Goal: Task Accomplishment & Management: Manage account settings

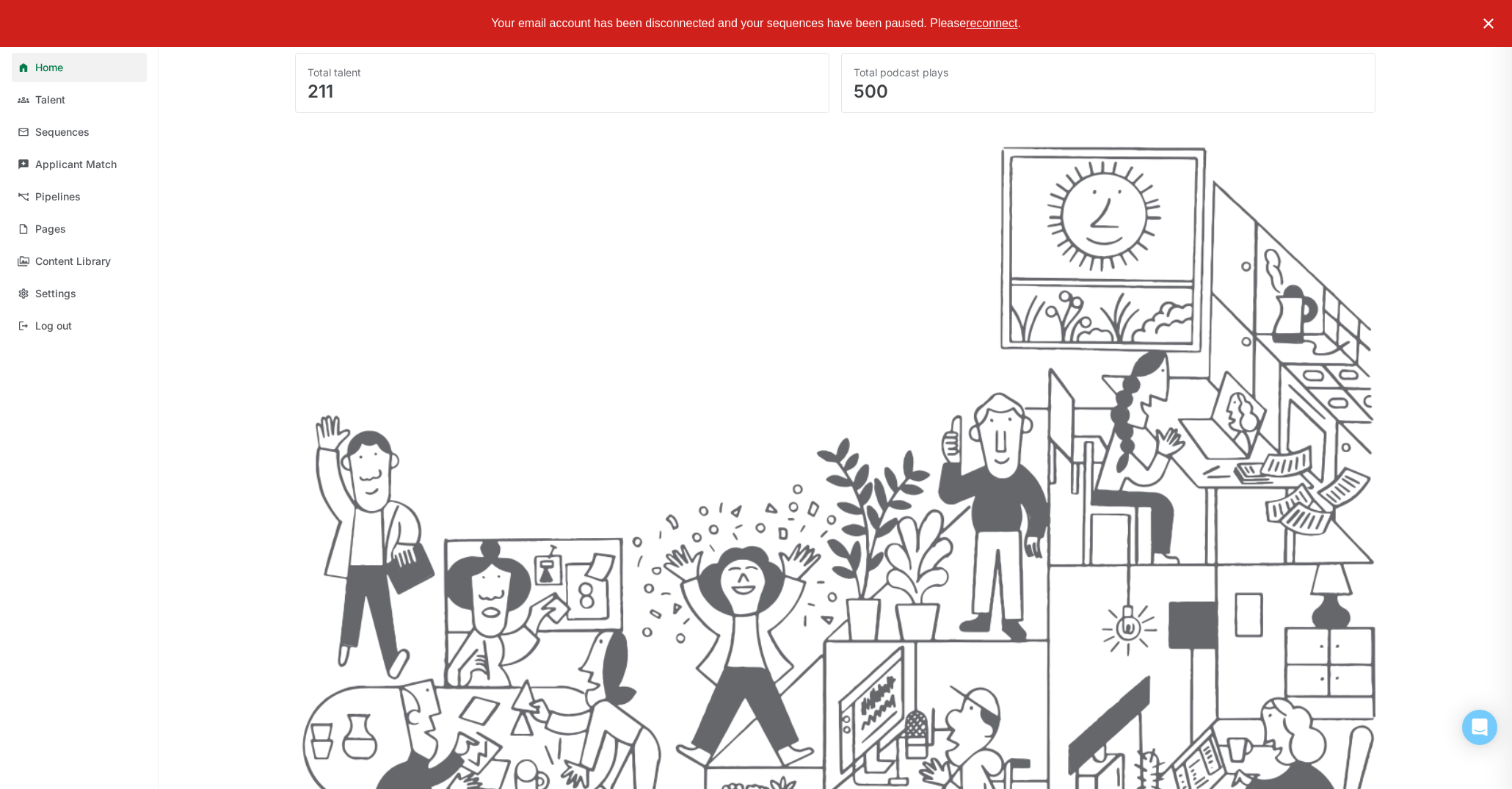
click at [1487, 25] on img at bounding box center [1489, 23] width 17 height 17
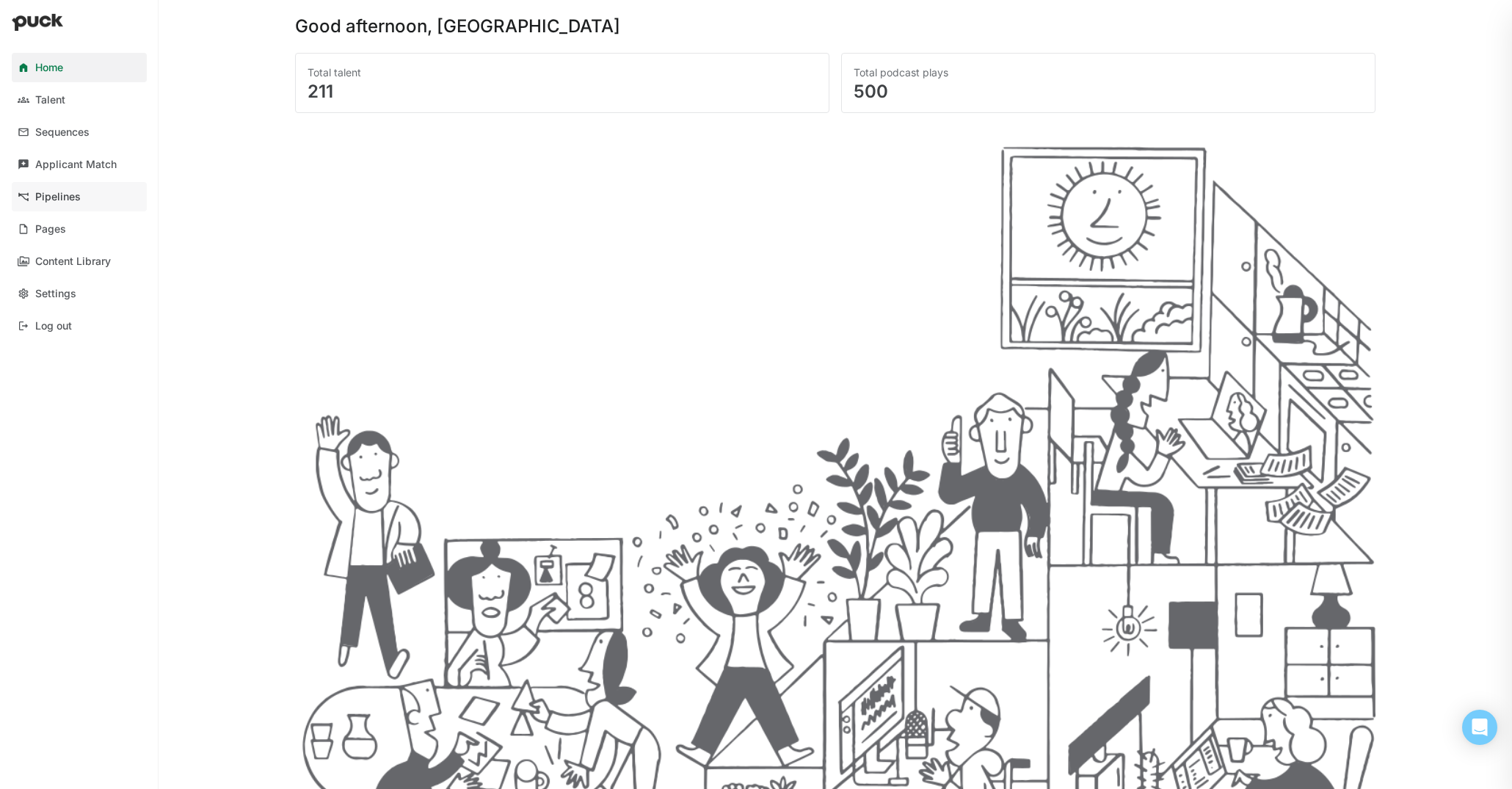
click at [104, 189] on link "Pipelines" at bounding box center [79, 197] width 135 height 29
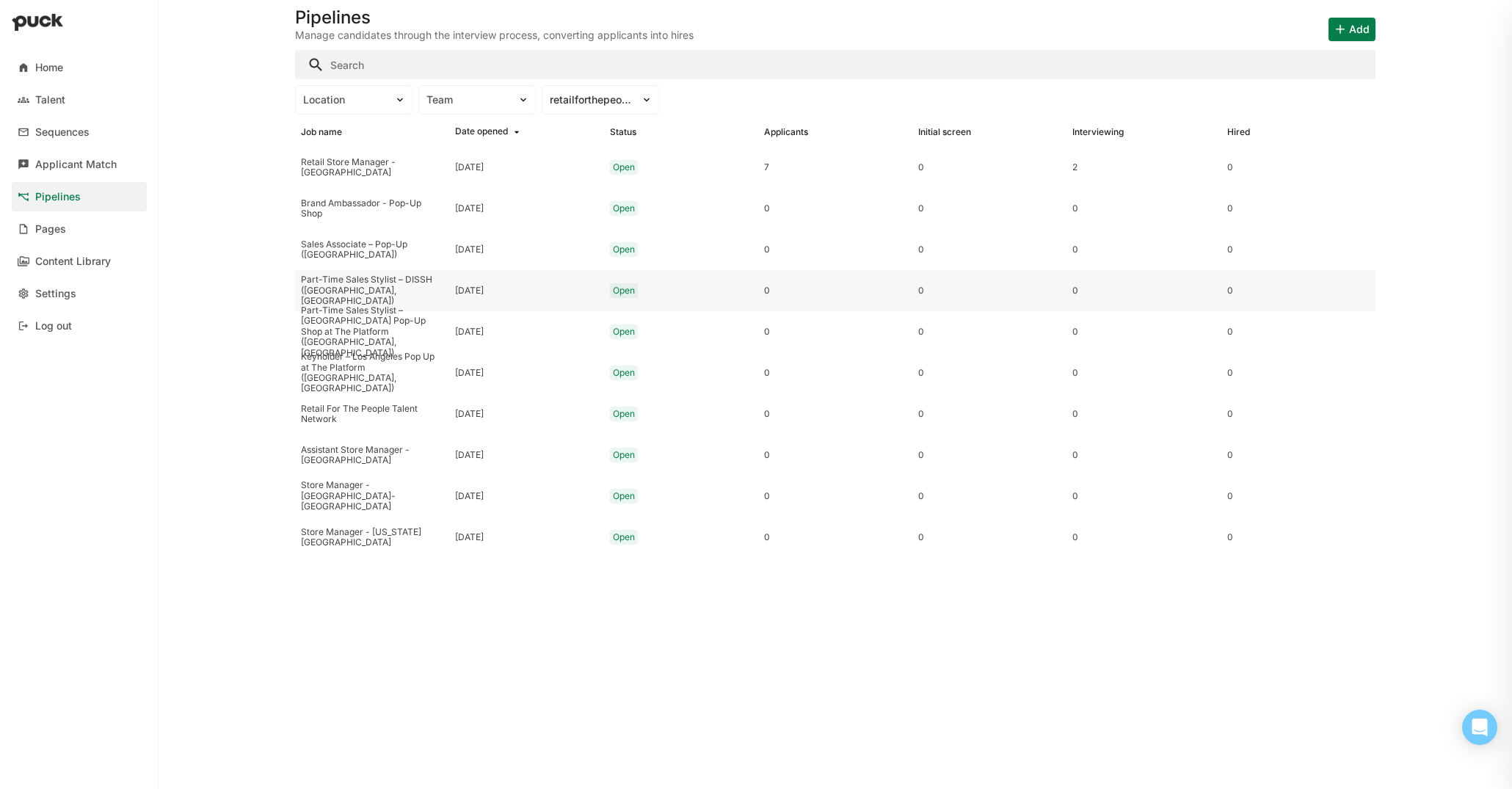
click at [387, 285] on div "Part-Time Sales Stylist – DISSH (Culver City, CA)" at bounding box center [372, 290] width 143 height 32
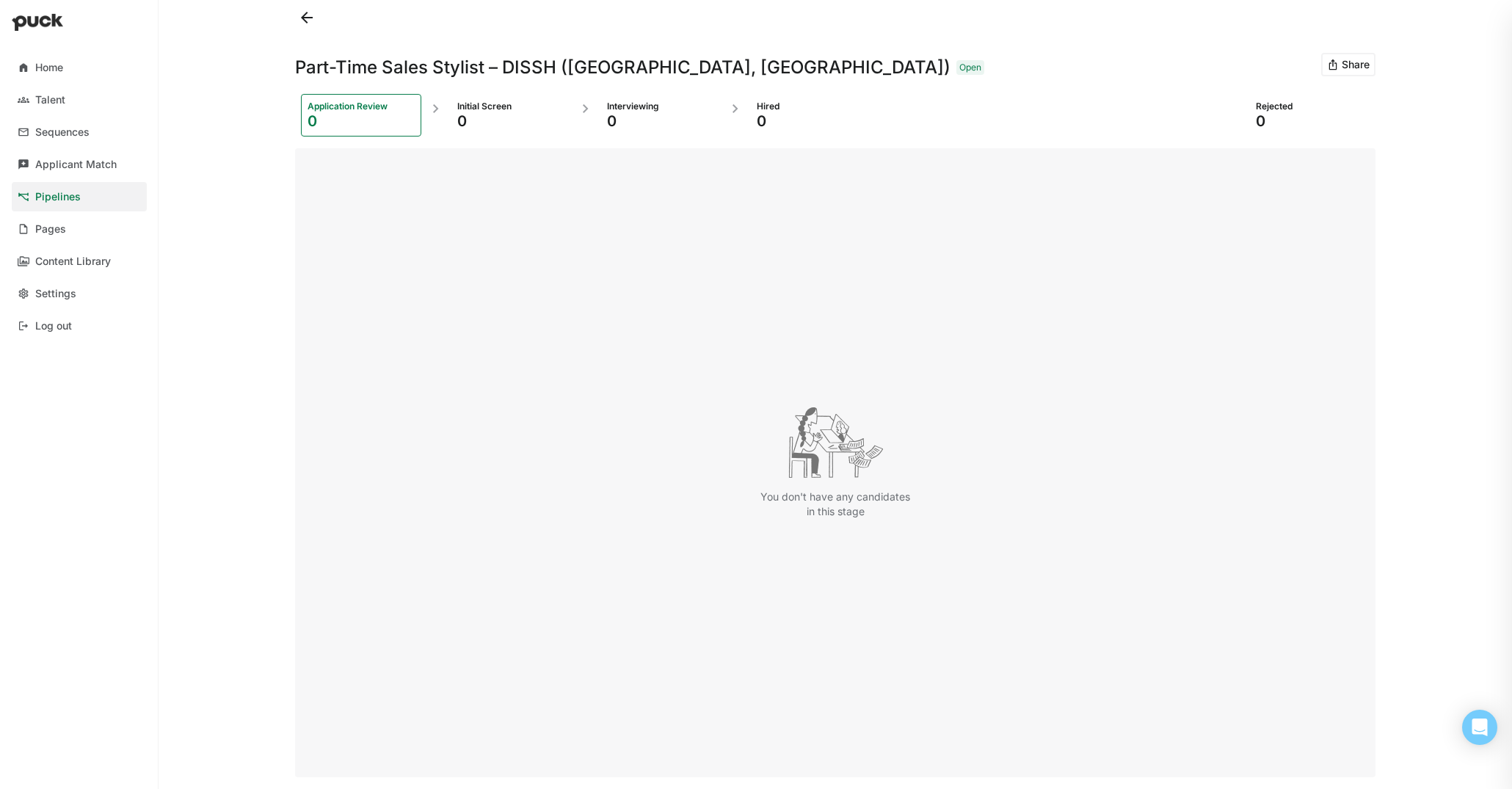
click at [303, 16] on button at bounding box center [307, 17] width 23 height 23
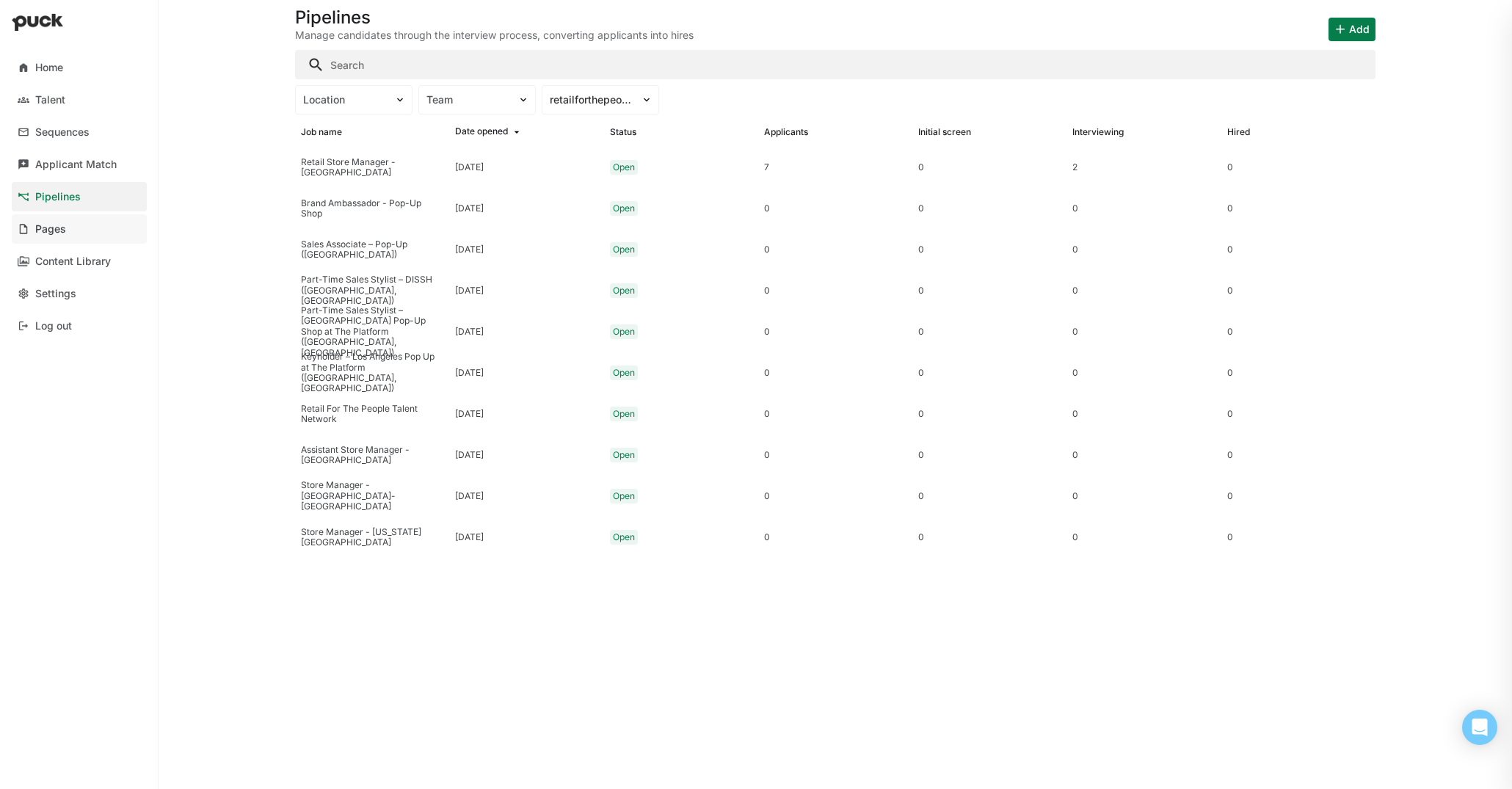
click at [68, 227] on link "Pages" at bounding box center [79, 229] width 135 height 29
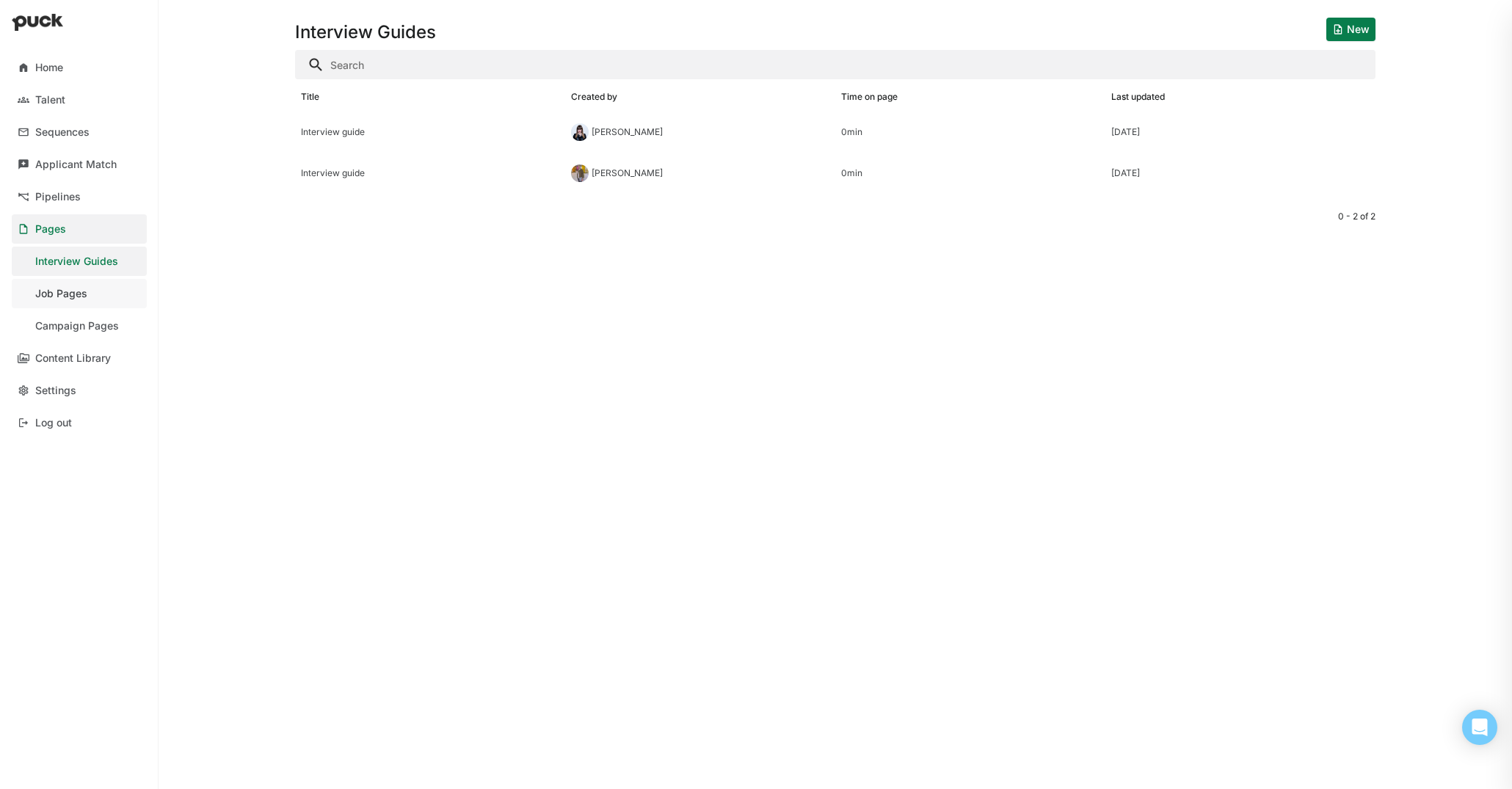
click at [94, 296] on link "Job Pages" at bounding box center [79, 293] width 135 height 29
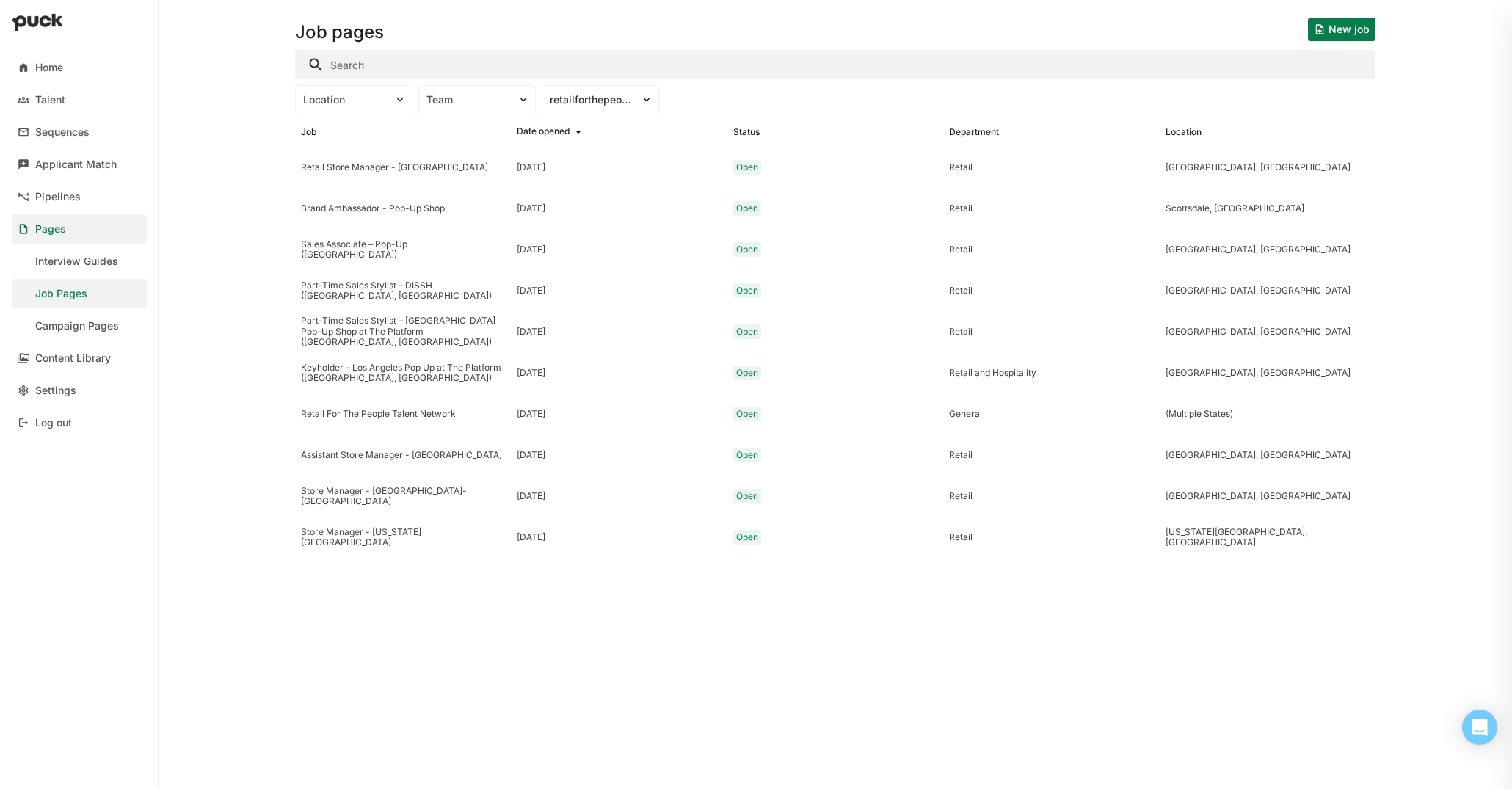
click at [1361, 27] on button "New job" at bounding box center [1342, 29] width 68 height 23
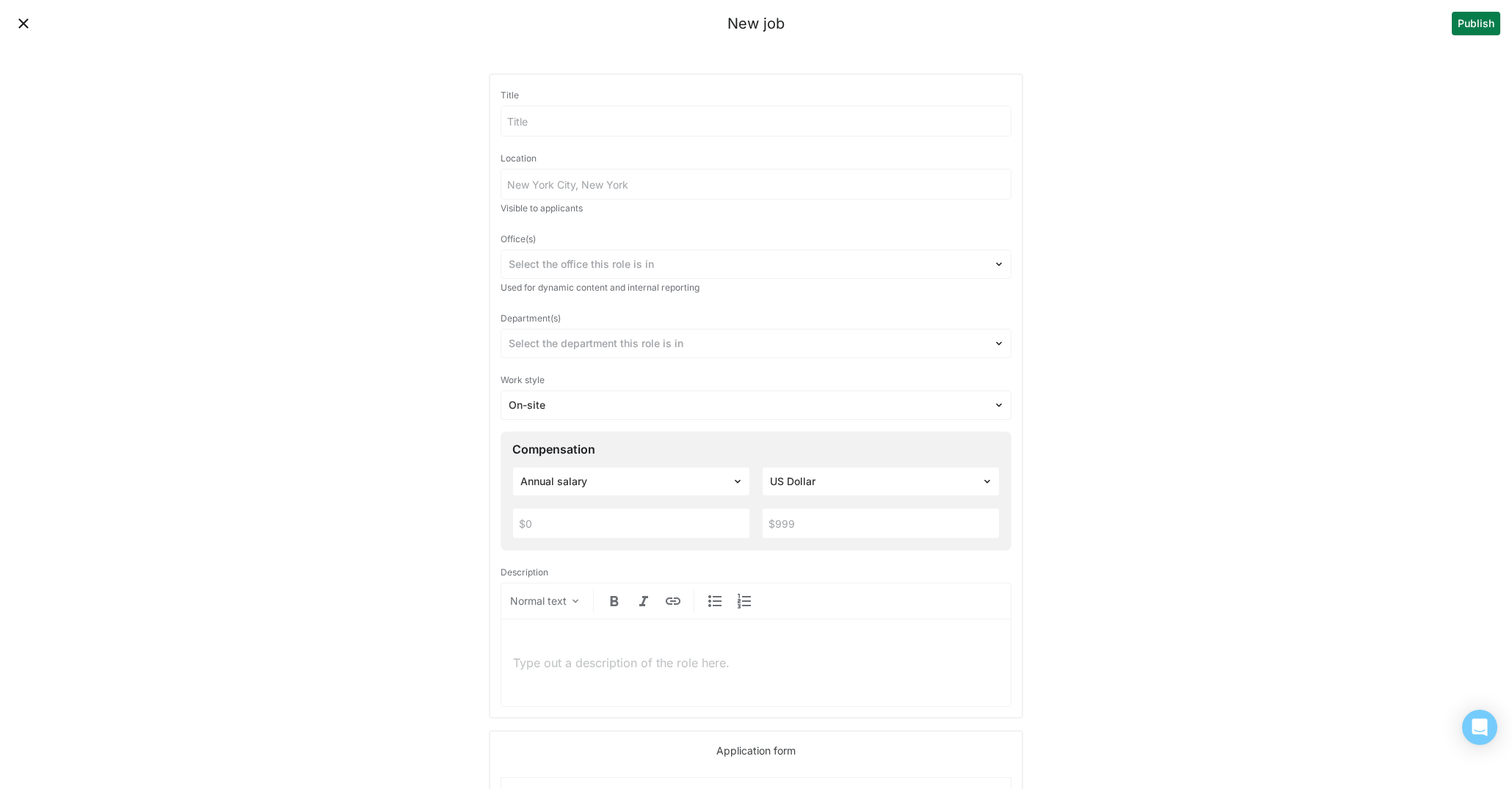
click at [28, 28] on button "Close" at bounding box center [23, 23] width 23 height 23
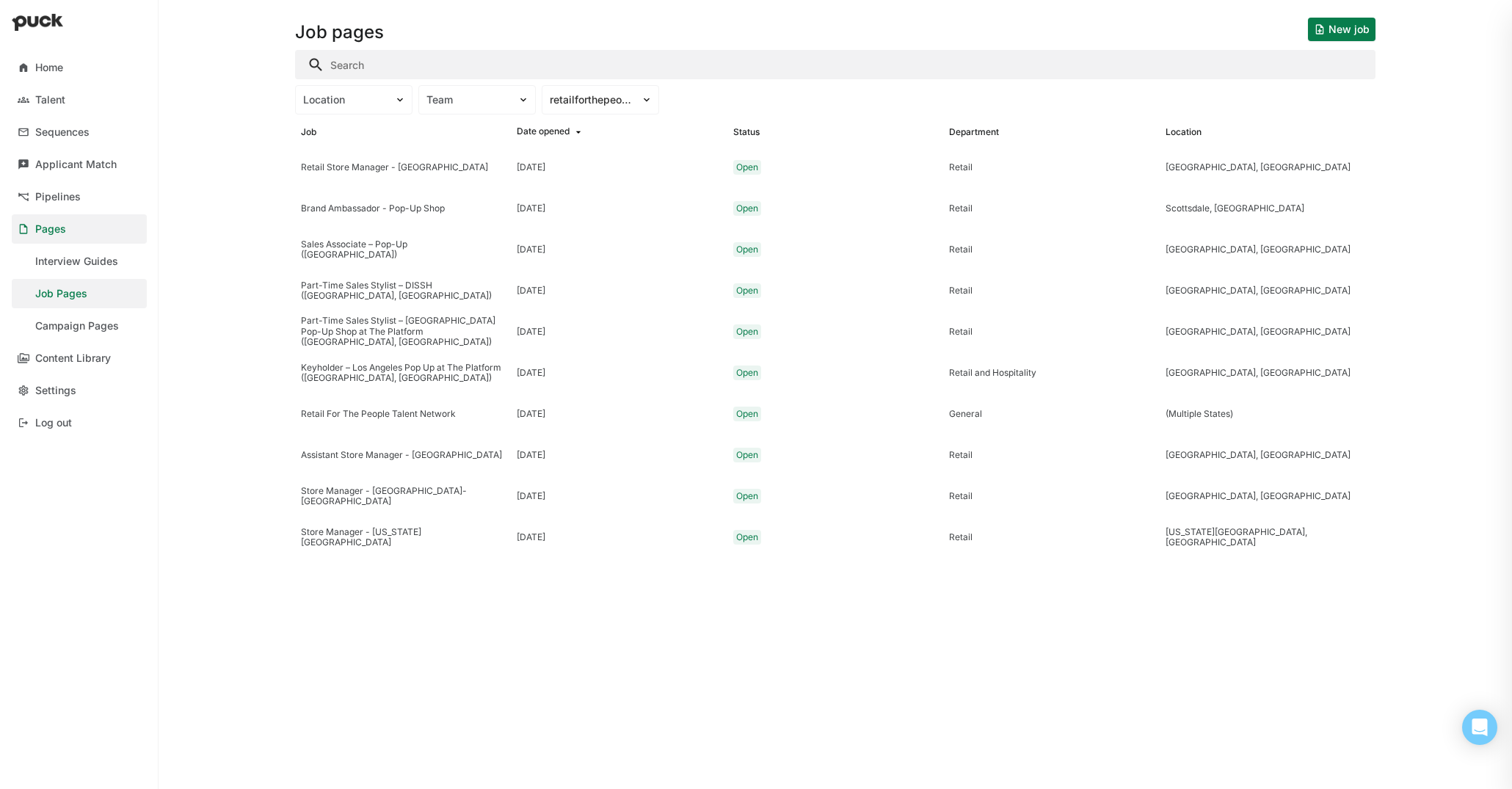
click at [1342, 34] on button "New job" at bounding box center [1342, 29] width 68 height 23
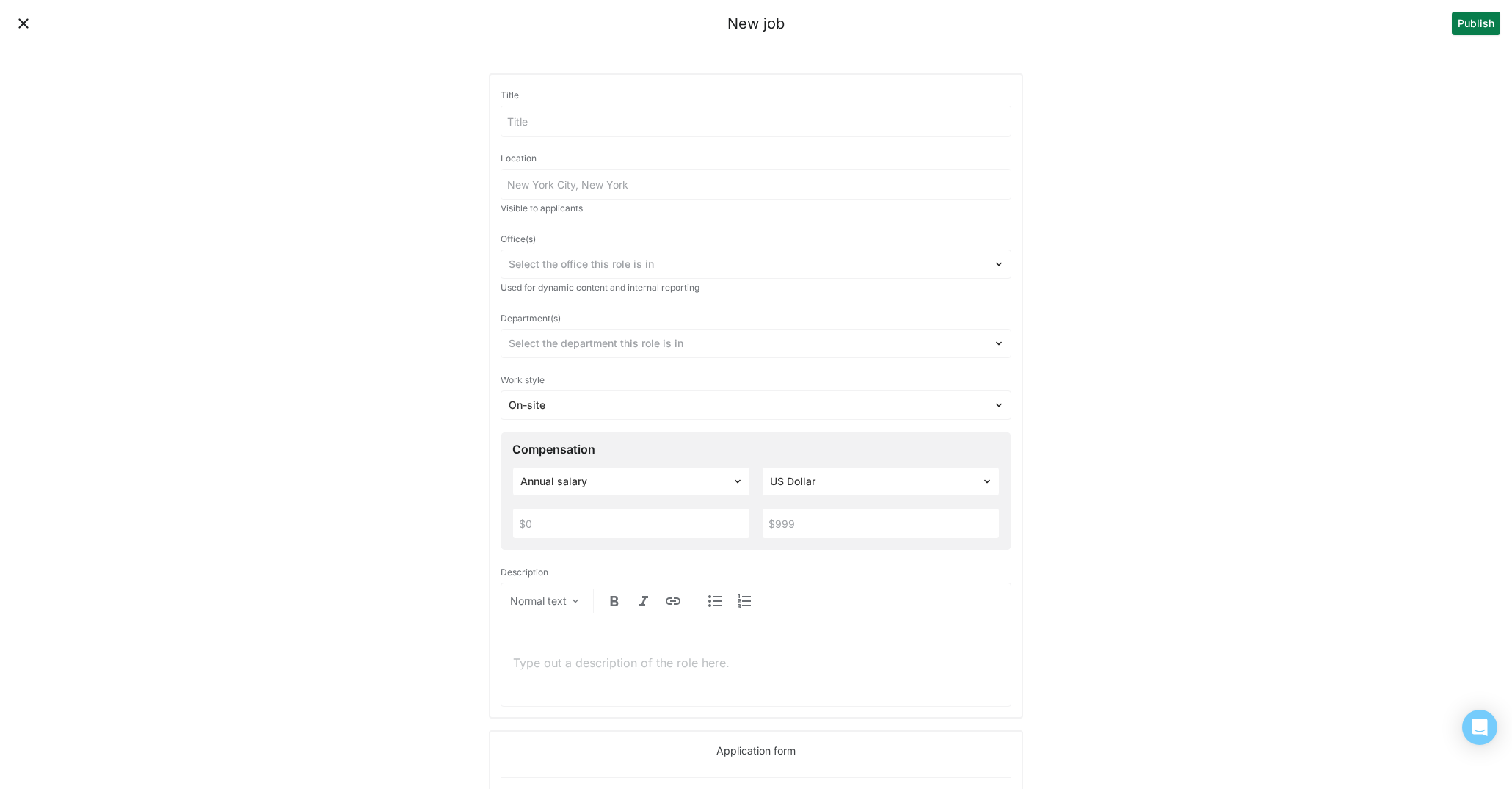
click at [613, 113] on input at bounding box center [756, 121] width 509 height 29
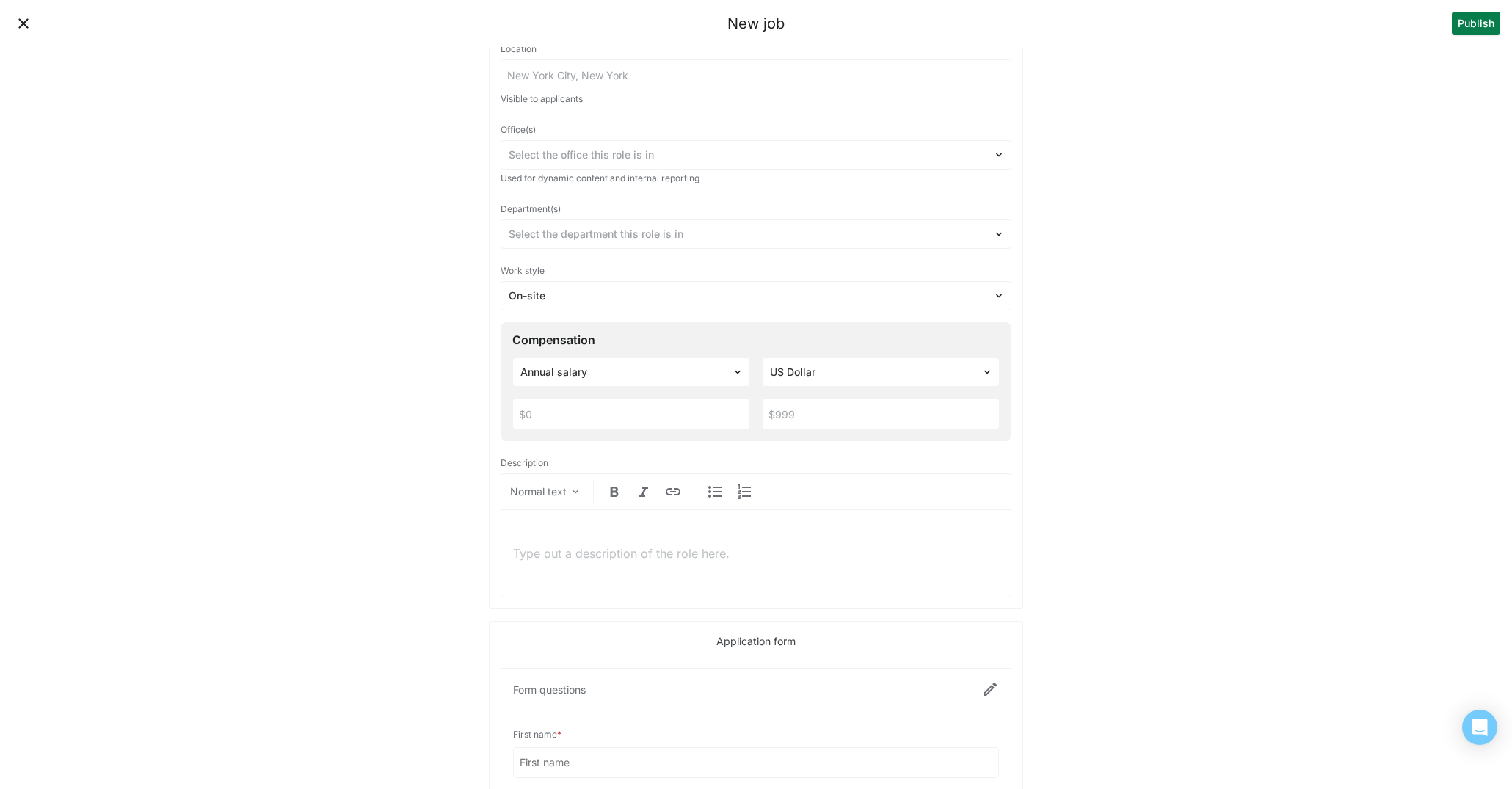
scroll to position [115, 0]
click at [707, 556] on div at bounding box center [756, 547] width 486 height 40
click at [707, 547] on p at bounding box center [756, 547] width 486 height 16
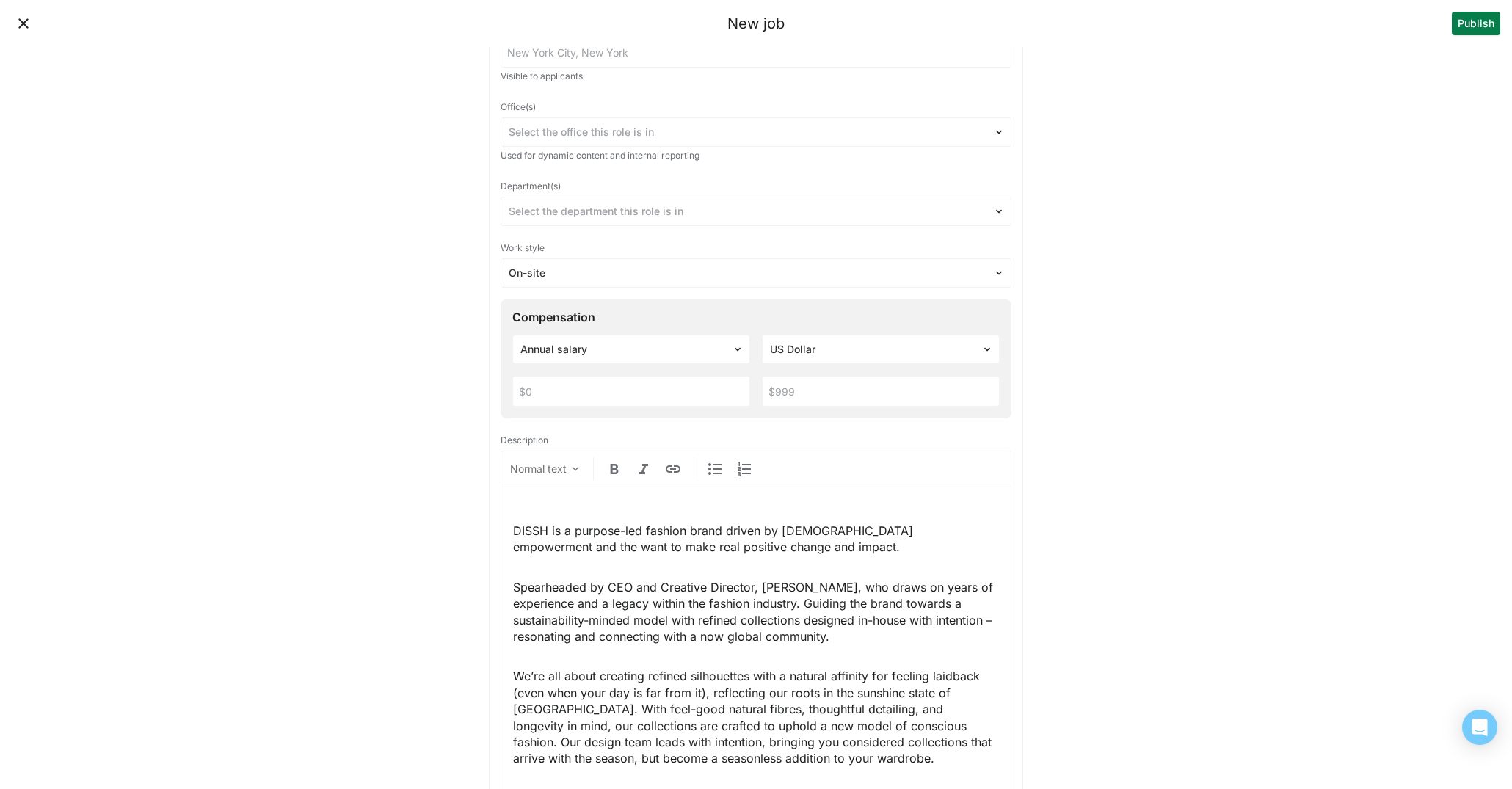
scroll to position [0, 0]
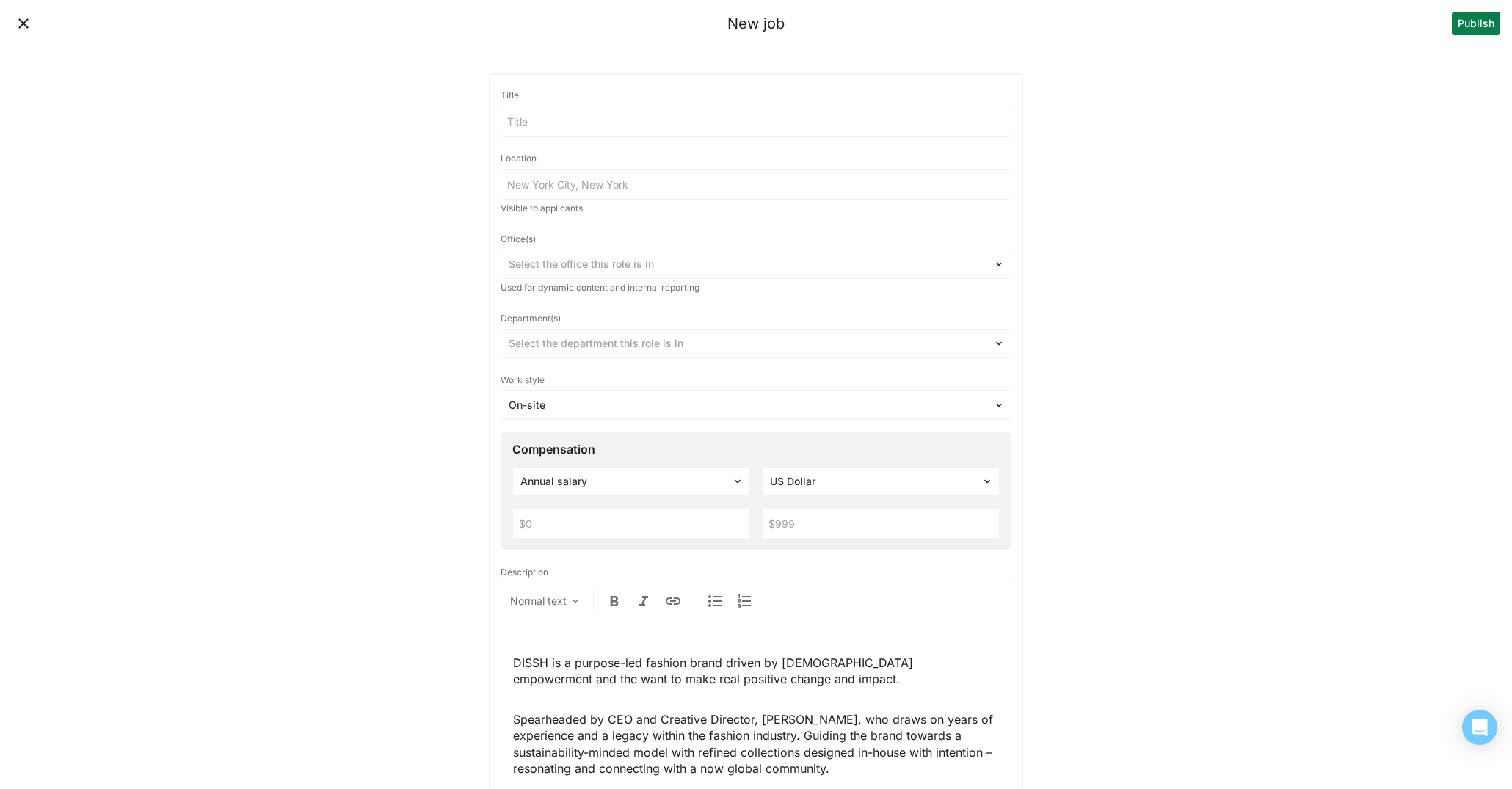
click at [558, 122] on input at bounding box center [756, 121] width 509 height 29
click at [508, 115] on input "Seasonal Sales Stylist - DISSH (Weekend Availability)" at bounding box center [747, 121] width 492 height 29
click at [840, 121] on input "PT Seasonal Sales Stylist - DISSH (Weekend Availability)" at bounding box center [747, 121] width 492 height 29
type input "PT Seasonal Sales Stylist - DISSH (Weekend Availability)"
click at [727, 191] on input at bounding box center [756, 184] width 509 height 29
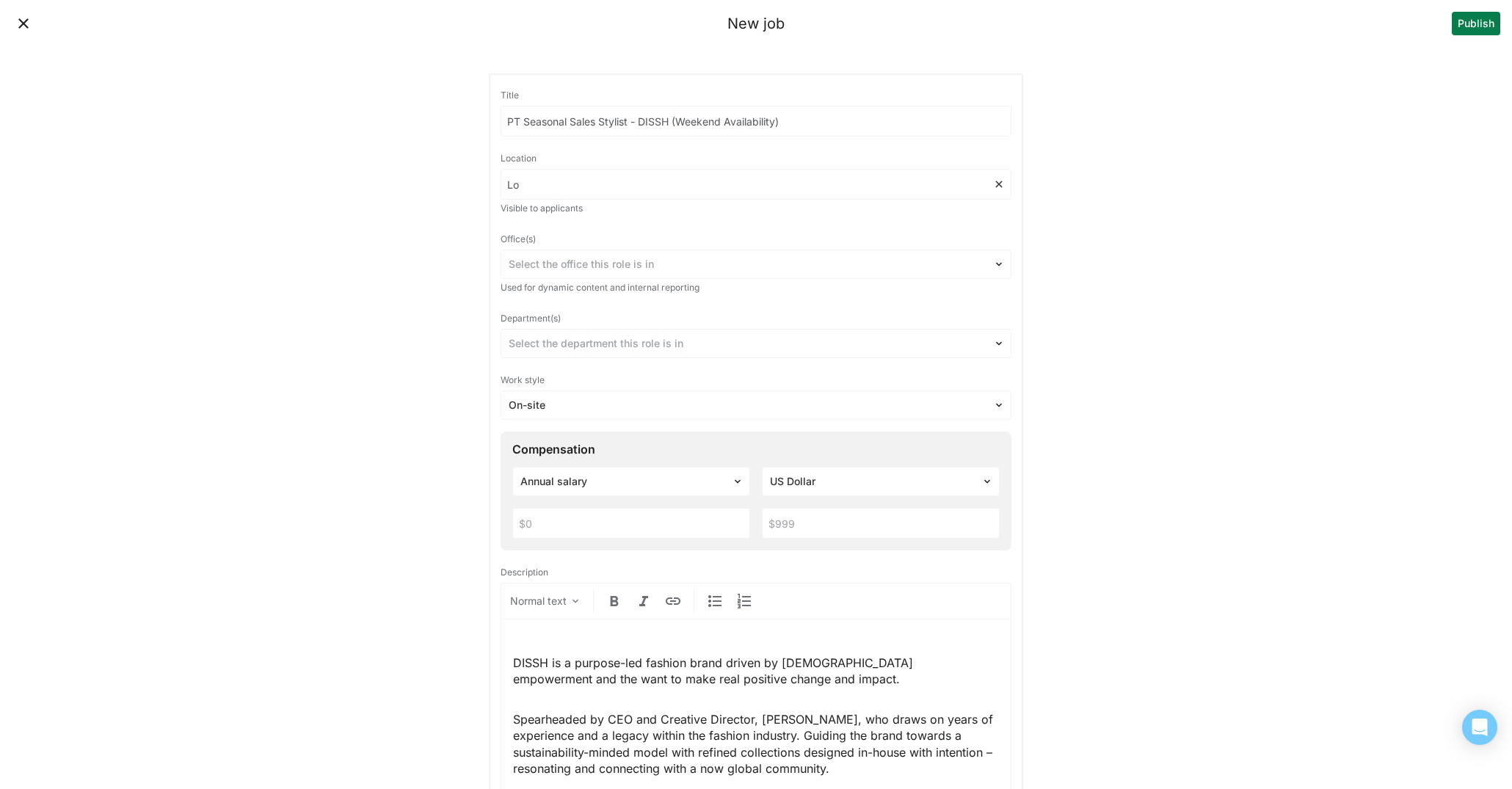
type input "L"
type input "Culver City, CA"
click at [704, 180] on input "Culver City, CA" at bounding box center [747, 184] width 492 height 29
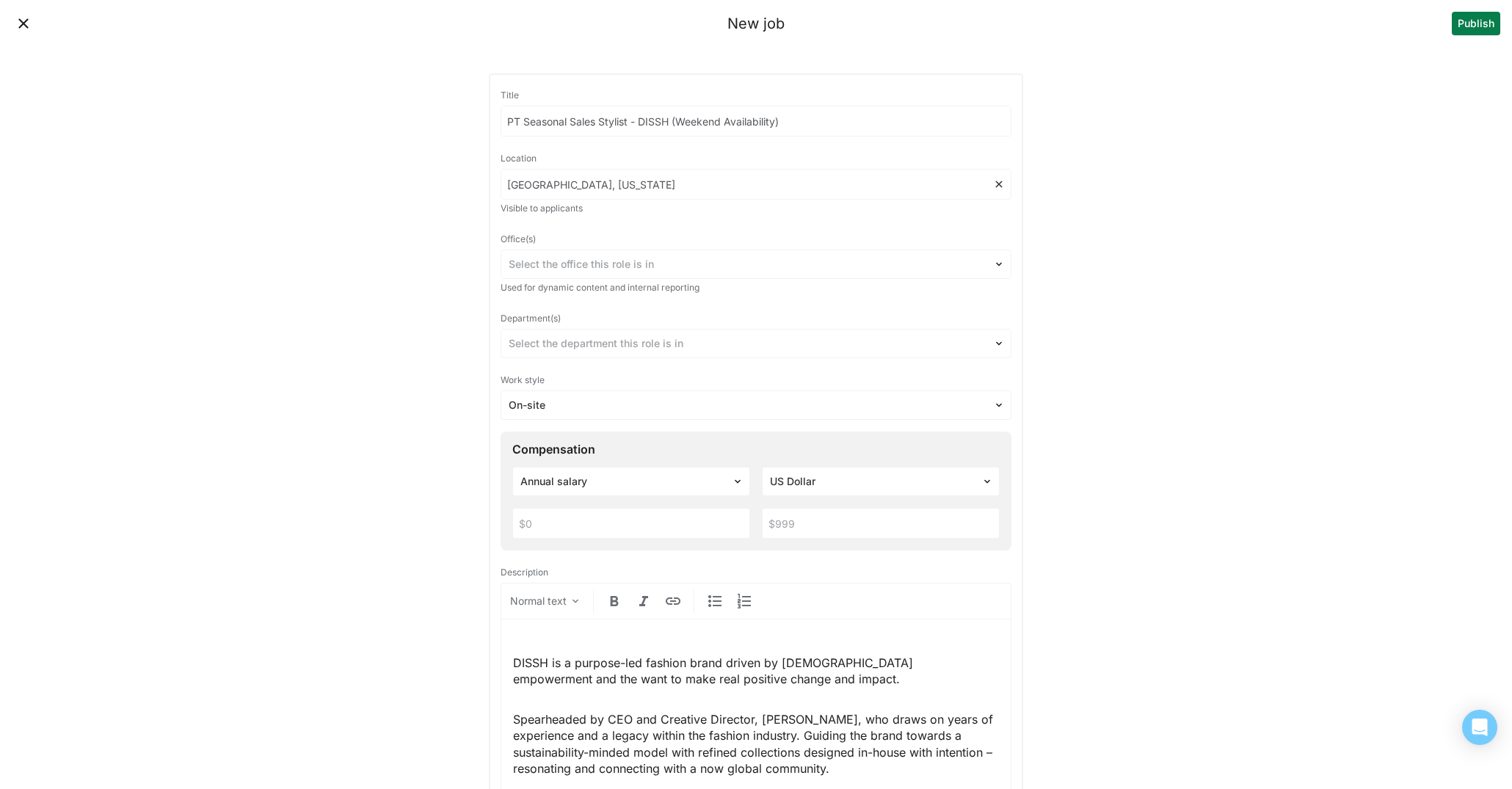
type input "Los Angeles, California"
click at [830, 181] on input "Los Angeles, California" at bounding box center [756, 184] width 509 height 29
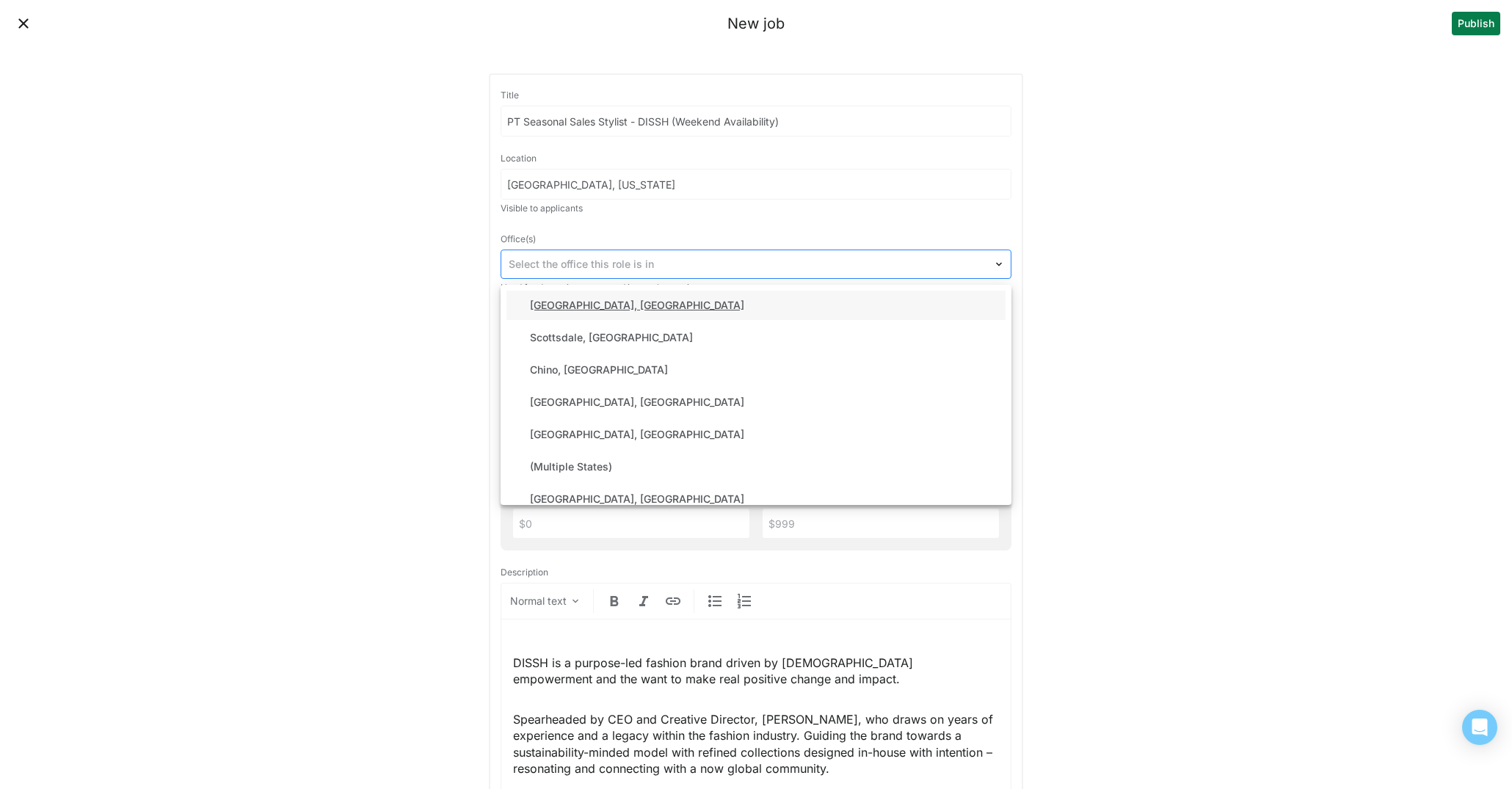
click at [688, 260] on div at bounding box center [747, 265] width 477 height 16
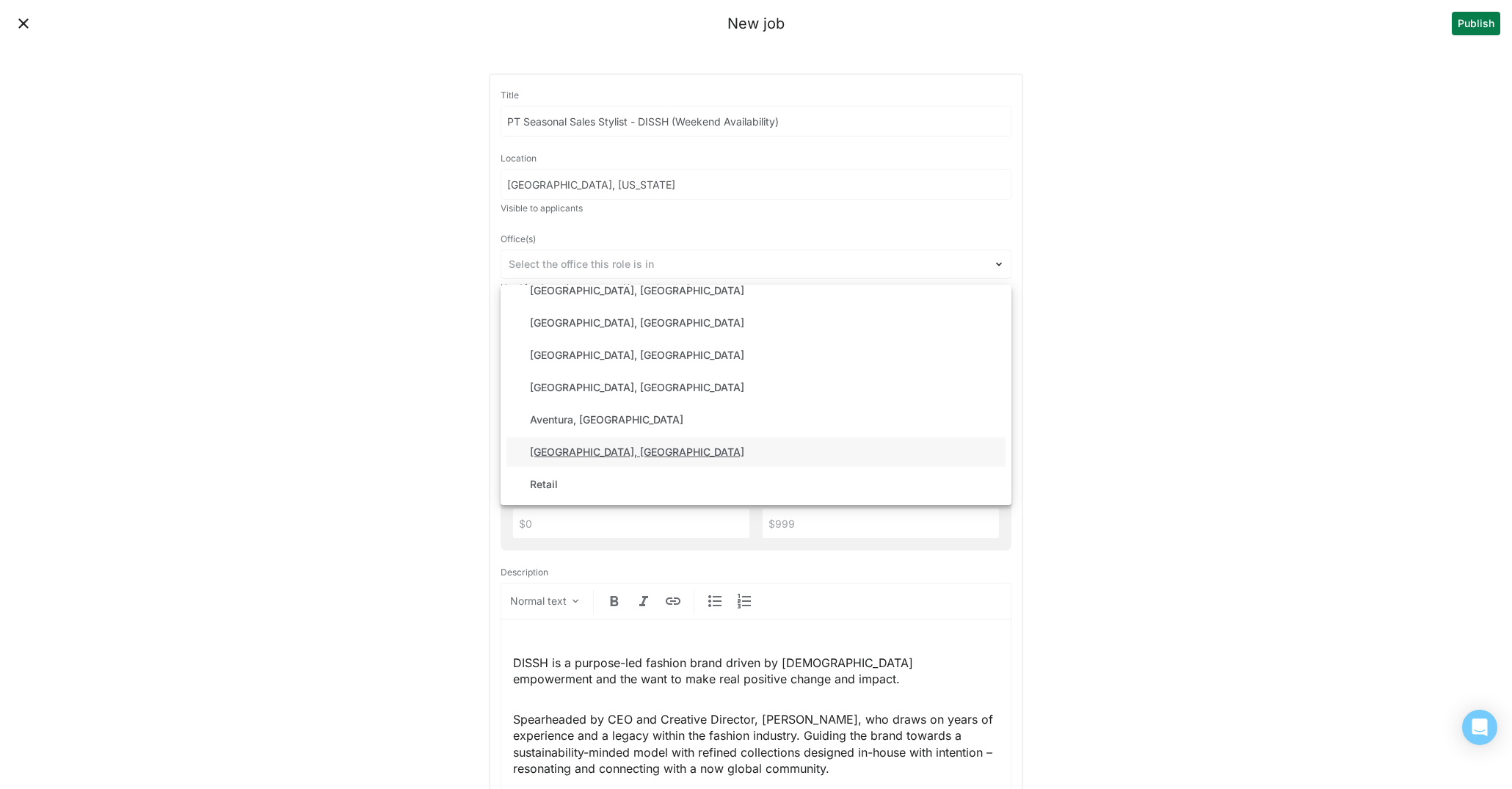
click at [639, 459] on div "Culver City, CA" at bounding box center [756, 452] width 499 height 29
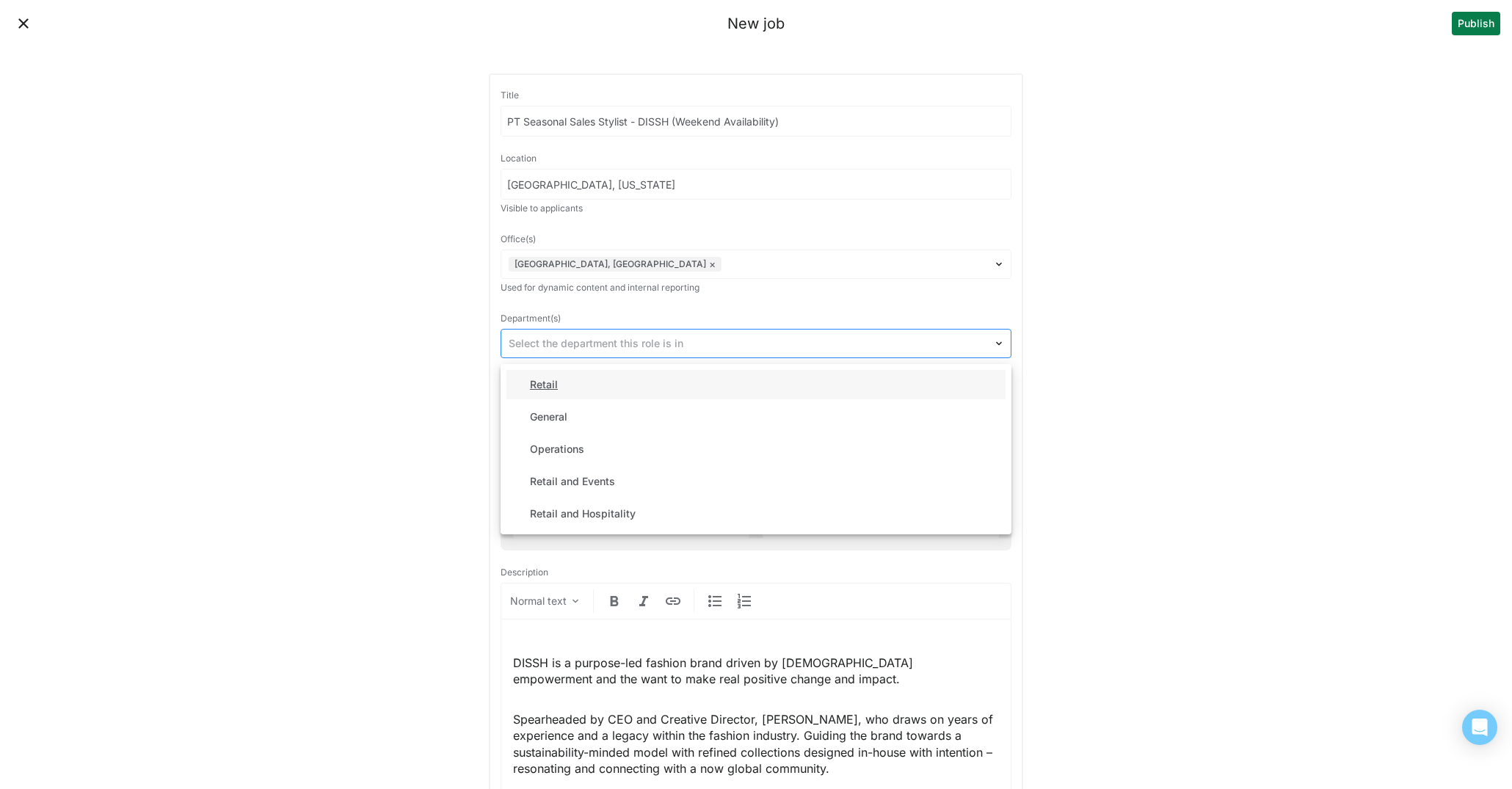
click at [624, 345] on div at bounding box center [747, 344] width 477 height 16
click at [636, 393] on div "Retail" at bounding box center [756, 384] width 499 height 29
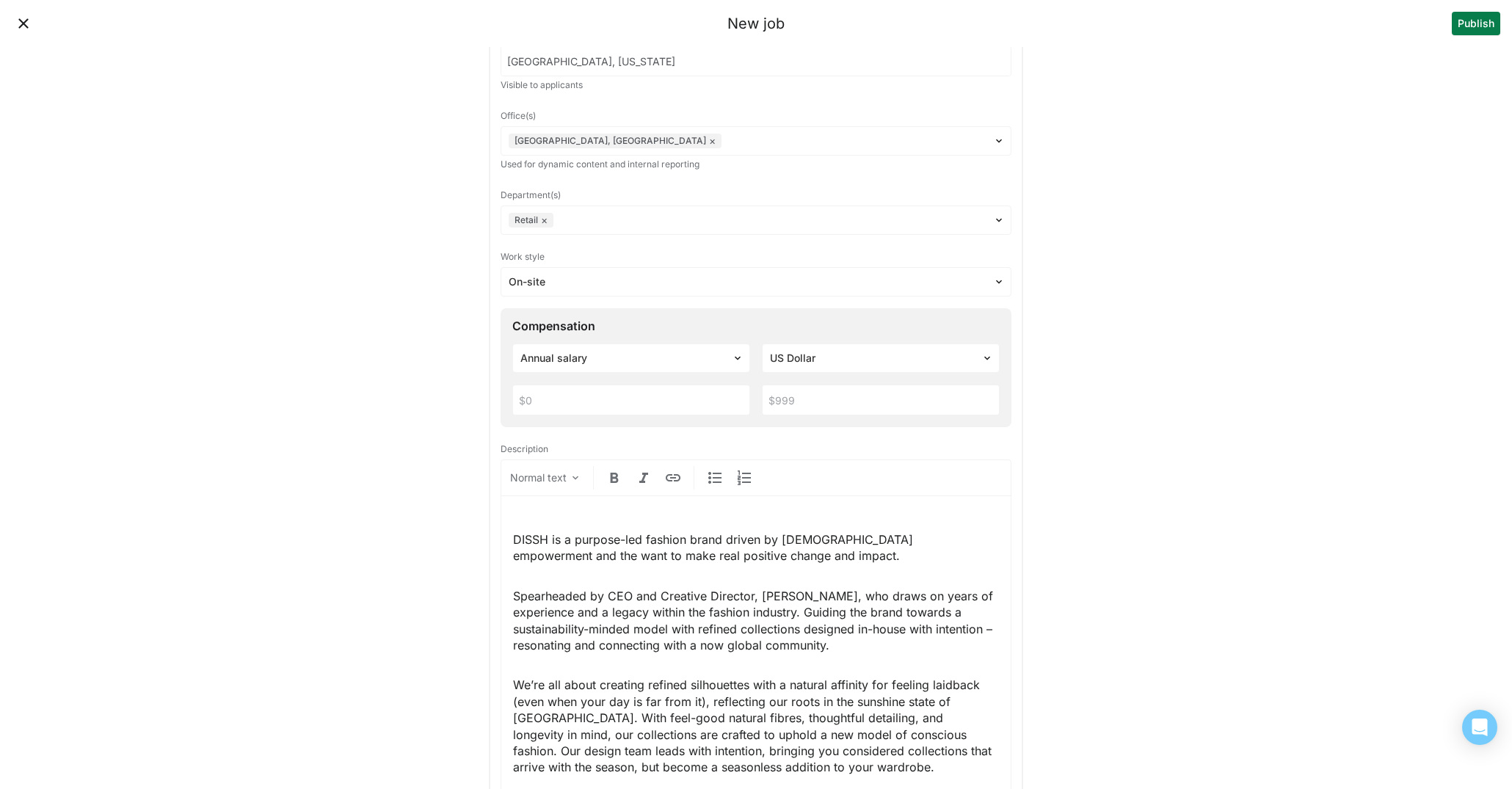
scroll to position [125, 0]
click at [674, 357] on div at bounding box center [622, 356] width 204 height 16
click at [644, 426] on div "Hourly pay rate" at bounding box center [631, 429] width 226 height 29
click at [650, 401] on input "text" at bounding box center [632, 398] width 237 height 29
type input "$20"
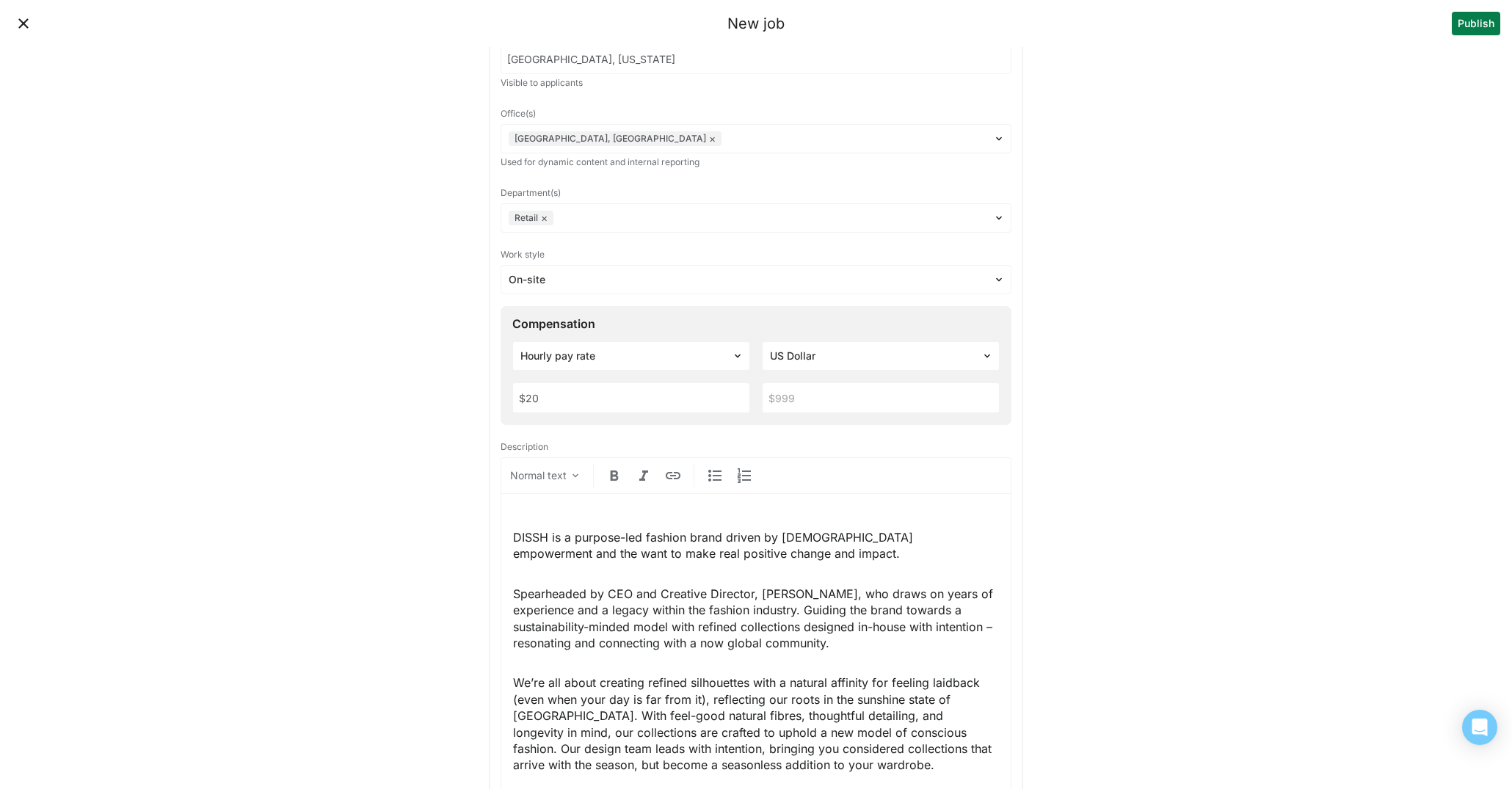
click at [827, 401] on input "text" at bounding box center [881, 398] width 237 height 29
type input "$22"
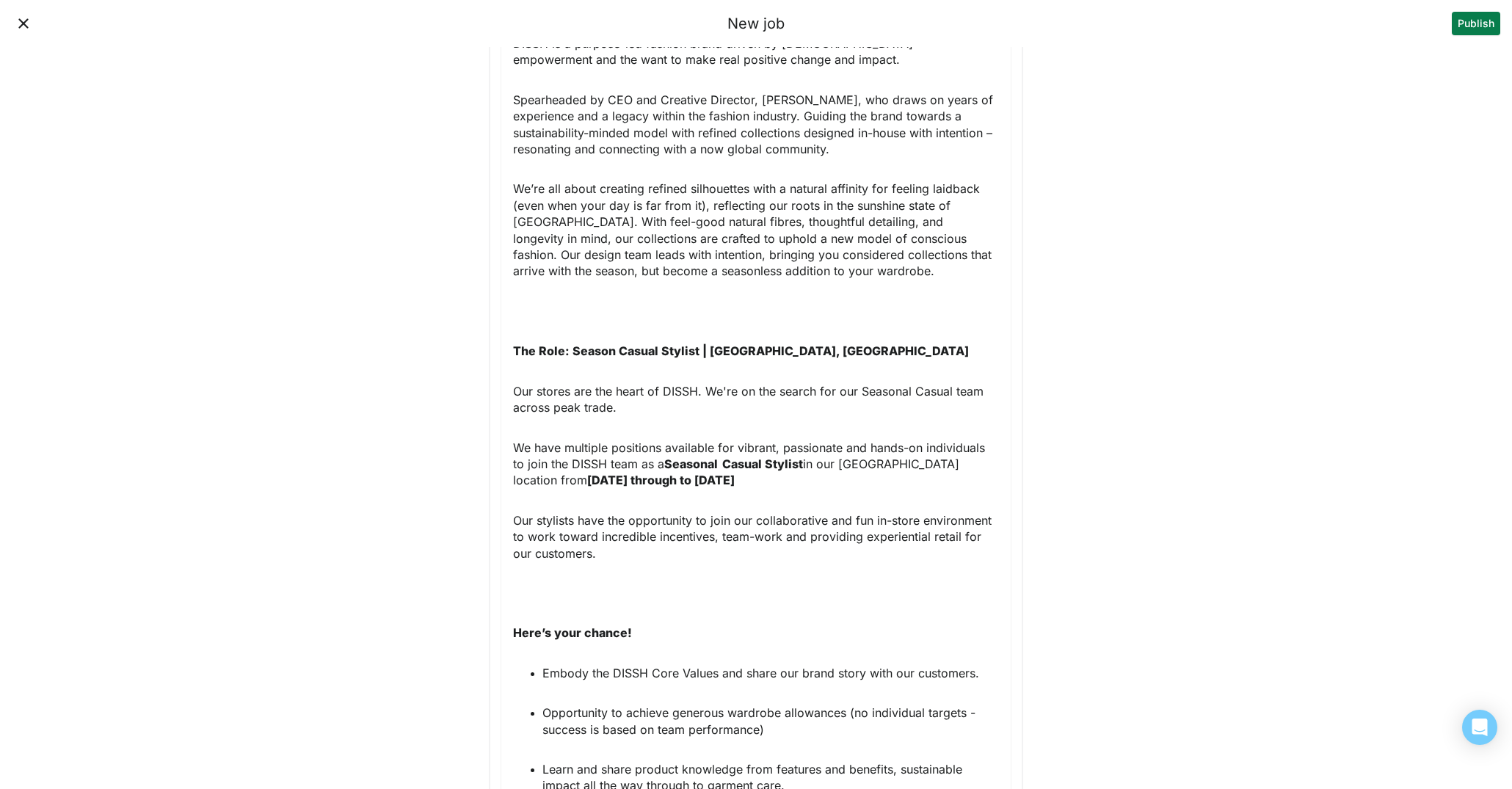
scroll to position [638, 0]
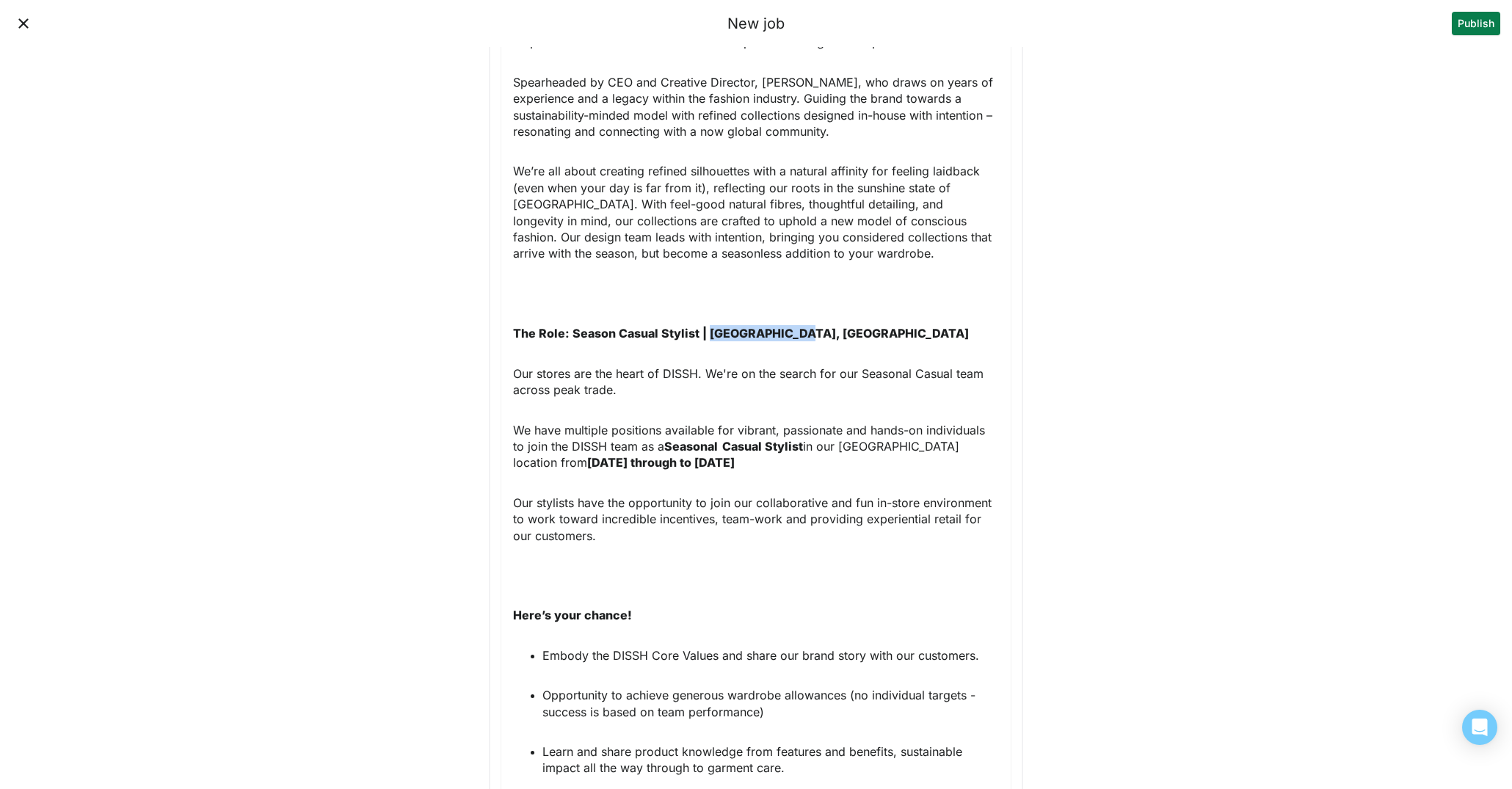
drag, startPoint x: 822, startPoint y: 332, endPoint x: 709, endPoint y: 329, distance: 113.0
click at [709, 329] on p "The Role: Season Casual Stylist | Chadstone, VIC" at bounding box center [756, 333] width 486 height 16
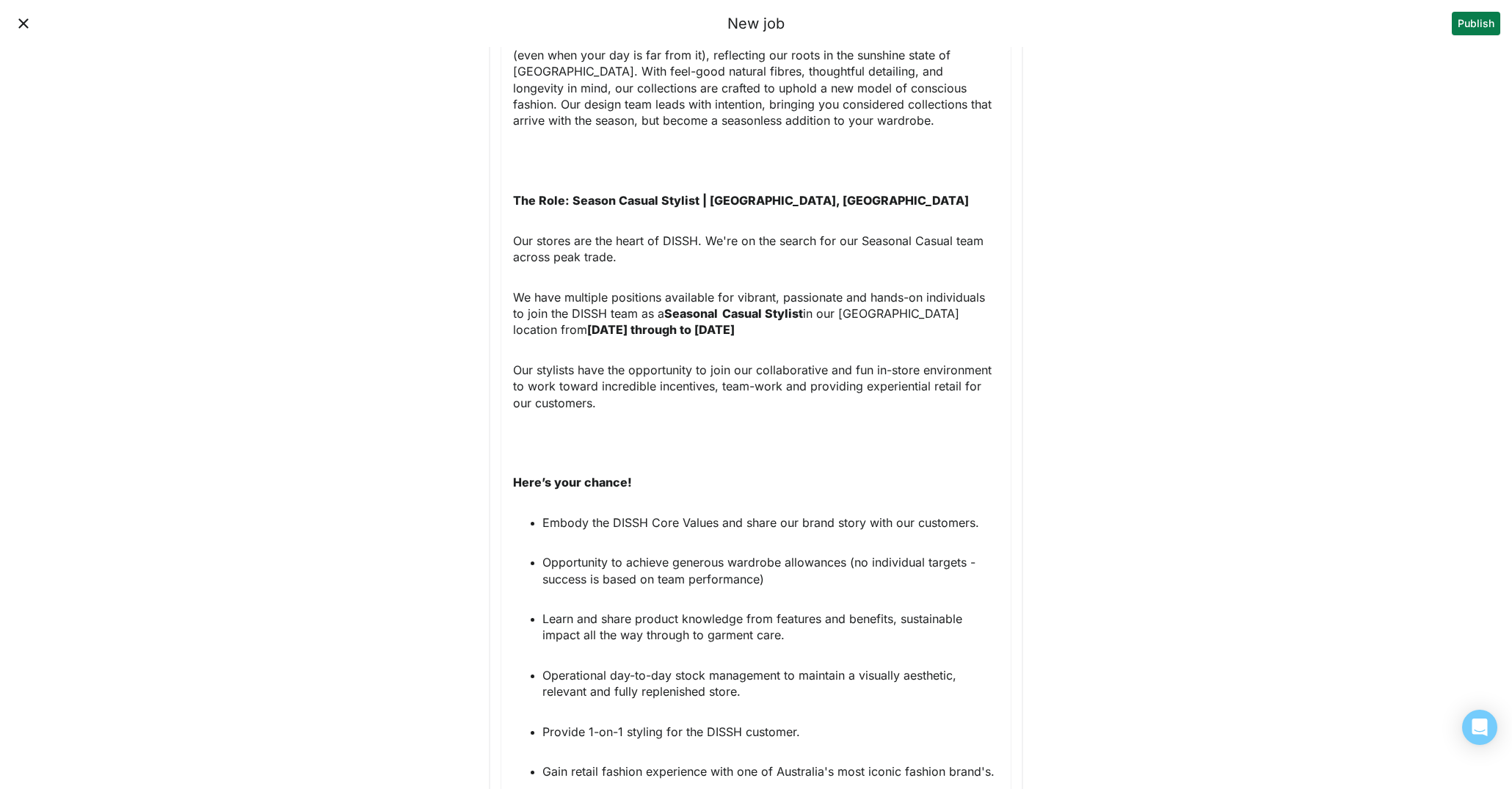
scroll to position [771, 0]
drag, startPoint x: 842, startPoint y: 309, endPoint x: 900, endPoint y: 312, distance: 58.1
click at [900, 312] on p "We have multiple positions available for vibrant, passionate and hands-on indiv…" at bounding box center [756, 312] width 486 height 49
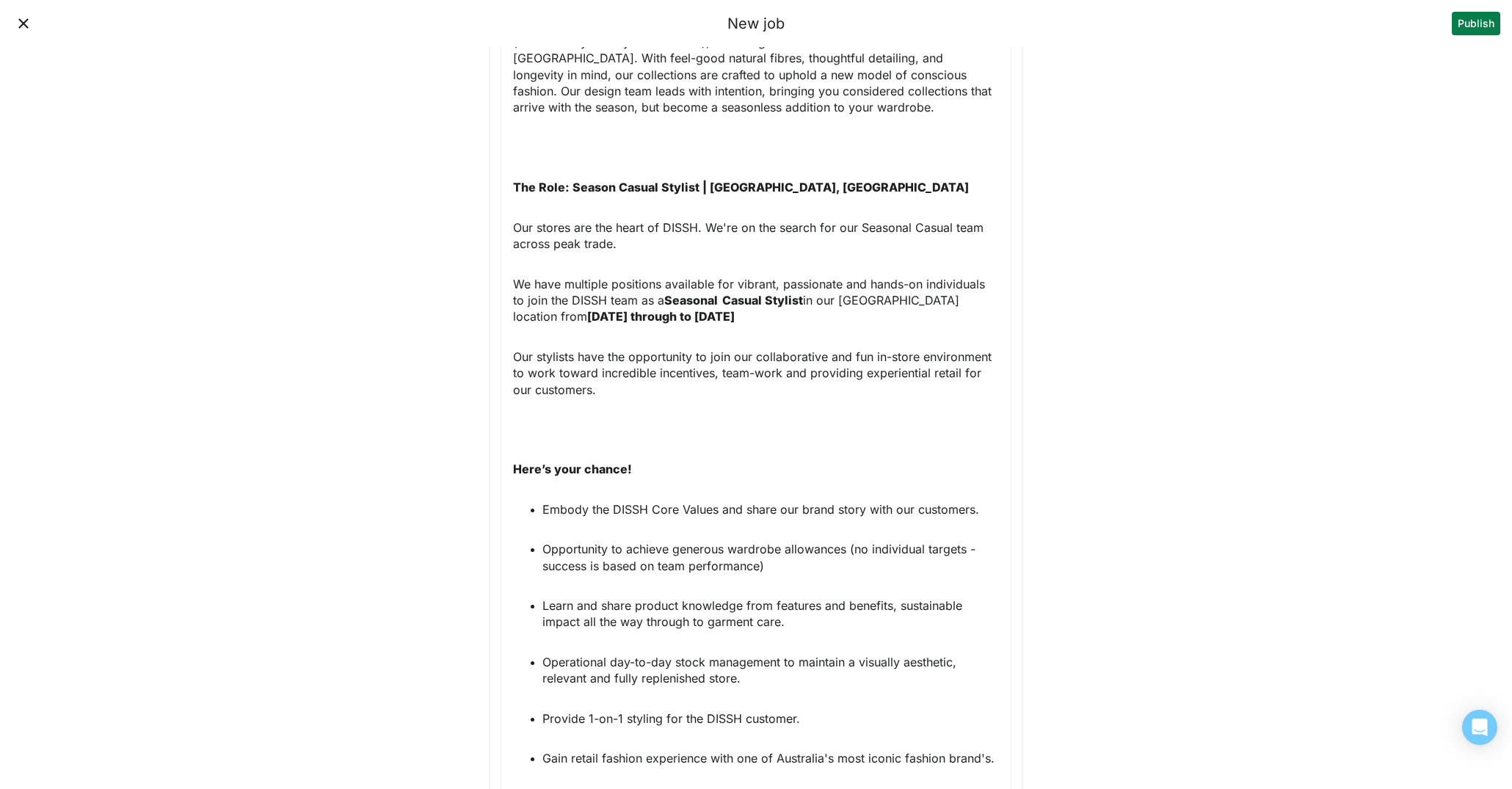
scroll to position [785, 0]
drag, startPoint x: 752, startPoint y: 314, endPoint x: 513, endPoint y: 321, distance: 239.1
click at [513, 321] on p "We have multiple positions available for vibrant, passionate and hands-on indiv…" at bounding box center [756, 299] width 486 height 49
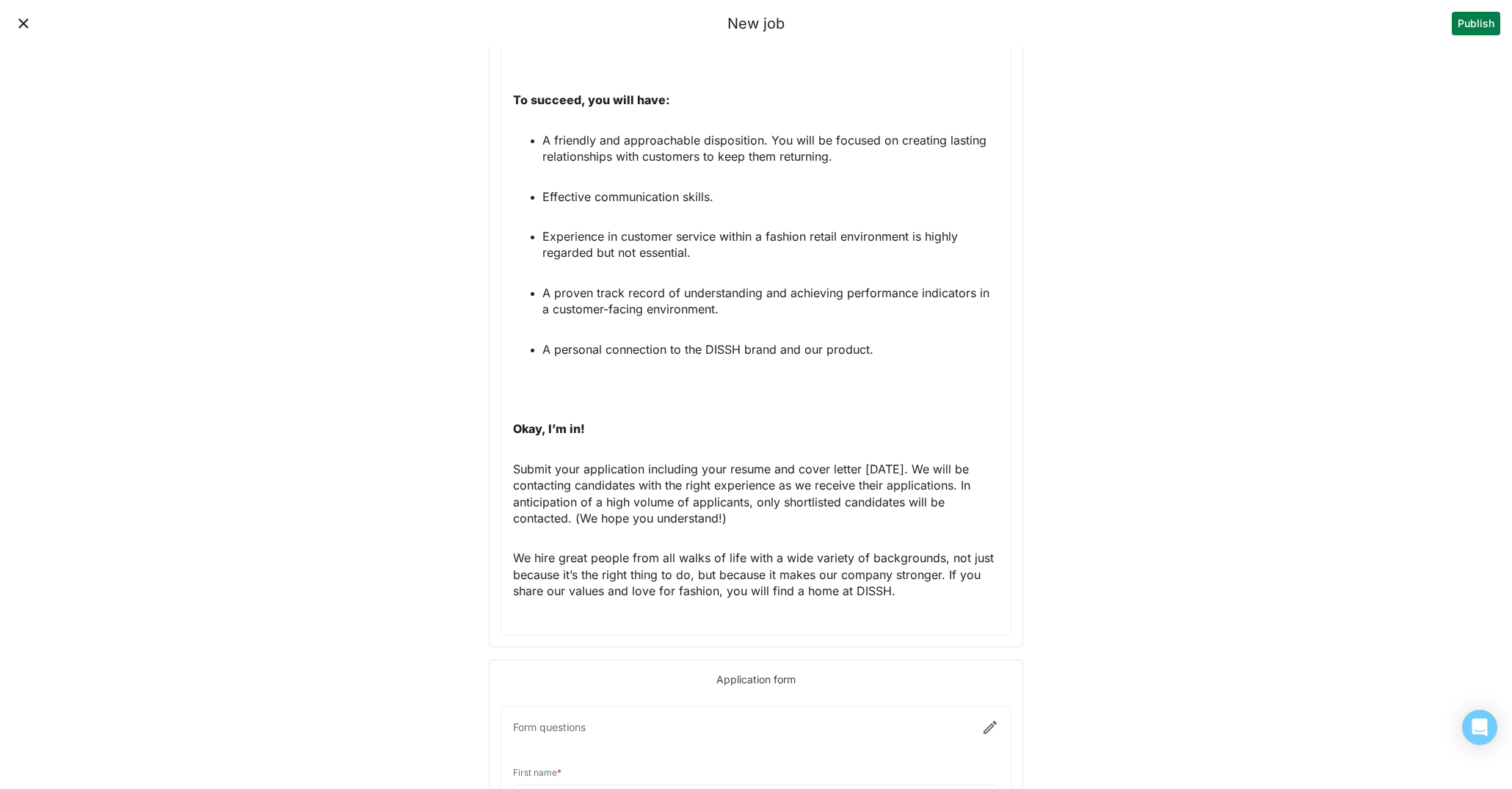
scroll to position [1826, 0]
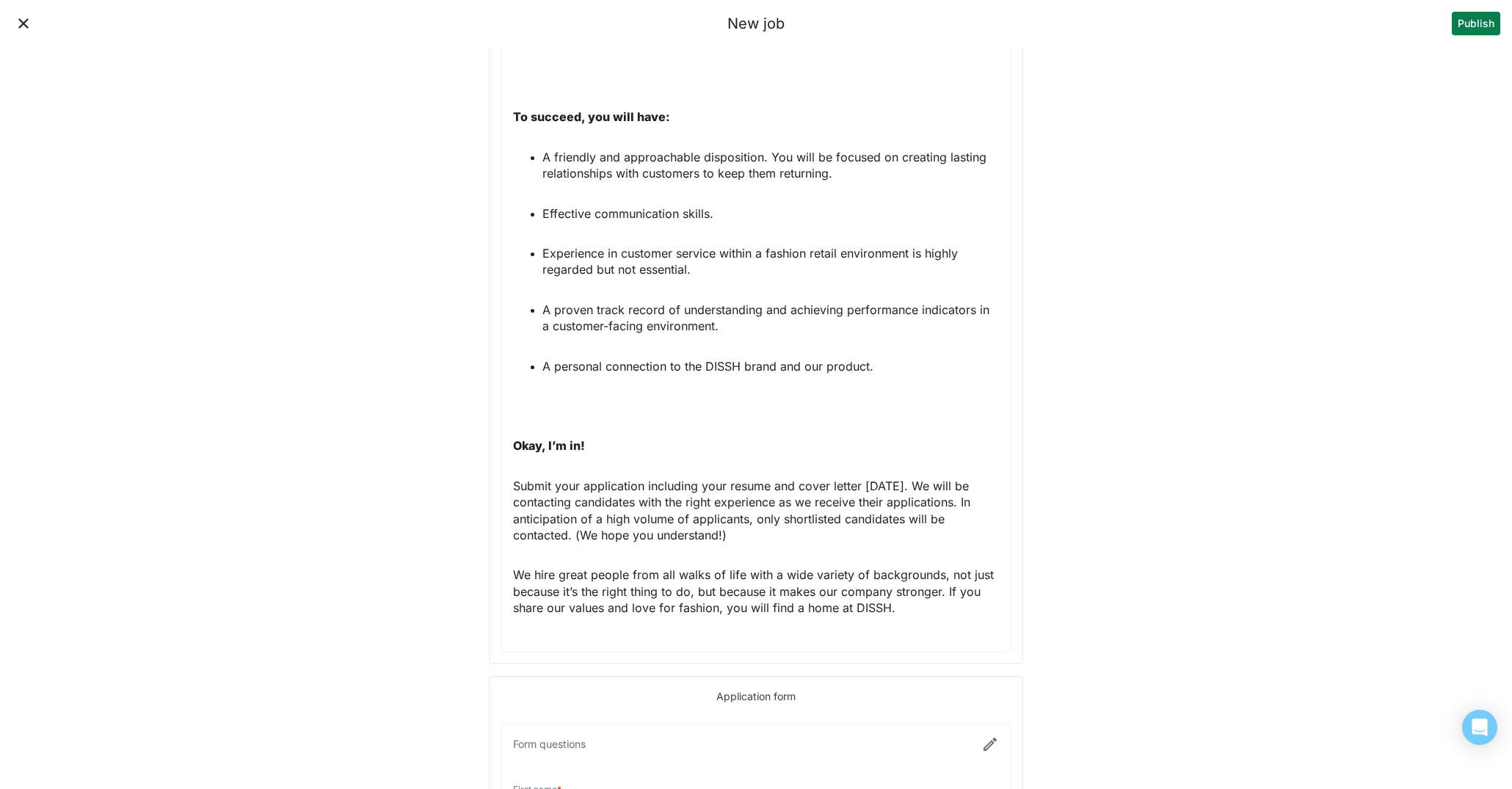
click at [763, 149] on p "A friendly and approachable disposition. You will be focused on creating lastin…" at bounding box center [771, 166] width 456 height 33
click at [771, 149] on p "A friendly and approachable disposition. You will be focused on creating lastin…" at bounding box center [771, 166] width 456 height 33
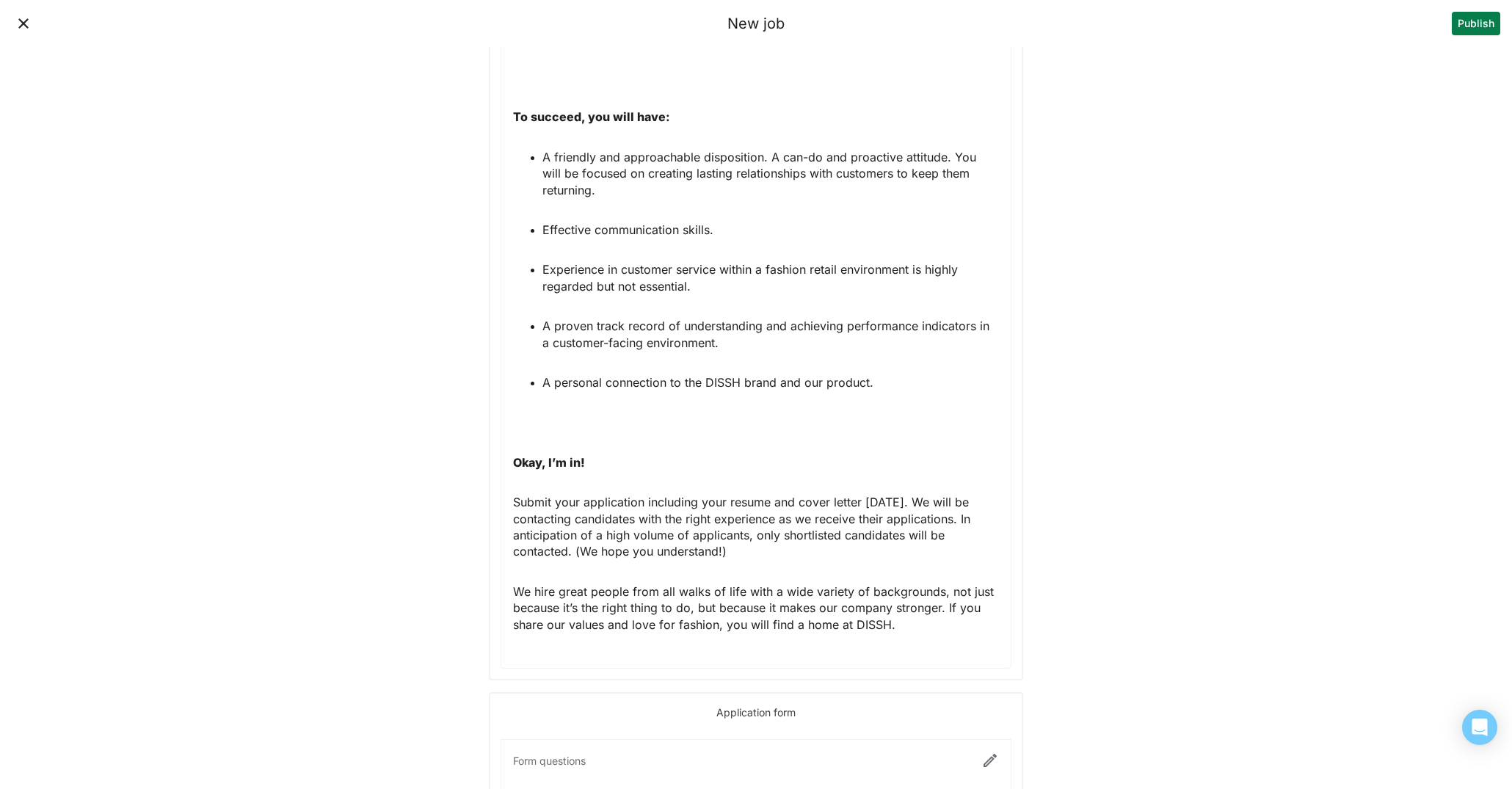
click at [839, 221] on p "Effective communication skills." at bounding box center [771, 229] width 456 height 16
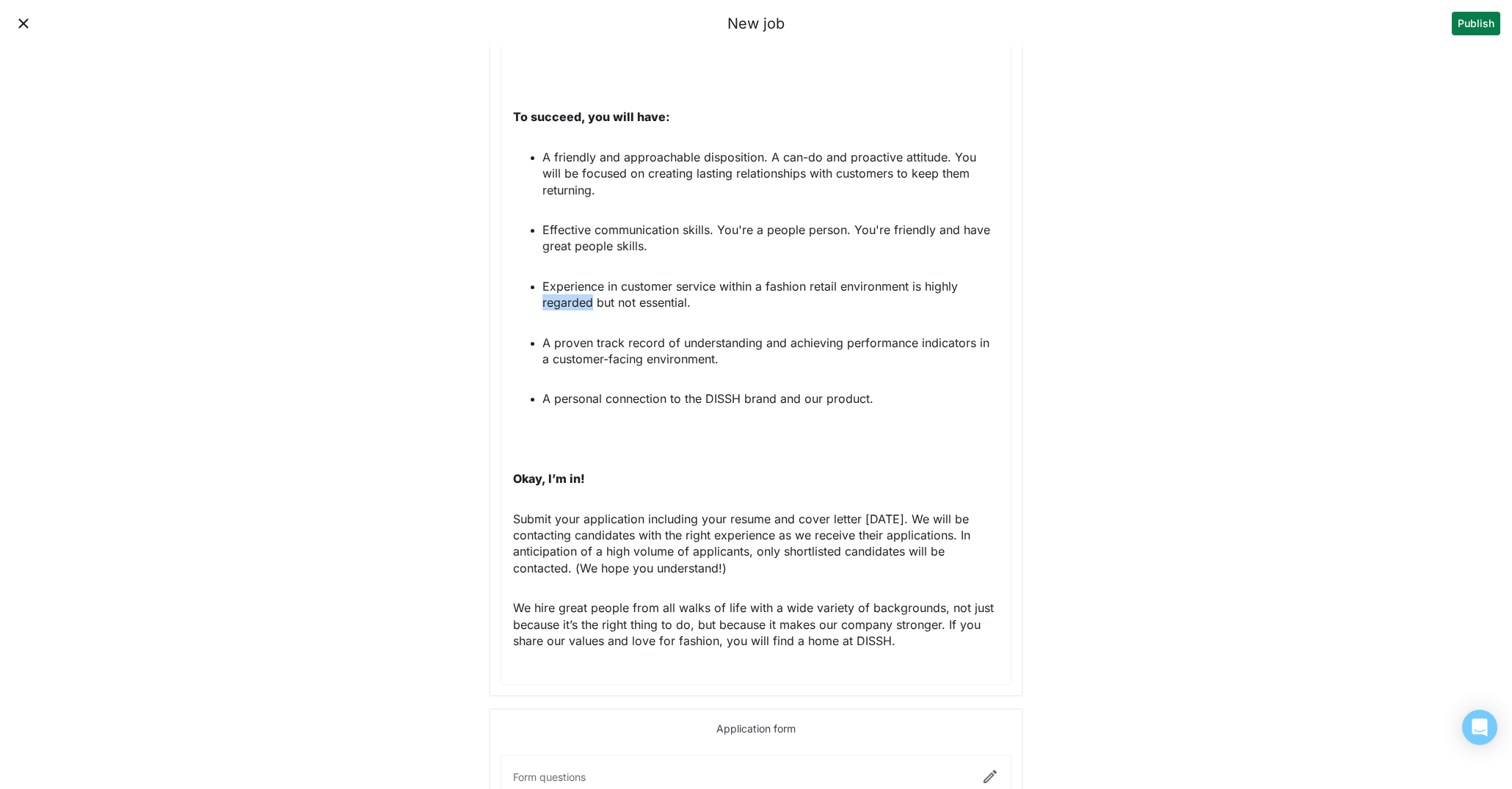
drag, startPoint x: 593, startPoint y: 285, endPoint x: 543, endPoint y: 286, distance: 50.0
click at [543, 286] on p "Experience in customer service within a fashion retail environment is highly re…" at bounding box center [771, 295] width 456 height 33
click at [821, 335] on p "A proven track record of understanding and achieving performance indicators in …" at bounding box center [771, 351] width 456 height 33
click at [881, 350] on p "A proven track record of understanding and achieving performance indicators in …" at bounding box center [771, 351] width 456 height 33
click at [914, 390] on p "A personal connection to the DISSH brand and our product." at bounding box center [771, 398] width 456 height 16
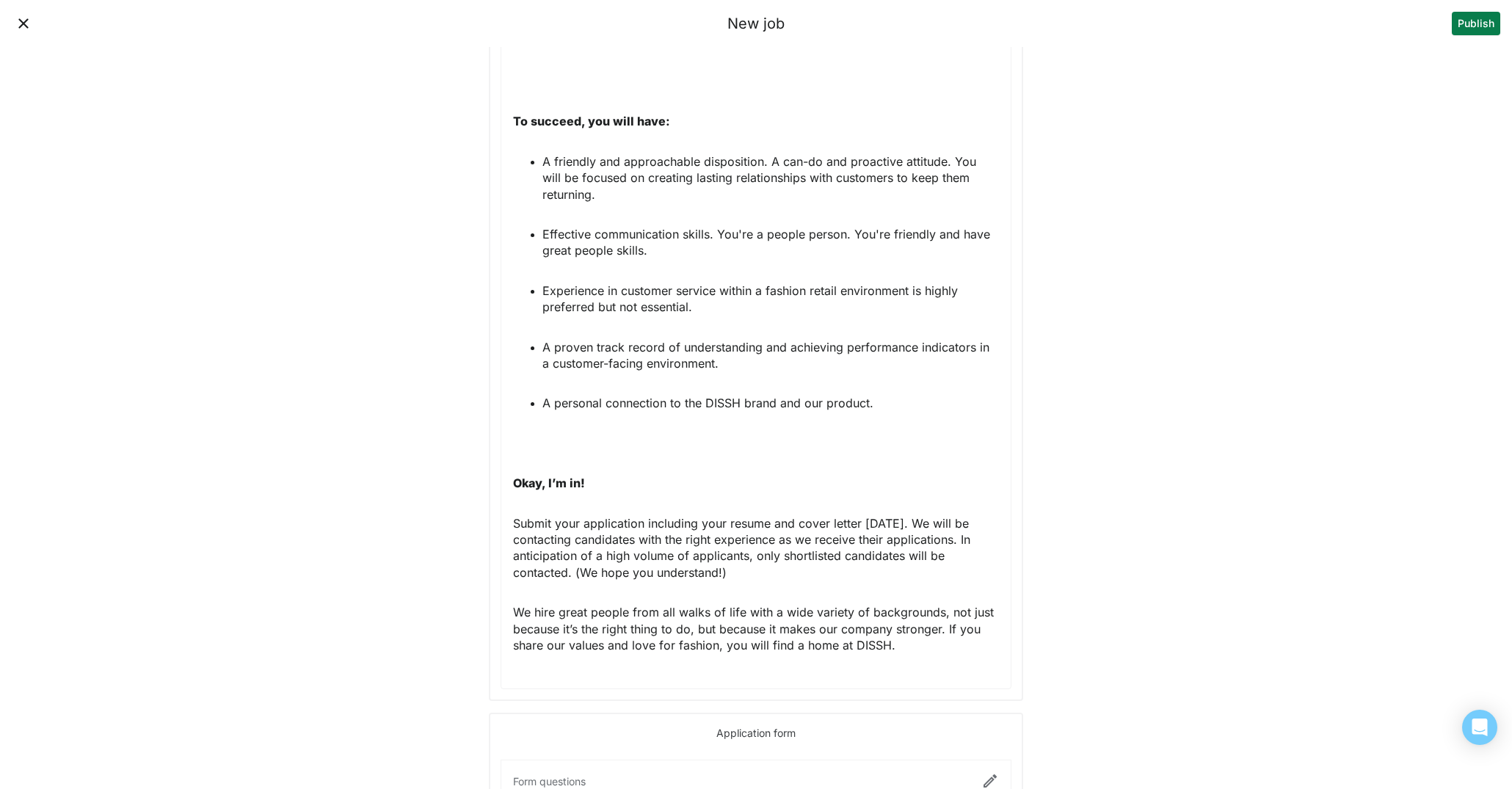
scroll to position [1842, 0]
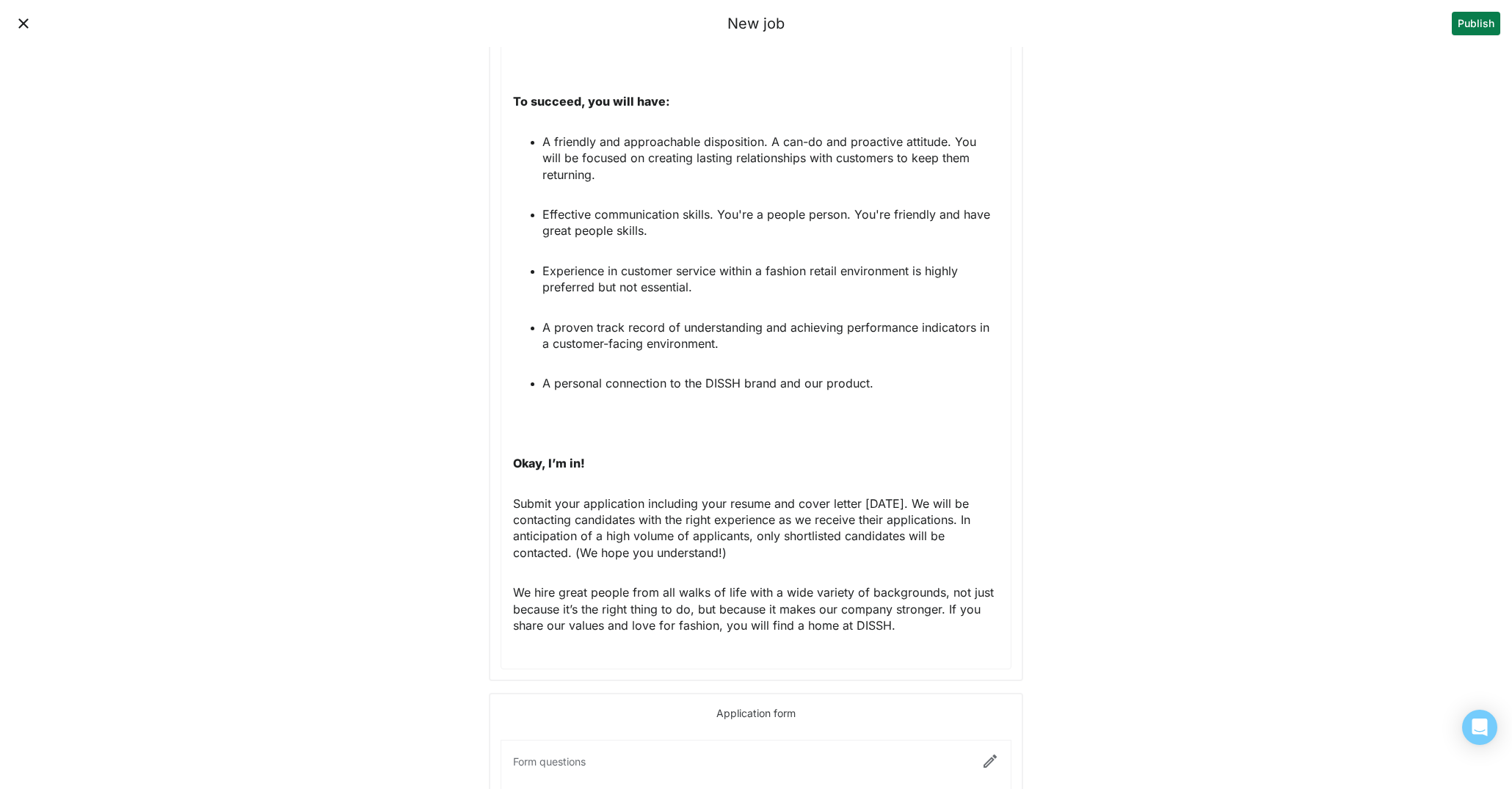
drag, startPoint x: 908, startPoint y: 609, endPoint x: 895, endPoint y: 608, distance: 13.0
click at [895, 608] on p "We hire great people from all walks of life with a wide variety of backgrounds,…" at bounding box center [756, 608] width 486 height 49
drag, startPoint x: 821, startPoint y: 369, endPoint x: 805, endPoint y: 369, distance: 16.0
click at [805, 376] on p "A personal connection to the DISSH brand and our product." at bounding box center [771, 383] width 456 height 16
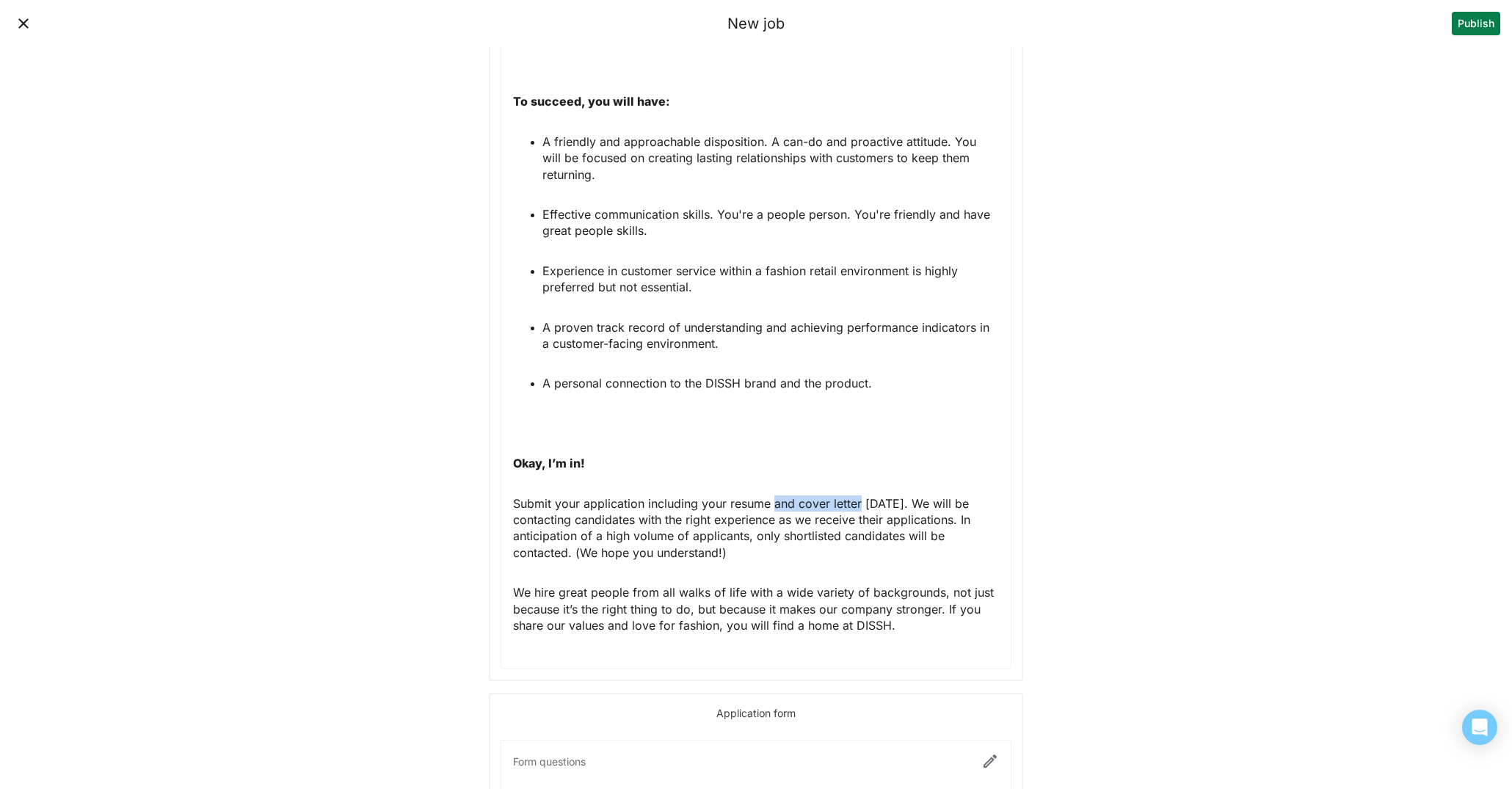
drag, startPoint x: 861, startPoint y: 485, endPoint x: 775, endPoint y: 481, distance: 86.1
click at [775, 496] on p "Submit your application including your resume and cover letter today. We will b…" at bounding box center [756, 529] width 486 height 66
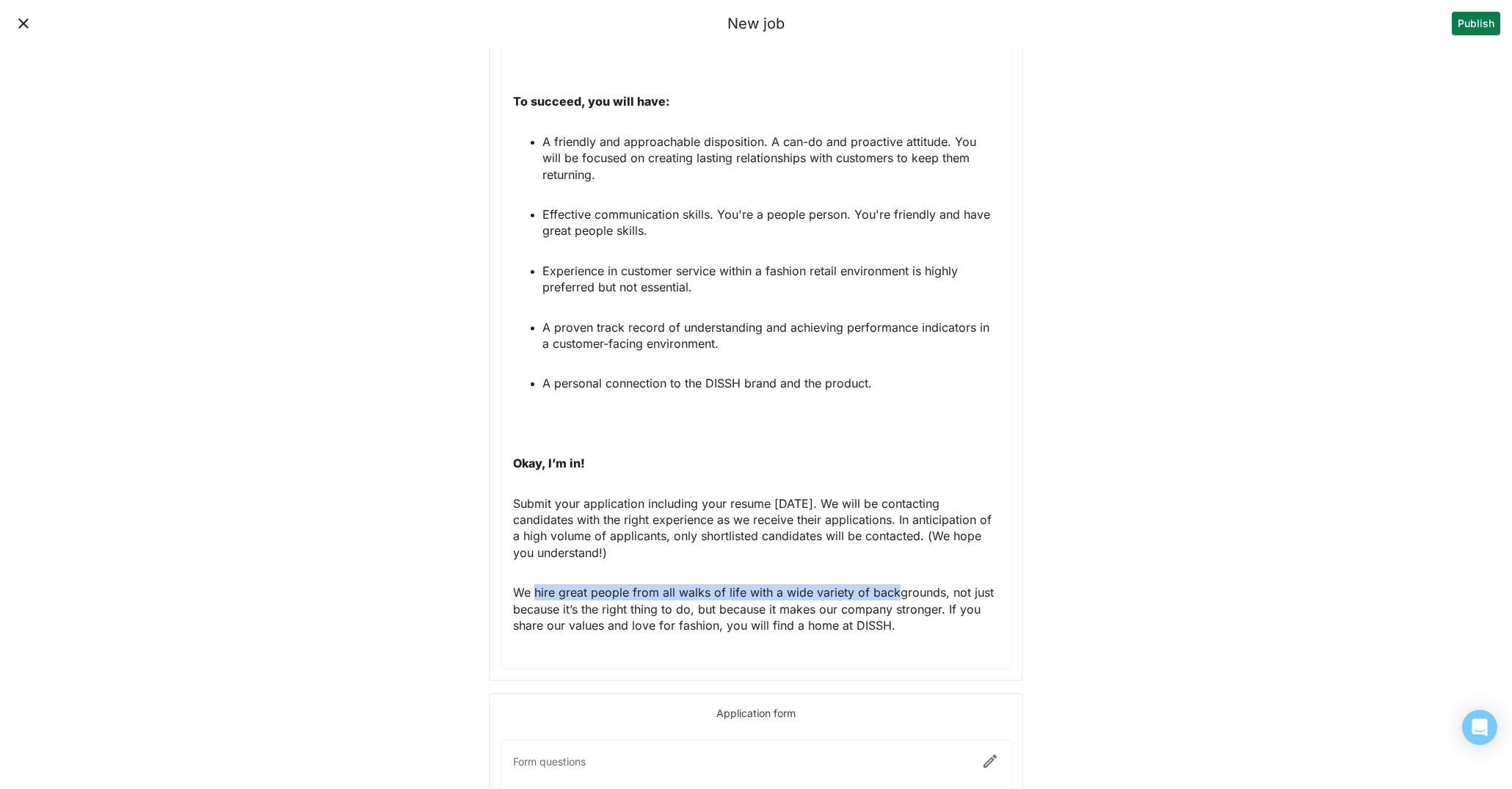
drag, startPoint x: 536, startPoint y: 577, endPoint x: 893, endPoint y: 575, distance: 357.0
click at [893, 584] on p "We hire great people from all walks of life with a wide variety of backgrounds,…" at bounding box center [756, 608] width 486 height 49
click at [949, 611] on p "We hire great people from all walks of life with a wide variety of backgrounds,…" at bounding box center [756, 608] width 486 height 49
drag, startPoint x: 889, startPoint y: 595, endPoint x: 840, endPoint y: 594, distance: 49.0
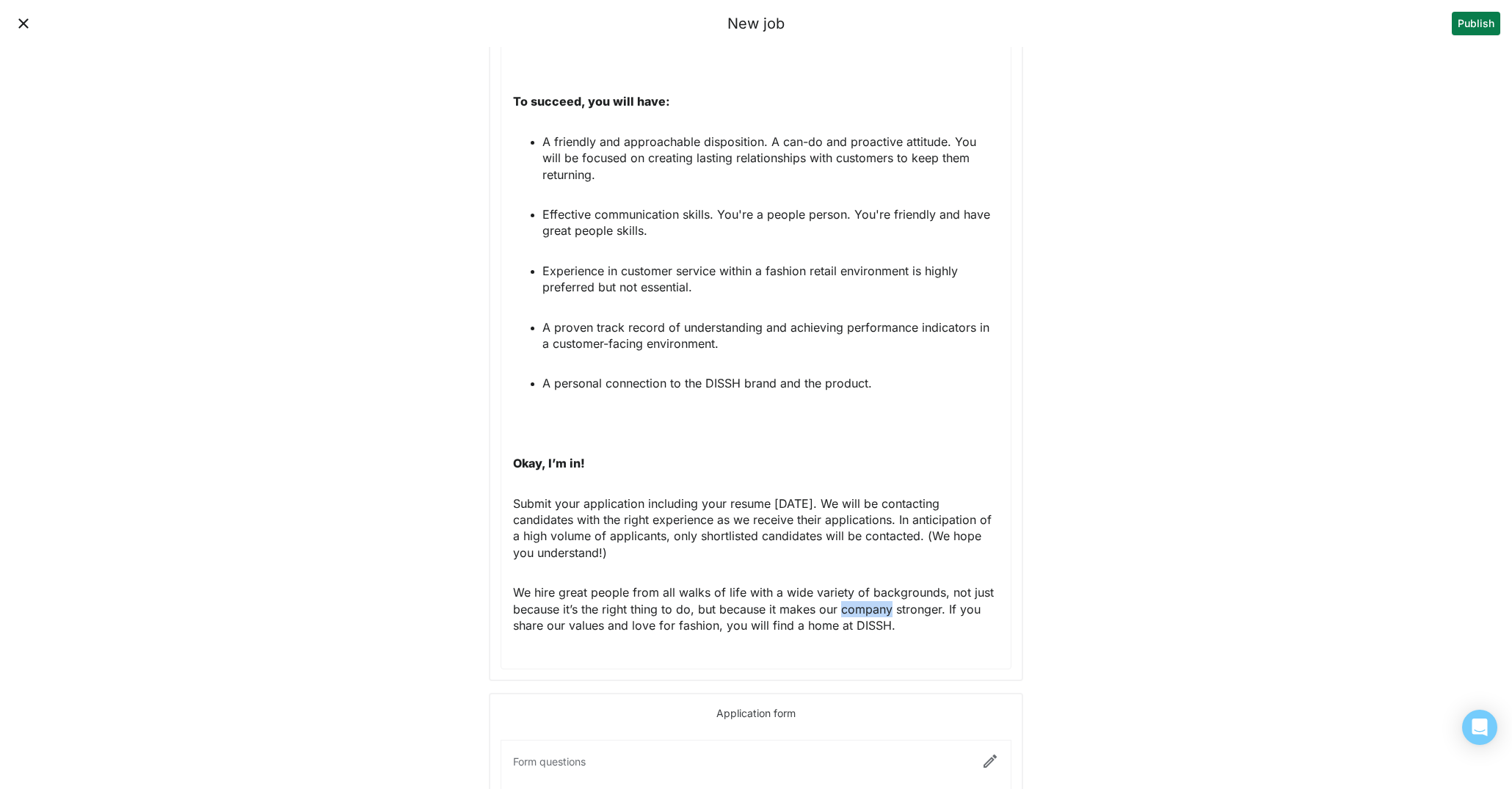
click at [840, 594] on p "We hire great people from all walks of life with a wide variety of backgrounds,…" at bounding box center [756, 608] width 486 height 49
click at [959, 614] on p "We hire great people from all walks of life with a wide variety of backgrounds,…" at bounding box center [756, 608] width 486 height 49
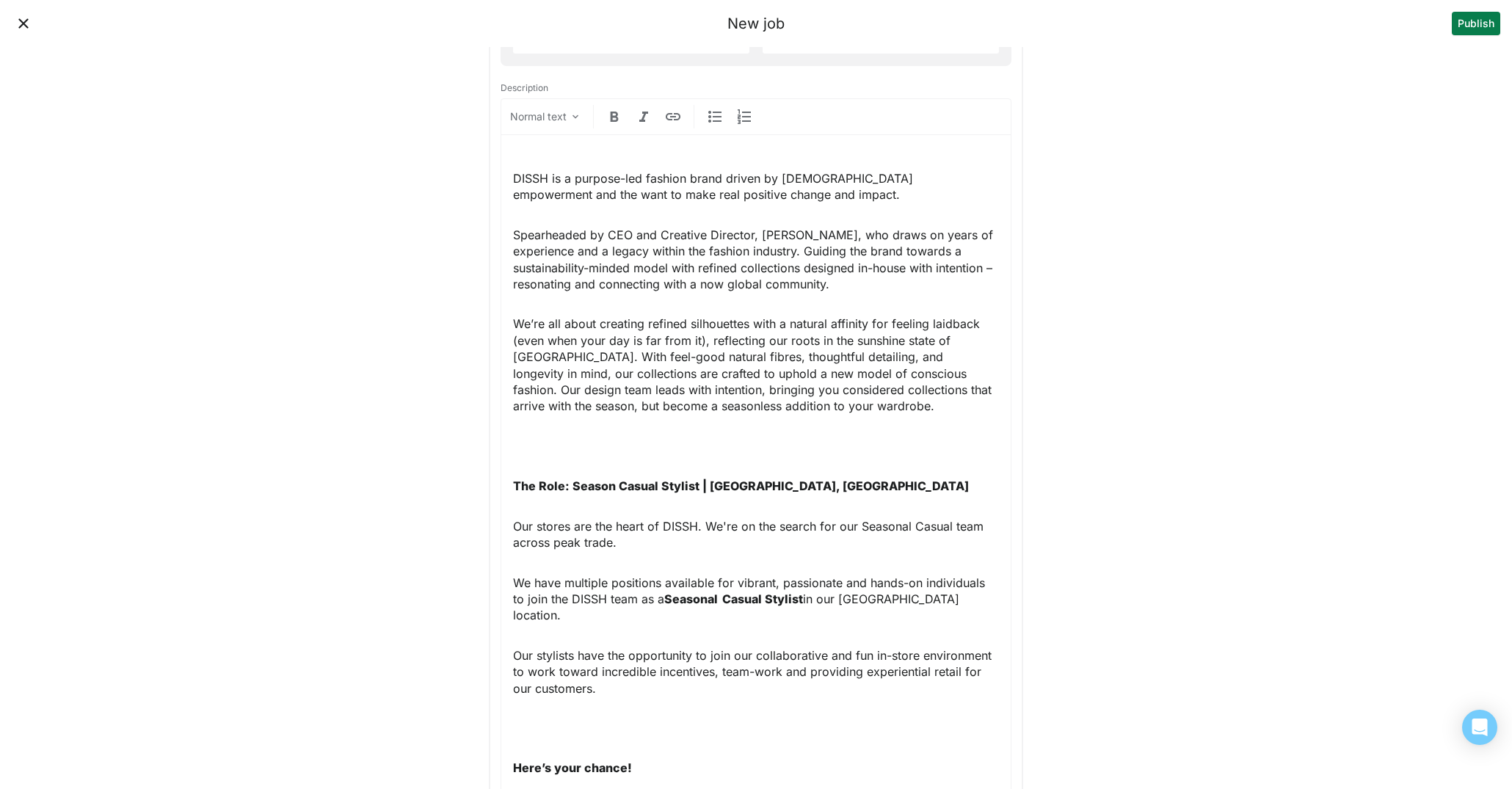
scroll to position [485, 0]
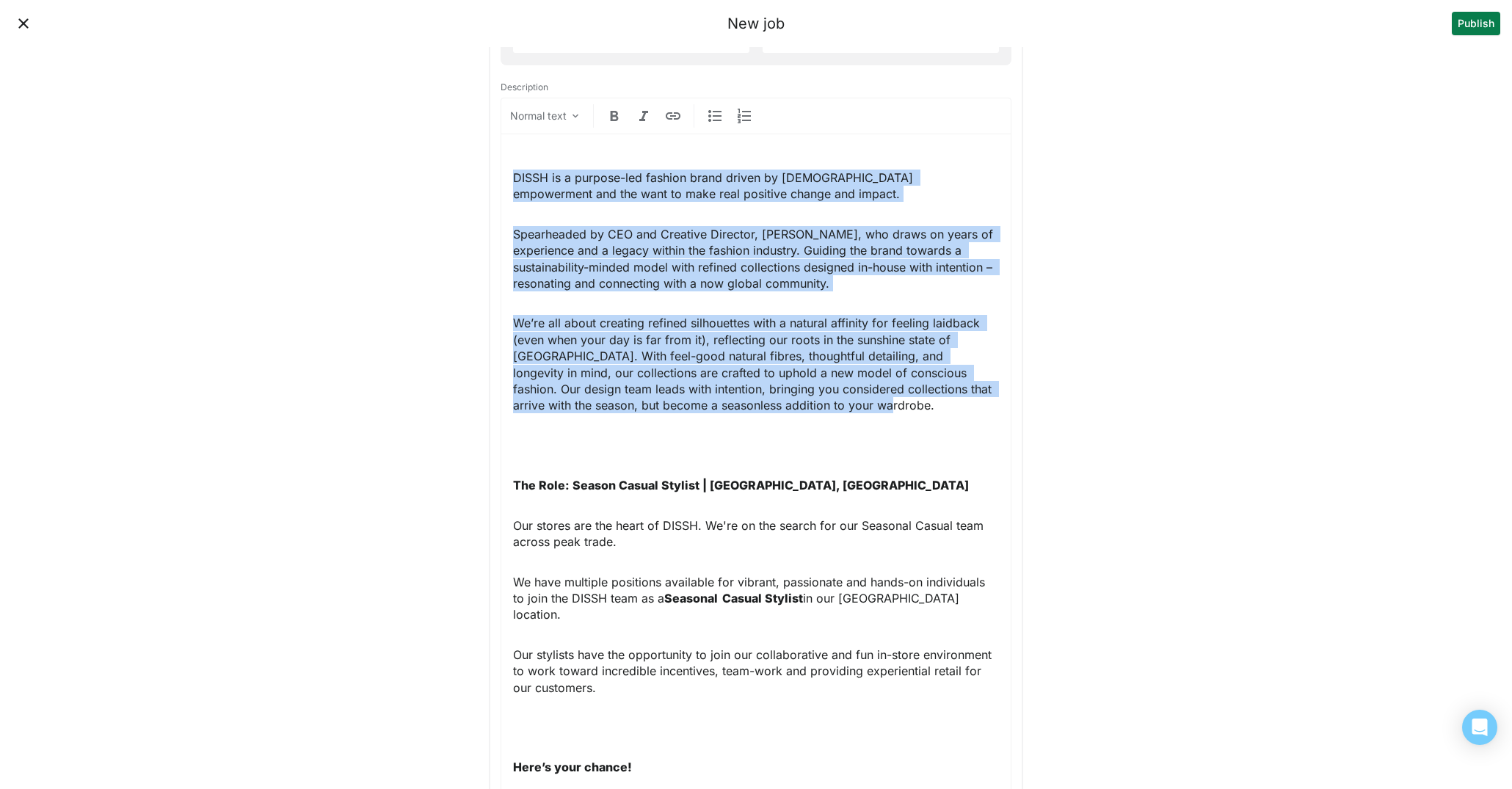
drag, startPoint x: 856, startPoint y: 406, endPoint x: 513, endPoint y: 79, distance: 473.9
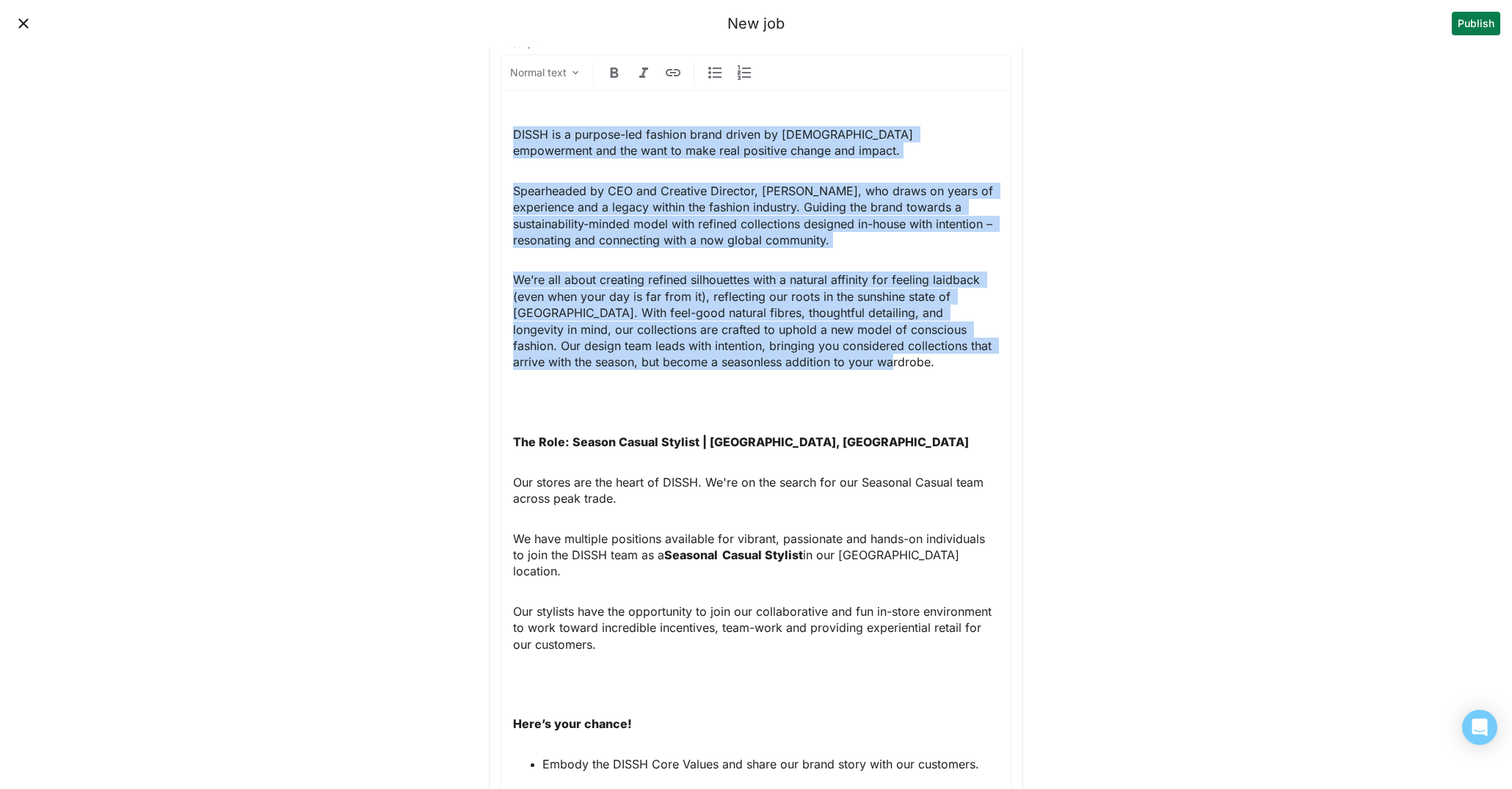
scroll to position [526, 0]
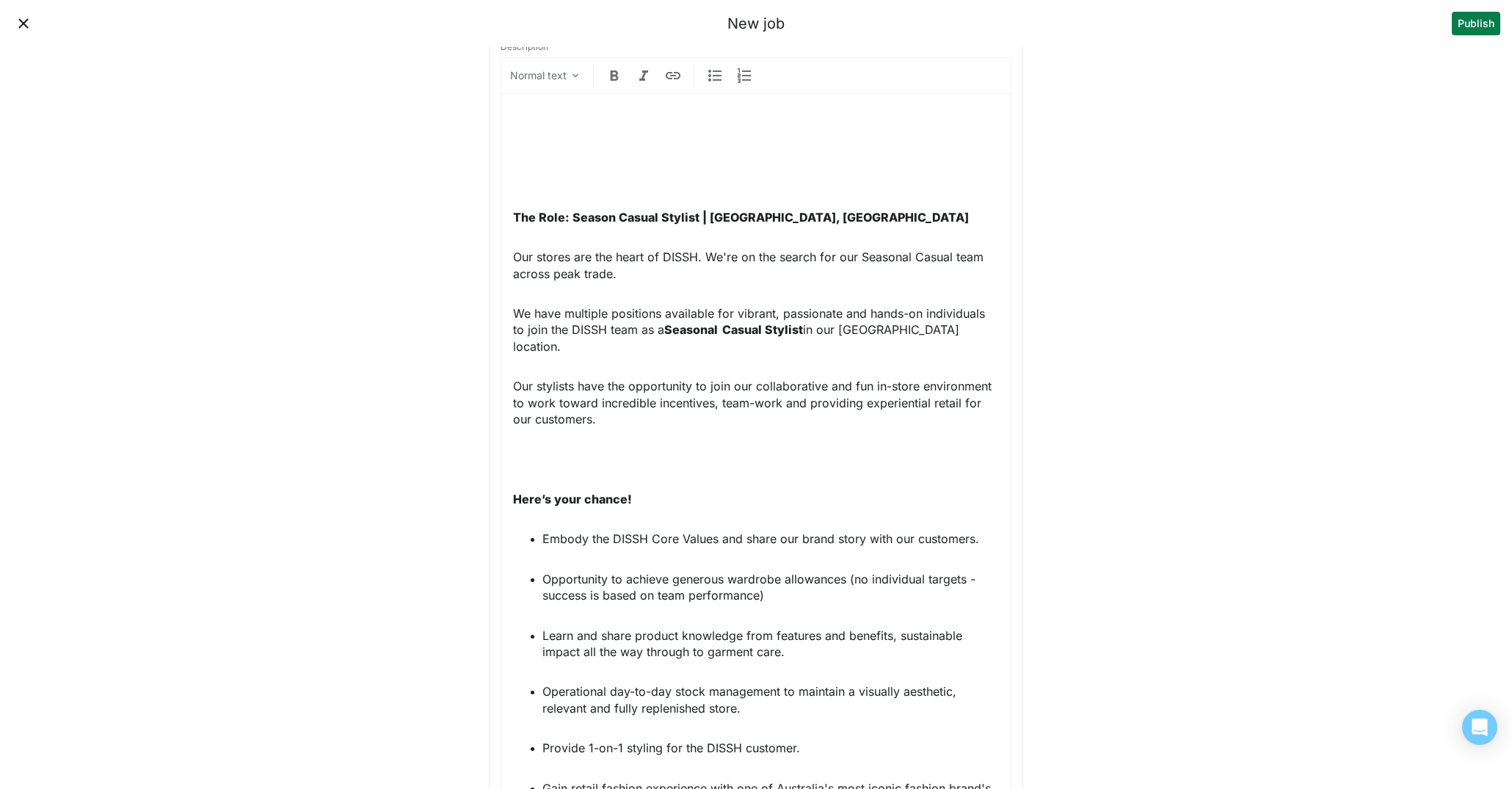
click at [513, 215] on strong "The Role: Season Casual Stylist | Los Angeles, CA" at bounding box center [741, 216] width 456 height 15
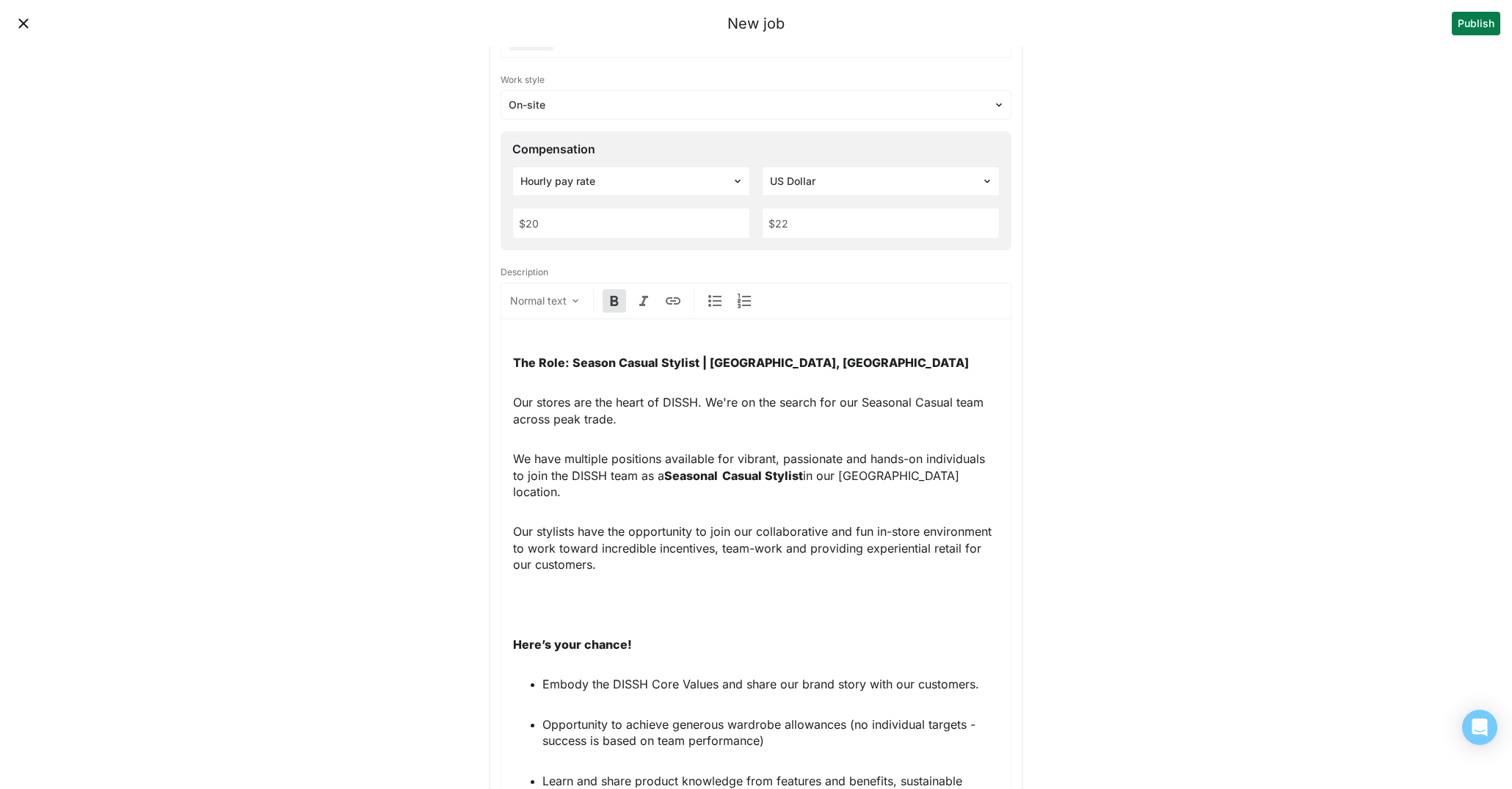
scroll to position [308, 0]
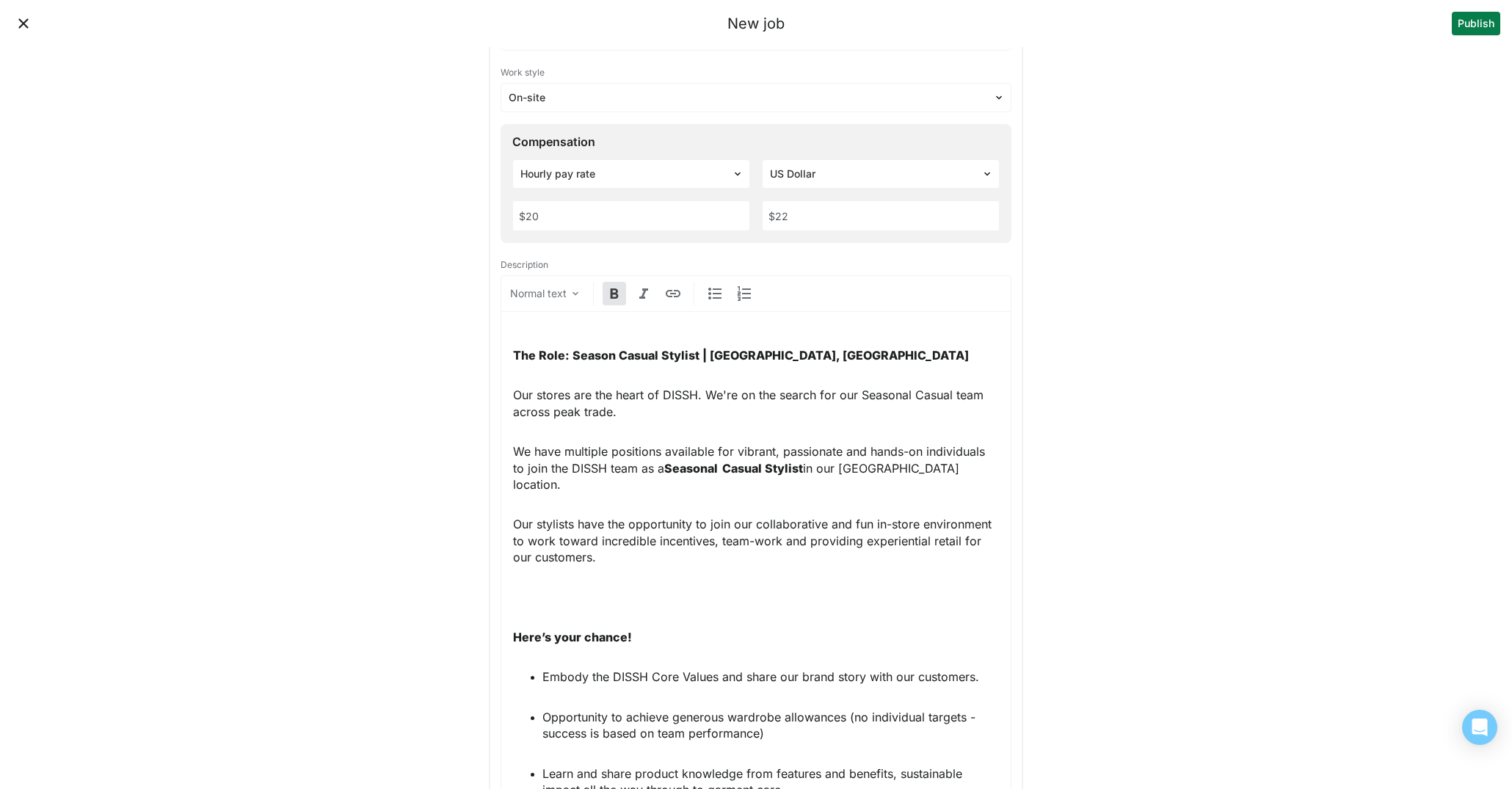
click at [806, 468] on p "We have multiple positions available for vibrant, passionate and hands-on indiv…" at bounding box center [756, 468] width 486 height 49
drag, startPoint x: 803, startPoint y: 467, endPoint x: 668, endPoint y: 467, distance: 135.0
click at [668, 467] on strong "Seasonal  Casual Stylist" at bounding box center [734, 468] width 139 height 15
copy strong "Seasonal  Casual Stylist"
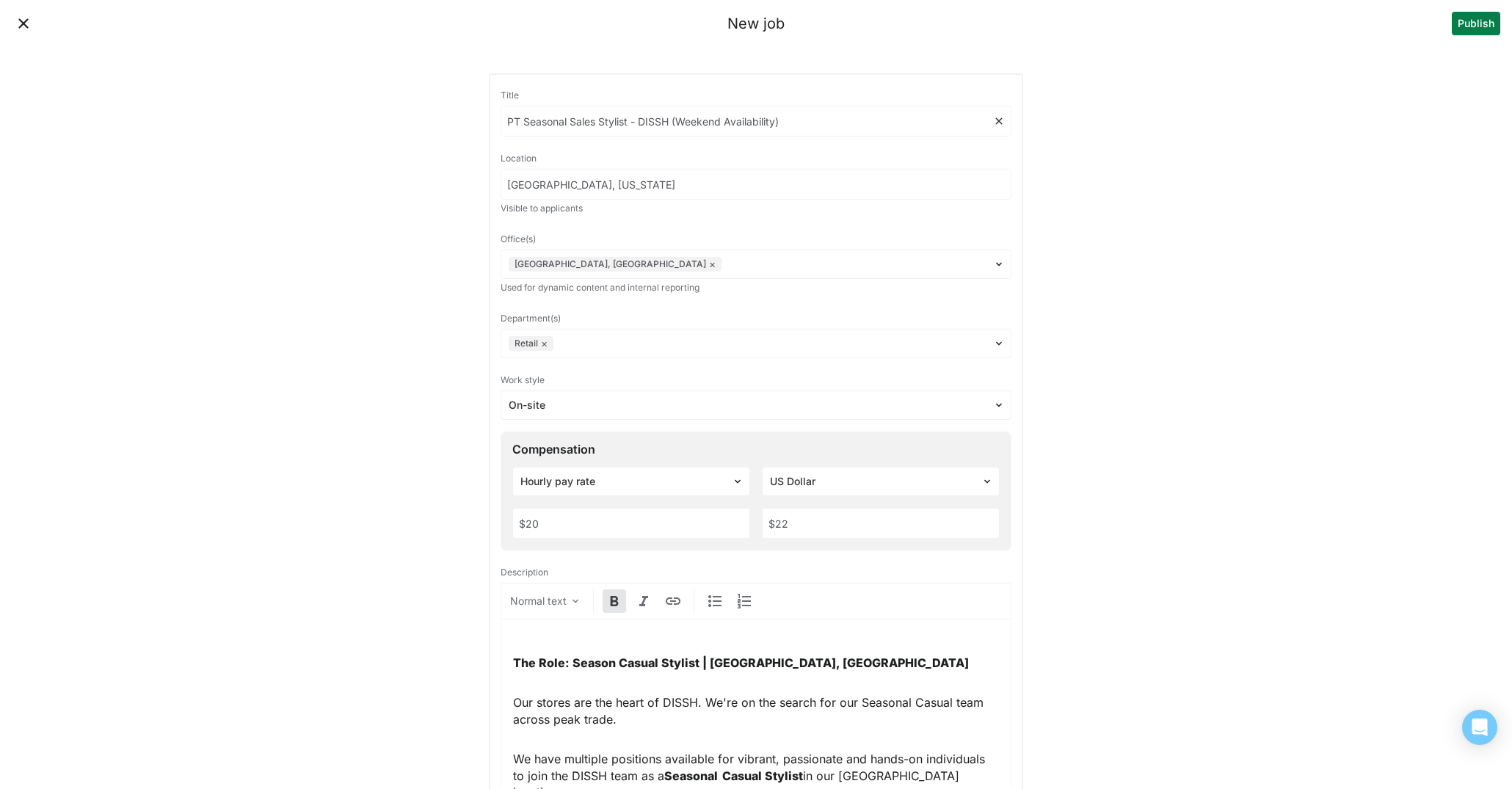
drag, startPoint x: 629, startPoint y: 119, endPoint x: 522, endPoint y: 122, distance: 107.0
click at [522, 122] on input "PT Seasonal Sales Stylist - DISSH (Weekend Availability)" at bounding box center [747, 121] width 492 height 29
paste input "Casual"
click at [838, 119] on input "PT Seasonal  Casual Stylist - DISSH (Weekend Availability)" at bounding box center [747, 121] width 492 height 29
click at [800, 124] on input "PT Seasonal  Casual Stylist - DISSH (Weekend Availability)" at bounding box center [747, 121] width 492 height 29
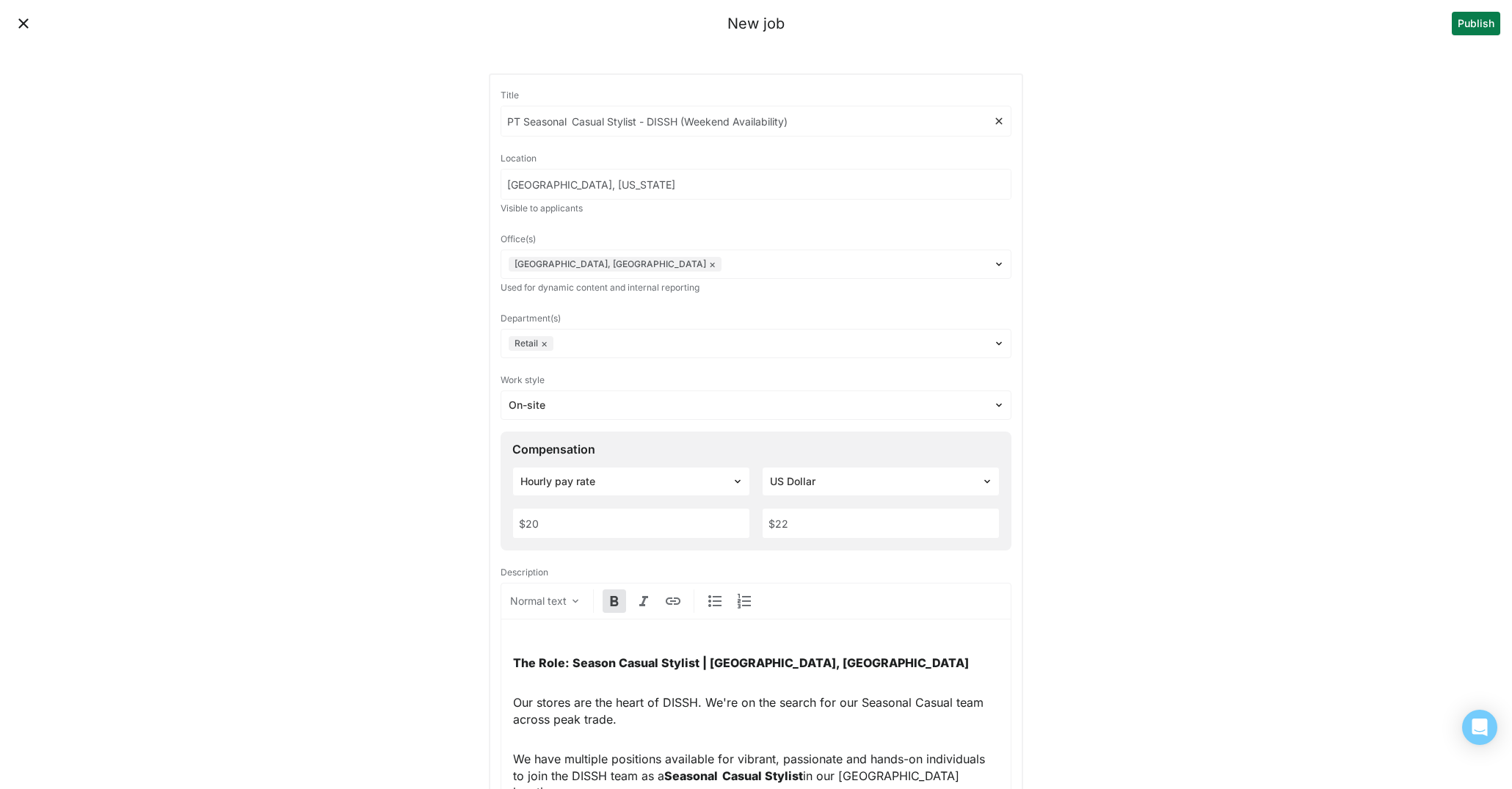
drag, startPoint x: 524, startPoint y: 119, endPoint x: 444, endPoint y: 104, distance: 81.4
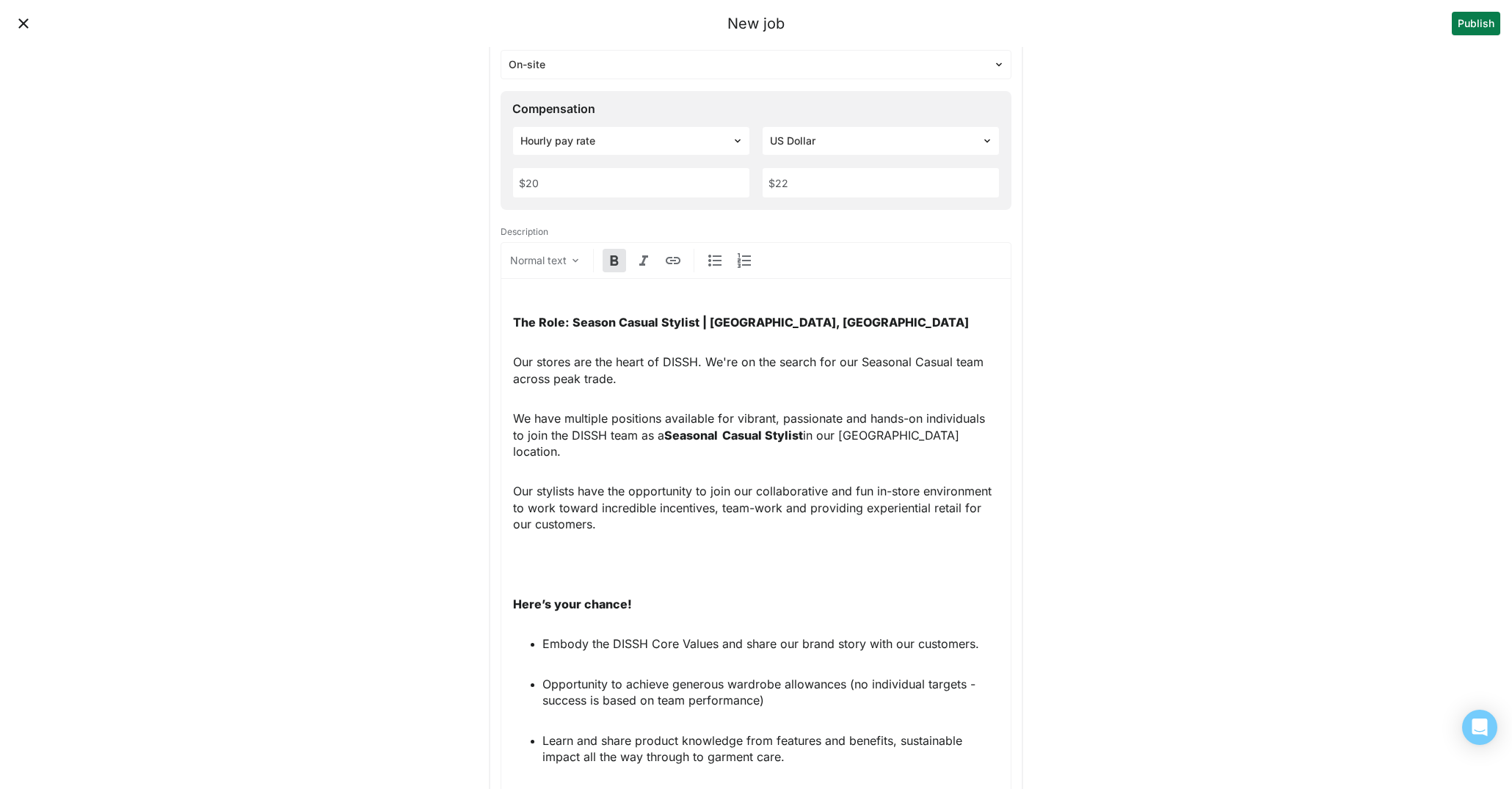
scroll to position [342, 0]
type input "Seasonal  Casual Stylist - DISSH (Weekend Availability)"
click at [668, 431] on strong "Seasonal  Casual Stylist" at bounding box center [734, 433] width 139 height 15
drag, startPoint x: 668, startPoint y: 432, endPoint x: 722, endPoint y: 433, distance: 54.0
click at [722, 433] on p "We have multiple positions available for vibrant, passionate and hands-on indiv…" at bounding box center [756, 433] width 486 height 49
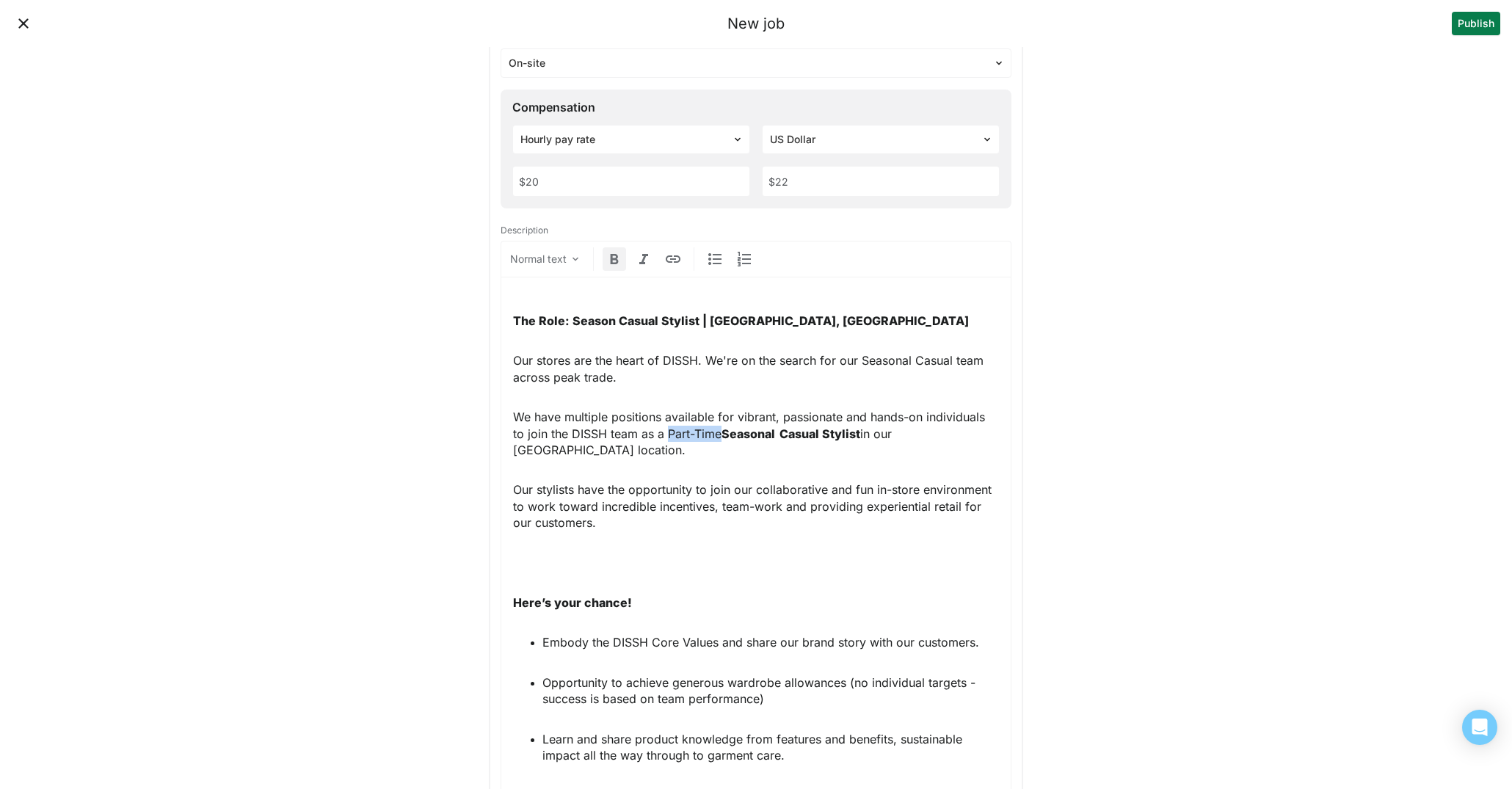
click at [613, 258] on img at bounding box center [614, 259] width 17 height 17
click at [809, 430] on strong "Seasonal  Casual Stylist" at bounding box center [796, 433] width 139 height 15
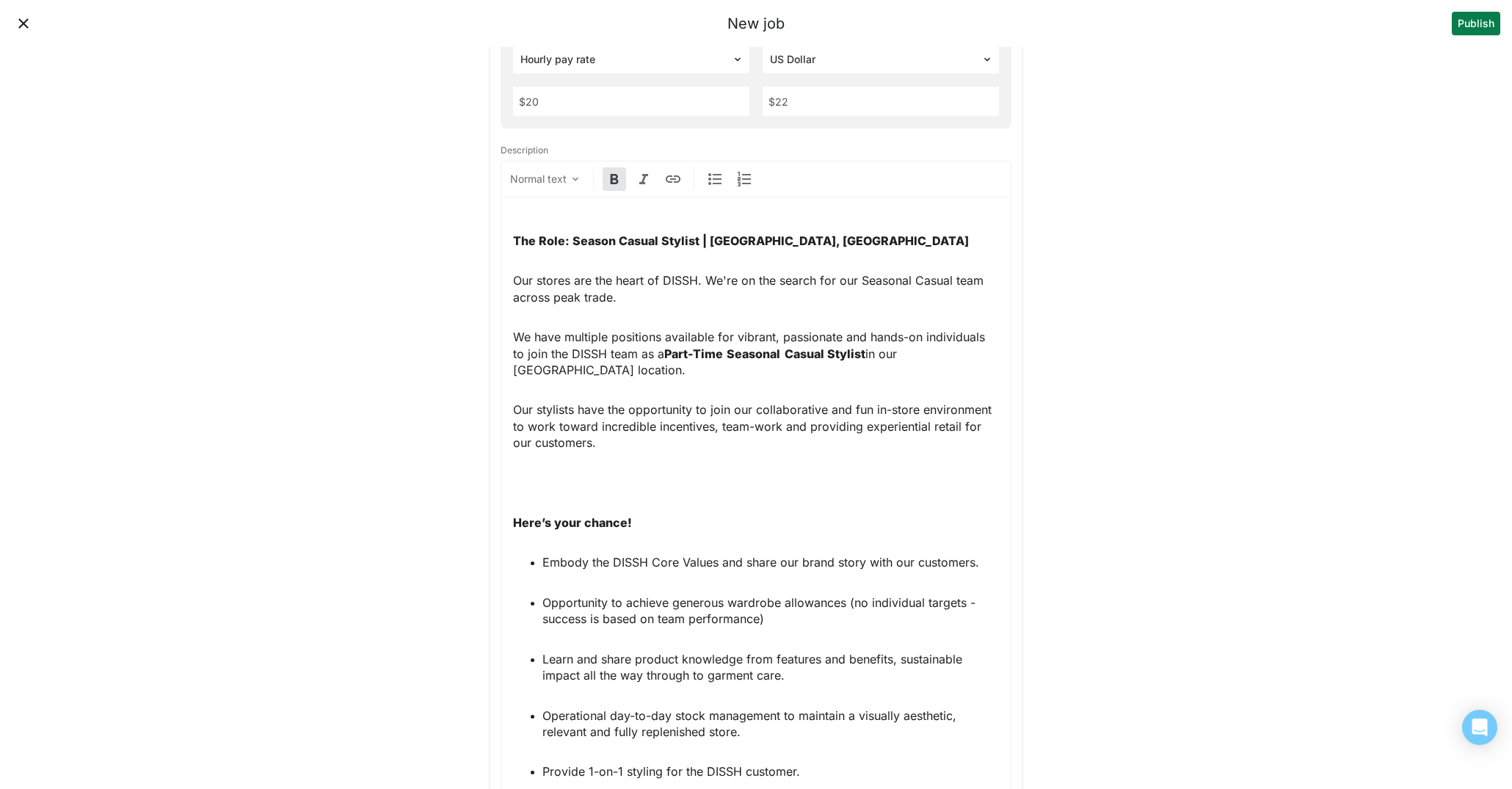
scroll to position [424, 0]
drag, startPoint x: 646, startPoint y: 306, endPoint x: 469, endPoint y: 275, distance: 179.7
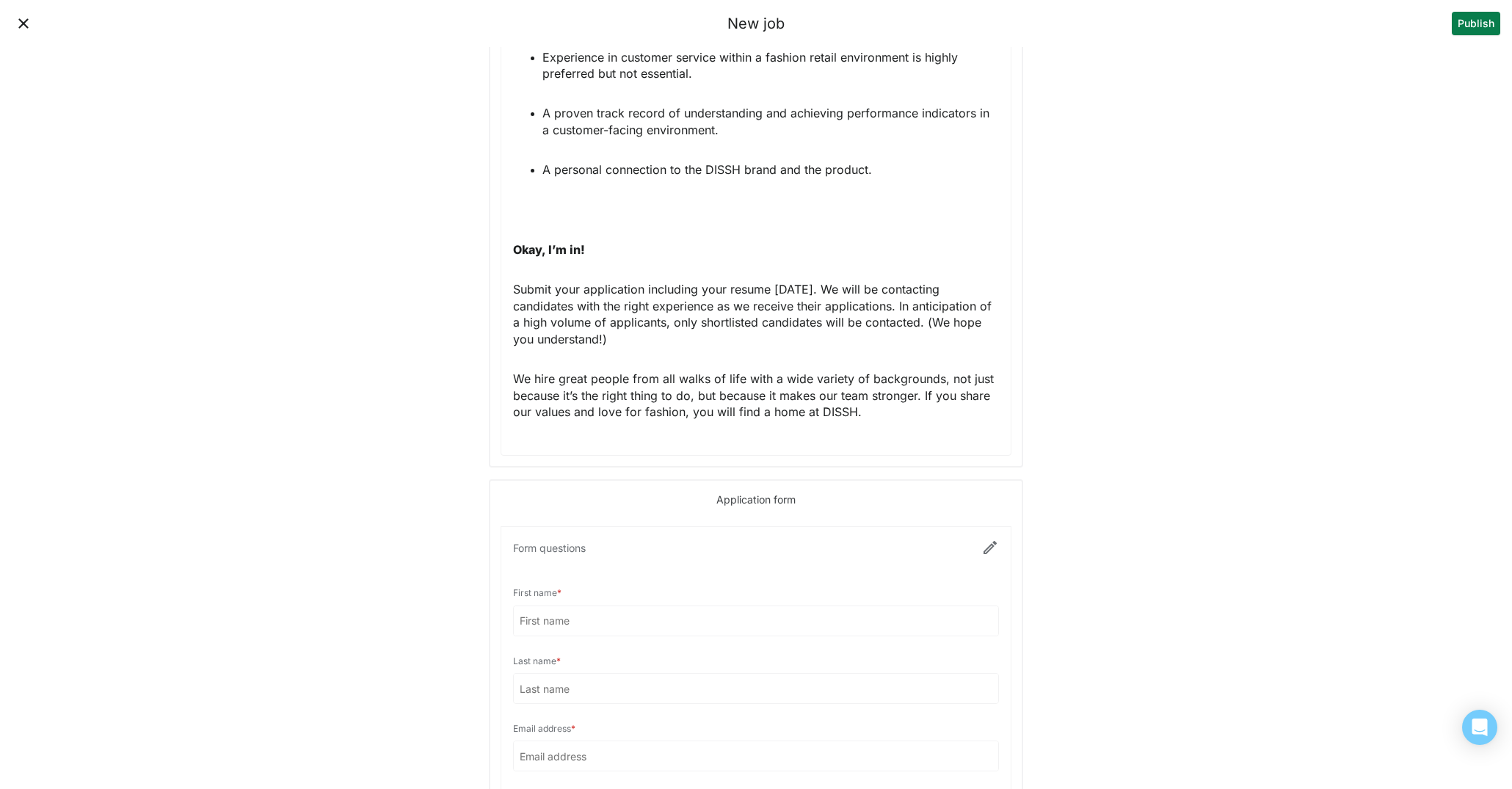
scroll to position [1704, 0]
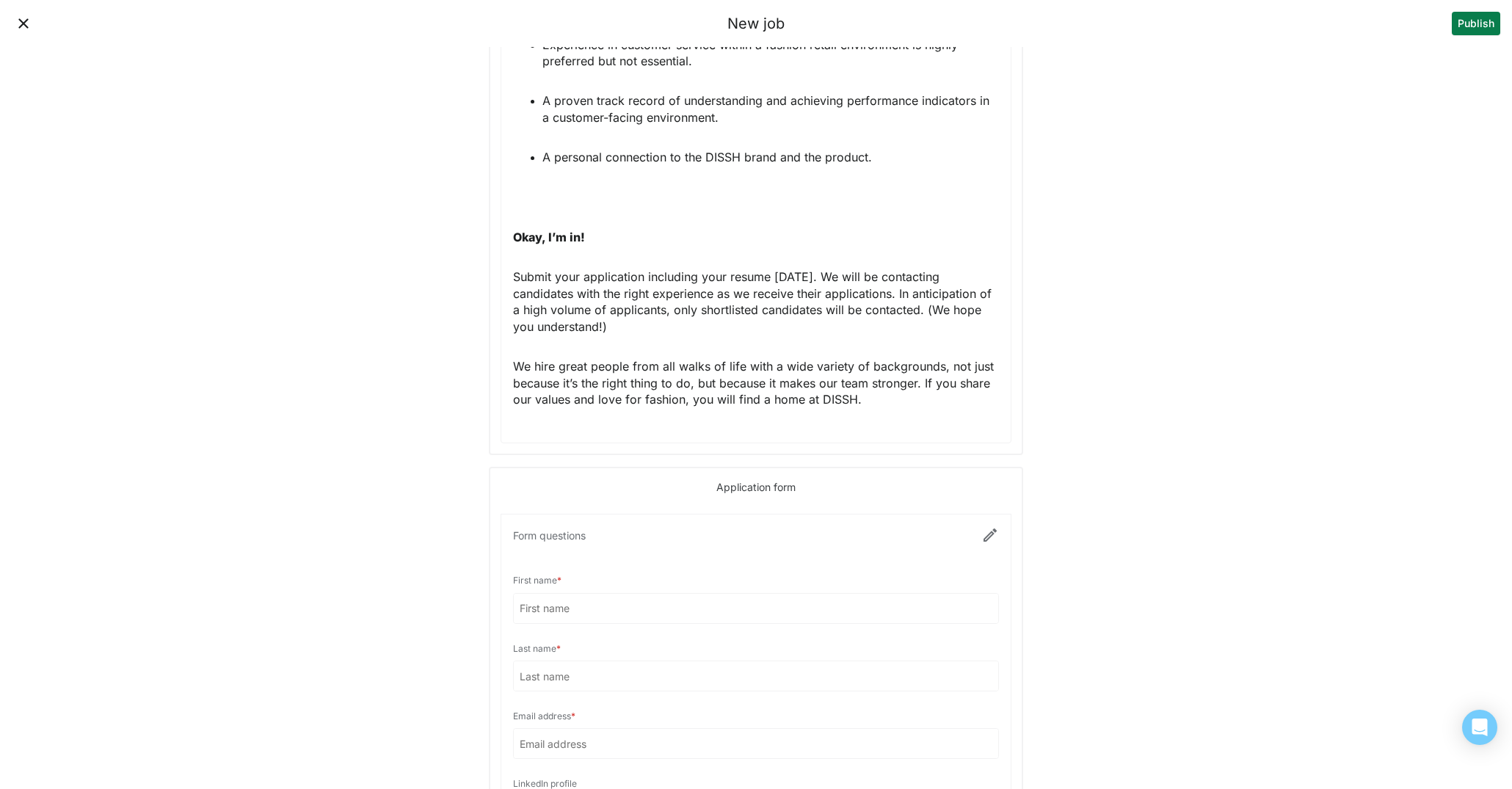
click at [934, 404] on p "We hire great people from all walks of life with a wide variety of backgrounds,…" at bounding box center [756, 382] width 486 height 49
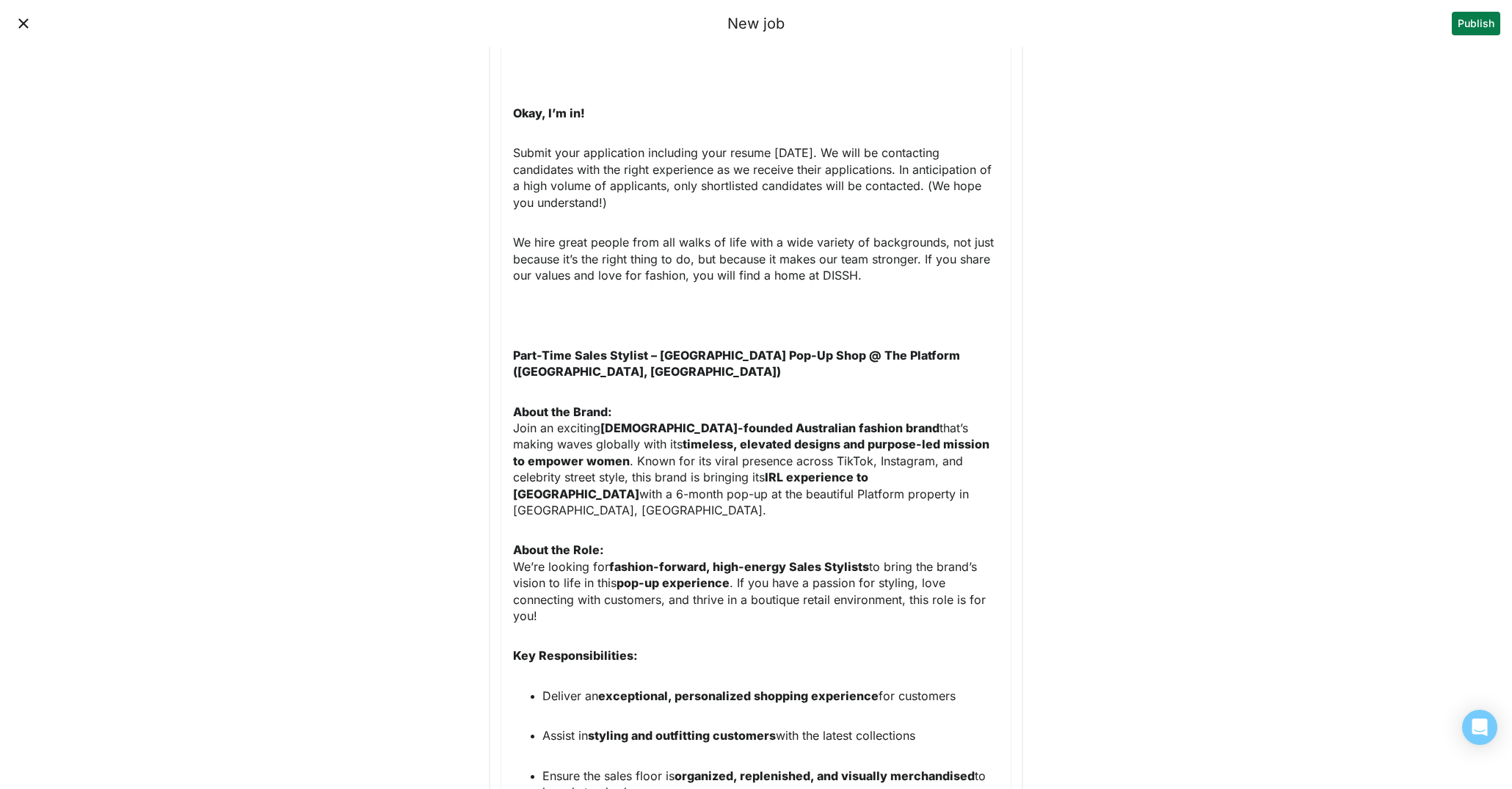
scroll to position [1816, 0]
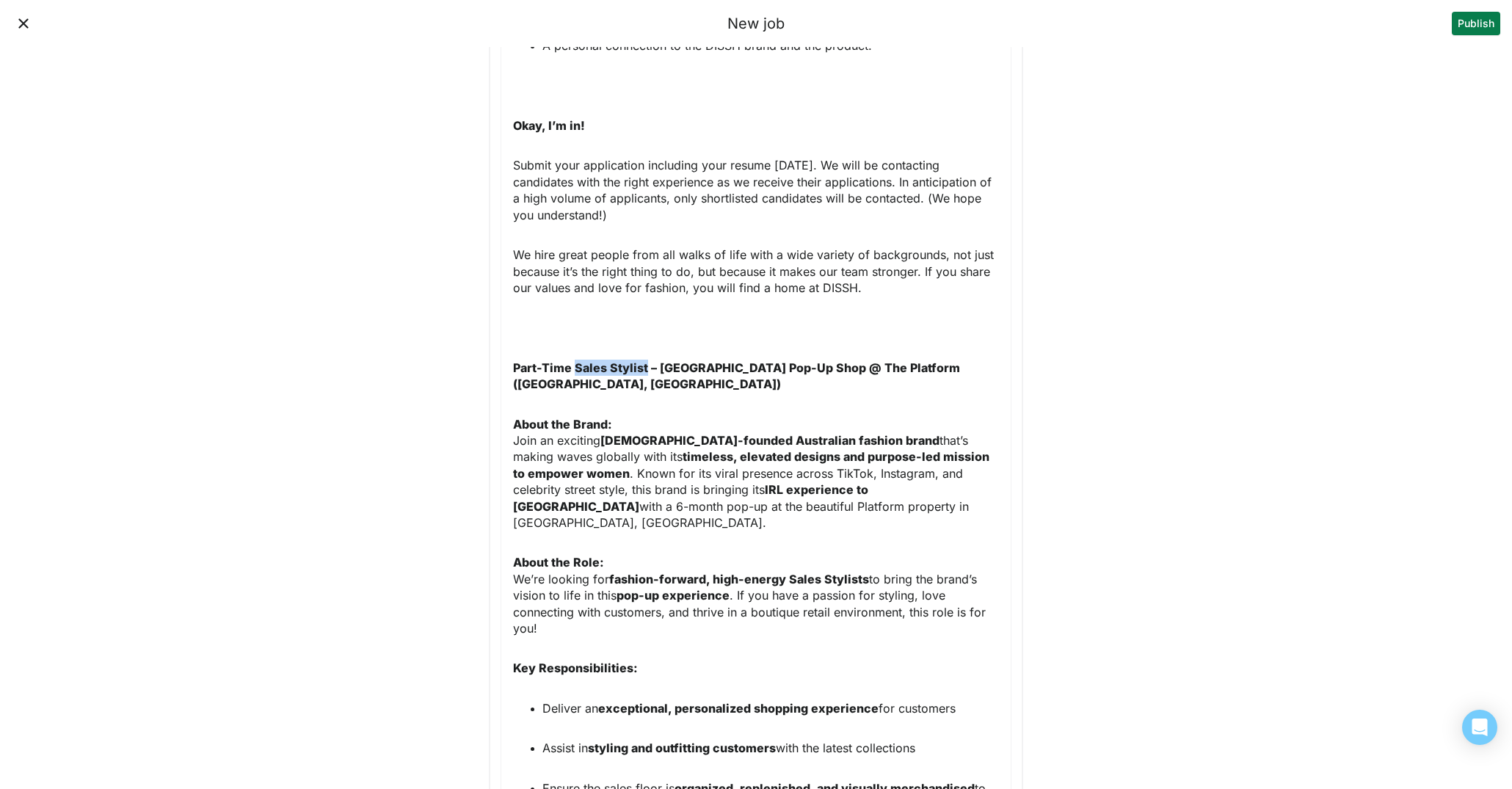
drag, startPoint x: 643, startPoint y: 366, endPoint x: 573, endPoint y: 369, distance: 70.1
click at [573, 369] on strong "Part-Time Sales Stylist – Los Angeles Pop-Up Shop @ The Platform (Culver City, …" at bounding box center [739, 376] width 450 height 31
click at [575, 368] on strong "Part-Time Sales Stylist – Los Angeles Pop-Up Shop @ The Platform (Culver City, …" at bounding box center [739, 376] width 450 height 31
drag, startPoint x: 573, startPoint y: 369, endPoint x: 518, endPoint y: 369, distance: 55.0
click at [518, 369] on strong "Part-Time CSales Stylist – Los Angeles Pop-Up Shop @ The Platform (Culver City,…" at bounding box center [742, 376] width 459 height 31
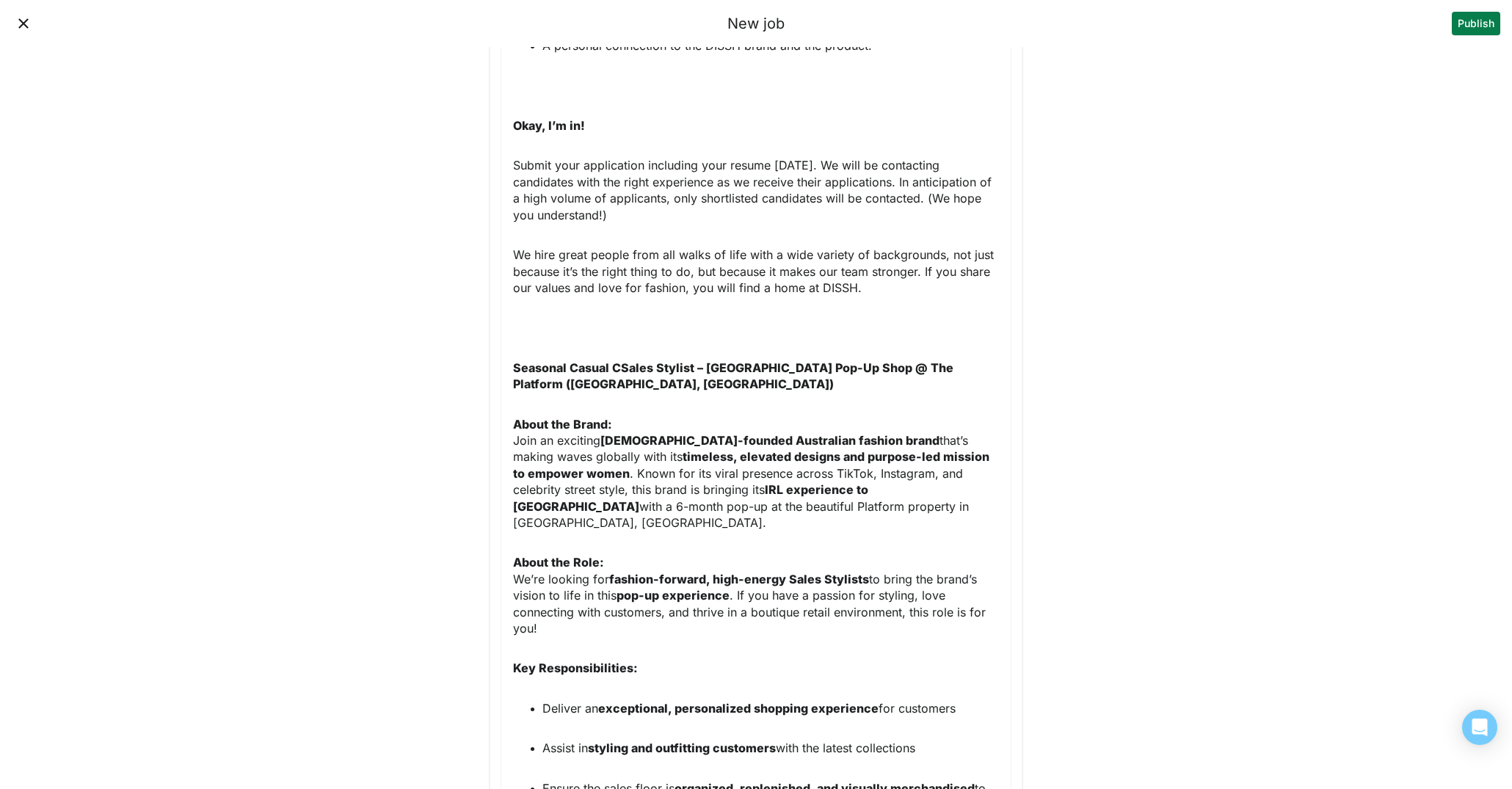
drag, startPoint x: 622, startPoint y: 367, endPoint x: 652, endPoint y: 367, distance: 30.0
click at [622, 367] on strong "Seasonal Casual CSales Stylist – Los Angeles Pop-Up Shop @ The Platform (Culver…" at bounding box center [735, 376] width 444 height 31
drag, startPoint x: 768, startPoint y: 366, endPoint x: 950, endPoint y: 384, distance: 182.9
click at [950, 384] on p "Seasonal Casual Sales Stylist – Los Angeles Pop-Up Shop @ The Platform (Culver …" at bounding box center [756, 377] width 486 height 33
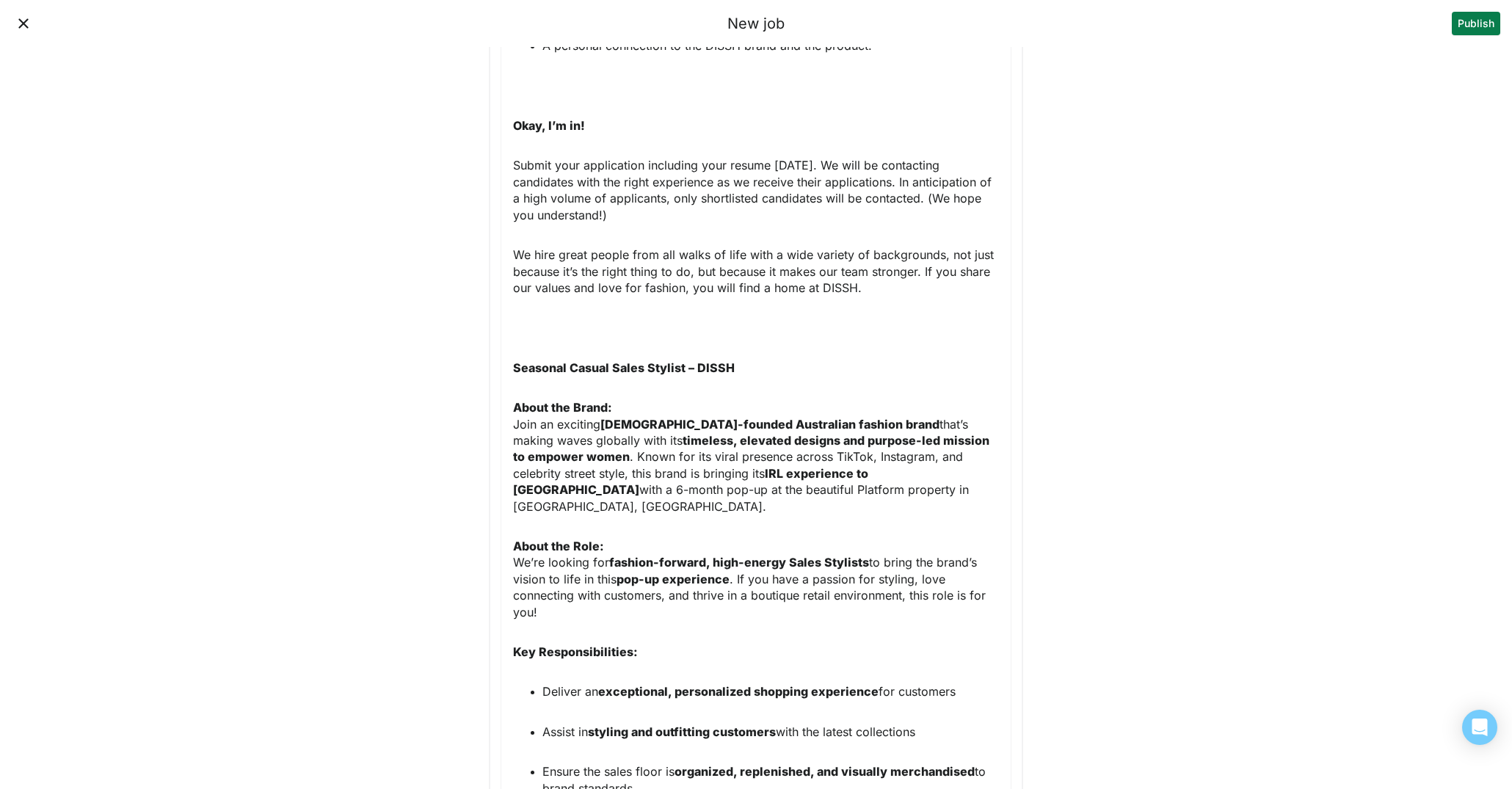
drag, startPoint x: 741, startPoint y: 369, endPoint x: 692, endPoint y: 369, distance: 49.0
click at [692, 369] on p "Seasonal Casual Sales Stylist – DISSH" at bounding box center [756, 368] width 486 height 16
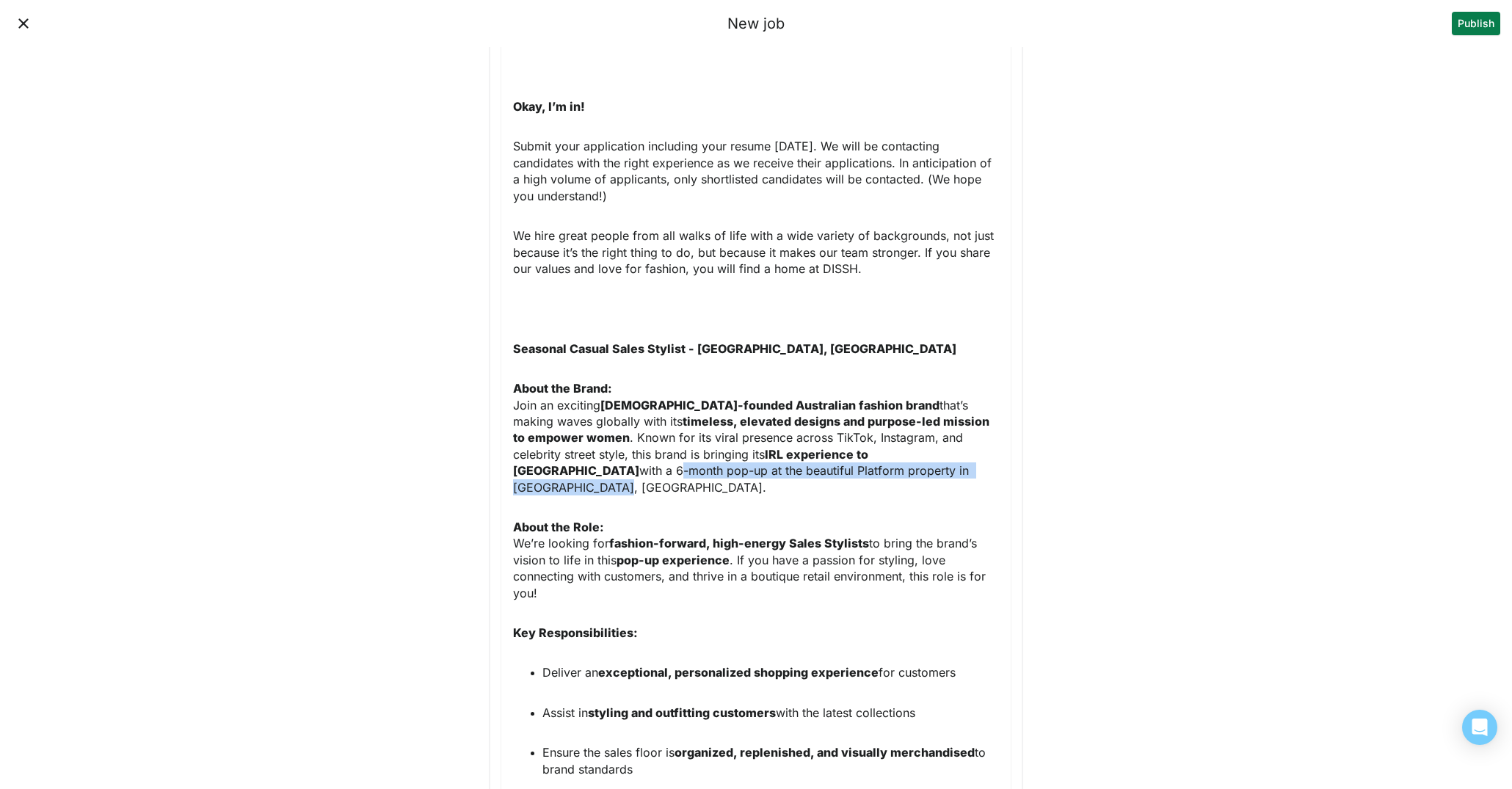
drag, startPoint x: 897, startPoint y: 450, endPoint x: 890, endPoint y: 463, distance: 14.8
click at [890, 463] on p "About the Brand: Join an exciting female-founded Australian fashion brand that’…" at bounding box center [756, 438] width 486 height 115
click at [891, 463] on p "About the Brand: Join an exciting female-founded Australian fashion brand that’…" at bounding box center [756, 438] width 486 height 115
drag, startPoint x: 898, startPoint y: 450, endPoint x: 946, endPoint y: 450, distance: 48.0
click at [946, 450] on p "About the Brand: Join an exciting female-founded Australian fashion brand that’…" at bounding box center [756, 438] width 486 height 115
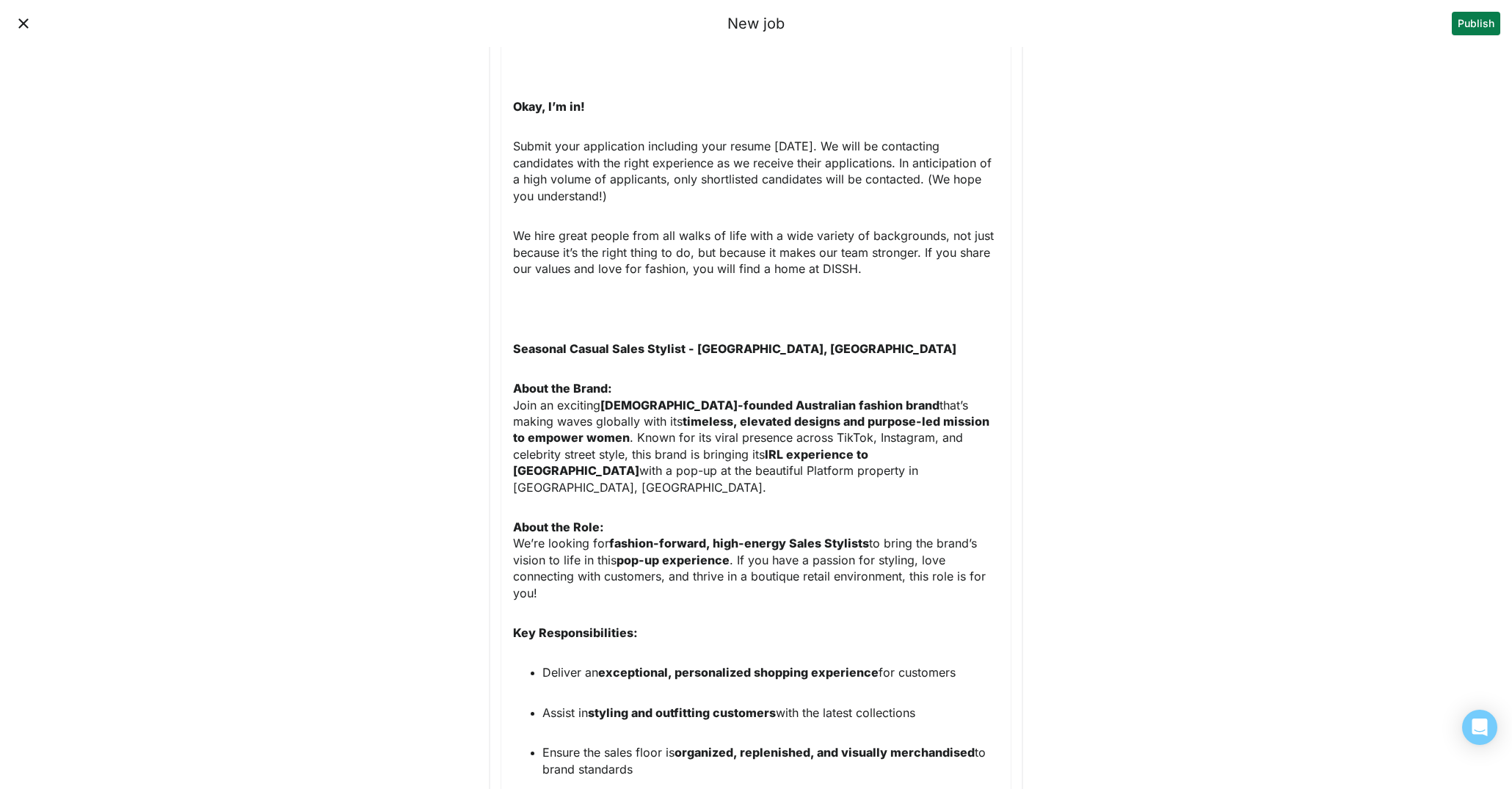
click at [818, 465] on p "About the Brand: Join an exciting female-founded Australian fashion brand that’…" at bounding box center [756, 438] width 486 height 115
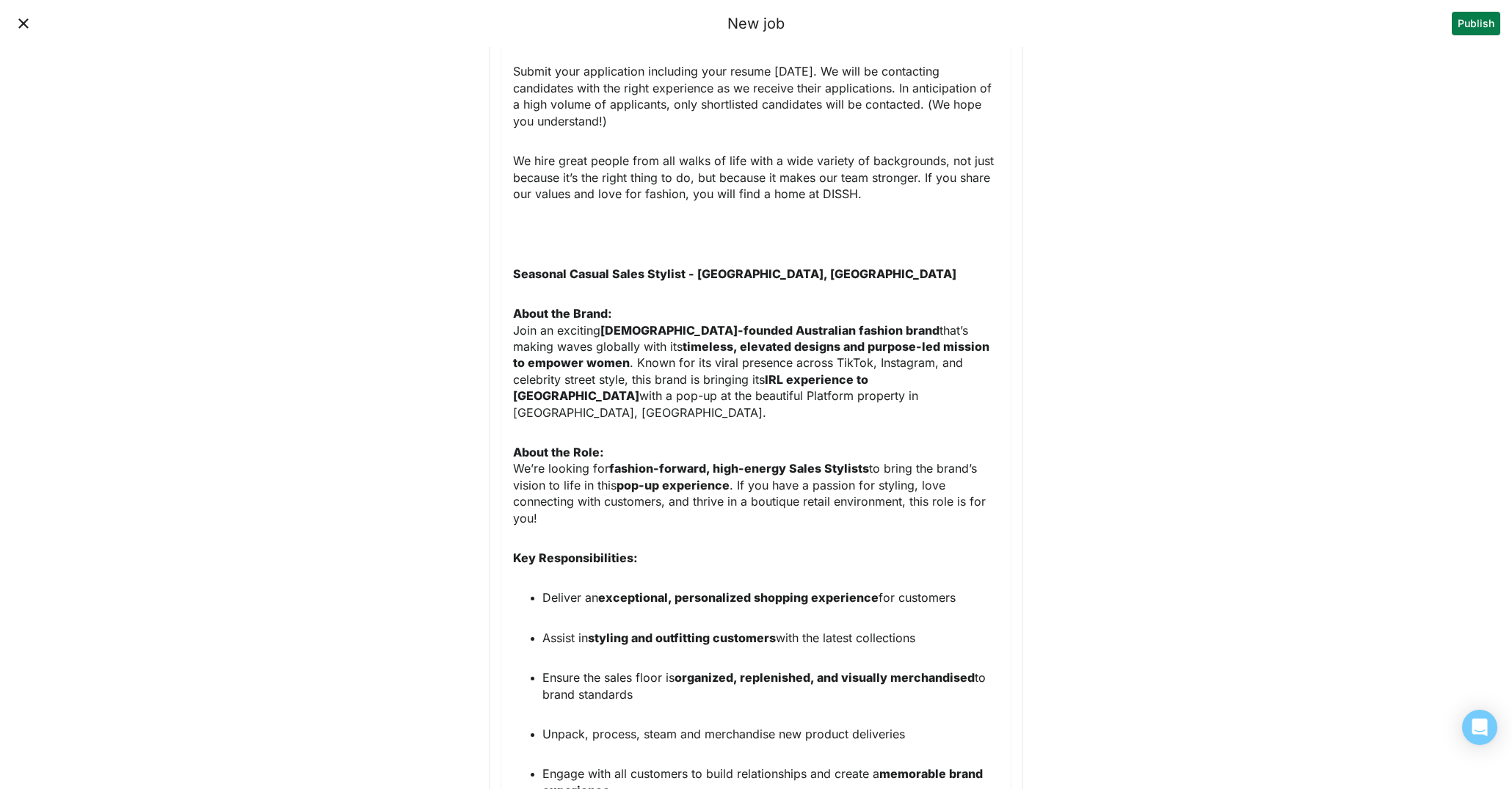
scroll to position [1912, 0]
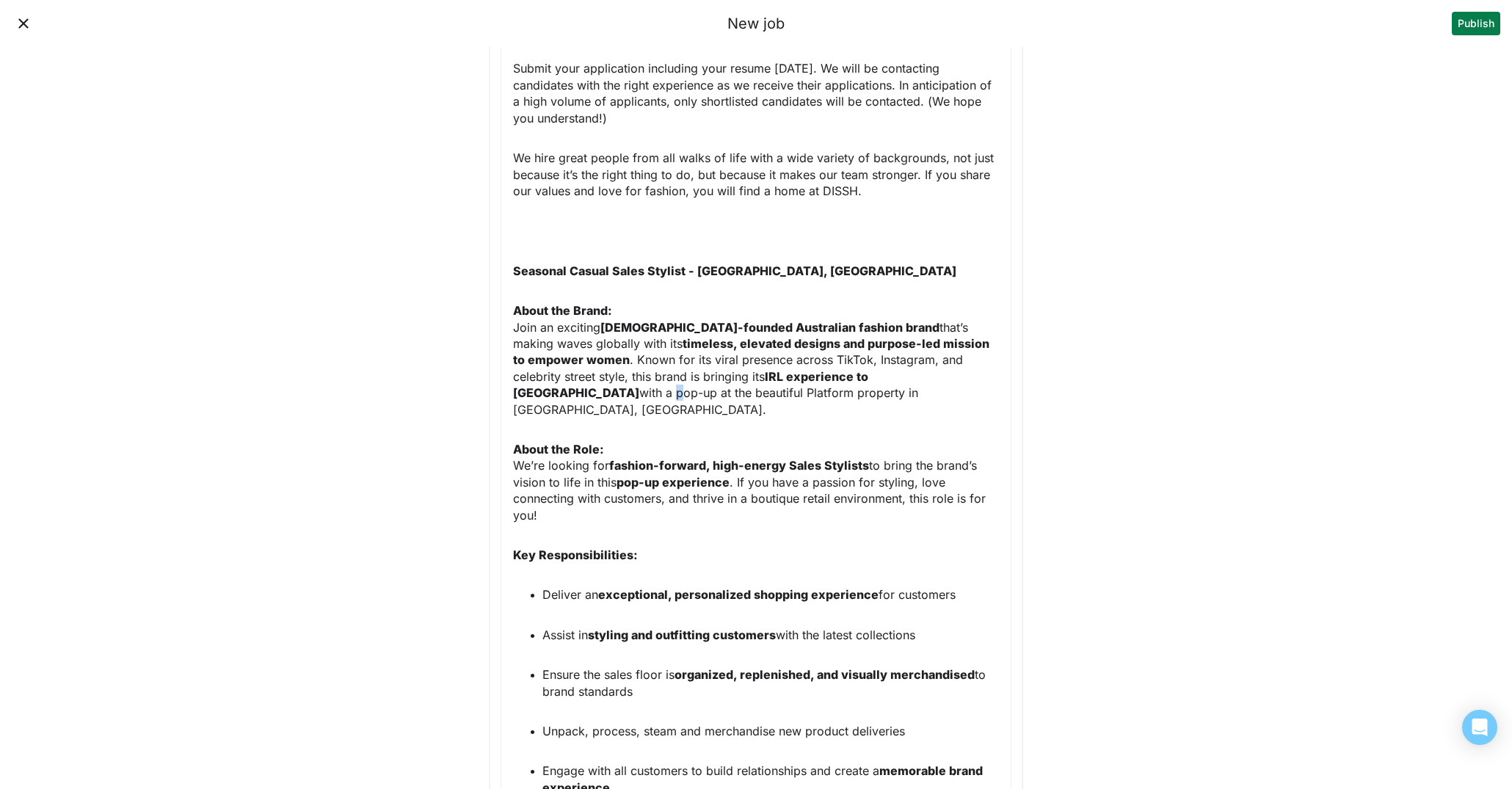
click at [897, 378] on p "About the Brand: Join an exciting female-founded Australian fashion brand that’…" at bounding box center [756, 360] width 486 height 115
click at [933, 423] on div "The Role: Season Casual Stylist | Los Angeles, CA We have multiple positions av…" at bounding box center [756, 185] width 486 height 2910
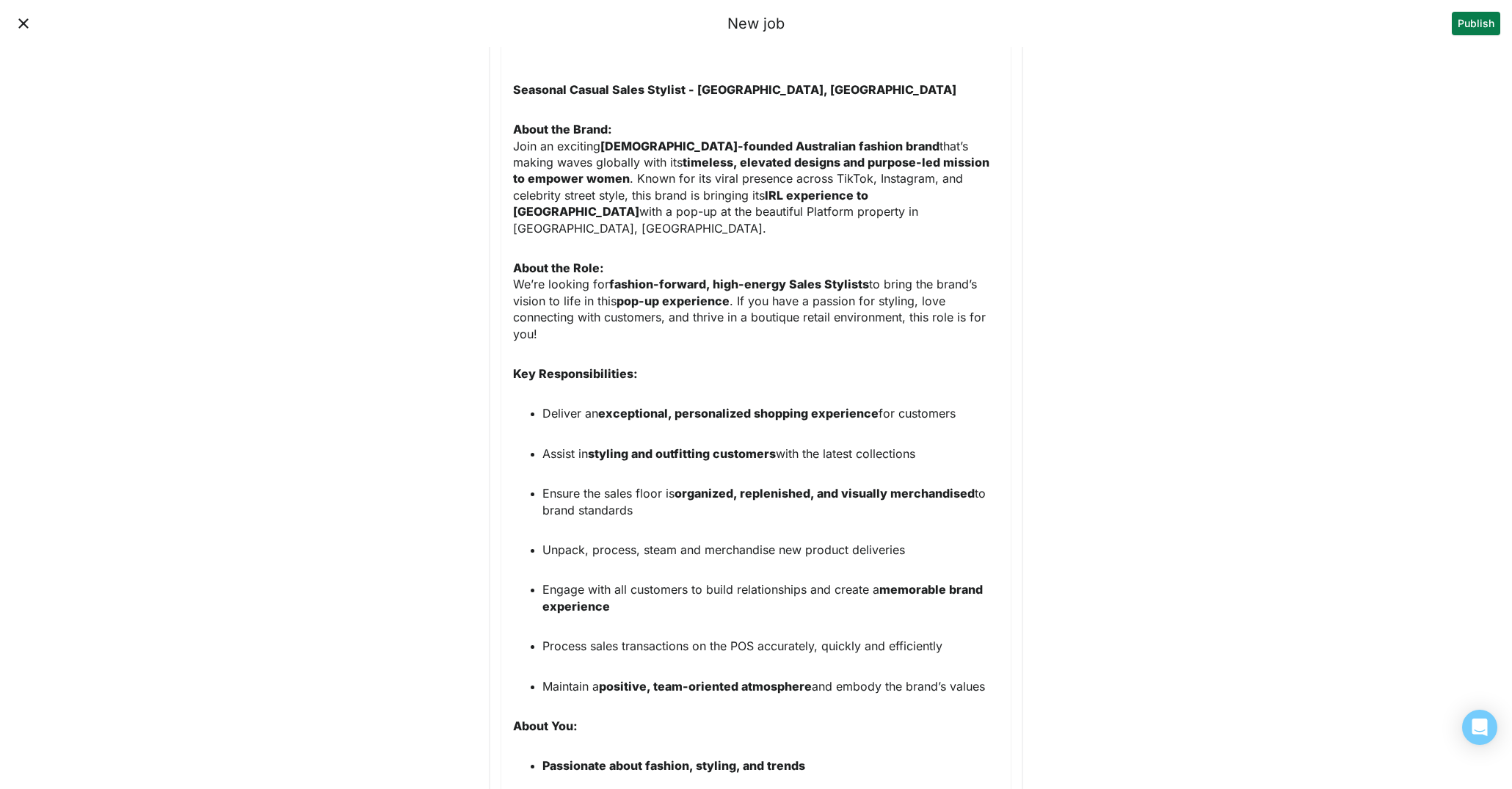
scroll to position [2088, 0]
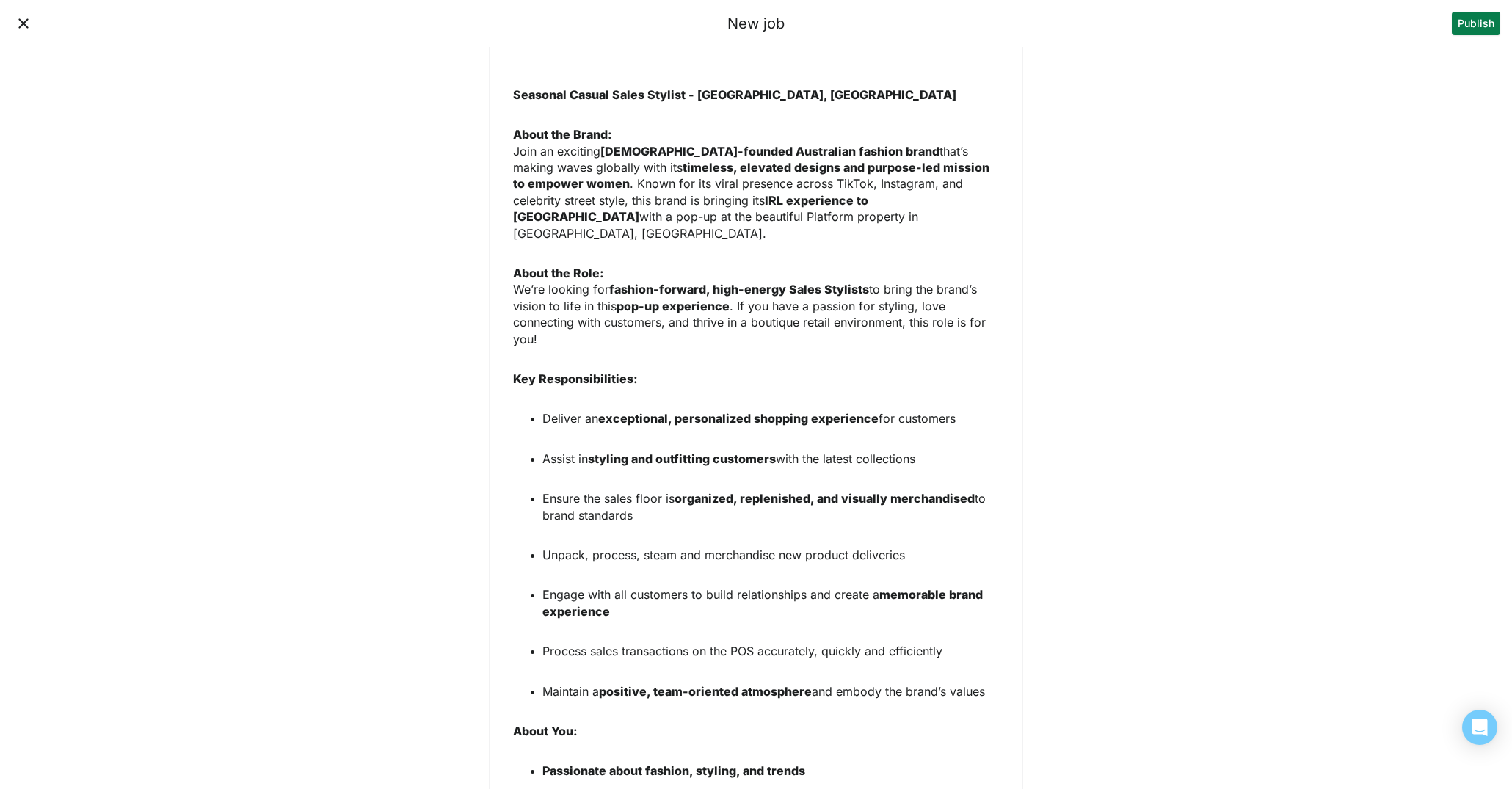
click at [740, 287] on p "About the Role: We’re looking for fashion-forward, high-energy Sales Stylists t…" at bounding box center [756, 306] width 486 height 82
click at [901, 301] on p "About the Role: We’re looking for fashion-forward, high-energy Sales Stylists t…" at bounding box center [756, 306] width 486 height 82
click at [883, 271] on p "About the Role: We’re looking for fashion-forward, high-energy Sales Stylists t…" at bounding box center [756, 306] width 486 height 82
click at [927, 268] on p "About the Role: We’re looking for fashion-forward, high-energy Sales Stylists t…" at bounding box center [756, 306] width 486 height 82
click at [578, 288] on p "About the Role: We’re looking for fashion-forward, high-energy Sales Stylists t…" at bounding box center [756, 306] width 486 height 82
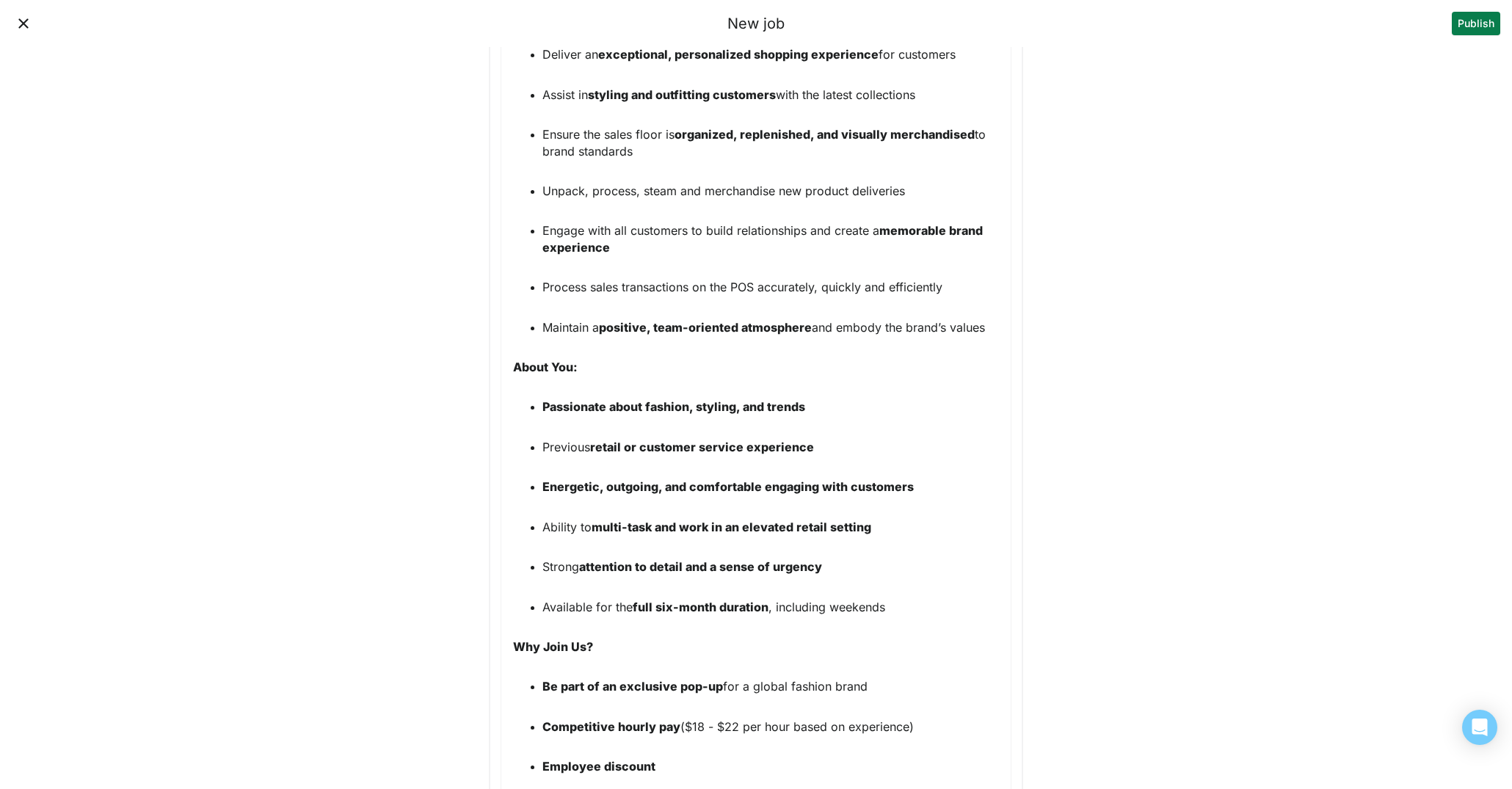
scroll to position [2460, 0]
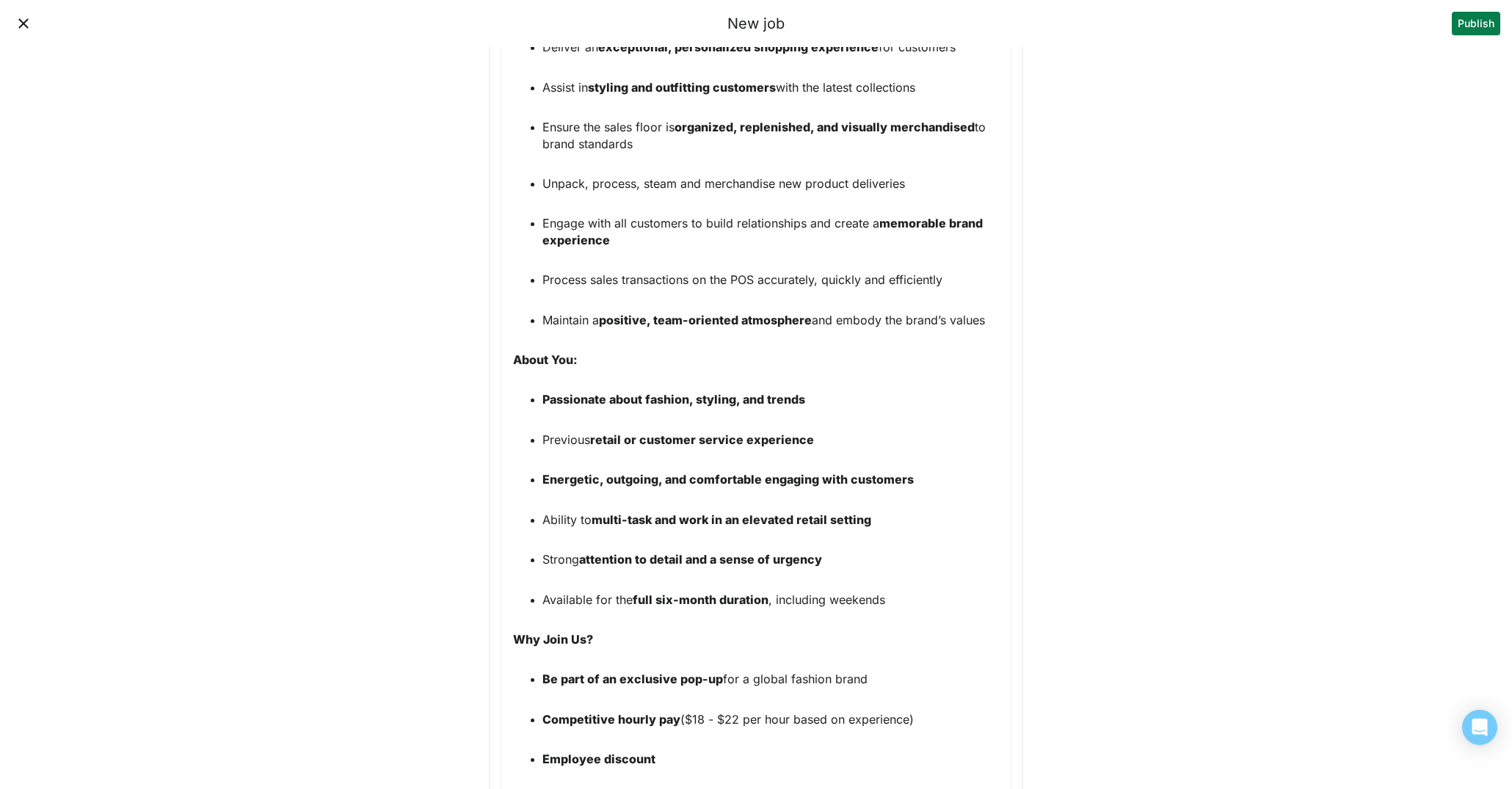
click at [817, 432] on p "Previous retail or customer service experience" at bounding box center [771, 440] width 456 height 16
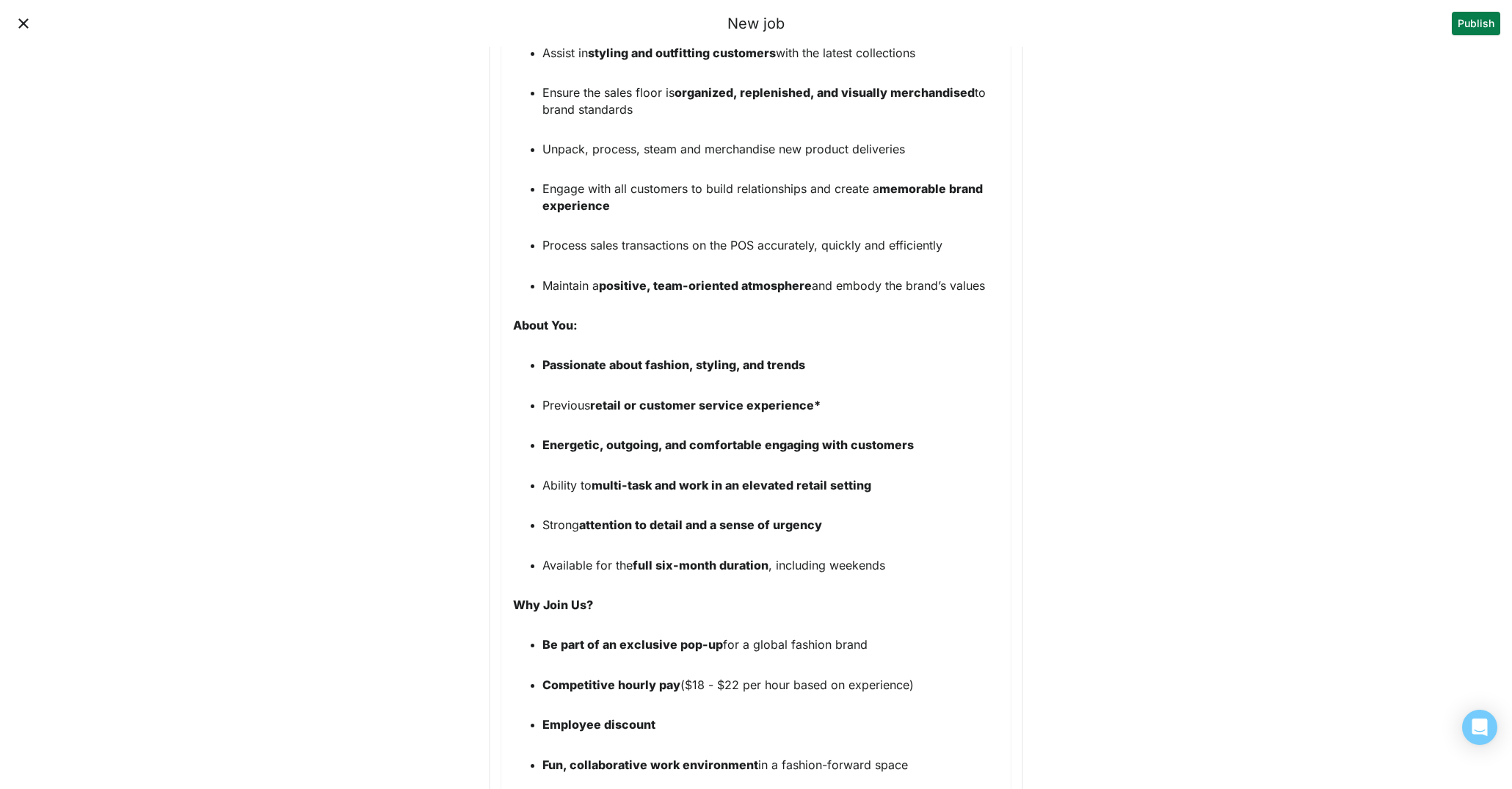
scroll to position [2506, 0]
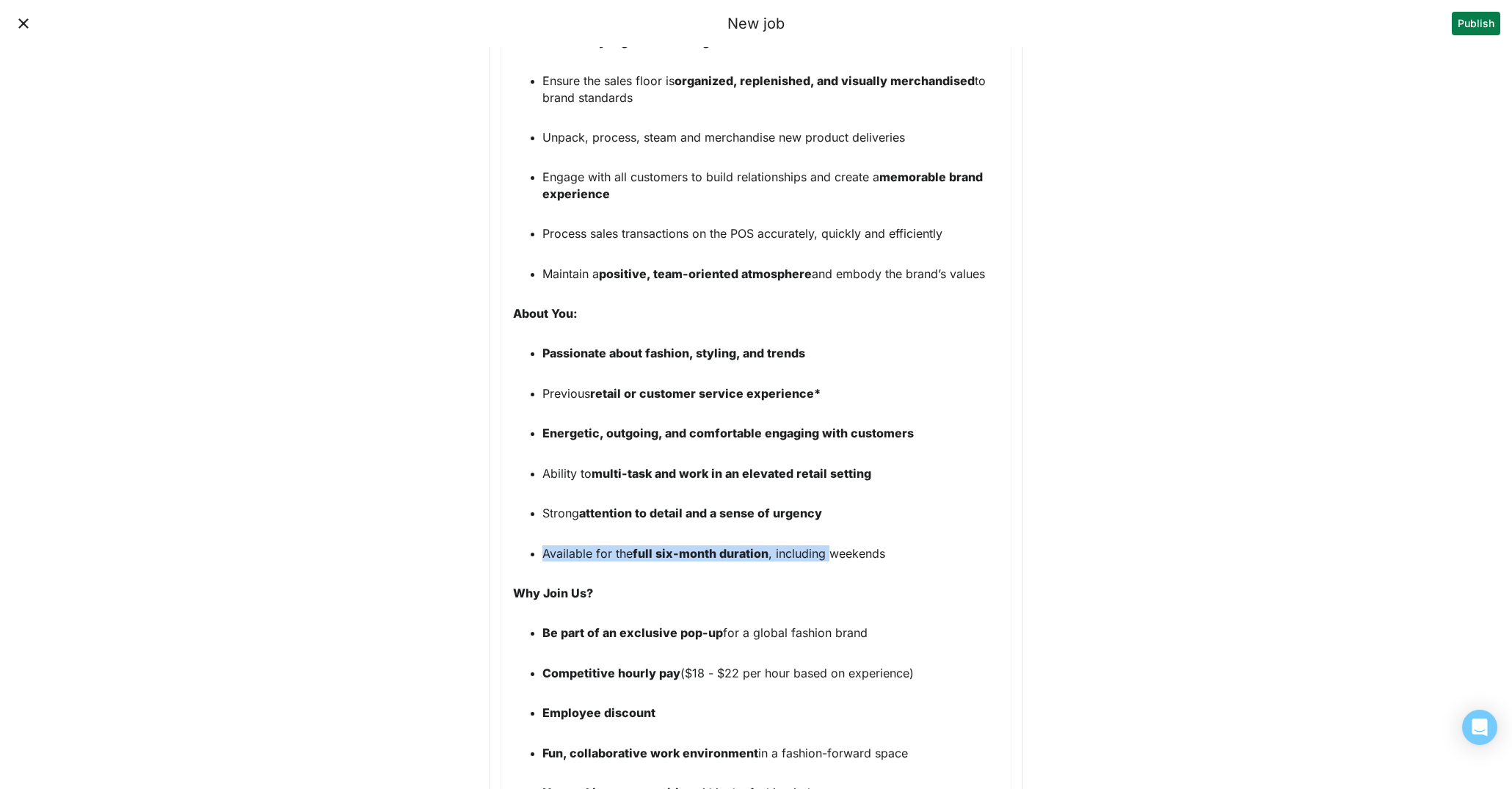
drag, startPoint x: 544, startPoint y: 535, endPoint x: 842, endPoint y: 541, distance: 298.1
click at [830, 545] on p "Available for the full six-month duration , including weekends" at bounding box center [771, 553] width 456 height 16
click at [692, 545] on p "Must have weekends" at bounding box center [771, 553] width 456 height 16
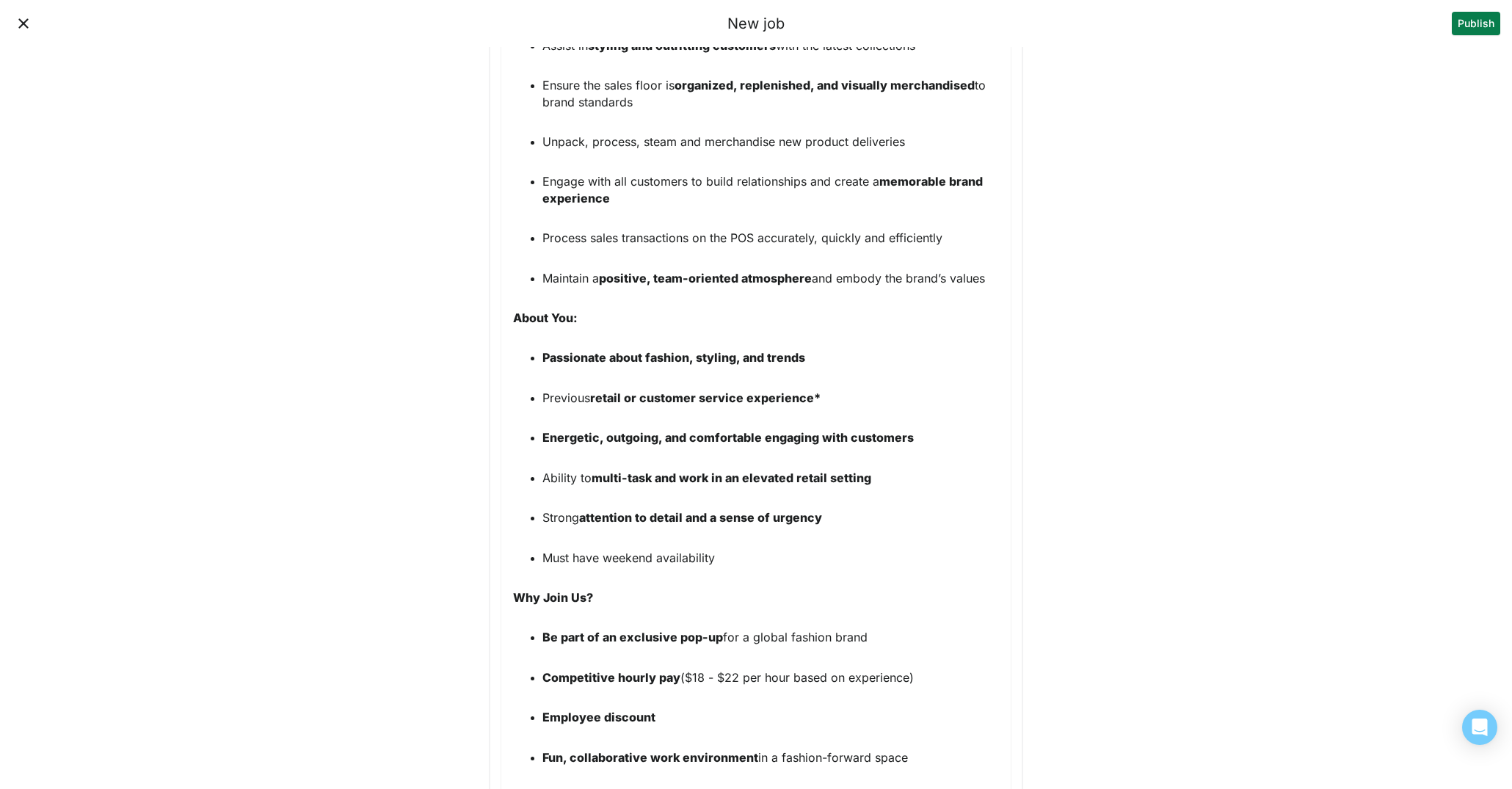
scroll to position [2501, 0]
drag, startPoint x: 707, startPoint y: 547, endPoint x: 543, endPoint y: 543, distance: 164.0
click at [542, 550] on p "Must have weekend availability" at bounding box center [771, 558] width 456 height 16
click at [817, 550] on p "Must have weekend availability" at bounding box center [771, 558] width 456 height 16
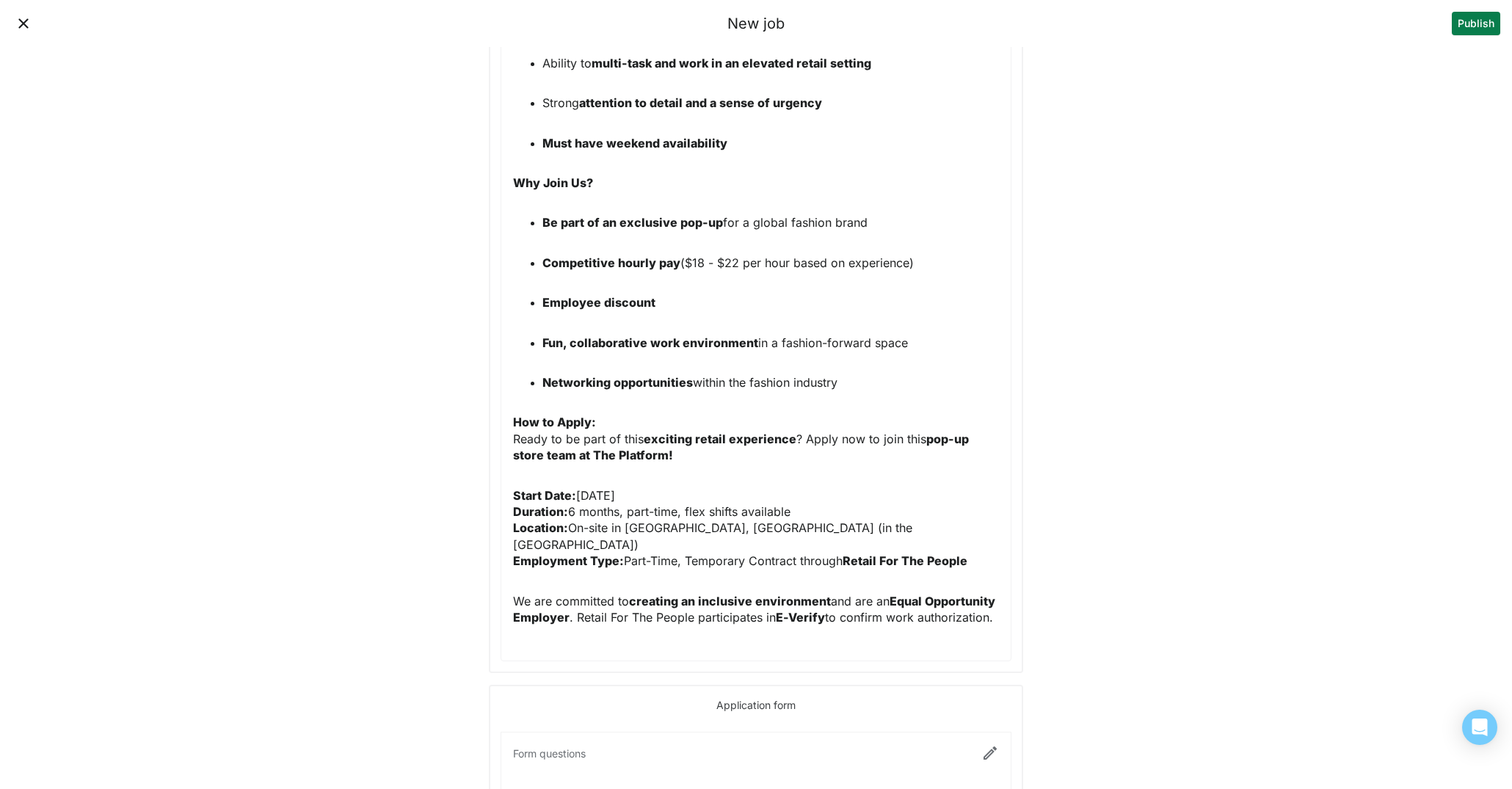
scroll to position [2924, 0]
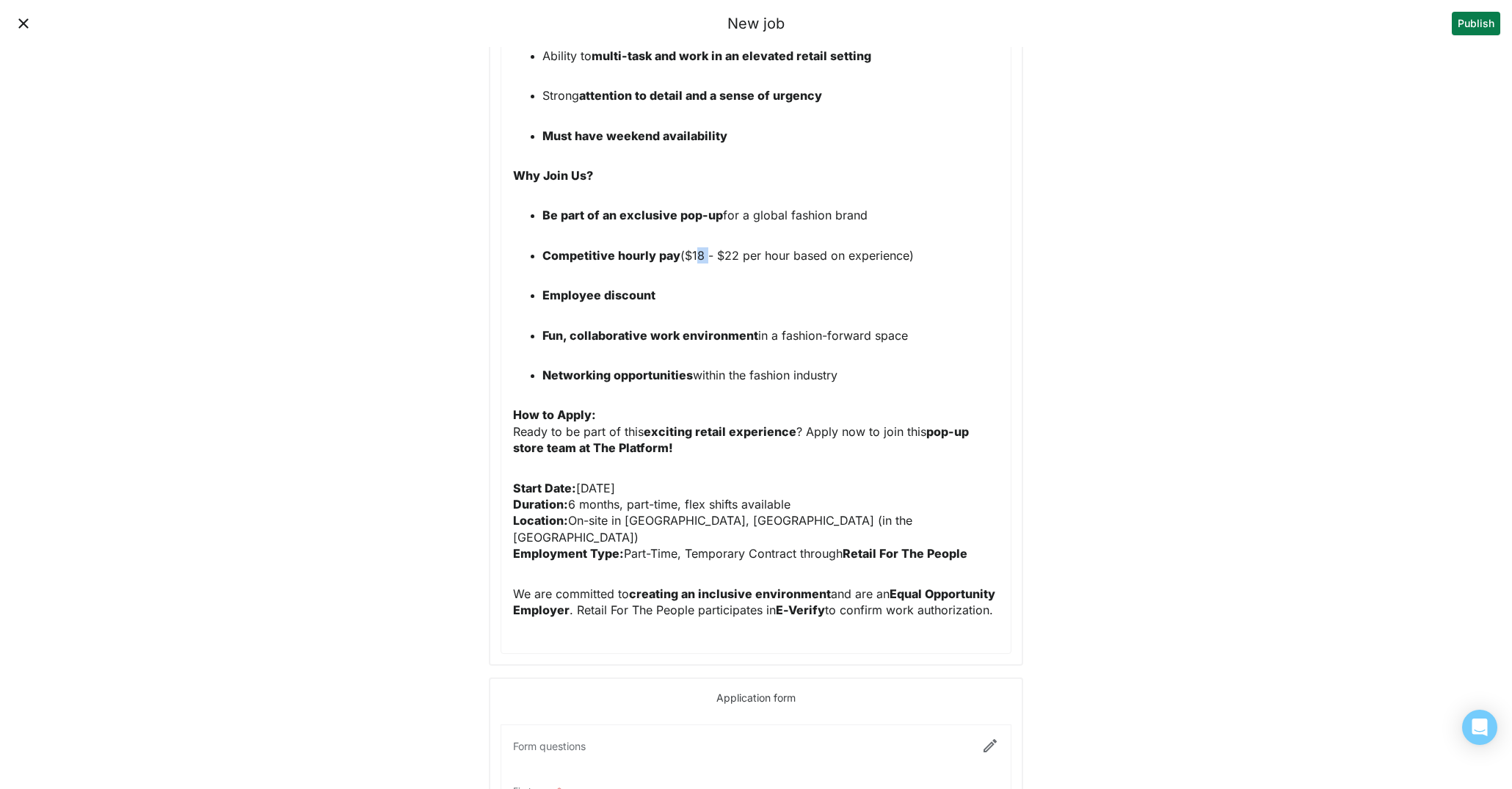
drag, startPoint x: 707, startPoint y: 240, endPoint x: 692, endPoint y: 240, distance: 15.0
click at [692, 247] on p "Competitive hourly pay ($18 - $22 per hour based on experience)" at bounding box center [771, 255] width 456 height 16
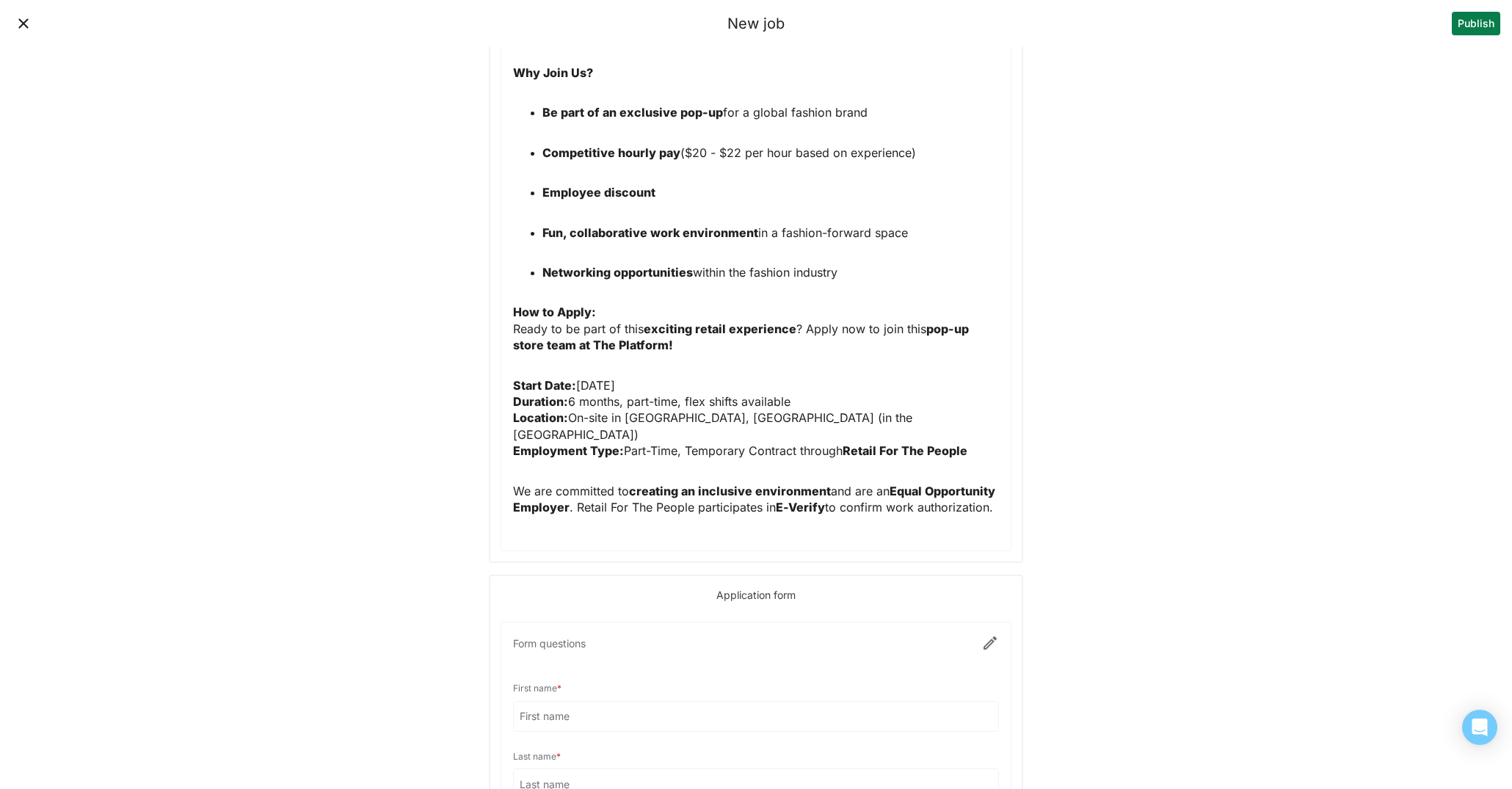
scroll to position [3028, 0]
drag, startPoint x: 676, startPoint y: 365, endPoint x: 580, endPoint y: 367, distance: 96.0
click at [580, 376] on p "Start Date: March 10, 2025 Duration: 6 months, part-time, flex shifts available…" at bounding box center [756, 416] width 486 height 82
drag, startPoint x: 626, startPoint y: 383, endPoint x: 571, endPoint y: 384, distance: 55.0
click at [571, 384] on p "Start Date: Immediate Duration: 6 months, part-time, flex shifts available Loca…" at bounding box center [756, 416] width 486 height 82
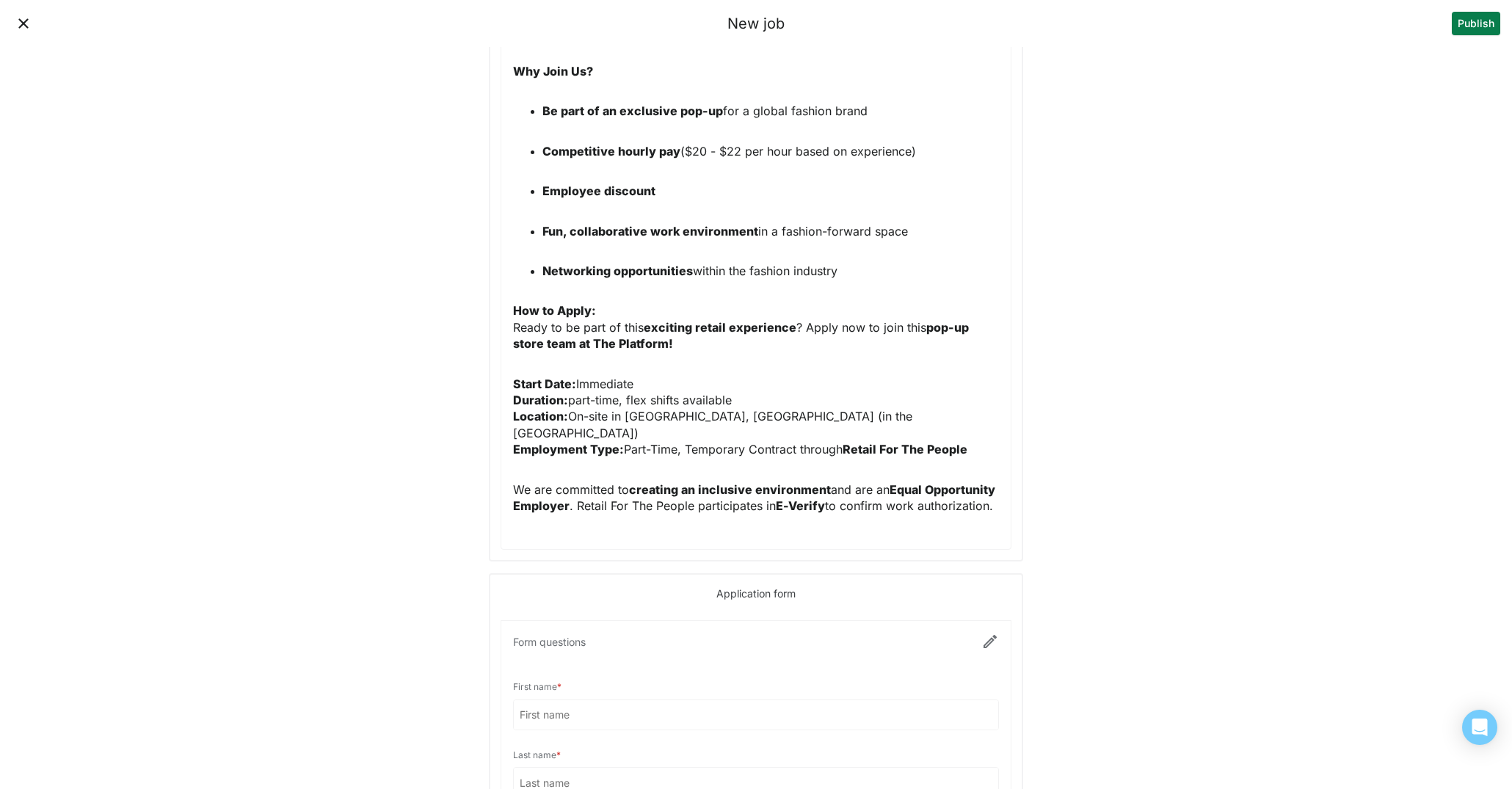
drag, startPoint x: 742, startPoint y: 381, endPoint x: 755, endPoint y: 364, distance: 21.4
click at [572, 381] on p "Start Date: Immediate Duration: part-time, flex shifts available Location: On-s…" at bounding box center [756, 416] width 486 height 82
click at [831, 401] on p "Start Date: Immediate Duration: Part-Time Location: On-site in Culver City, CA …" at bounding box center [756, 416] width 486 height 82
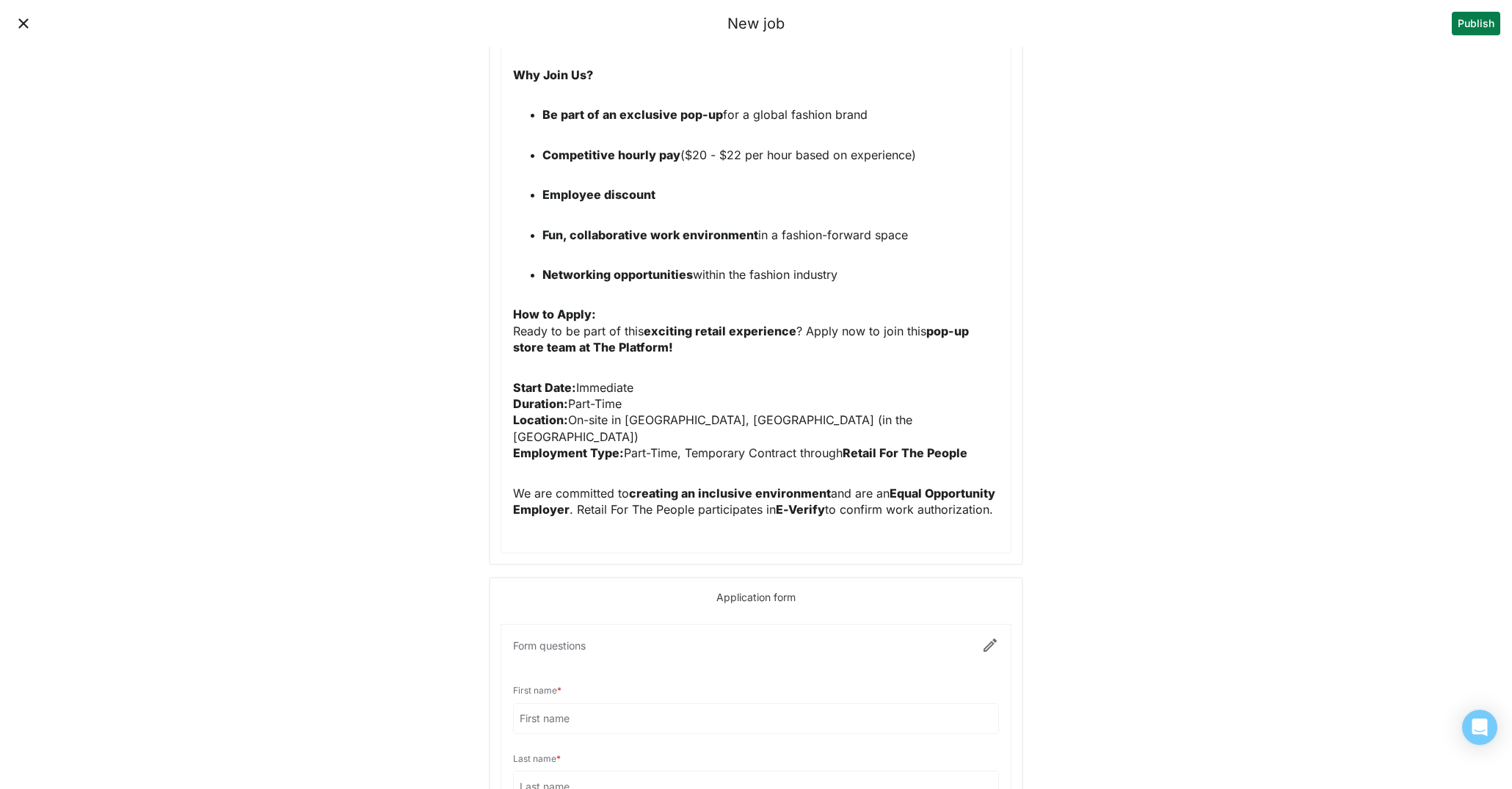
scroll to position [3020, 0]
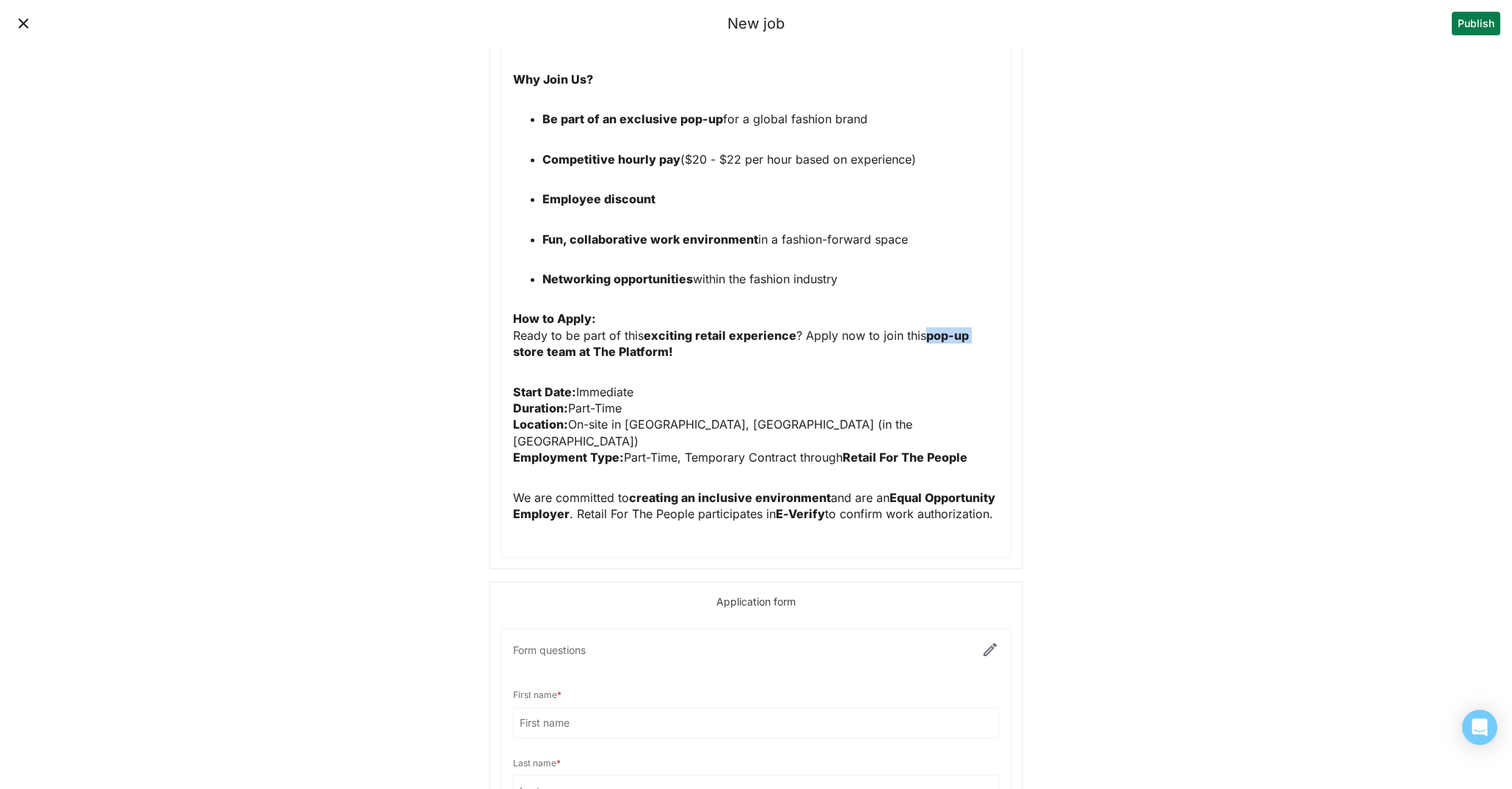
drag, startPoint x: 967, startPoint y: 319, endPoint x: 920, endPoint y: 319, distance: 47.0
click at [920, 319] on p "How to Apply: Ready to be part of this exciting retail experience ? Apply now t…" at bounding box center [756, 335] width 486 height 49
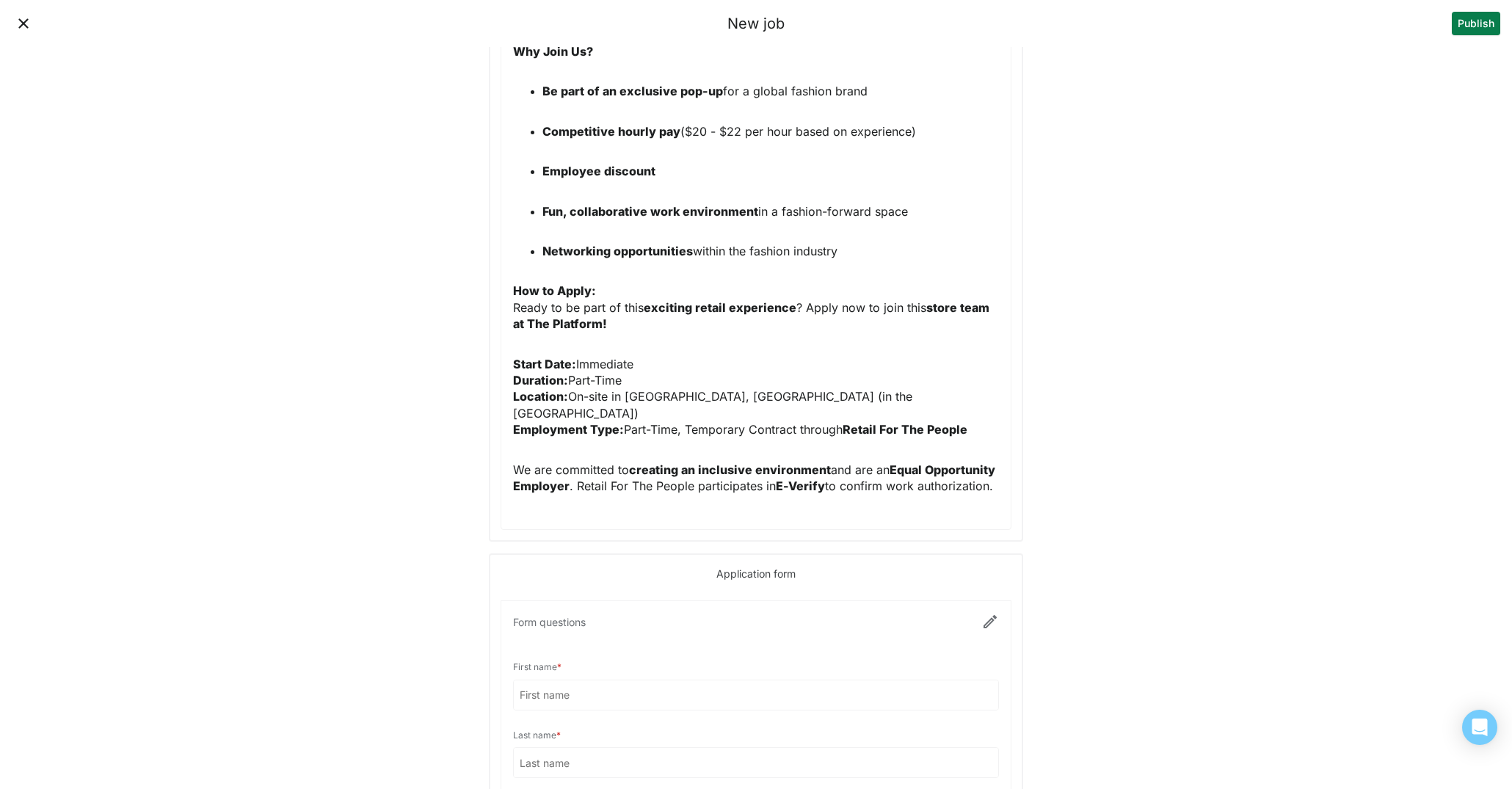
scroll to position [3049, 0]
drag, startPoint x: 625, startPoint y: 361, endPoint x: 572, endPoint y: 361, distance: 53.0
click at [572, 361] on p "Start Date: Immediate Duration: Part-Time Location: On-site in Culver City, CA …" at bounding box center [756, 395] width 486 height 82
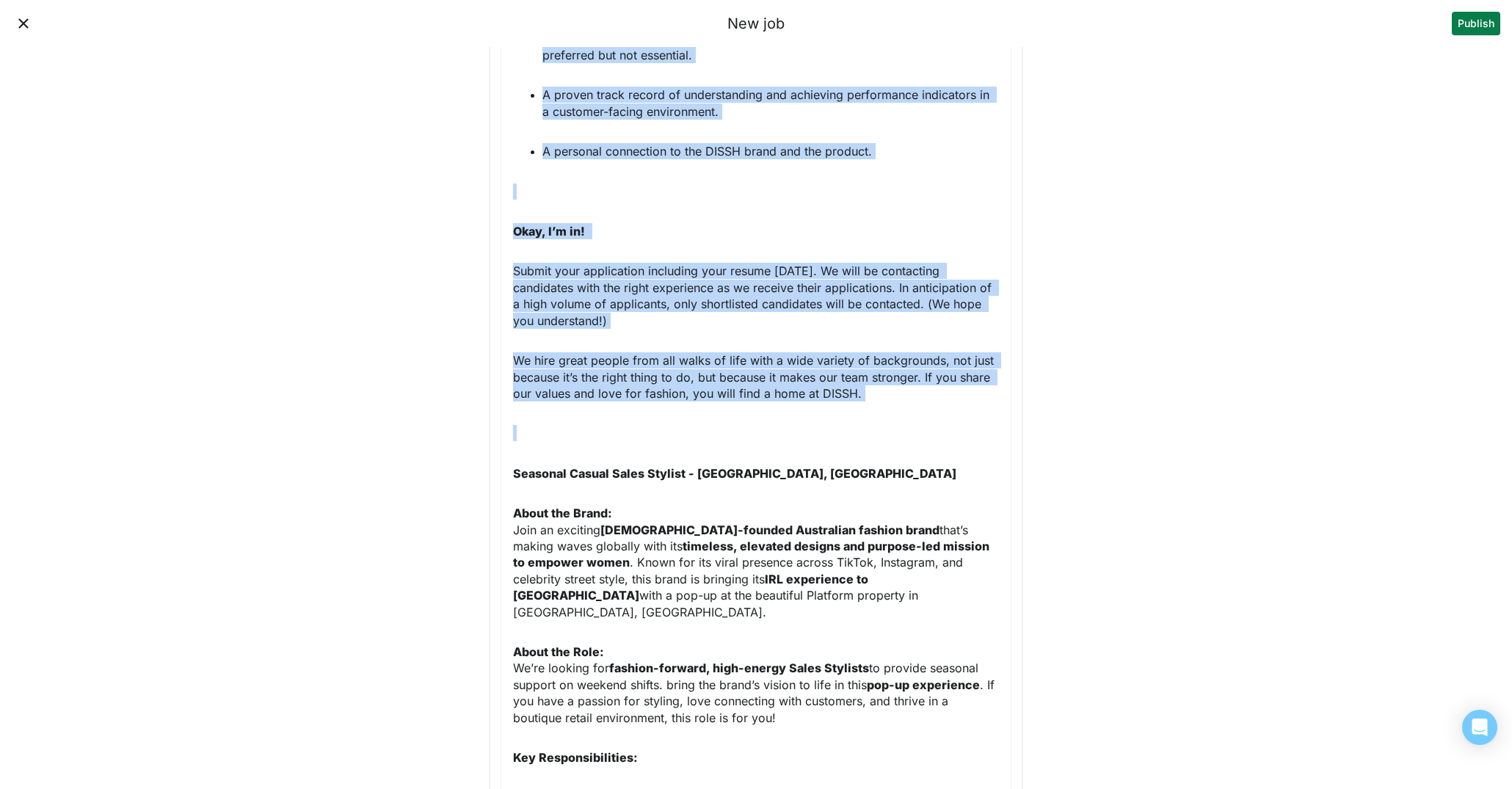
scroll to position [1710, 0]
drag, startPoint x: 515, startPoint y: 157, endPoint x: 871, endPoint y: 432, distance: 449.8
click at [871, 432] on div "The Role: Season Casual Stylist | Los Angeles, CA We have multiple positions av…" at bounding box center [756, 387] width 486 height 2910
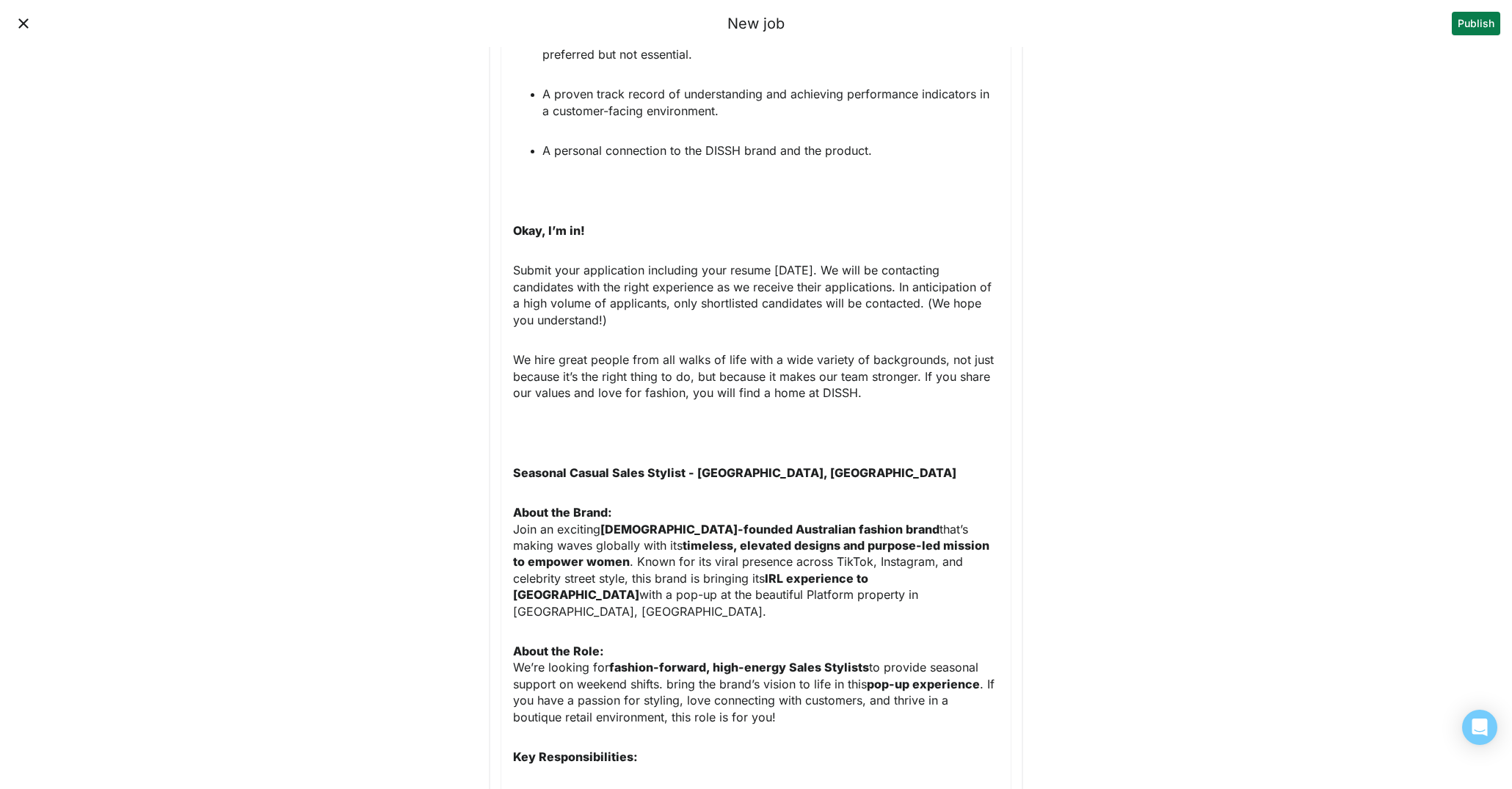
scroll to position [231, 0]
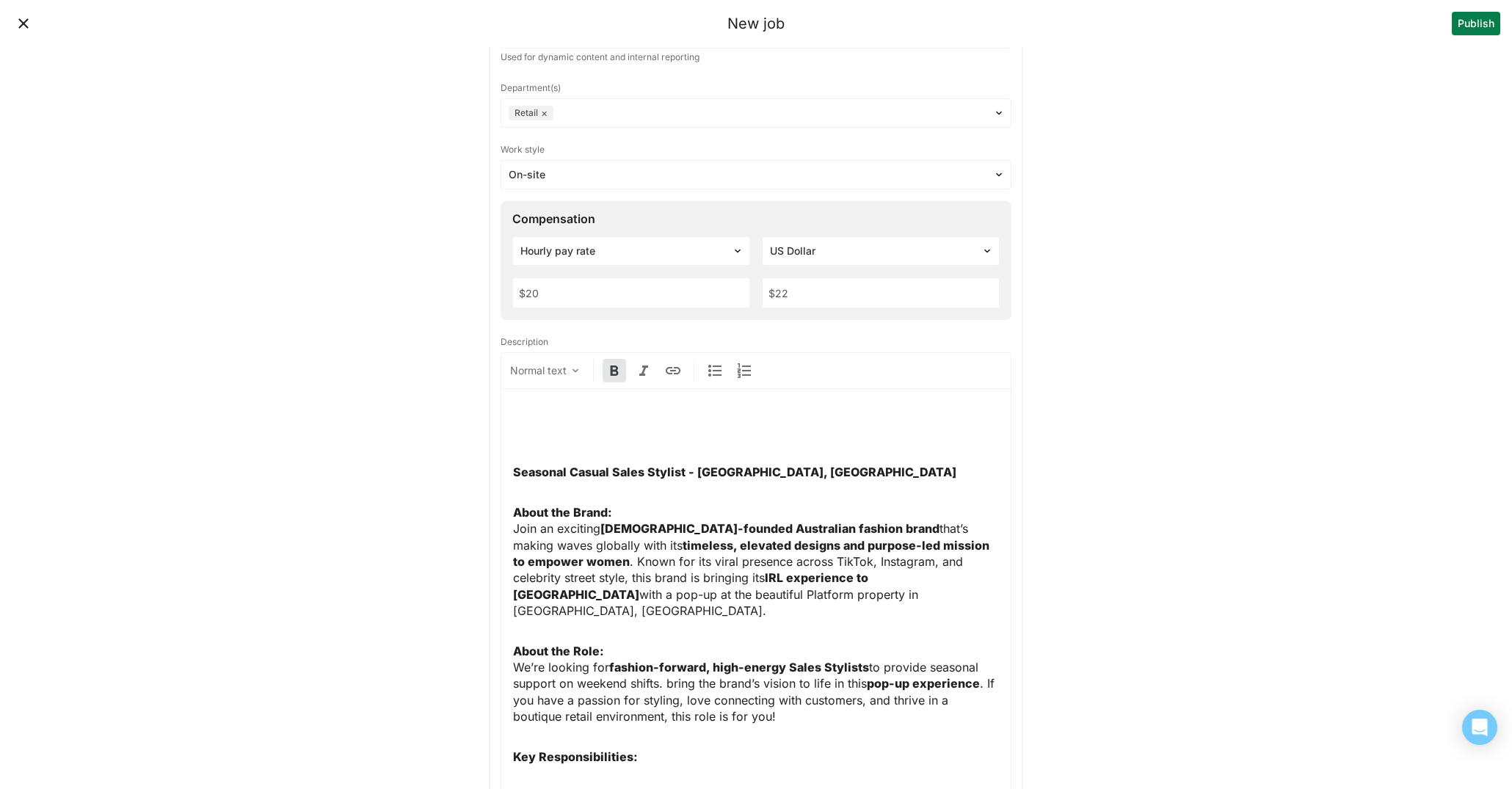
click at [514, 470] on strong "Seasonal Casual Sales Stylist - Culver City, CA" at bounding box center [735, 472] width 444 height 15
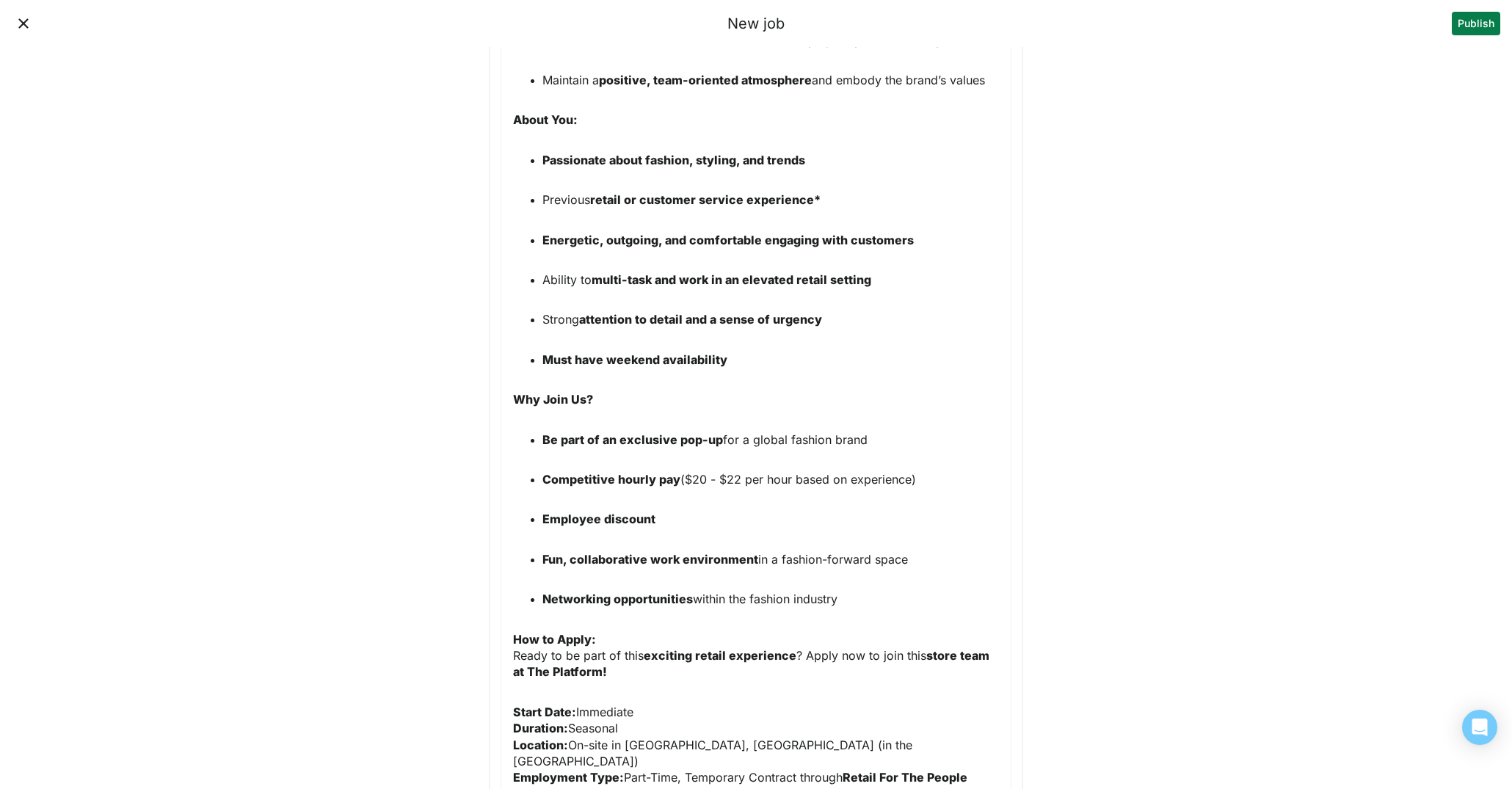
scroll to position [1195, 0]
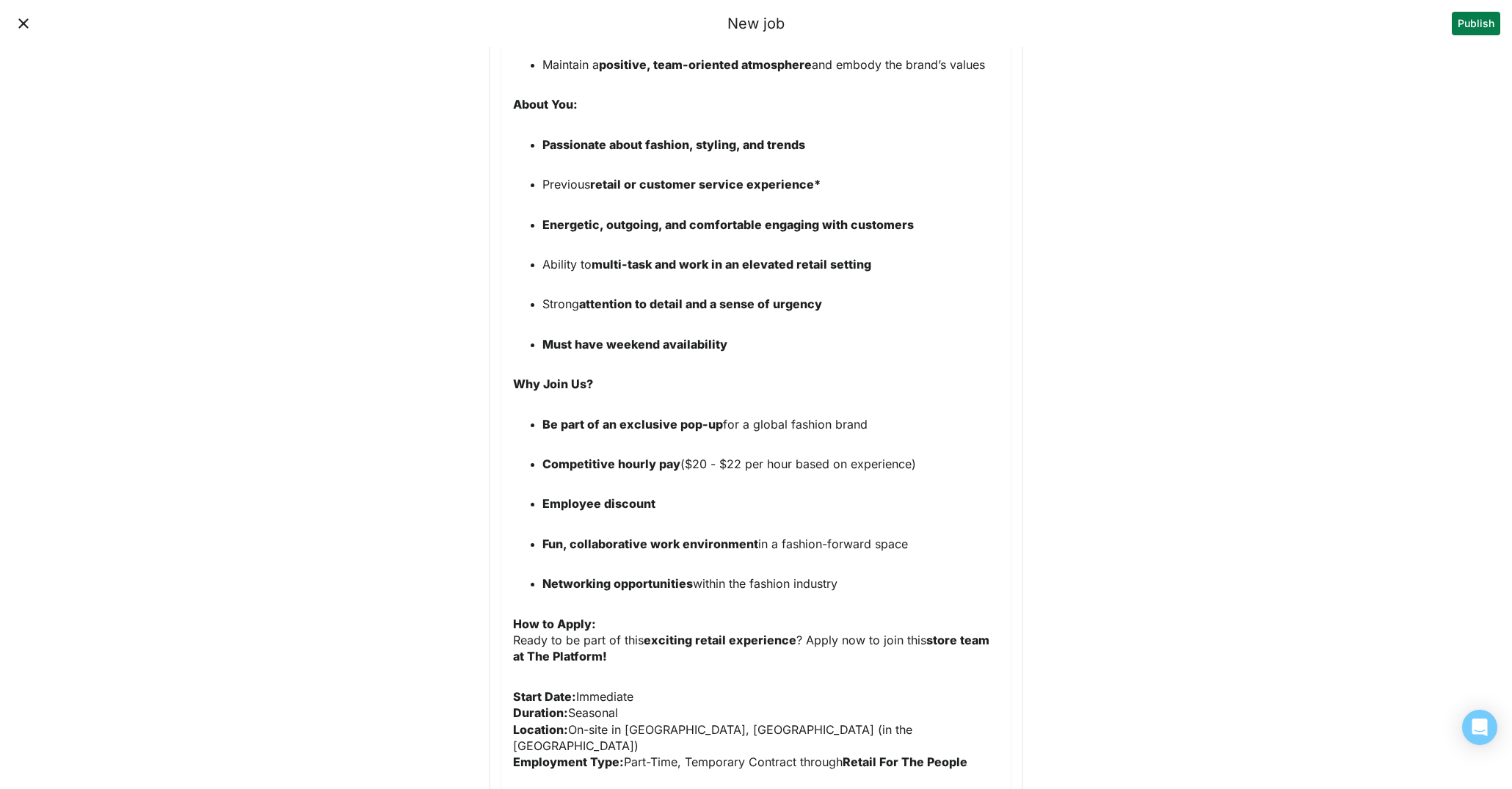
click at [851, 177] on p "Previous retail or customer service experience*" at bounding box center [771, 184] width 456 height 16
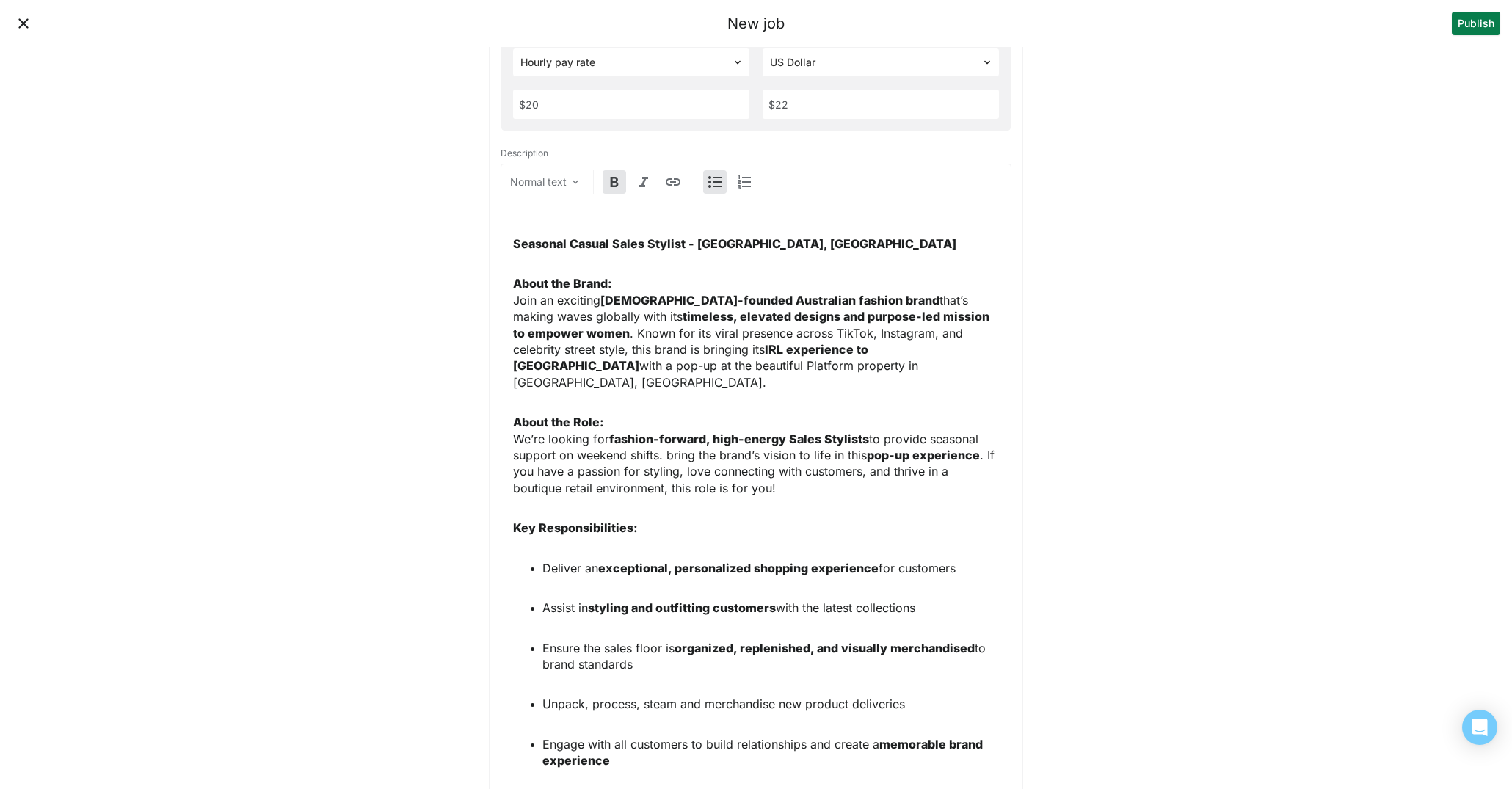
scroll to position [0, 0]
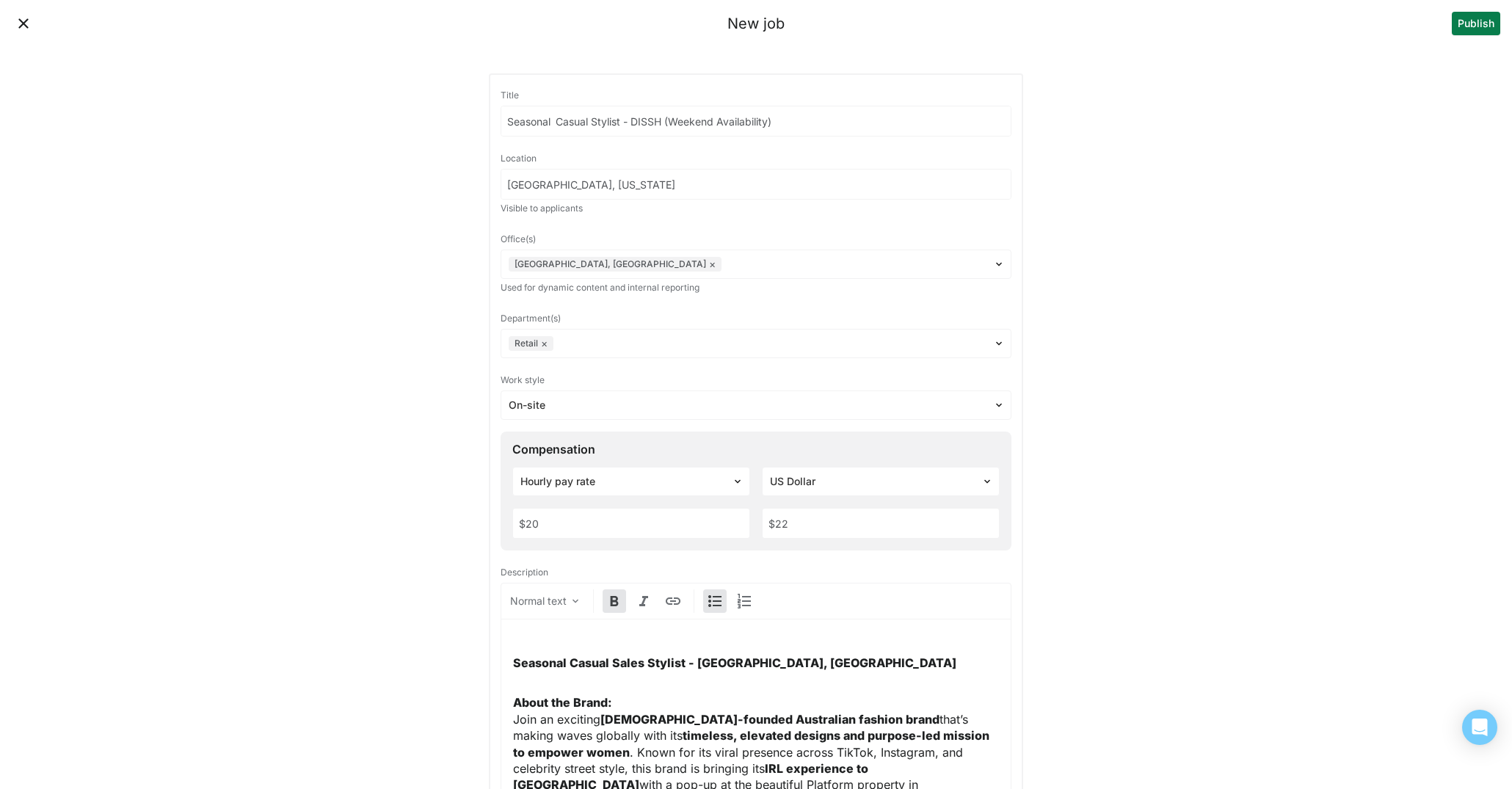
click at [1479, 31] on button "Publish" at bounding box center [1476, 23] width 49 height 23
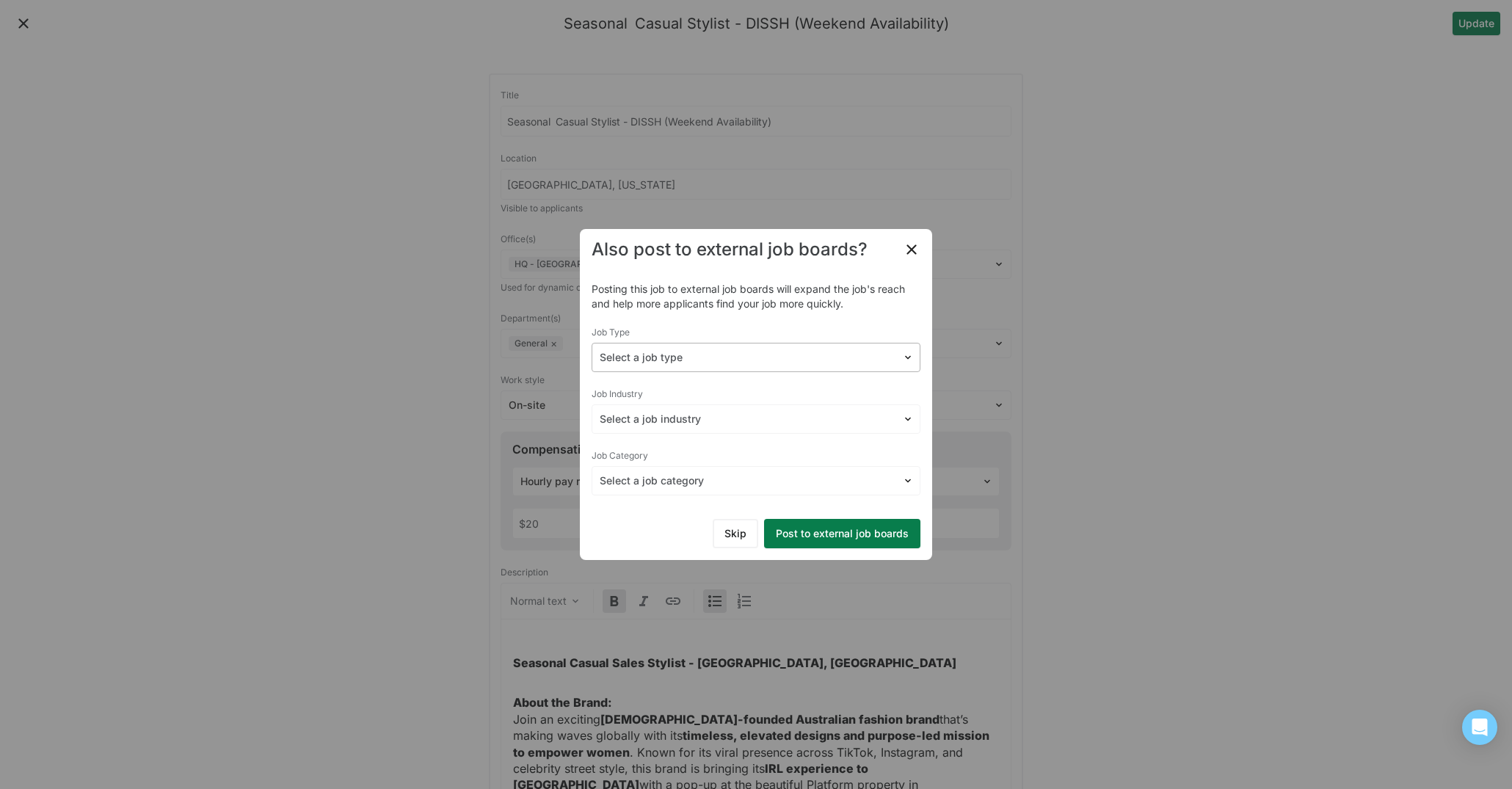
click at [790, 347] on div "Select a job type" at bounding box center [746, 358] width 310 height 21
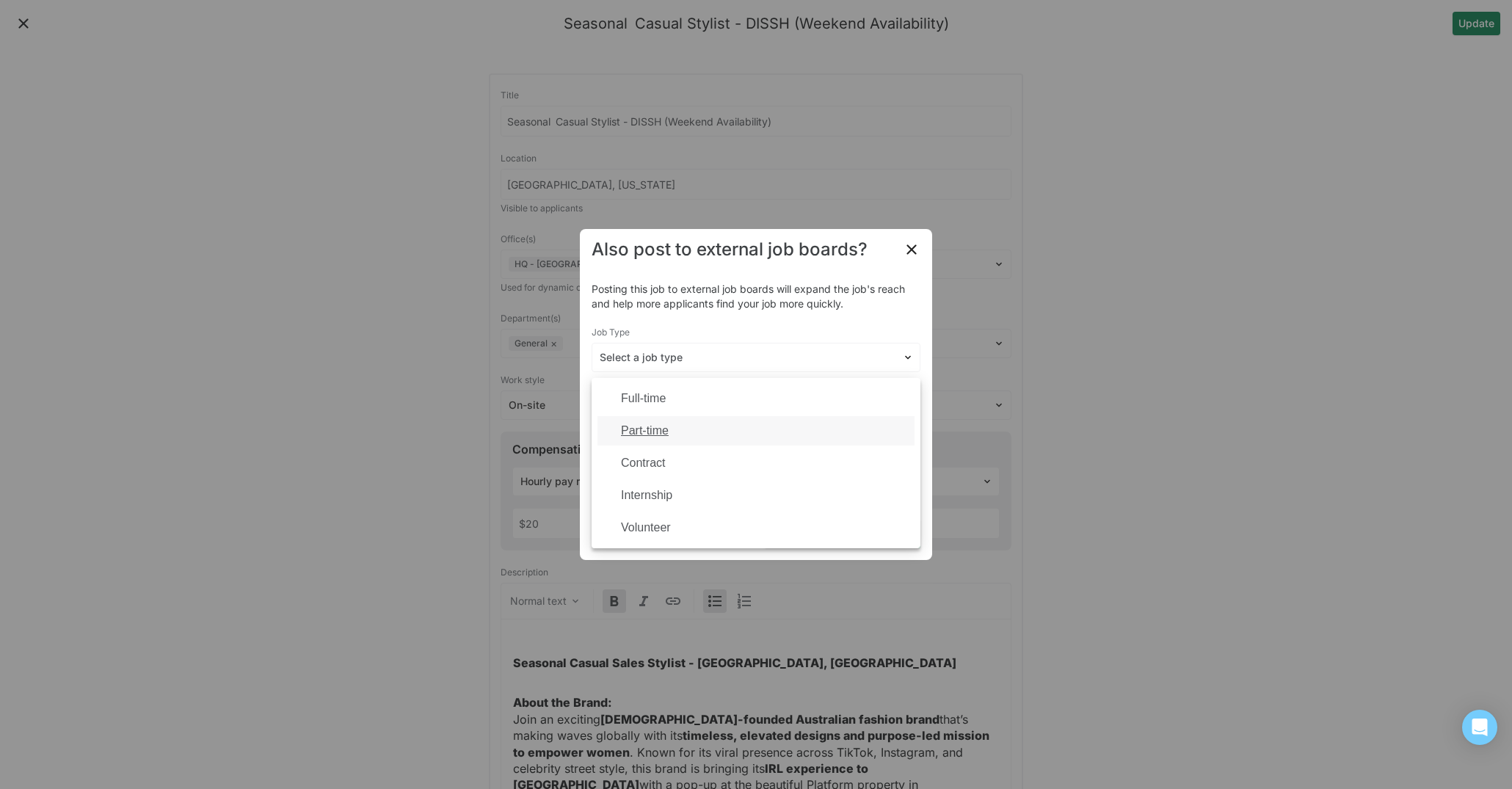
click at [715, 432] on div "Part-time" at bounding box center [756, 431] width 317 height 29
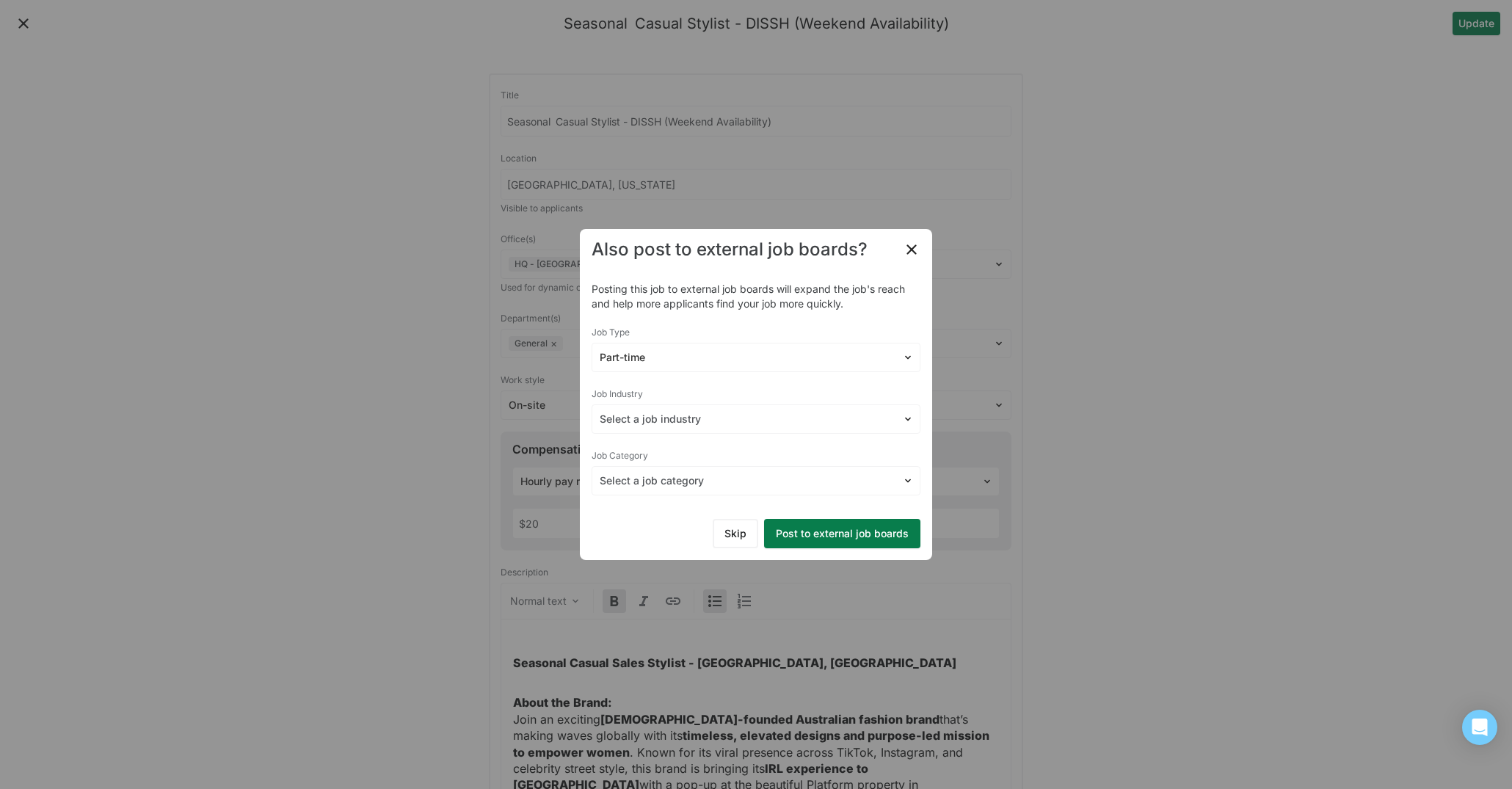
click at [715, 432] on div "Select a job industry" at bounding box center [756, 419] width 329 height 29
type input "Retail"
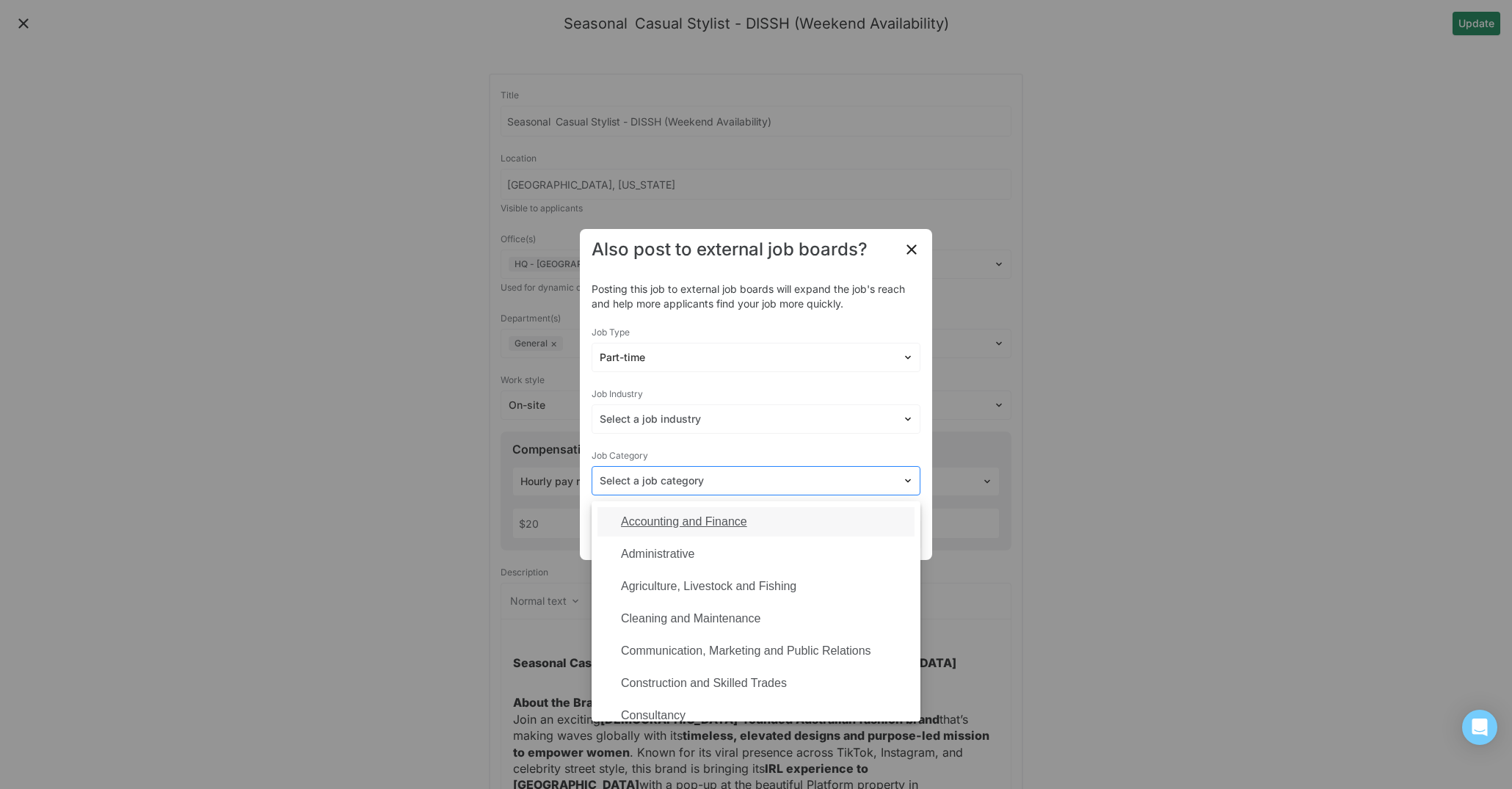
click at [670, 480] on div at bounding box center [747, 481] width 295 height 16
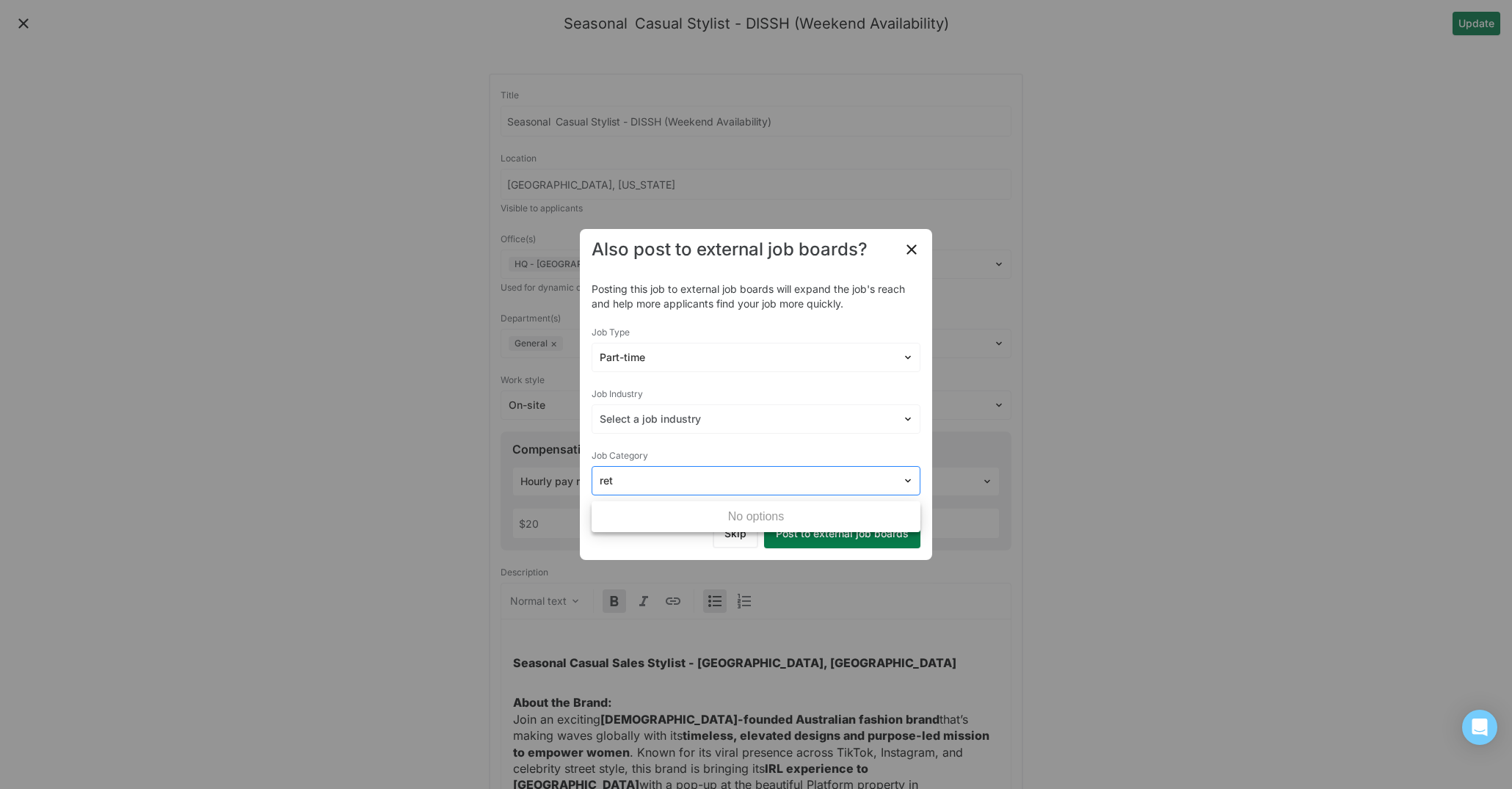
type input "reta"
click at [752, 485] on div at bounding box center [747, 481] width 295 height 16
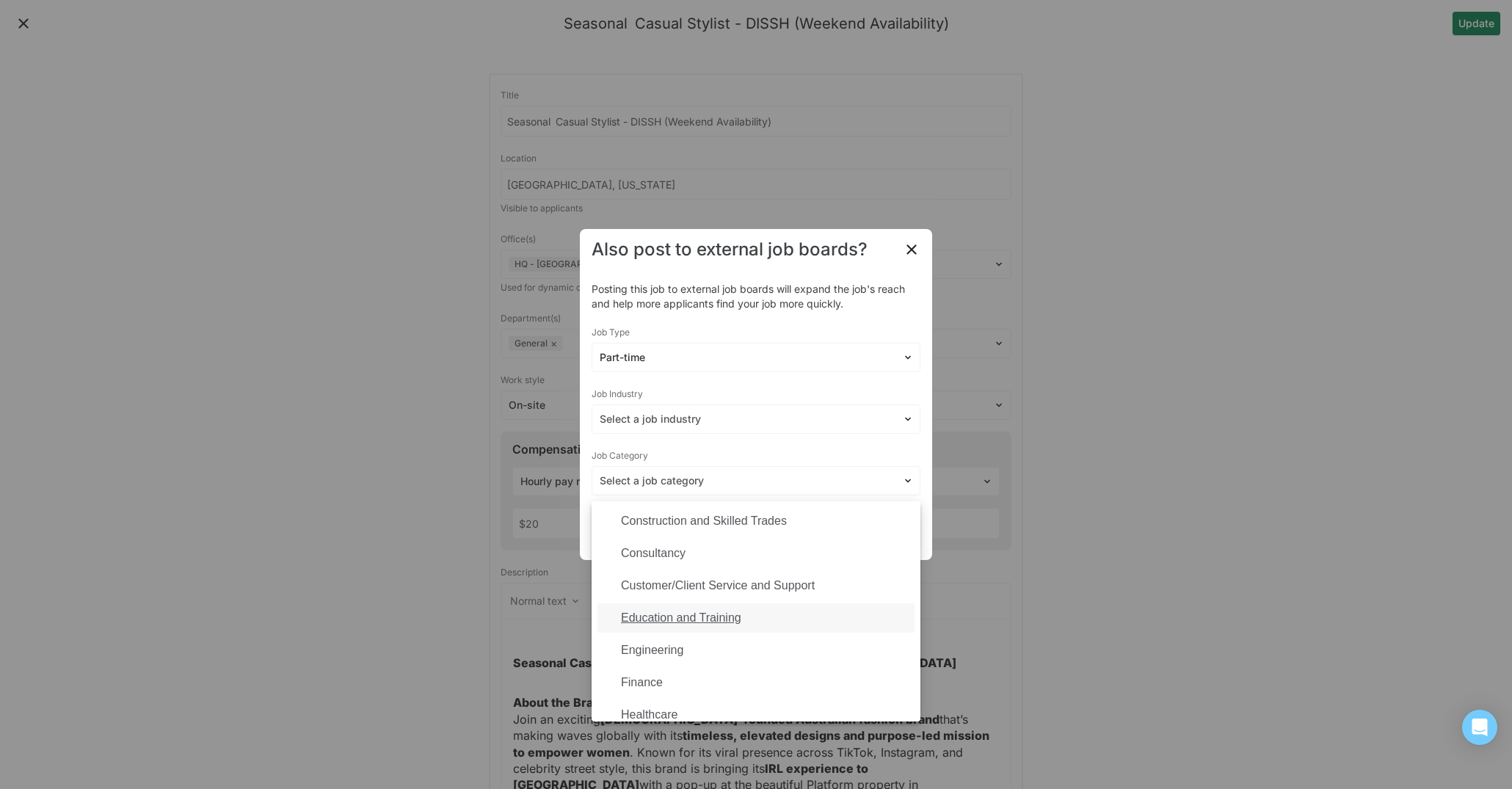
scroll to position [164, 0]
click at [803, 589] on div "Customer/Client Service and Support" at bounding box center [718, 584] width 194 height 14
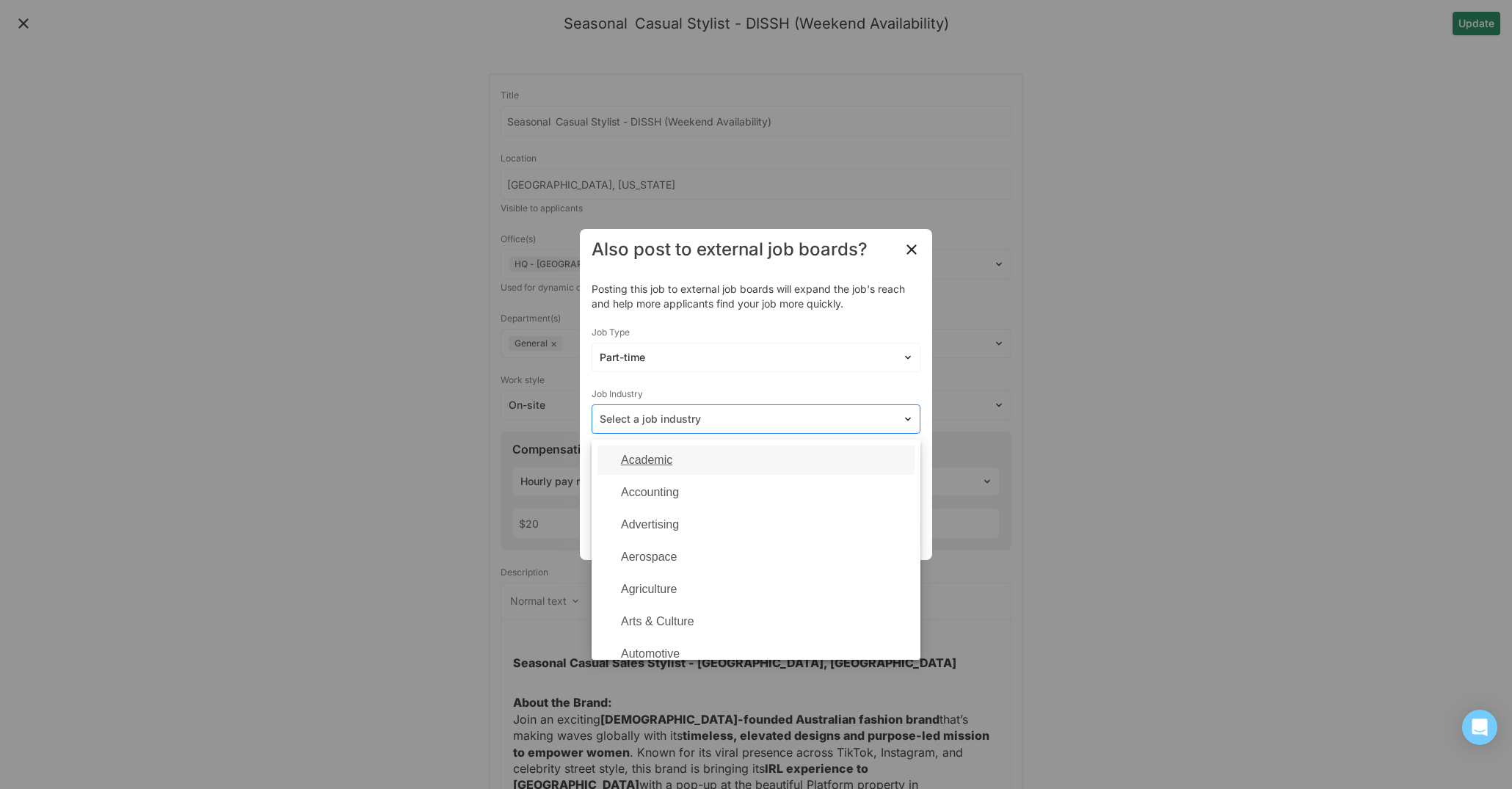
click at [745, 415] on div at bounding box center [747, 419] width 295 height 16
click at [750, 550] on div "Fashion" at bounding box center [756, 549] width 317 height 29
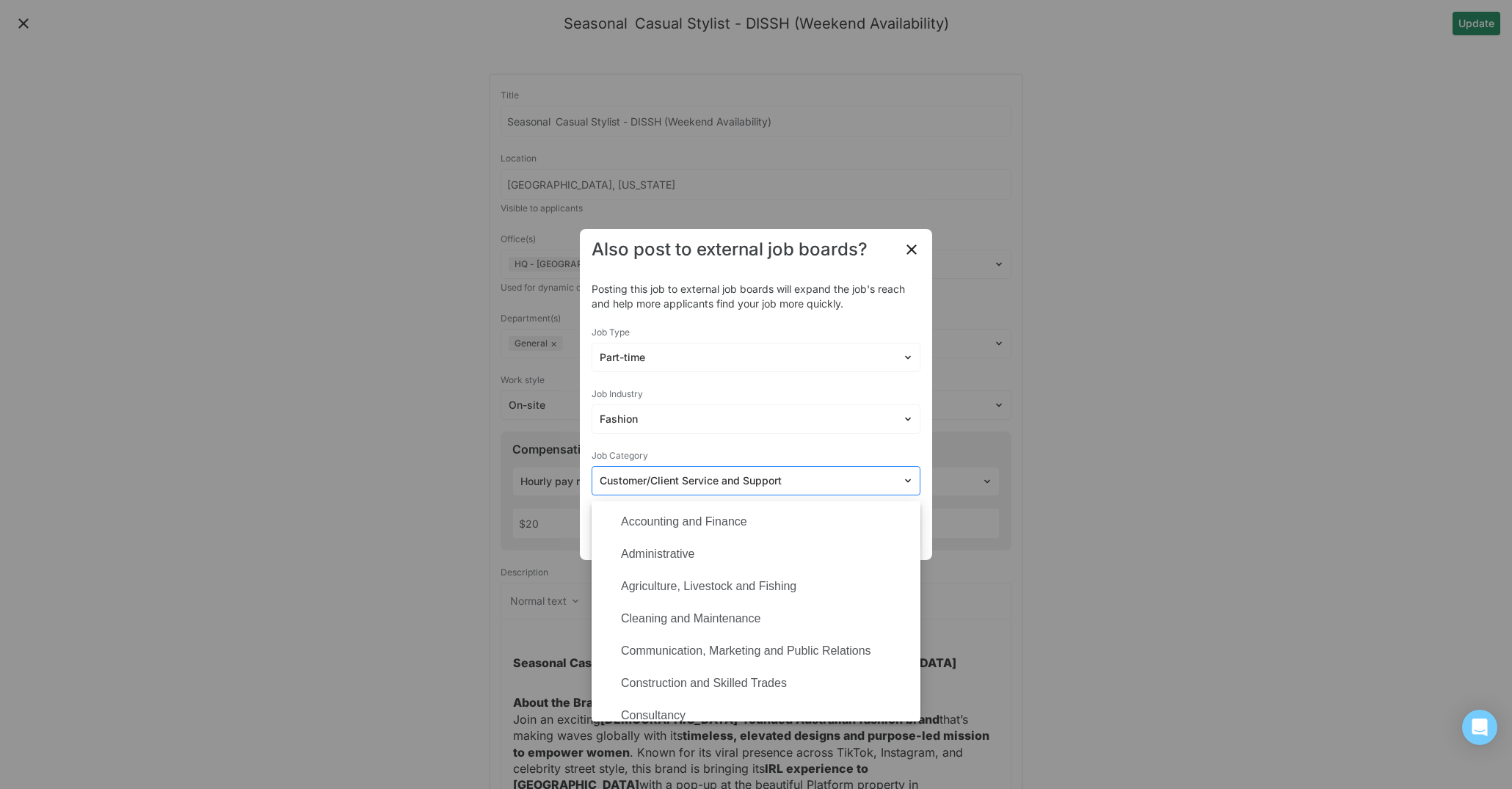
click at [823, 478] on div at bounding box center [747, 481] width 295 height 16
click at [775, 442] on div "Posting this job to external job boards will expand the job's reach and help mo…" at bounding box center [756, 388] width 329 height 214
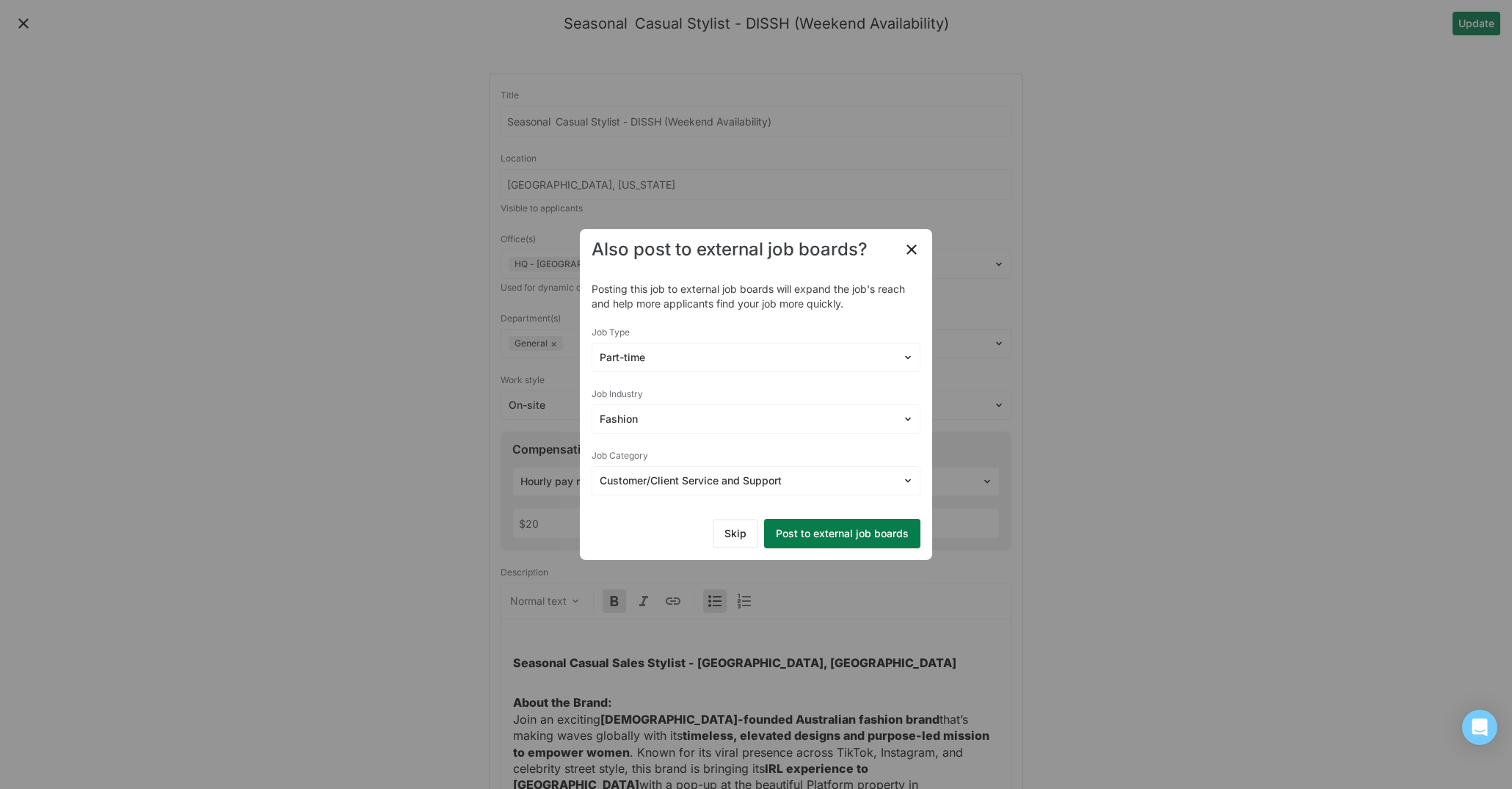
click at [839, 537] on button "Post to external job boards" at bounding box center [841, 534] width 156 height 29
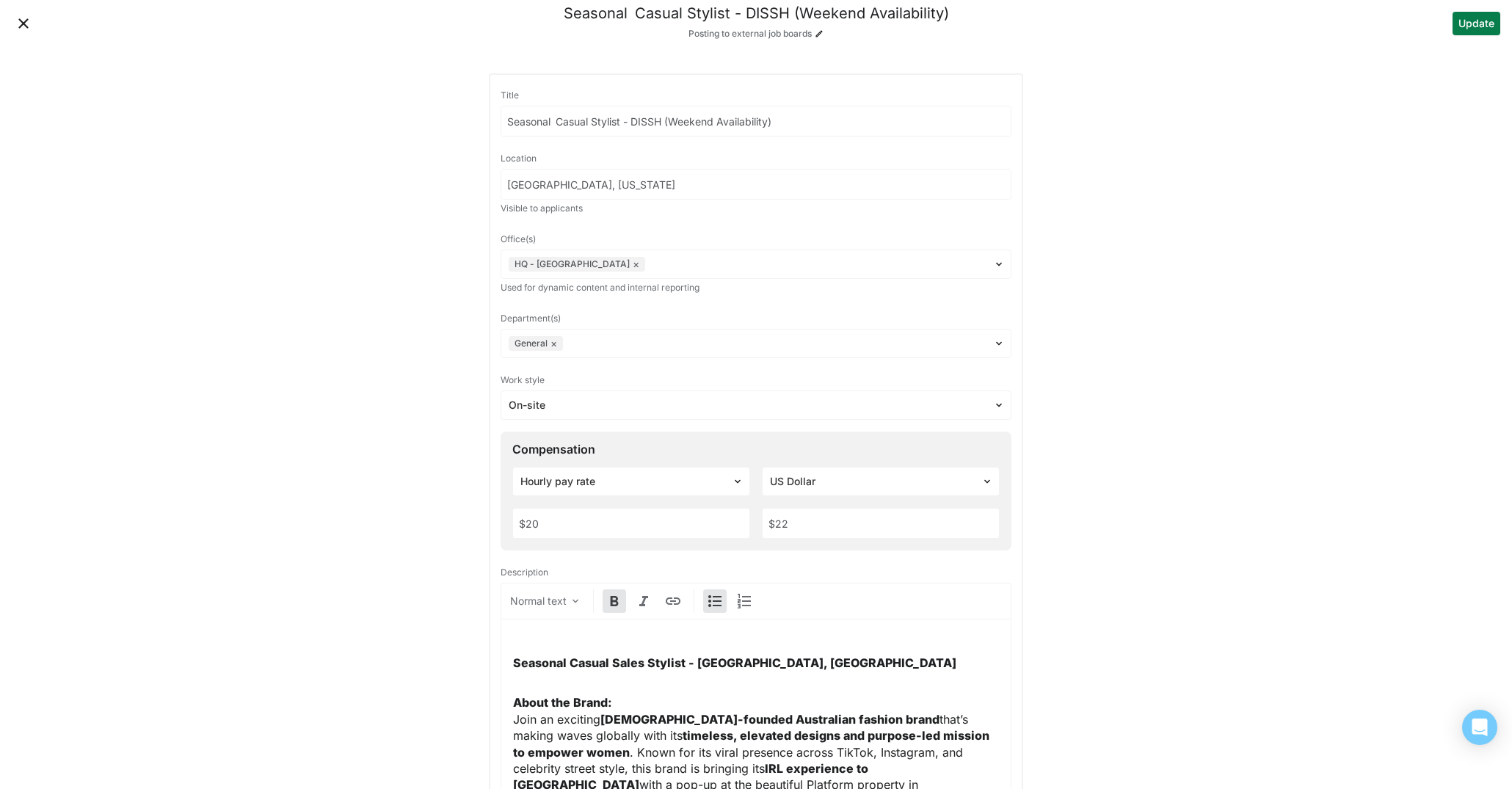
click at [23, 25] on button "Close" at bounding box center [23, 23] width 23 height 23
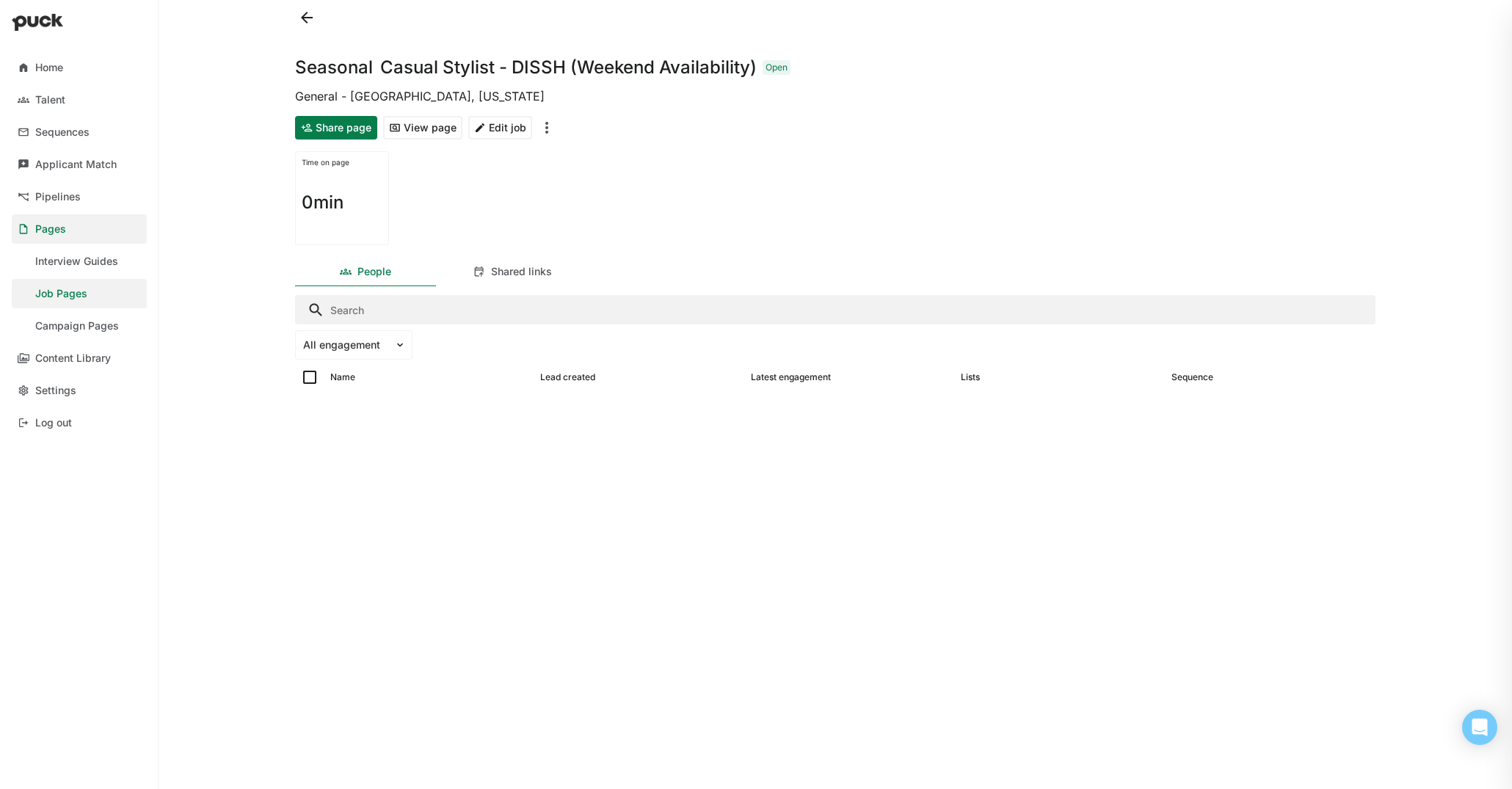
click at [306, 19] on button at bounding box center [307, 17] width 23 height 23
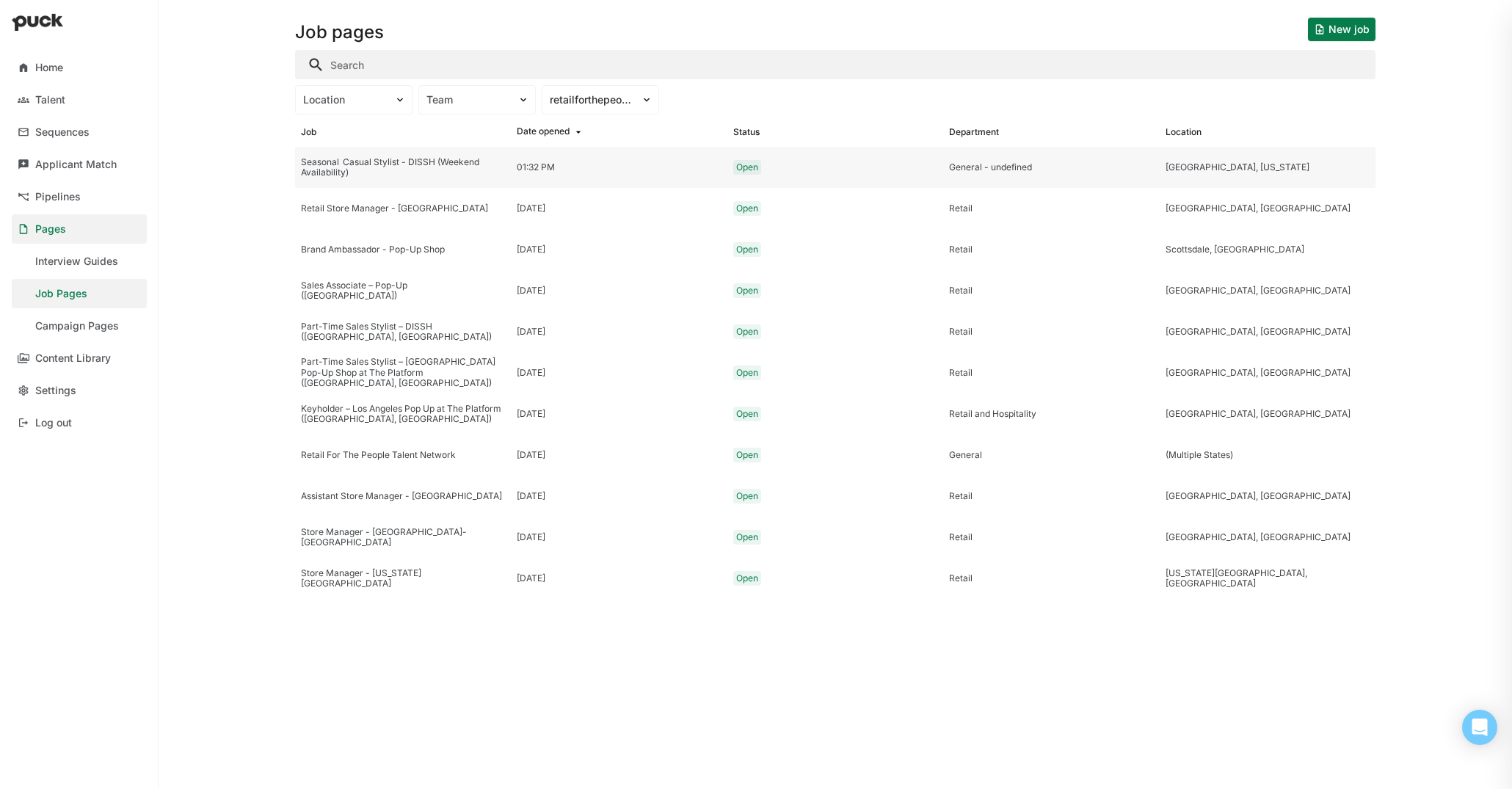
click at [458, 170] on div "Seasonal  Casual Stylist - DISSH (Weekend Availability)" at bounding box center [403, 168] width 204 height 21
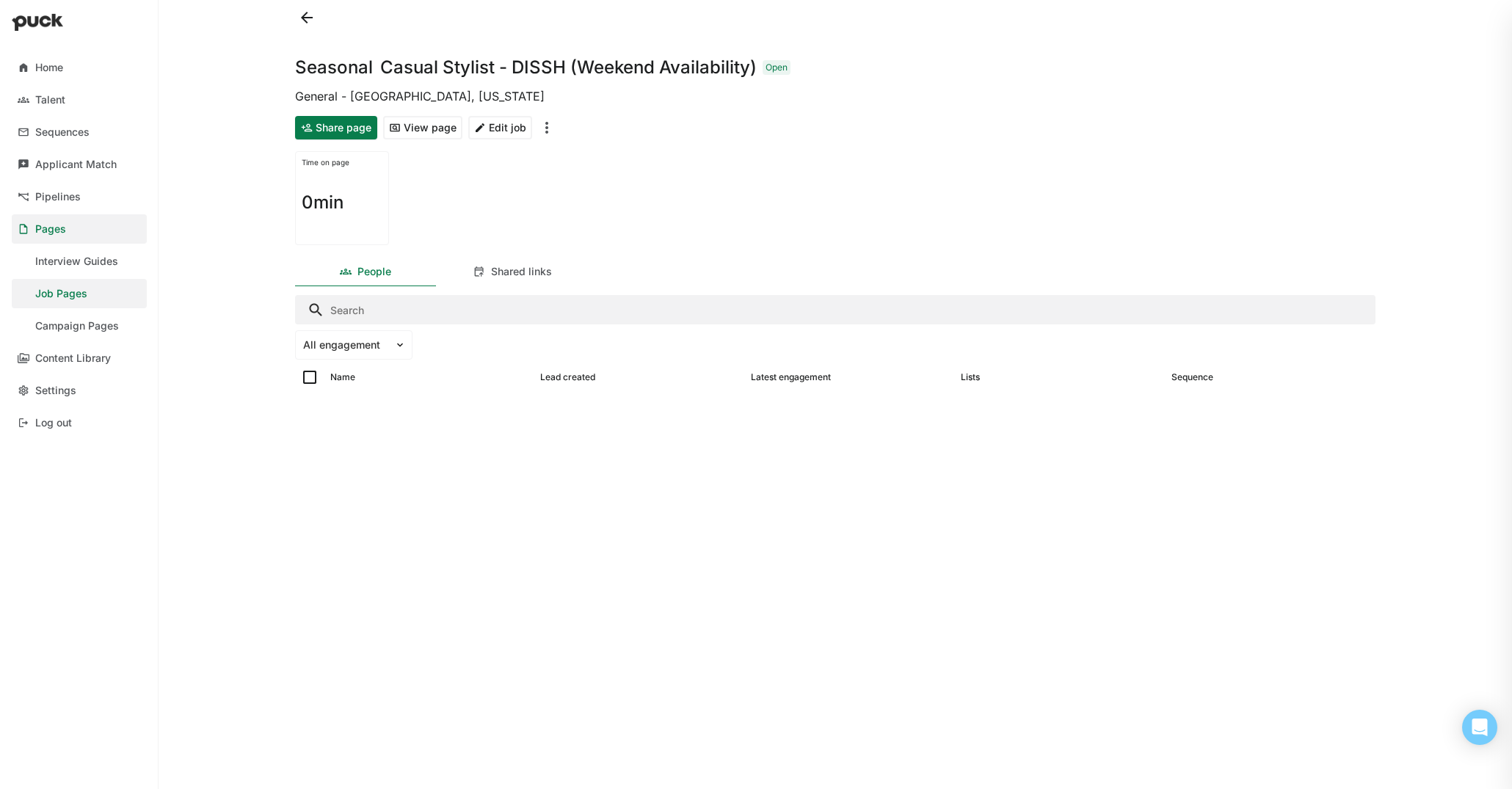
click at [502, 134] on button "Edit job" at bounding box center [501, 128] width 64 height 23
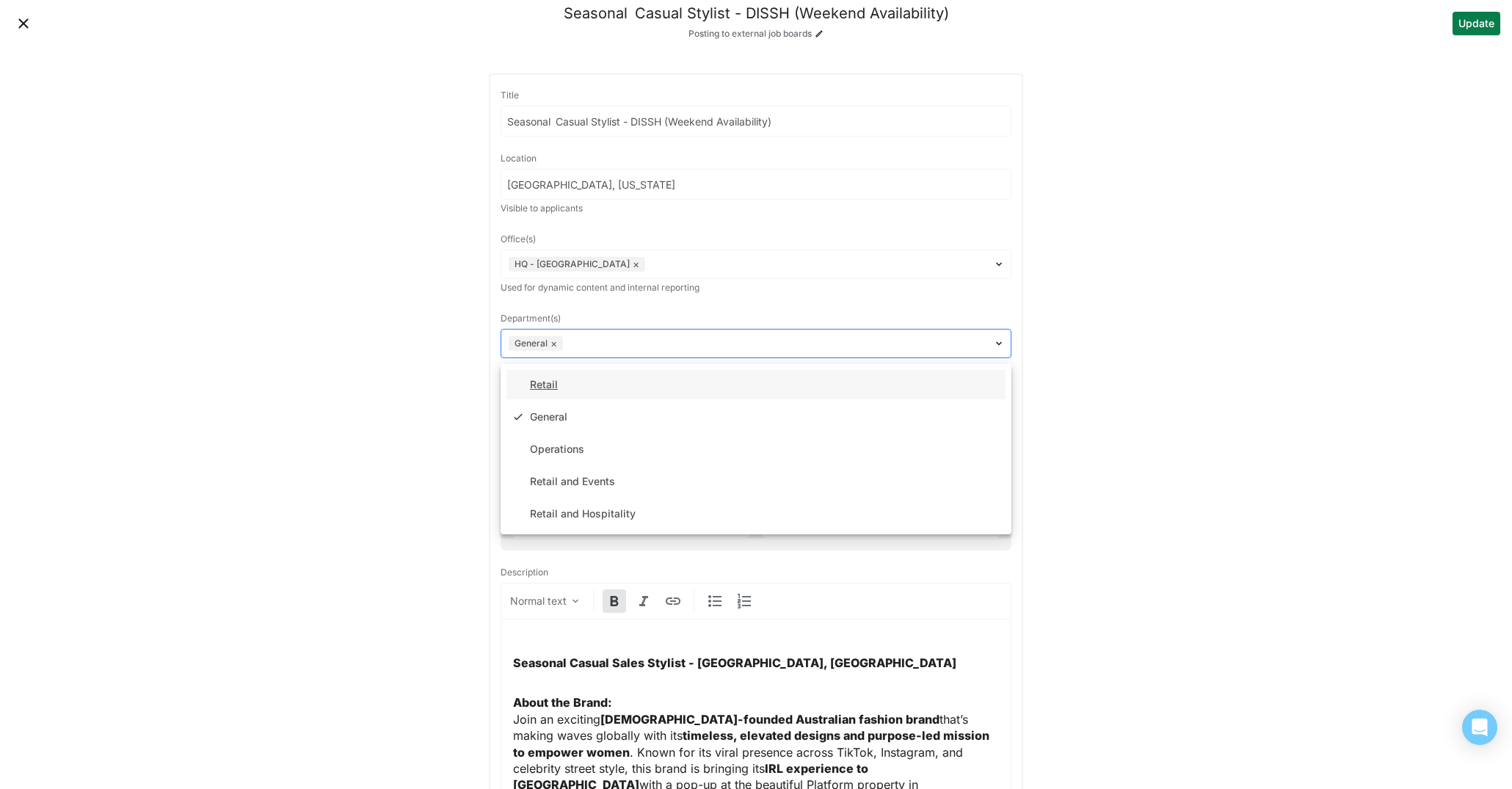
click at [559, 343] on div "General ×" at bounding box center [536, 344] width 54 height 16
click at [555, 389] on div "Retail" at bounding box center [543, 384] width 28 height 13
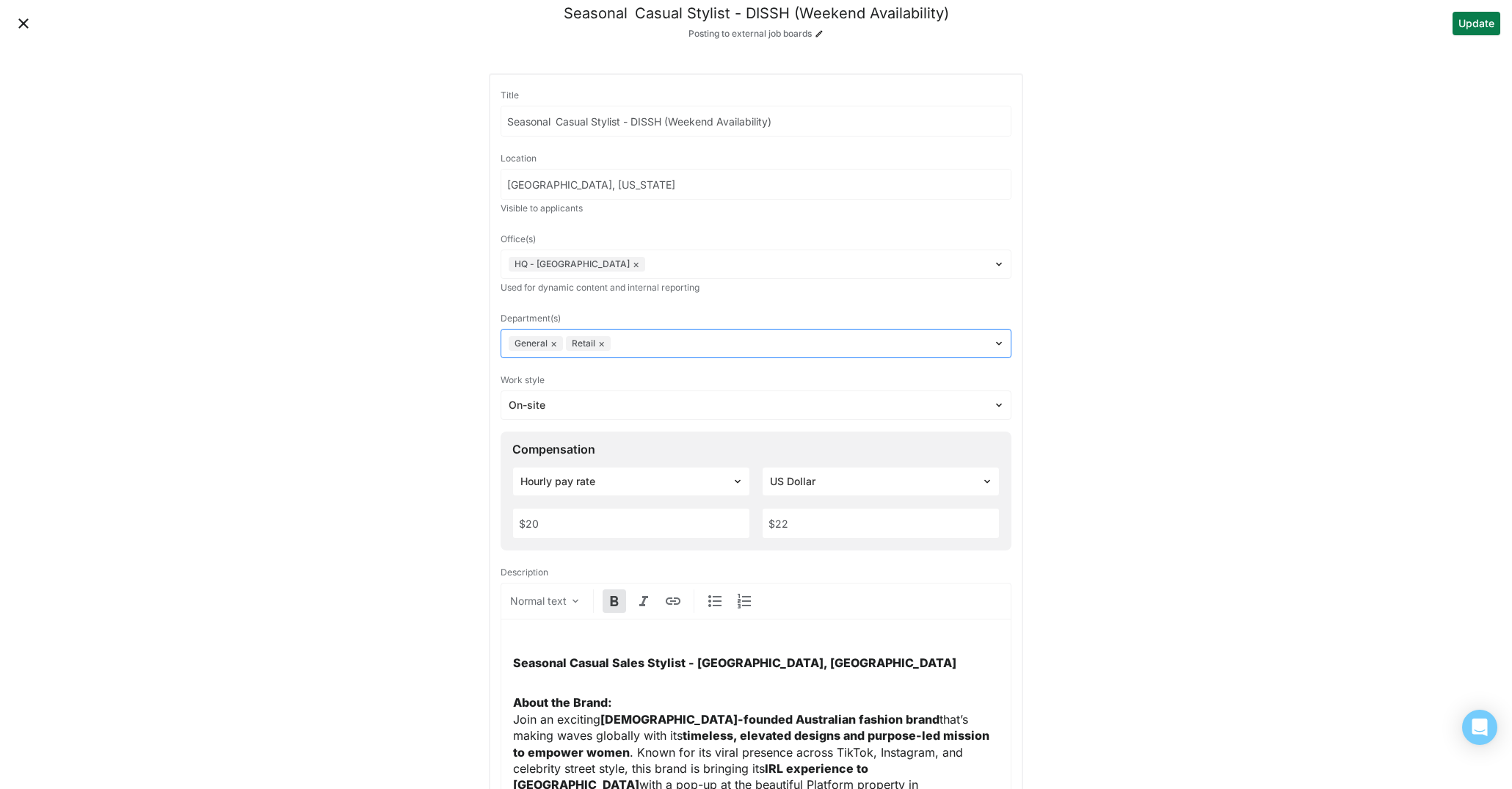
click at [556, 345] on button "×" at bounding box center [553, 344] width 7 height 12
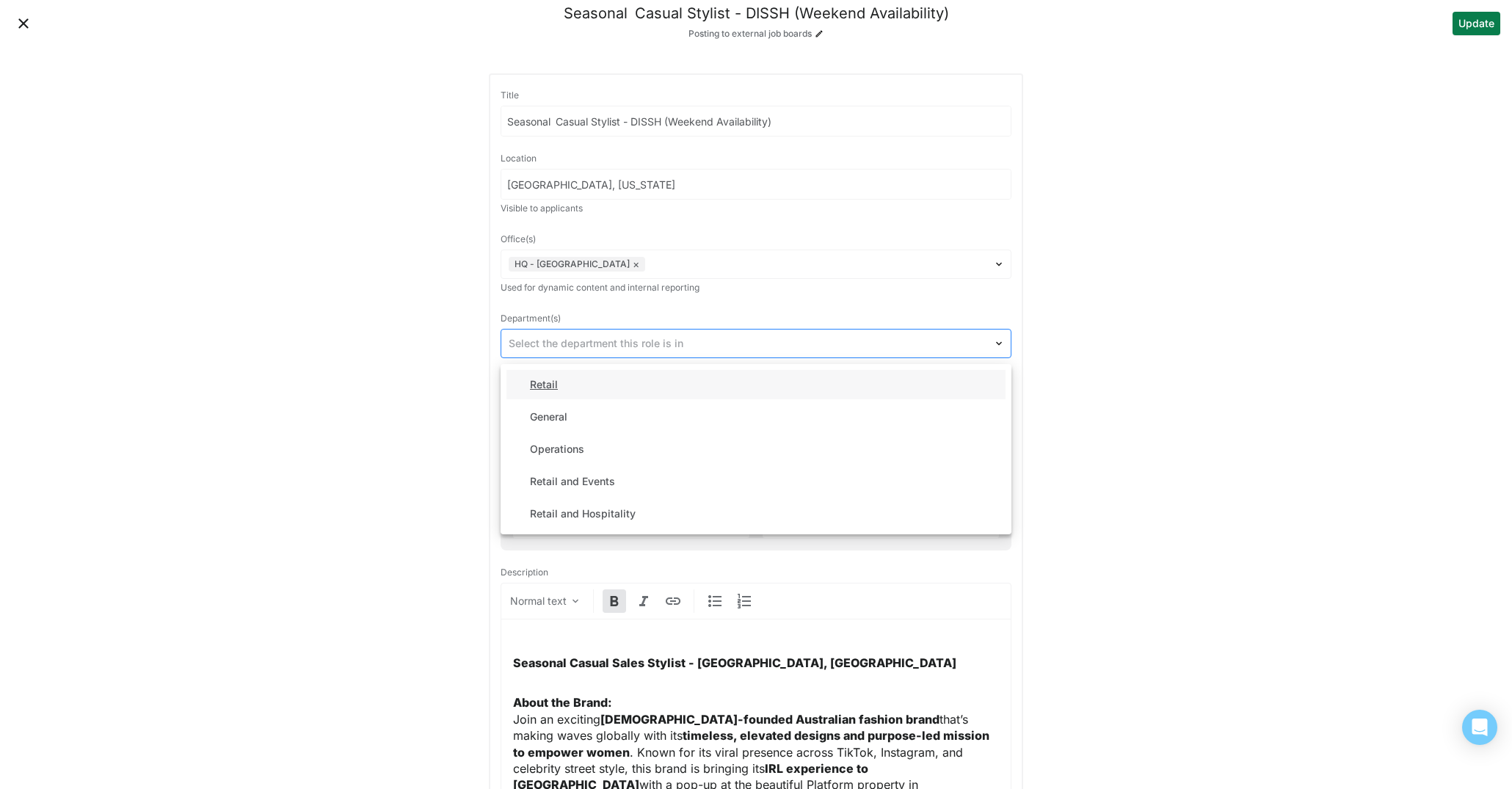
click at [667, 378] on div "Retail" at bounding box center [756, 384] width 499 height 29
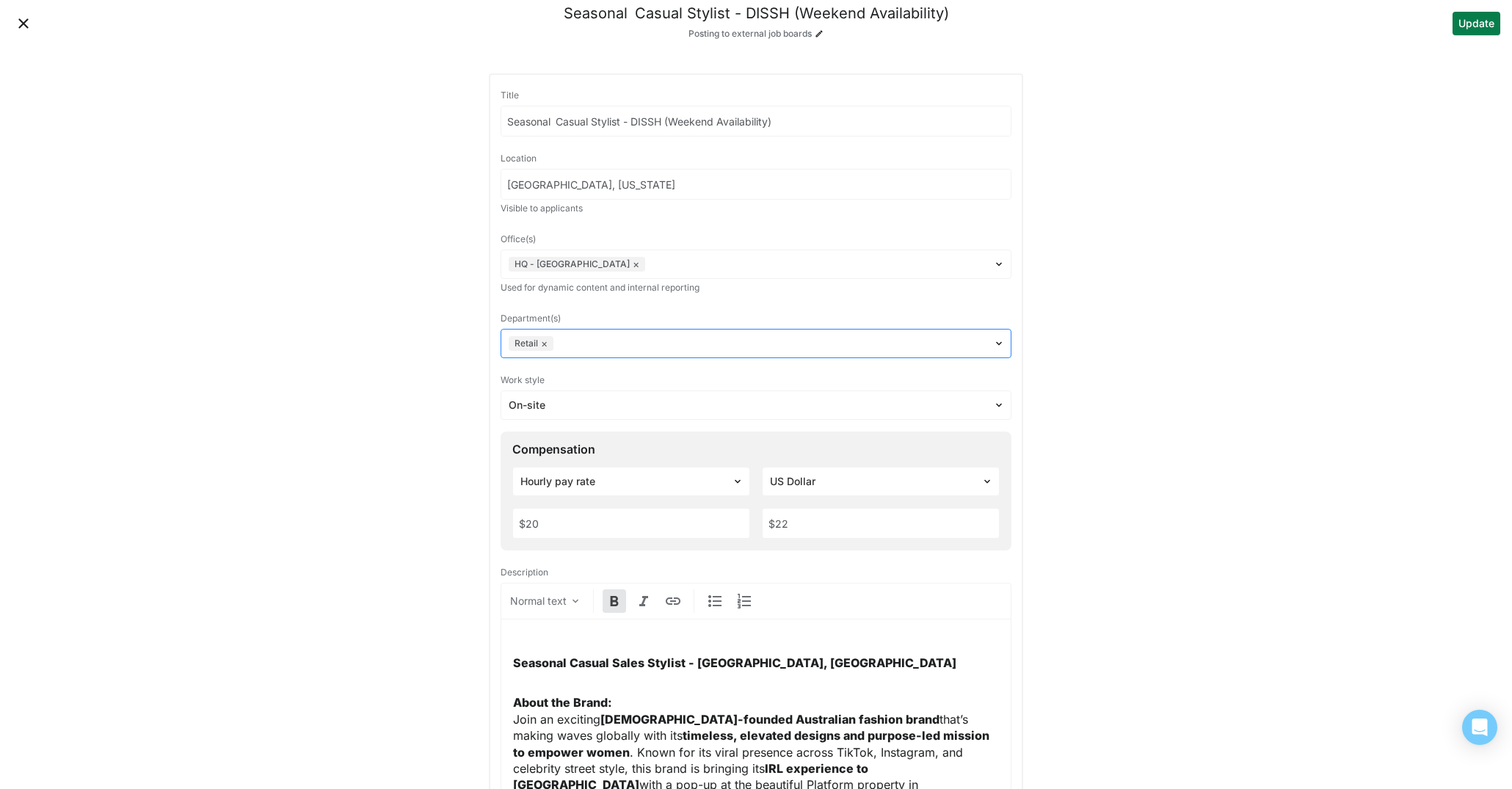
click at [1471, 27] on button "Update" at bounding box center [1476, 23] width 48 height 23
click at [30, 21] on button "Close" at bounding box center [23, 23] width 23 height 23
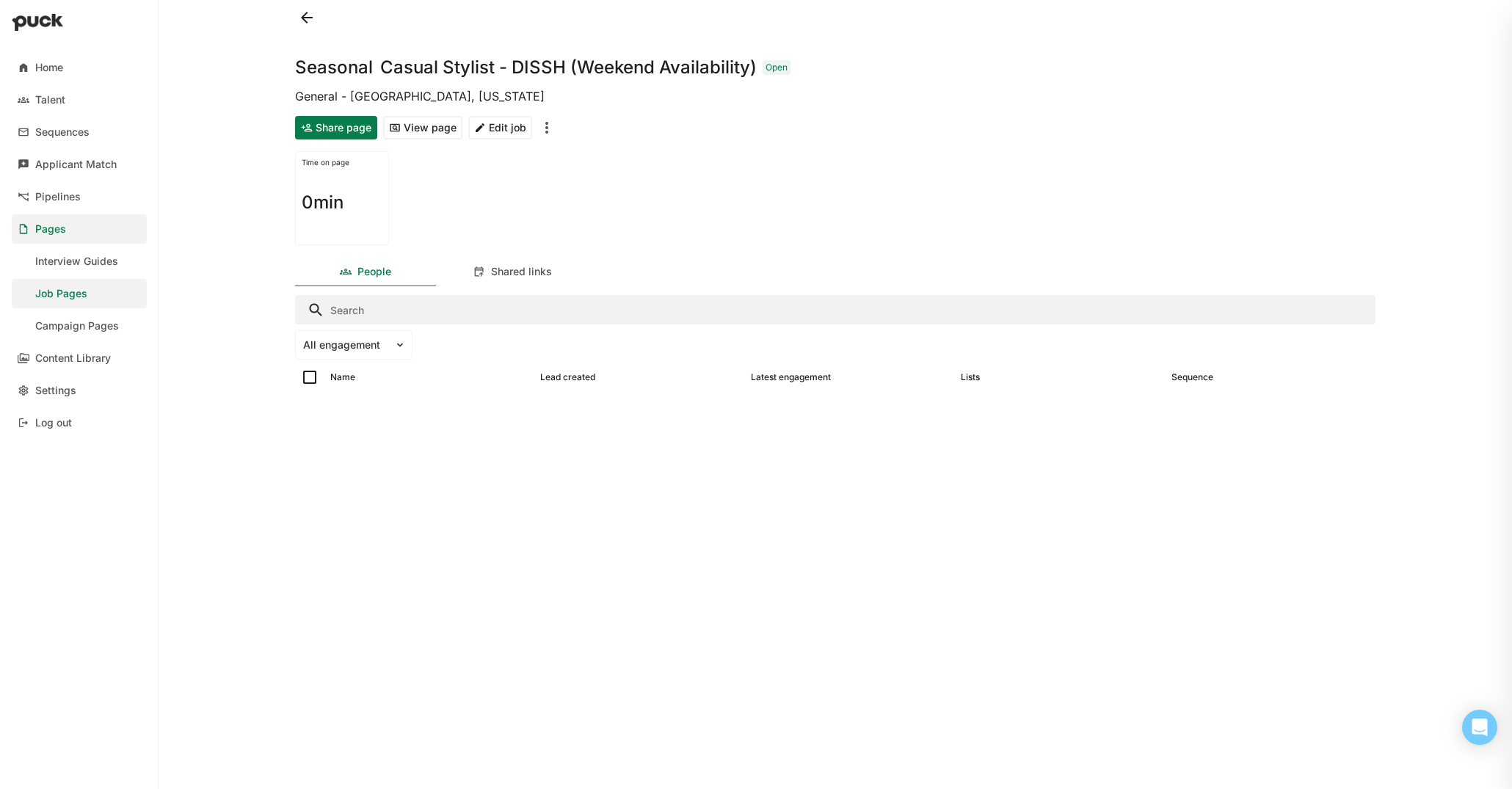
click at [312, 16] on button at bounding box center [307, 17] width 23 height 23
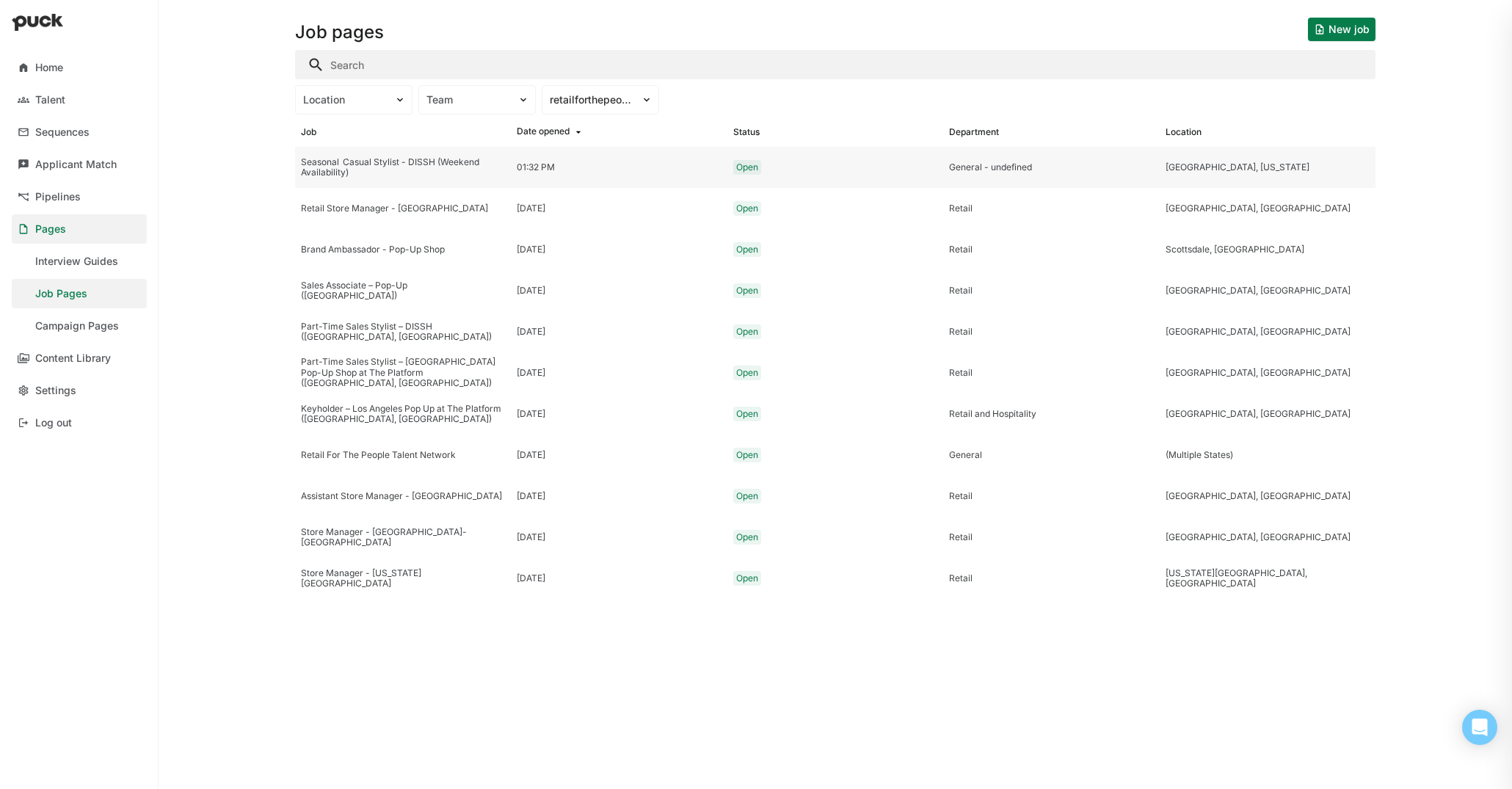
click at [432, 167] on div "Seasonal  Casual Stylist - DISSH (Weekend Availability)" at bounding box center [403, 168] width 204 height 21
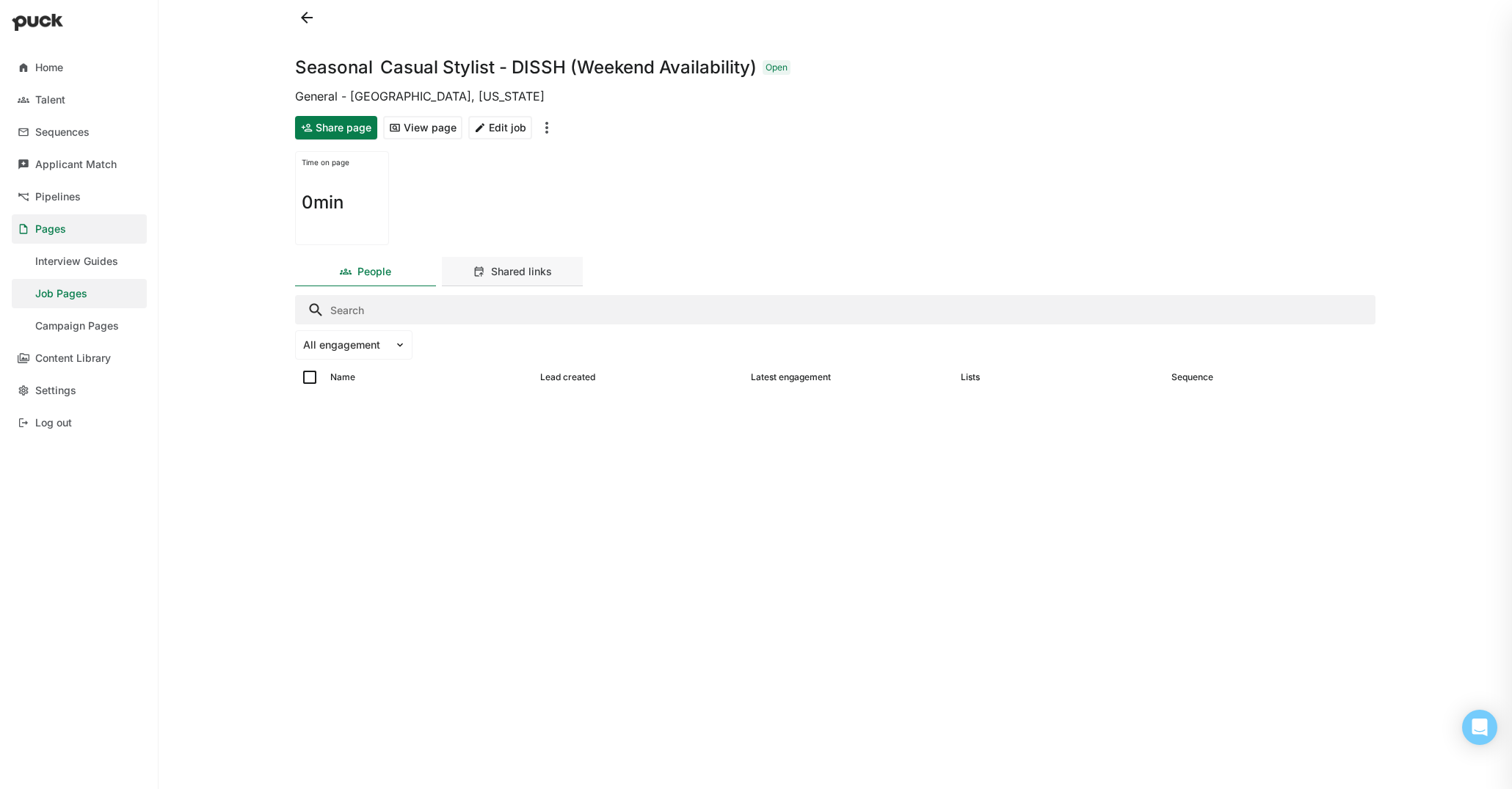
click at [526, 267] on div "Shared links" at bounding box center [521, 272] width 61 height 13
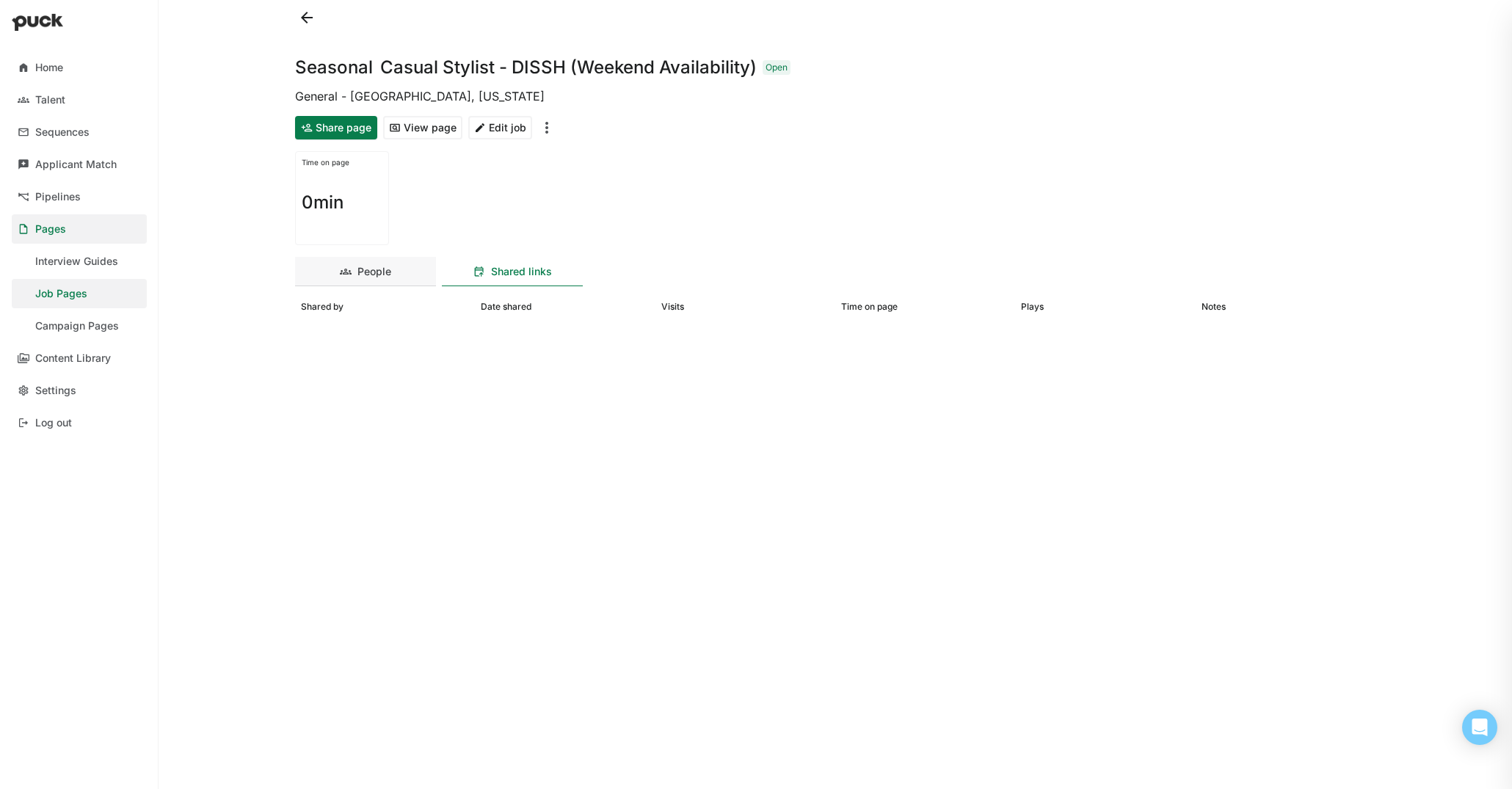
click at [378, 274] on div "People" at bounding box center [374, 272] width 34 height 13
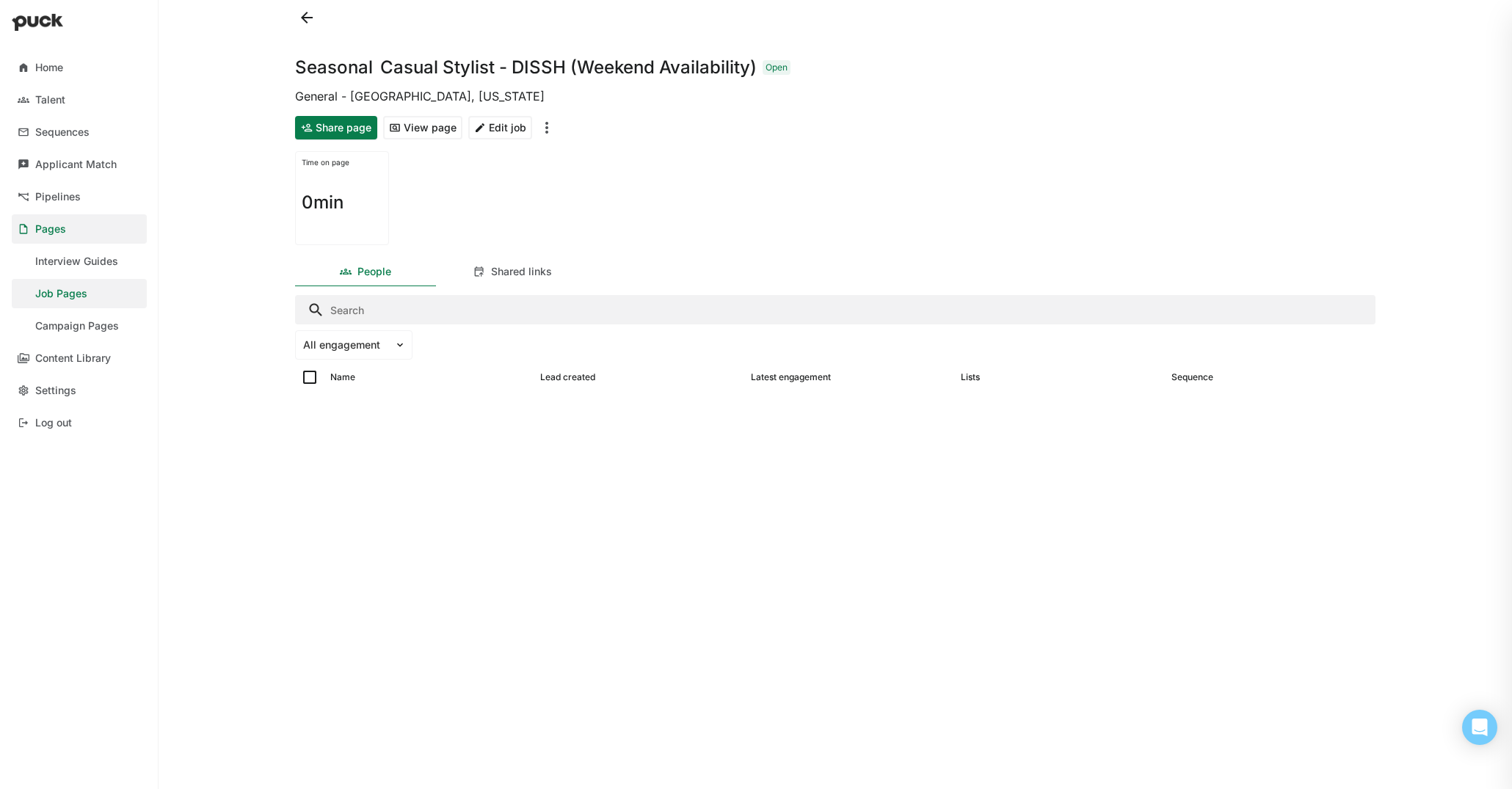
click at [312, 20] on button at bounding box center [307, 17] width 23 height 23
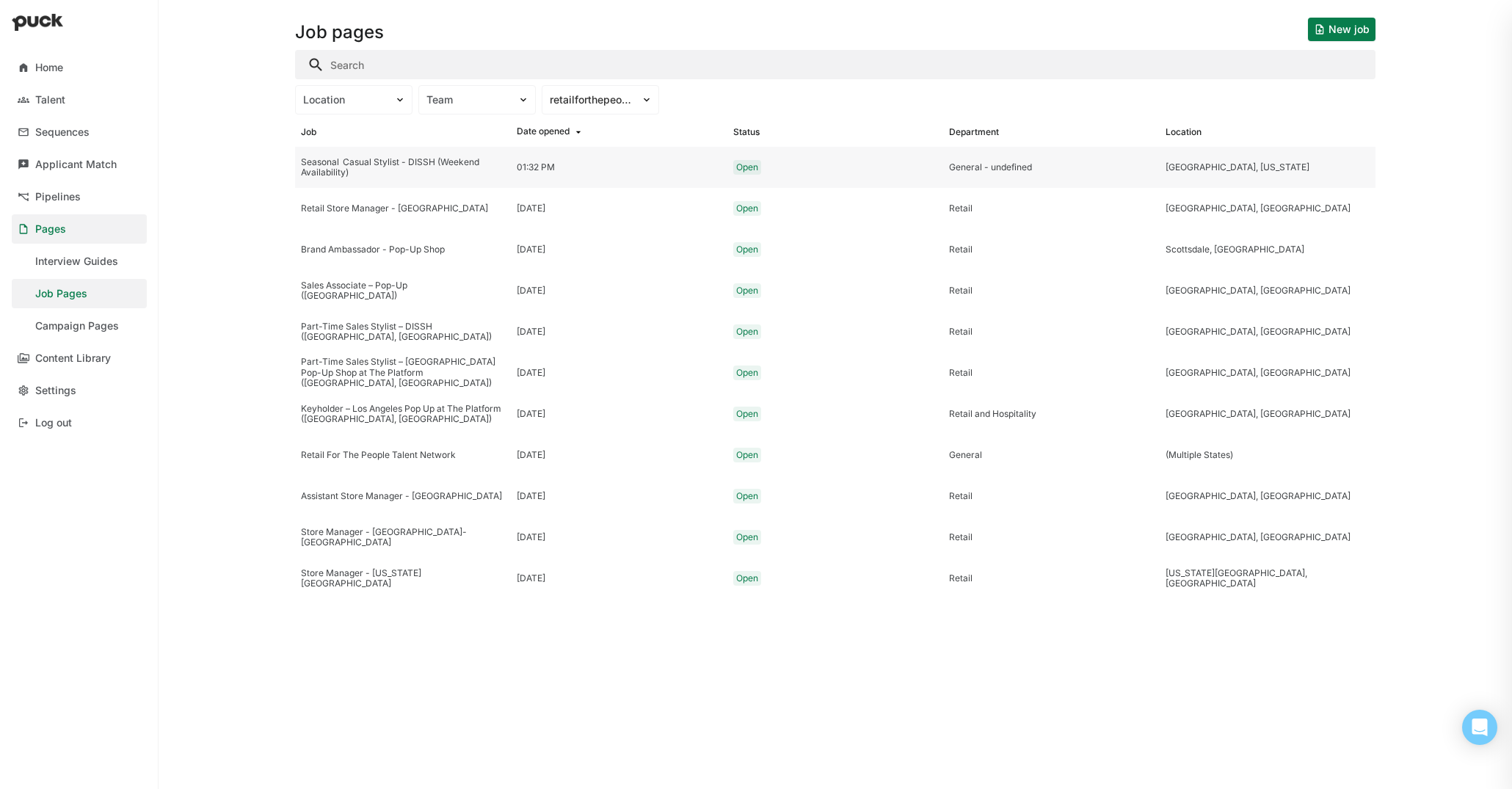
click at [529, 182] on div "01:32 PM" at bounding box center [618, 167] width 215 height 41
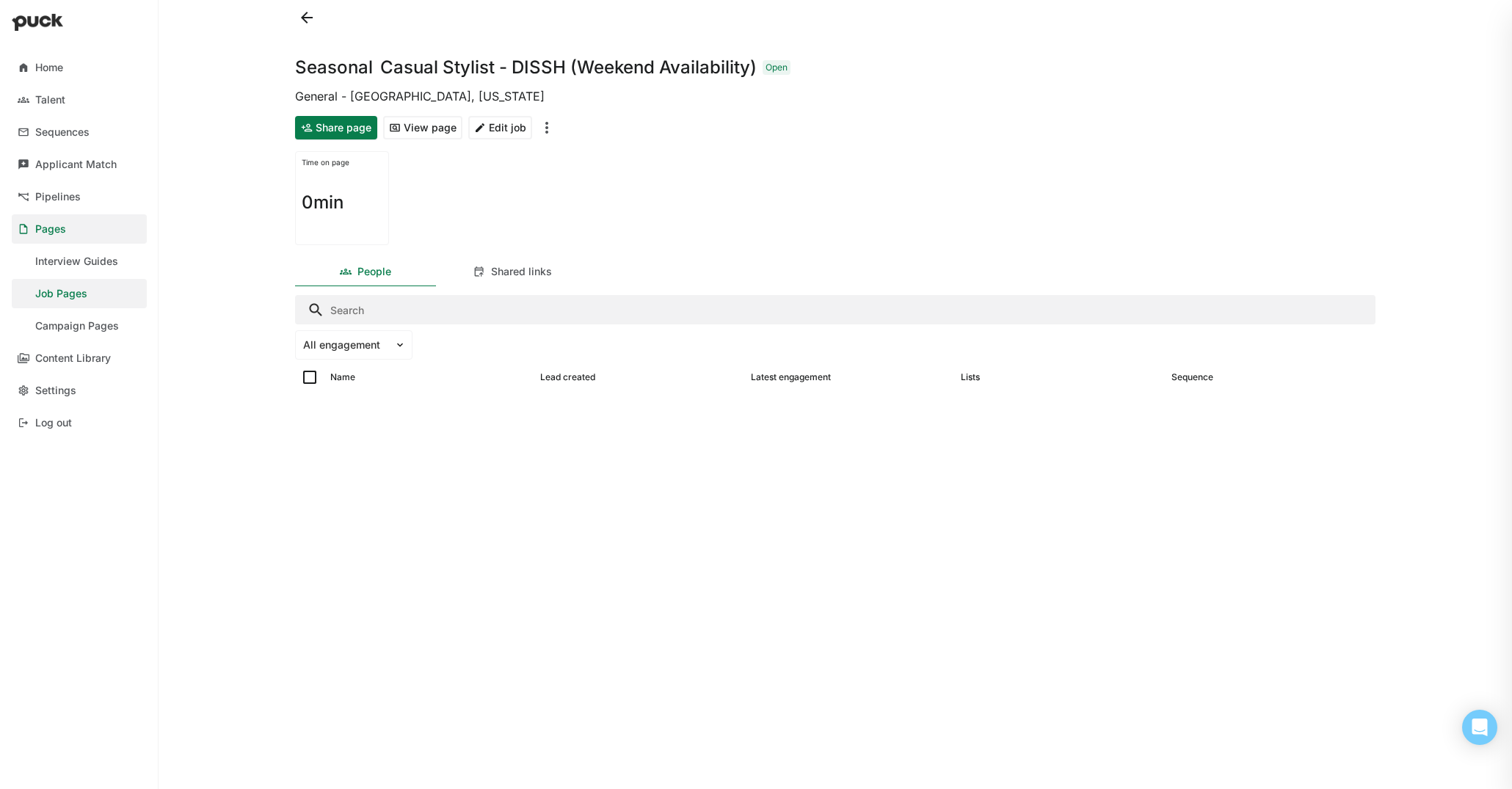
click at [421, 137] on button "View page" at bounding box center [423, 128] width 80 height 23
click at [295, 14] on div at bounding box center [835, 17] width 1080 height 35
click at [307, 16] on button at bounding box center [307, 17] width 23 height 23
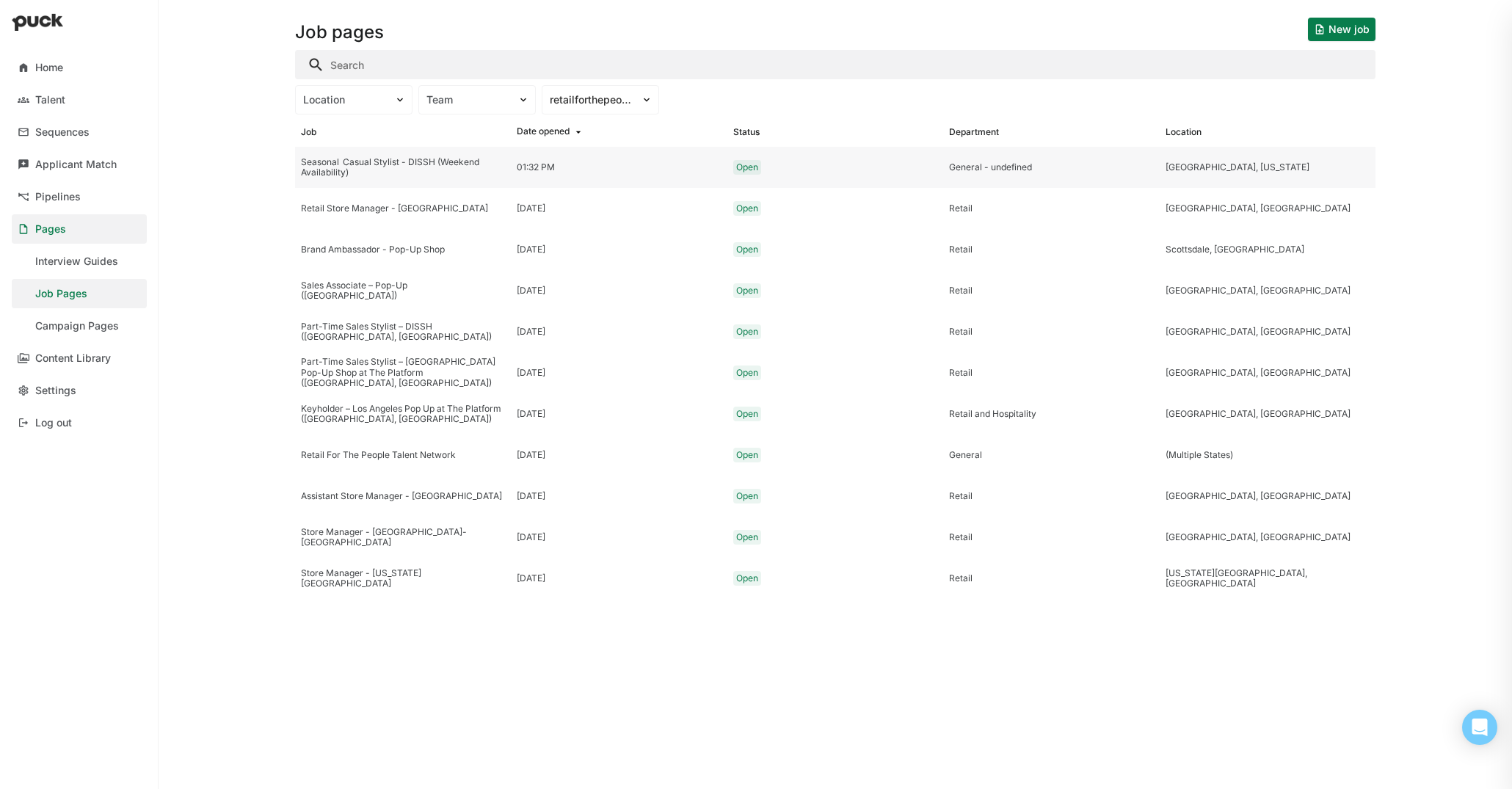
click at [794, 174] on div "Open" at bounding box center [836, 167] width 215 height 41
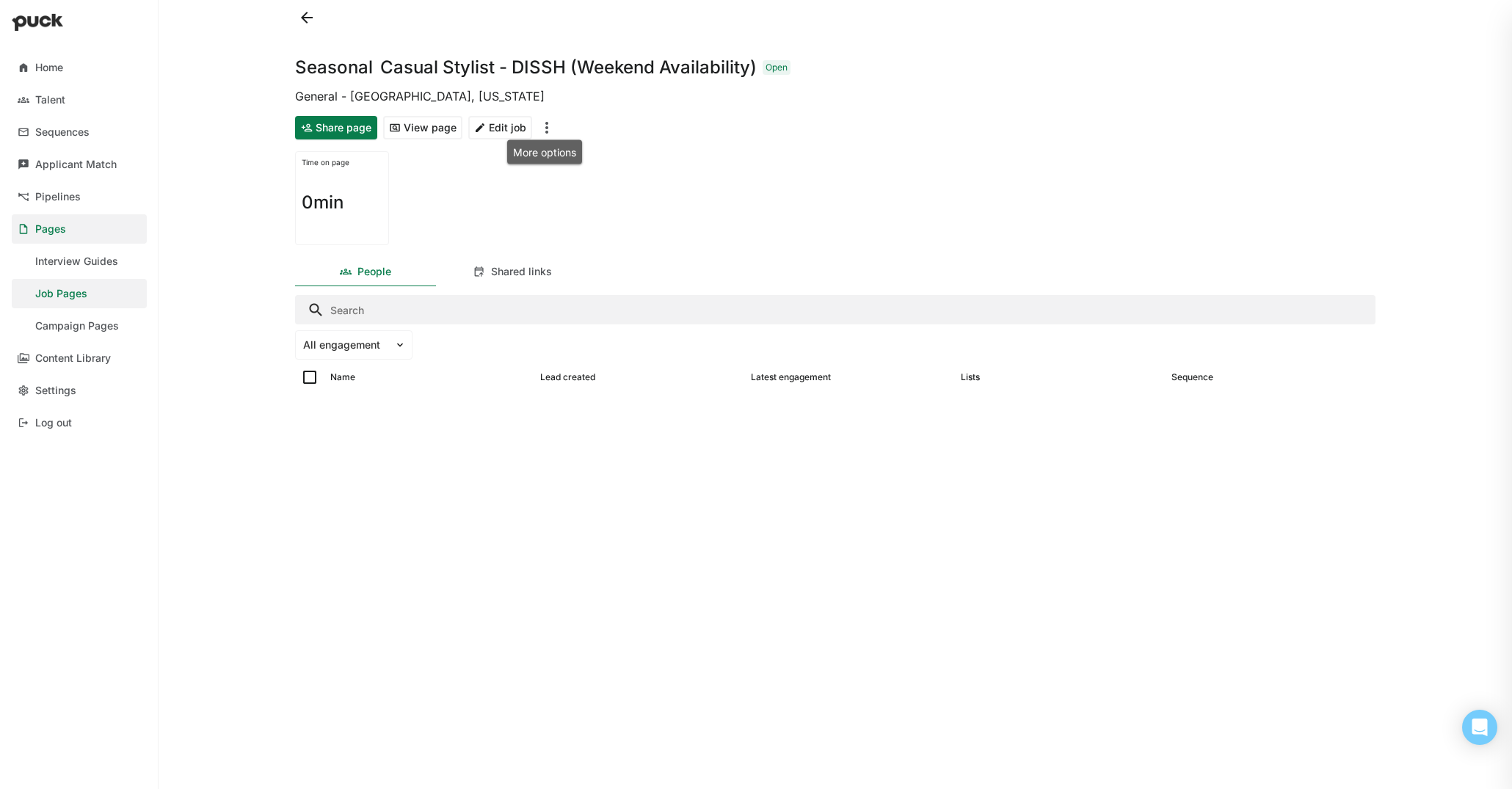
click at [541, 119] on img "More options" at bounding box center [546, 128] width 17 height 17
click at [497, 129] on button "Edit job" at bounding box center [501, 128] width 64 height 23
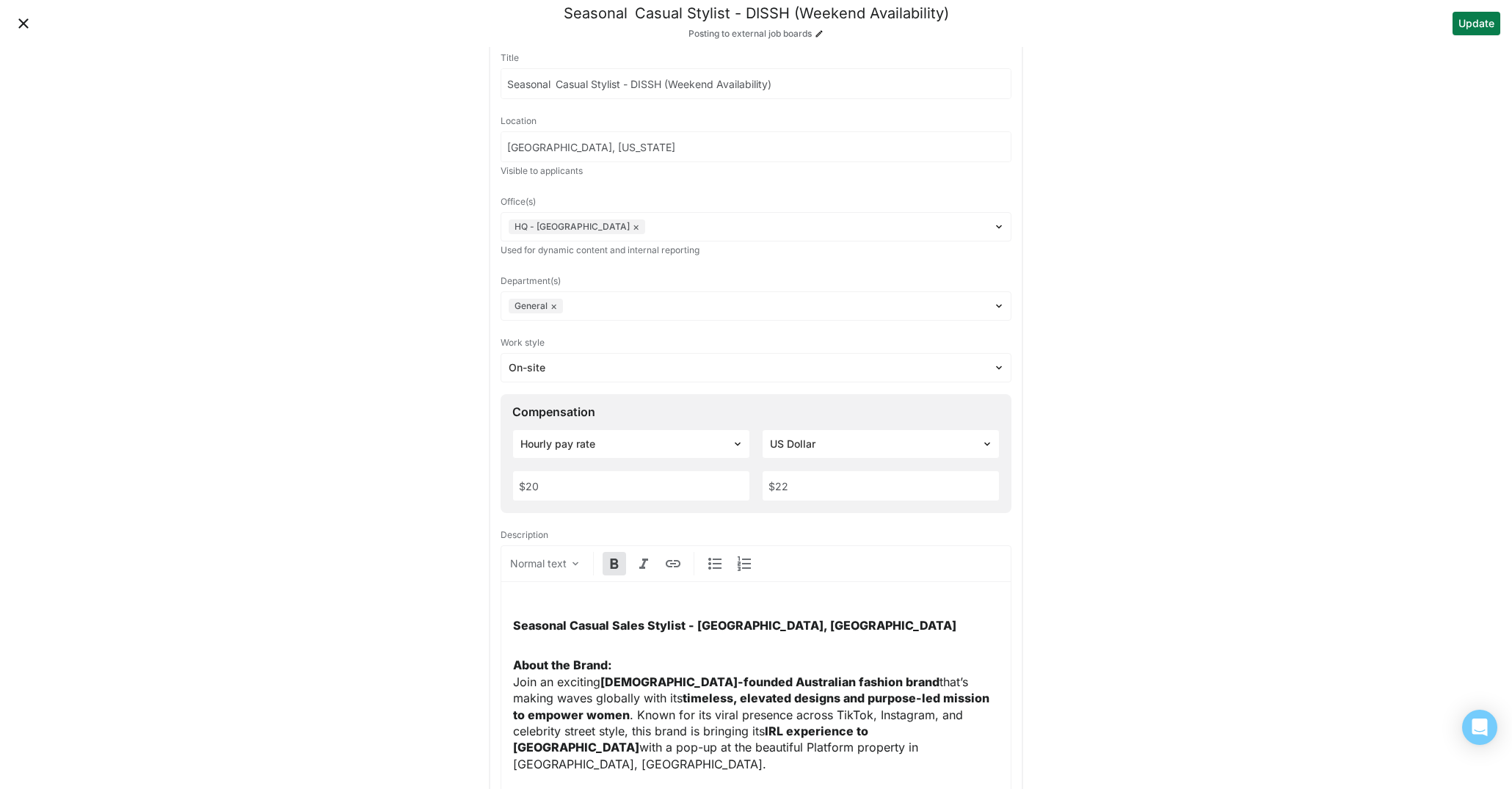
scroll to position [41, 0]
click at [788, 227] on div at bounding box center [817, 224] width 338 height 16
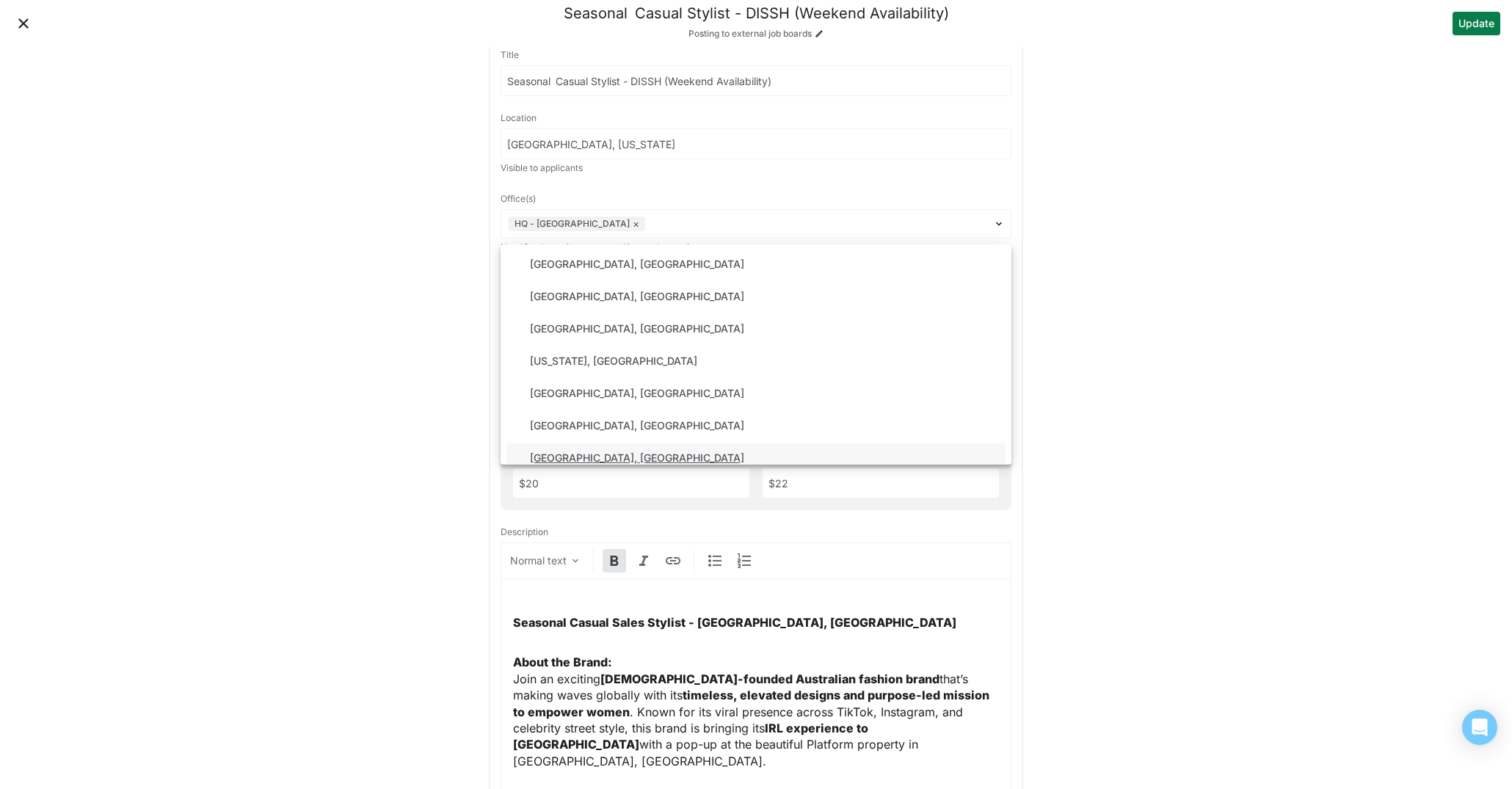
scroll to position [1016, 0]
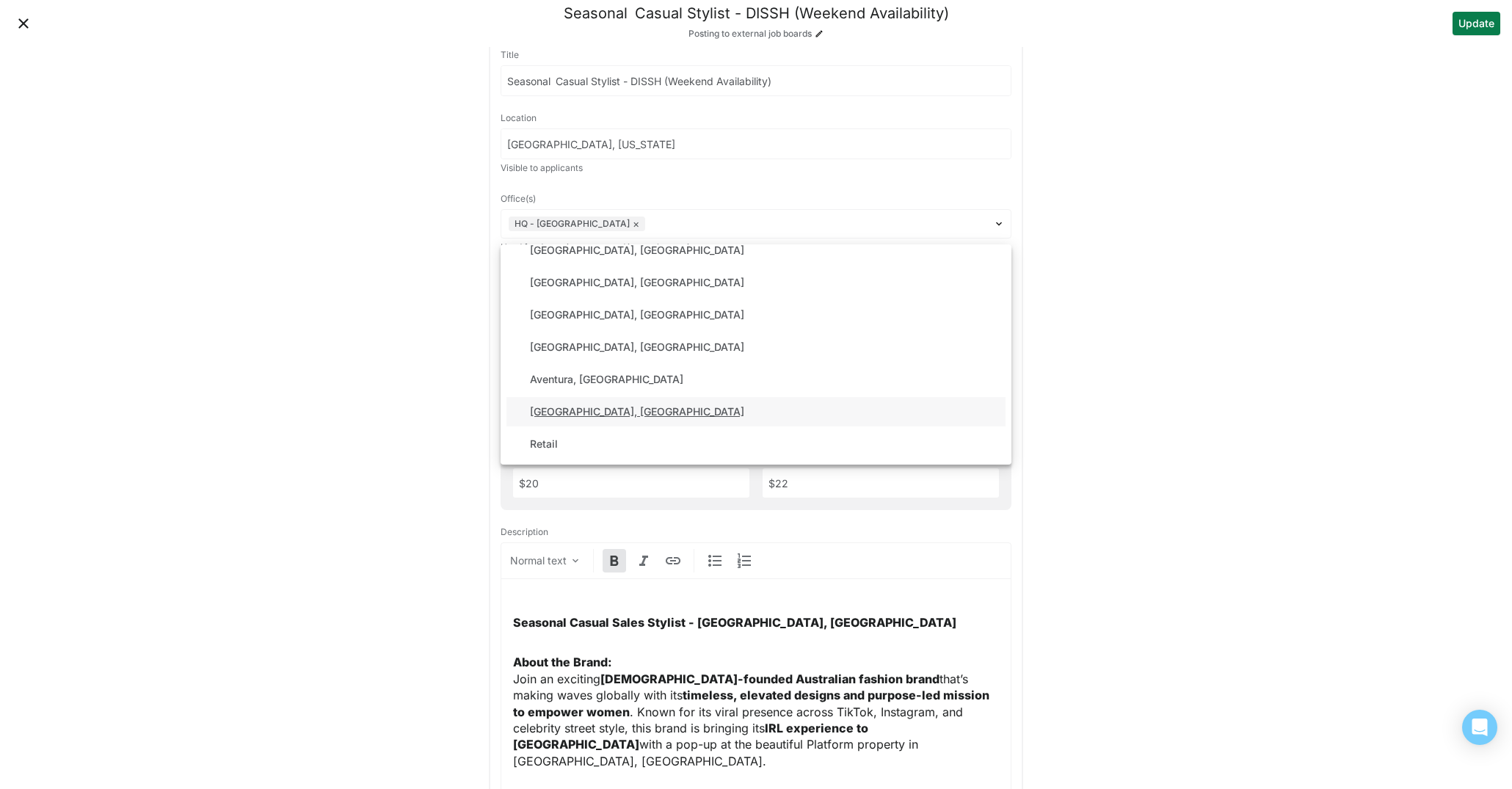
click at [633, 402] on div "Culver City, CA" at bounding box center [756, 411] width 499 height 29
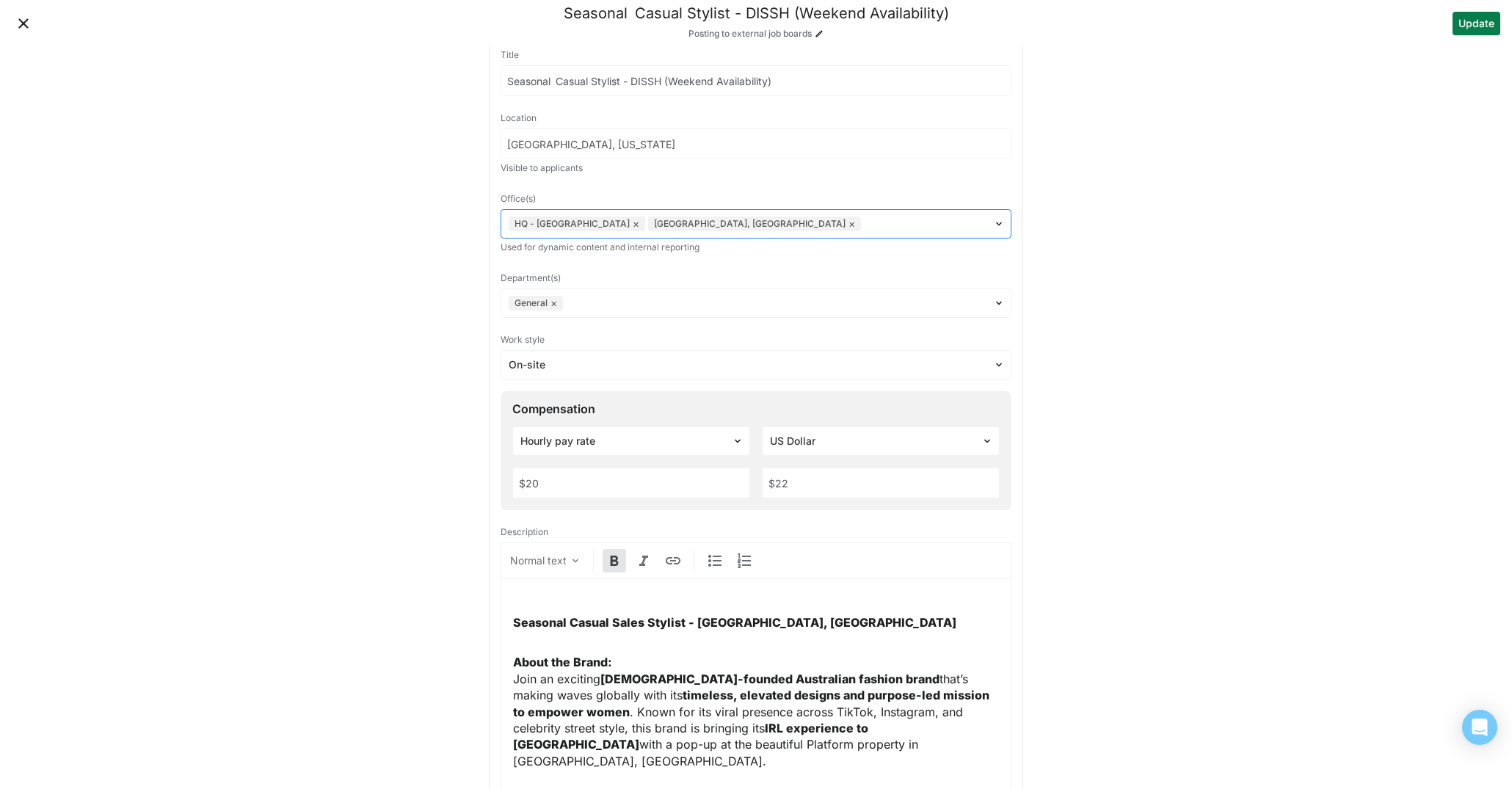
click at [633, 226] on button "×" at bounding box center [636, 224] width 7 height 12
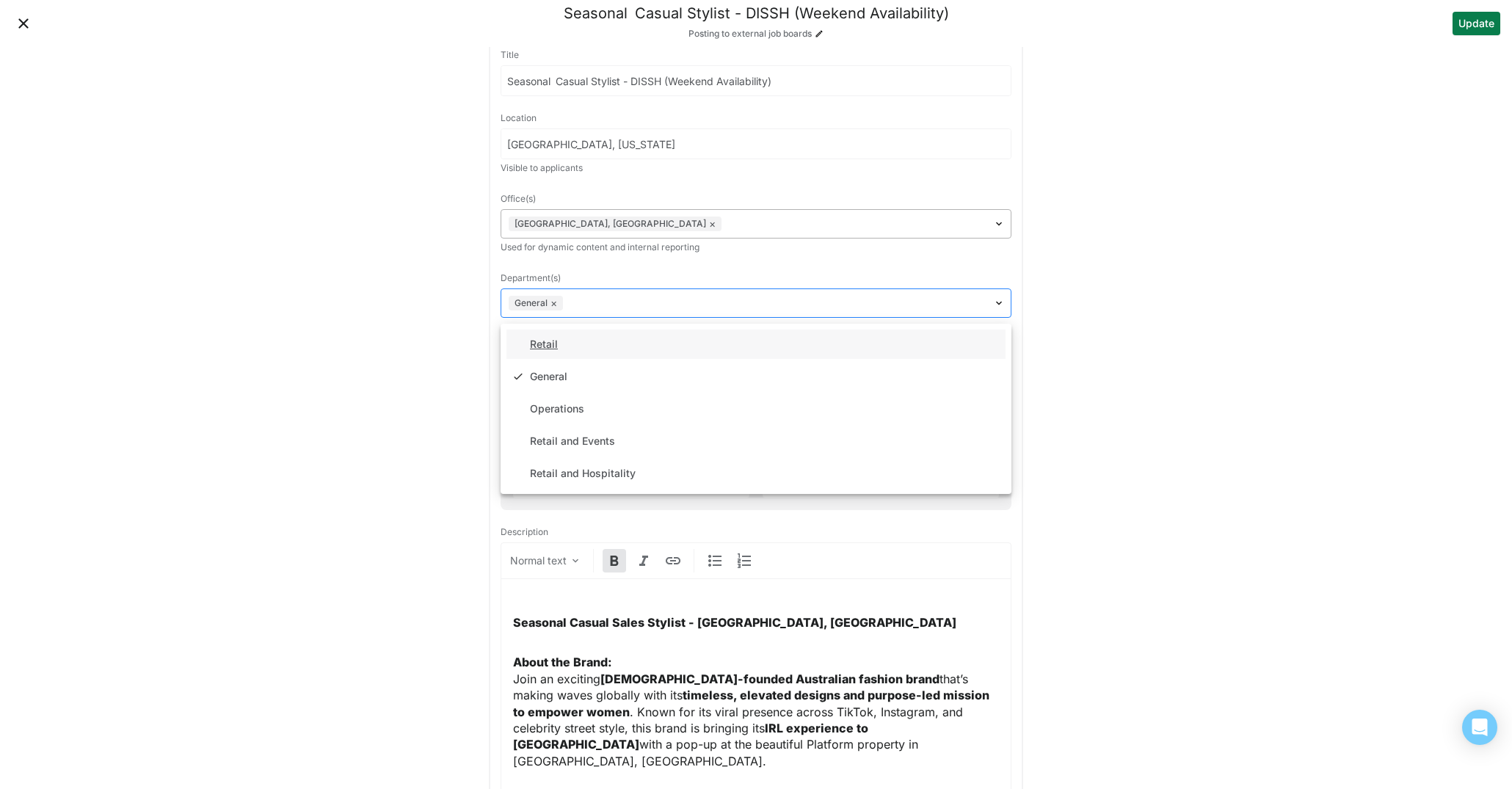
click at [552, 302] on button "×" at bounding box center [553, 303] width 7 height 12
click at [537, 341] on div "Retail" at bounding box center [543, 345] width 28 height 13
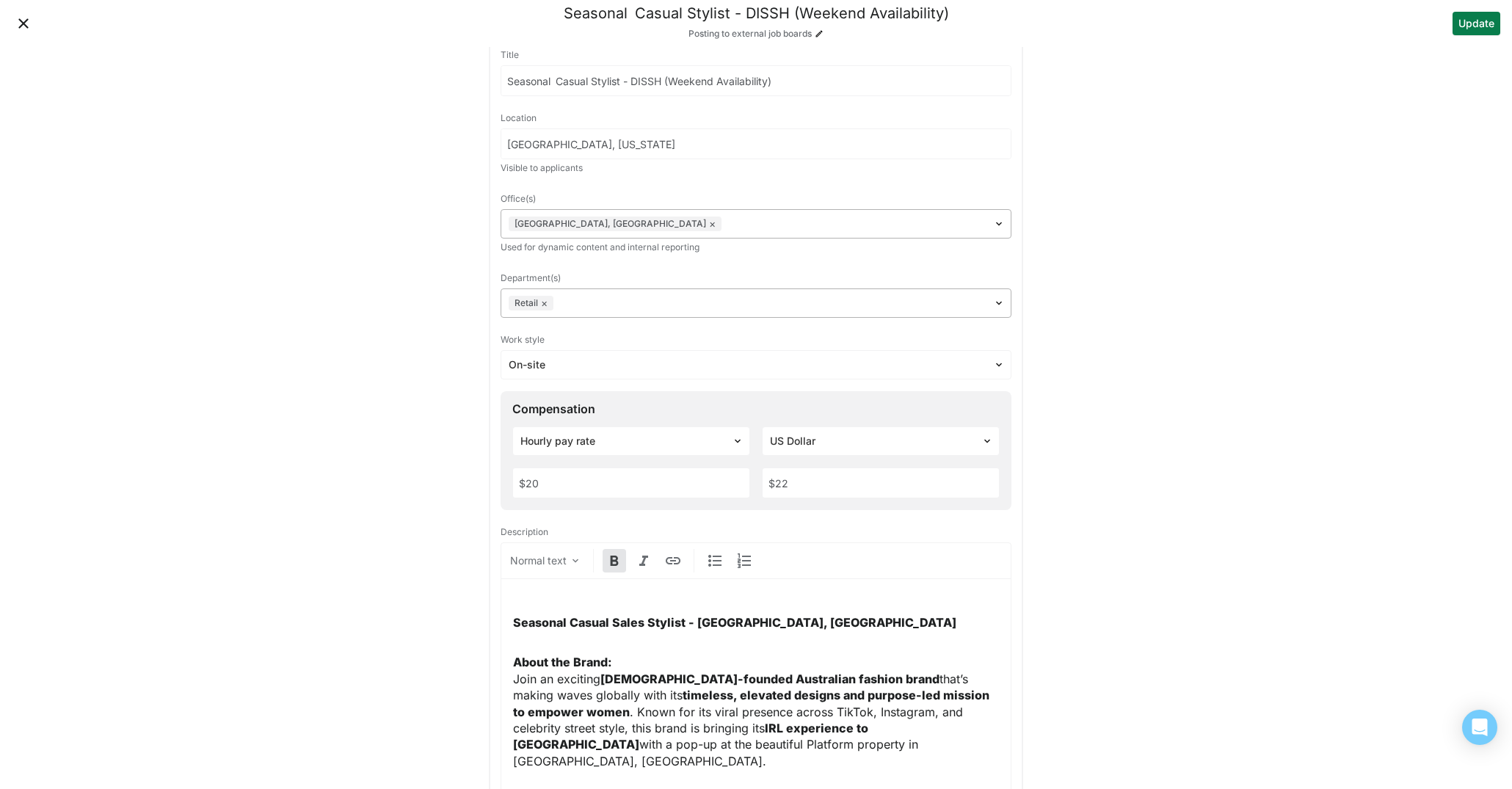
click at [1468, 30] on button "Update" at bounding box center [1476, 23] width 48 height 23
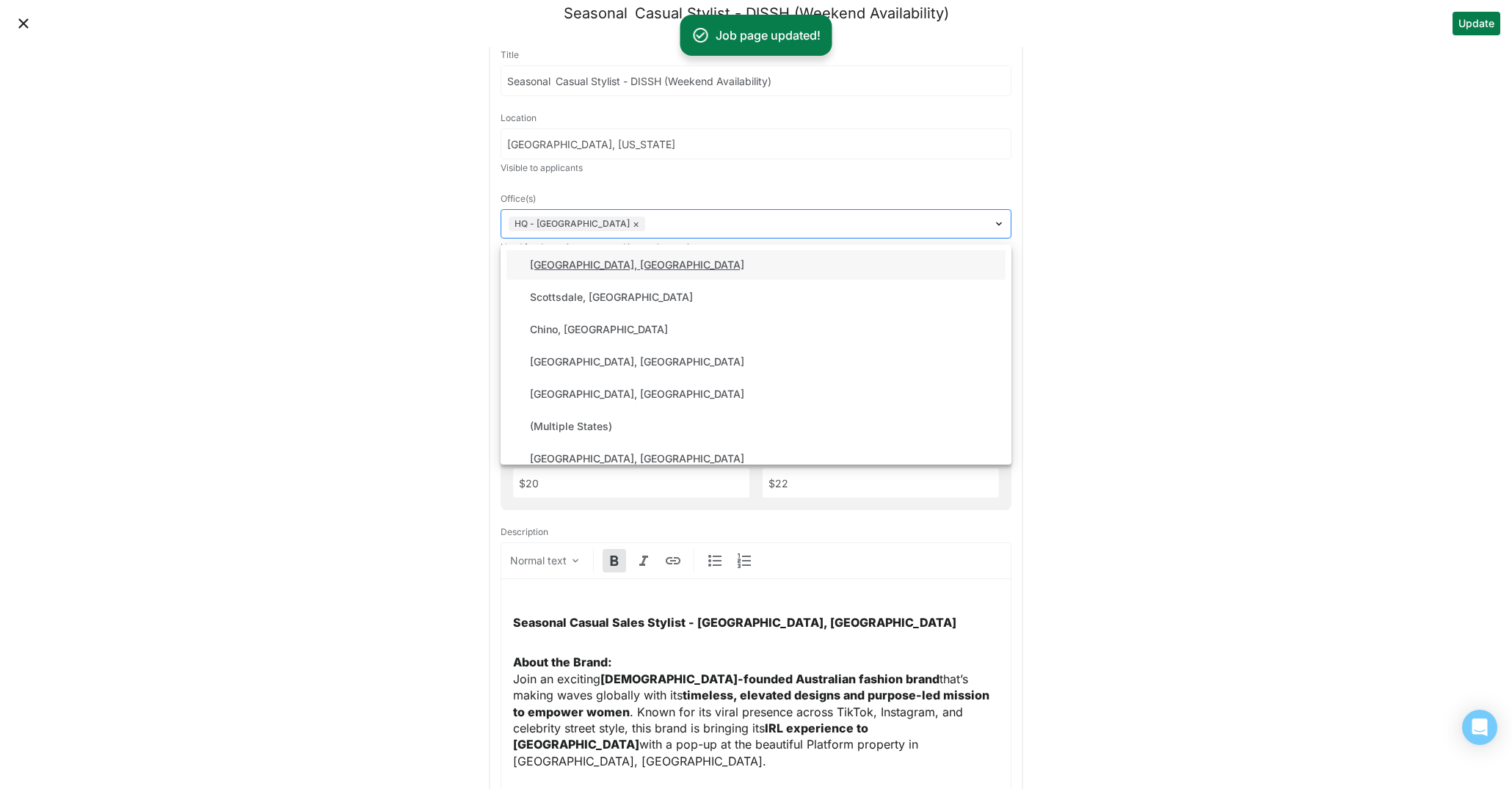
click at [698, 214] on div "HQ - San Francisco ×" at bounding box center [747, 224] width 492 height 21
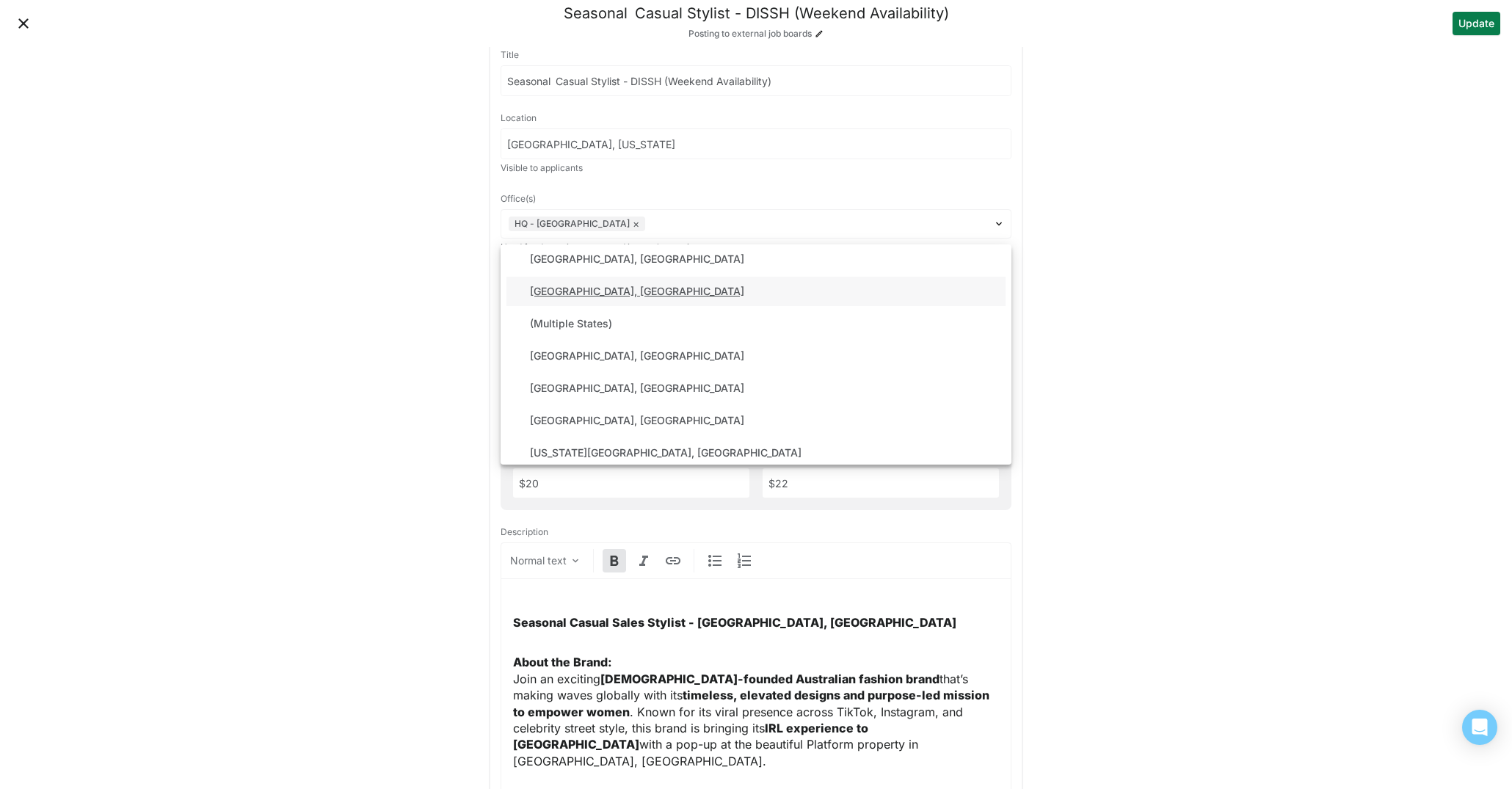
scroll to position [108, 0]
click at [615, 252] on div "Los Angeles, CA" at bounding box center [756, 254] width 499 height 29
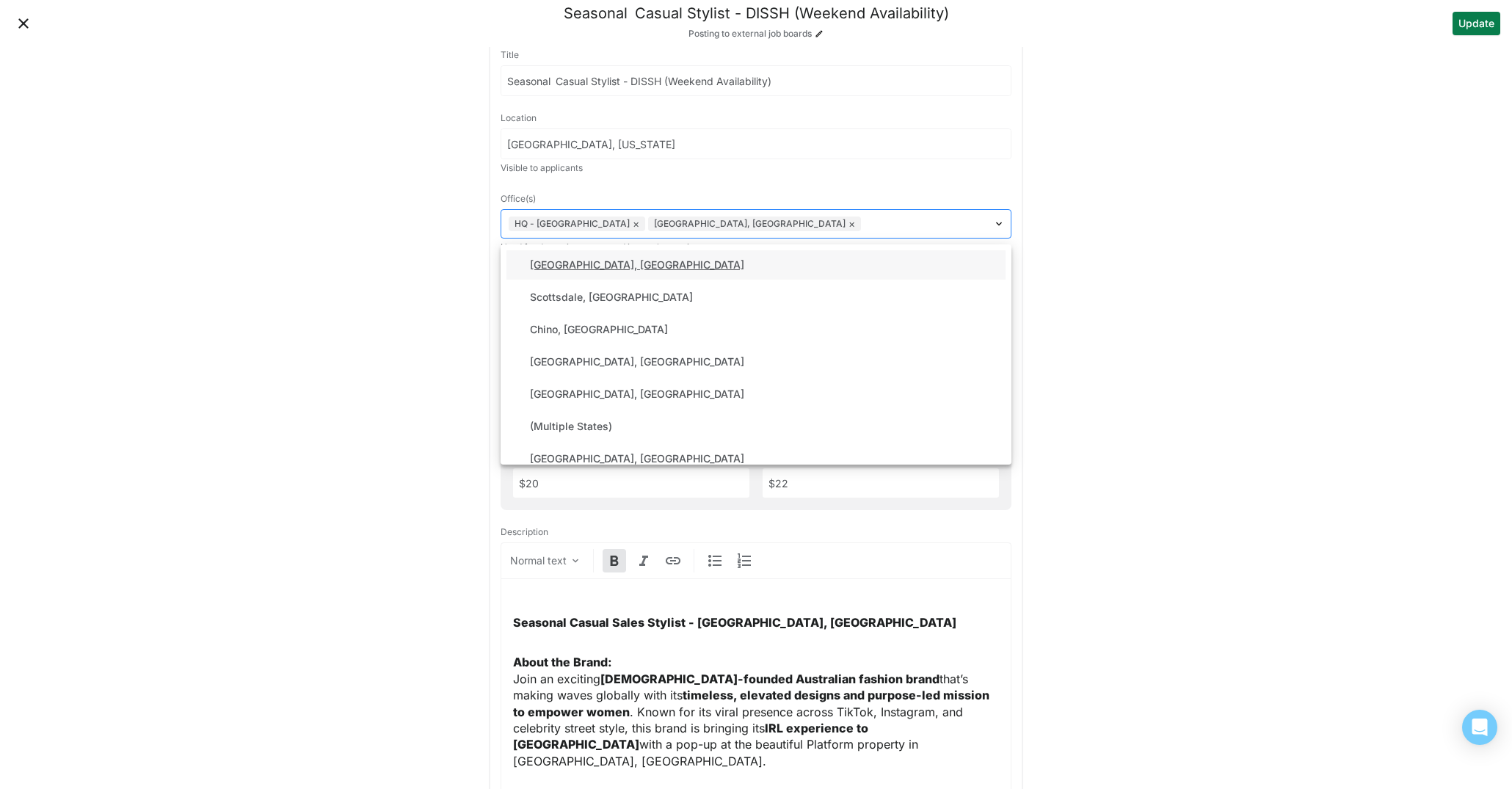
click at [633, 221] on button "×" at bounding box center [636, 224] width 7 height 12
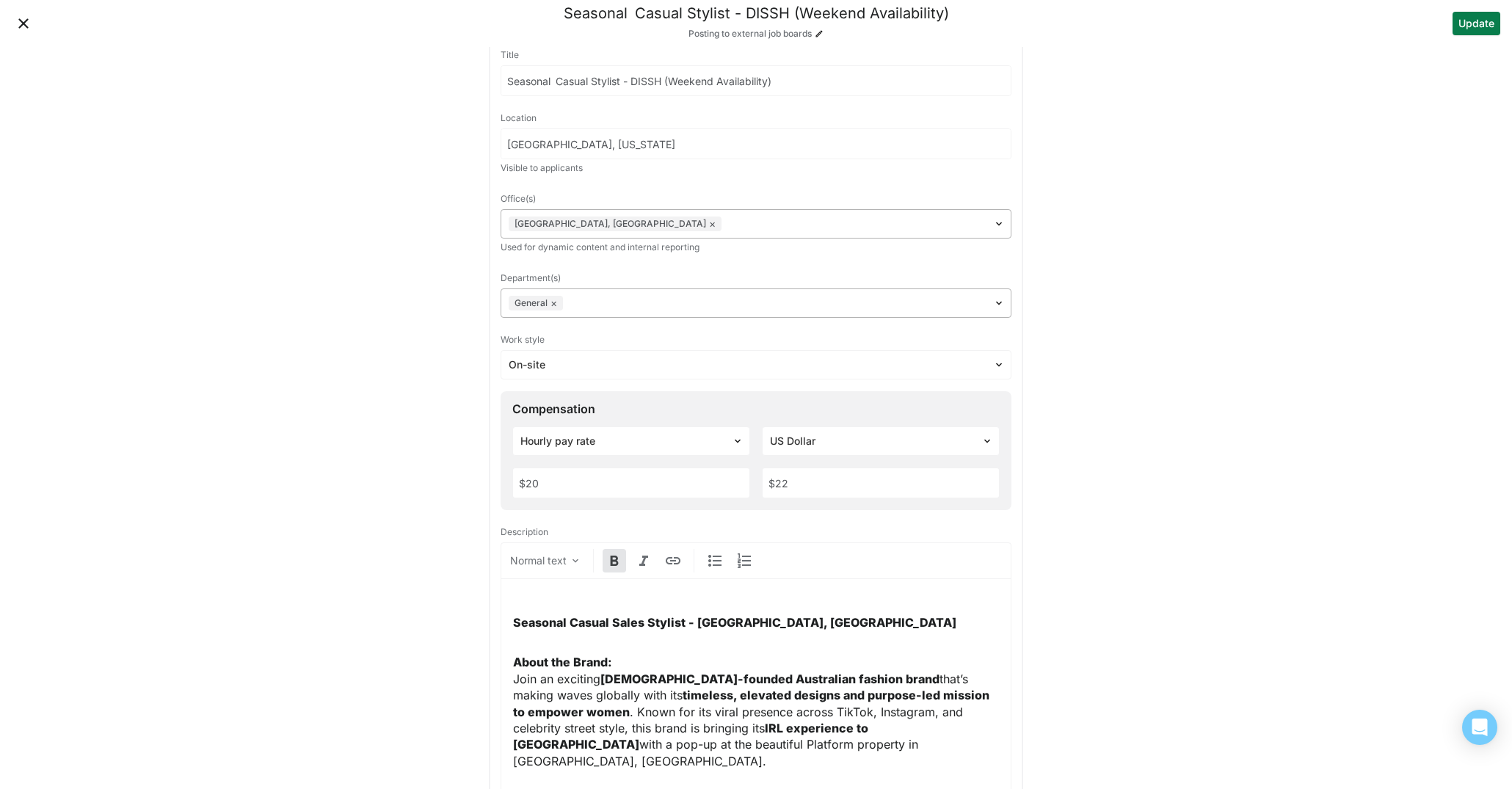
click at [1478, 22] on button "Update" at bounding box center [1476, 23] width 48 height 23
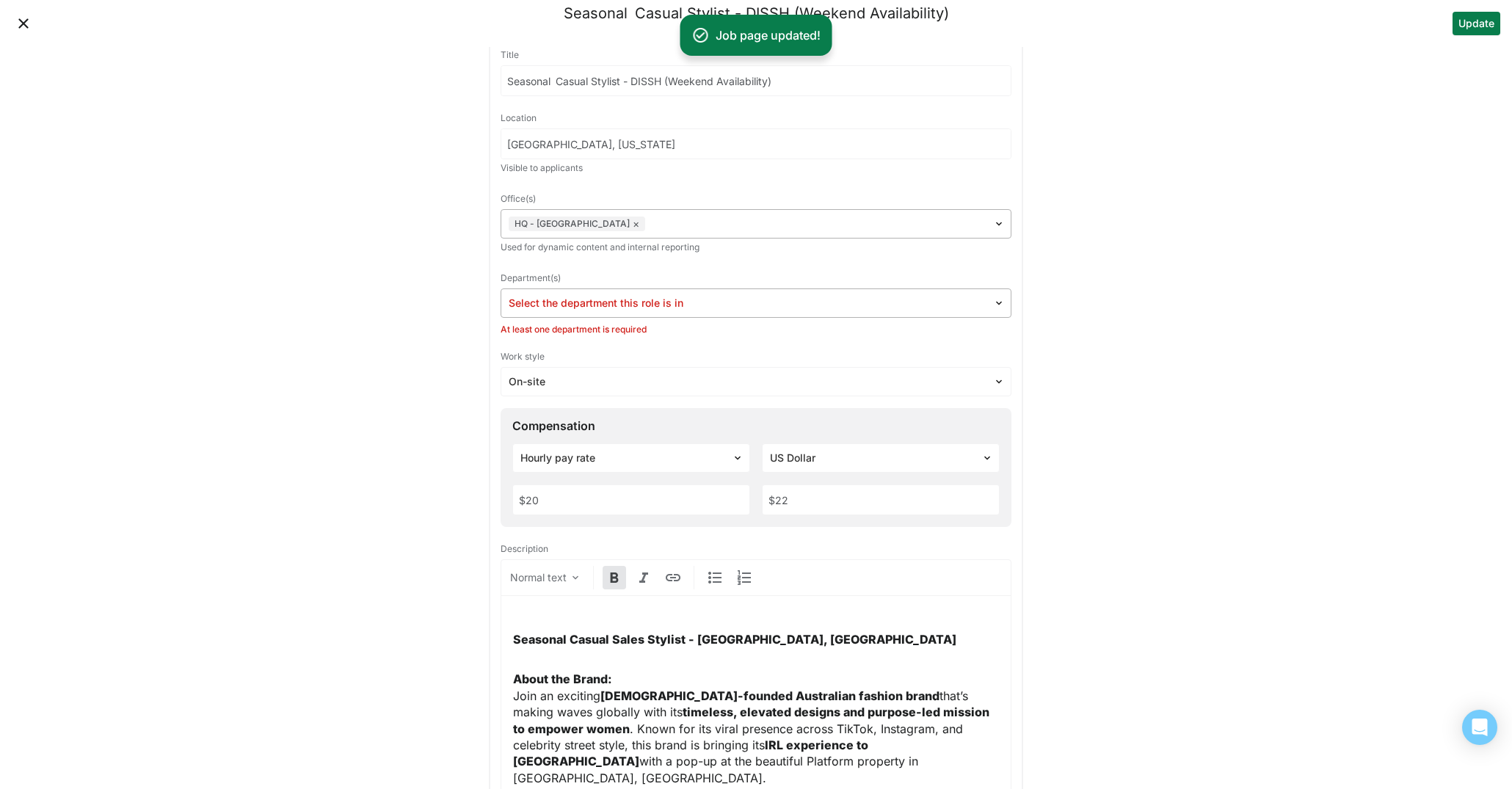
click at [764, 301] on div at bounding box center [747, 304] width 477 height 16
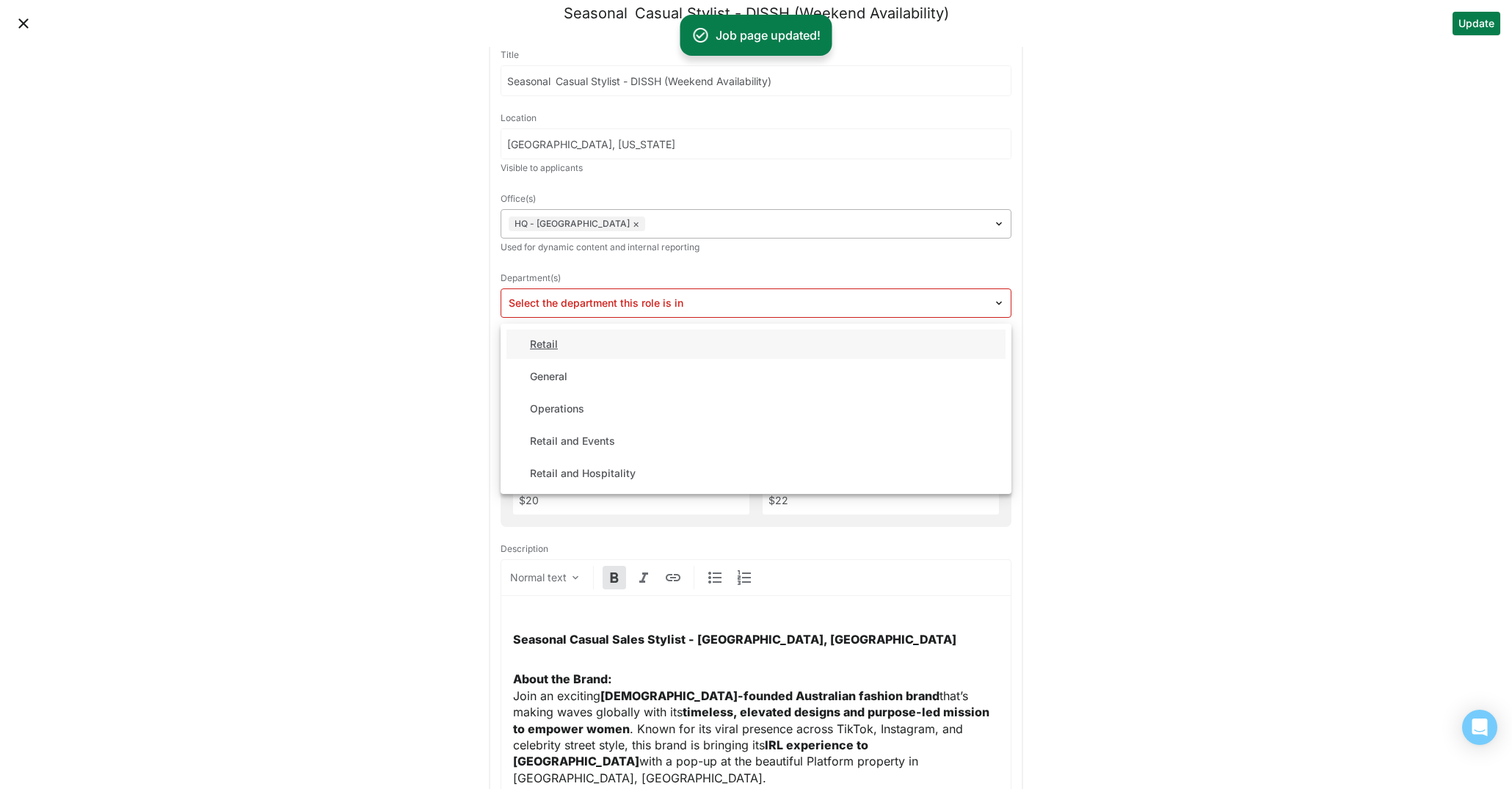
click at [684, 342] on div "Retail" at bounding box center [756, 345] width 499 height 29
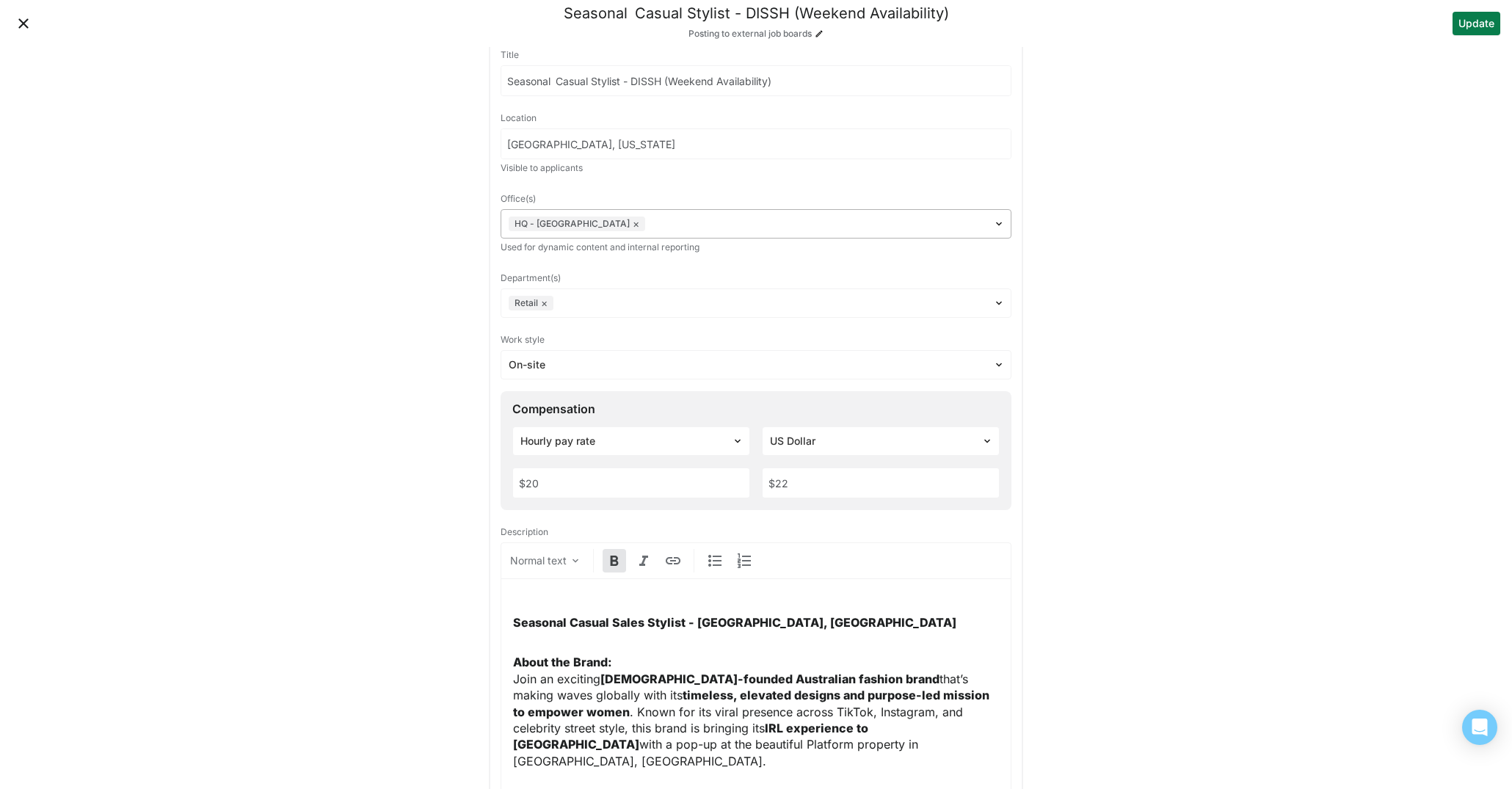
click at [904, 224] on div at bounding box center [817, 224] width 338 height 16
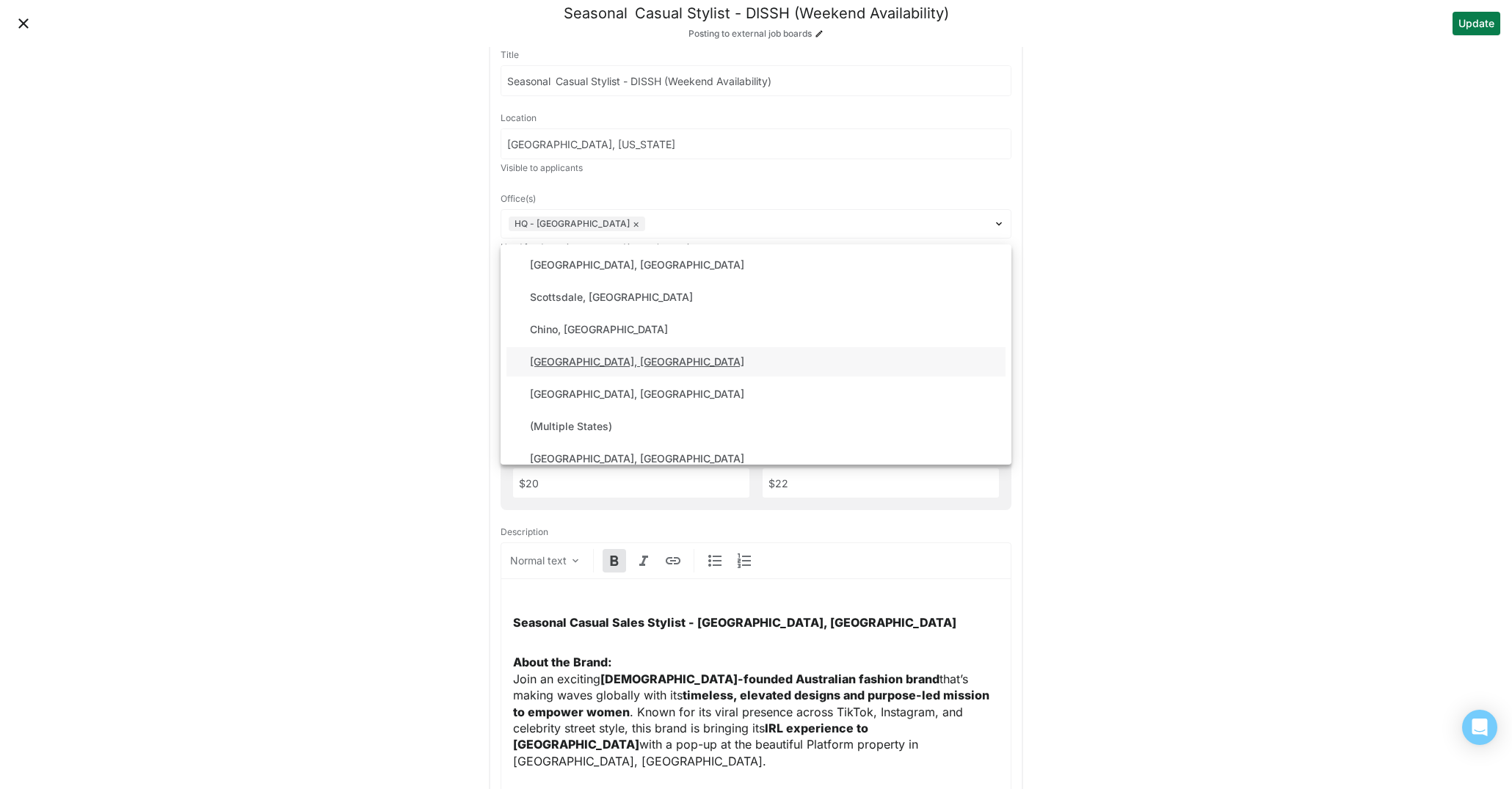
click at [620, 360] on div "Los Angeles, CA" at bounding box center [756, 362] width 499 height 29
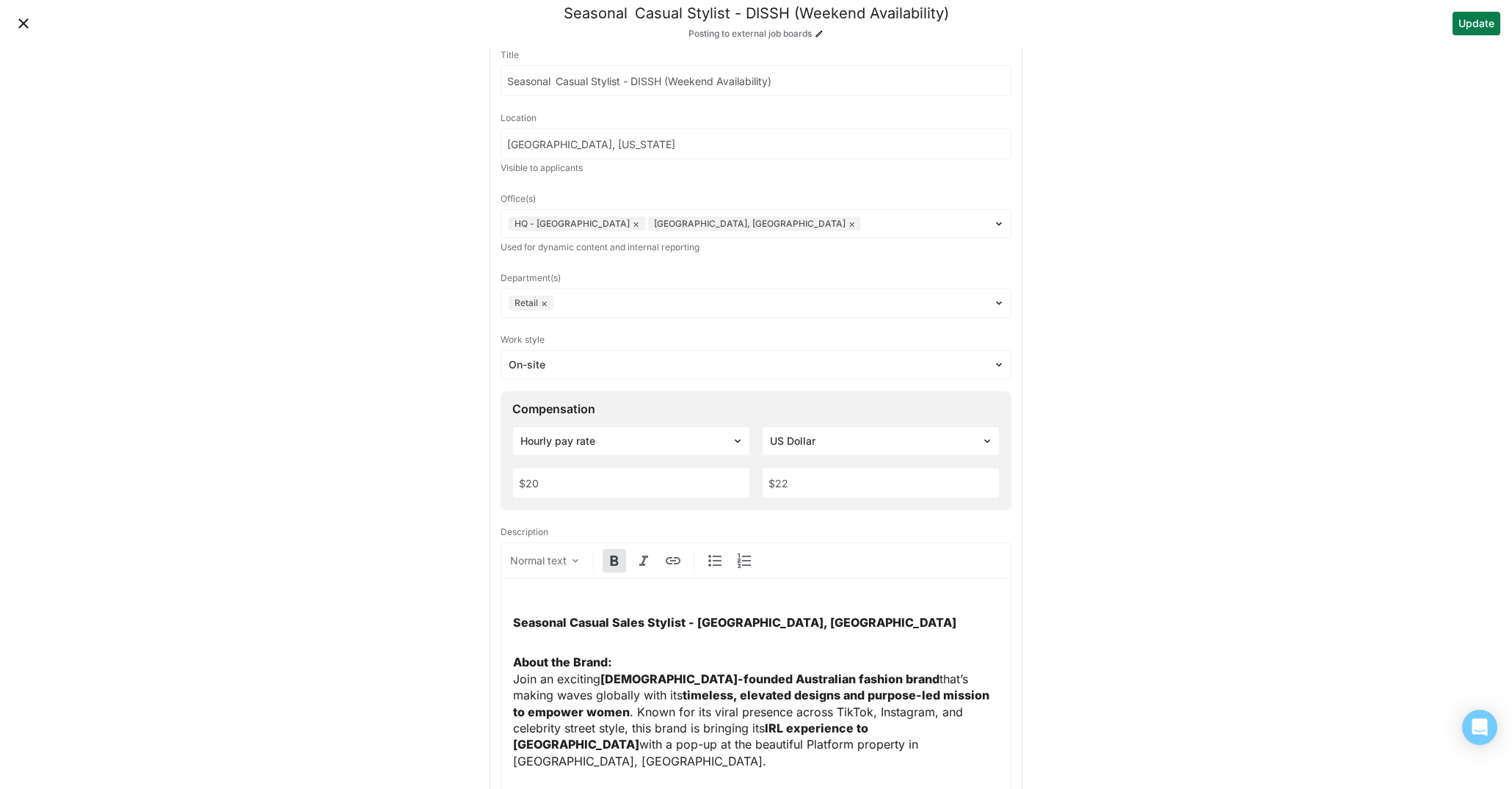
click at [1481, 26] on button "Update" at bounding box center [1476, 23] width 48 height 23
click at [27, 21] on button "Close" at bounding box center [23, 23] width 23 height 23
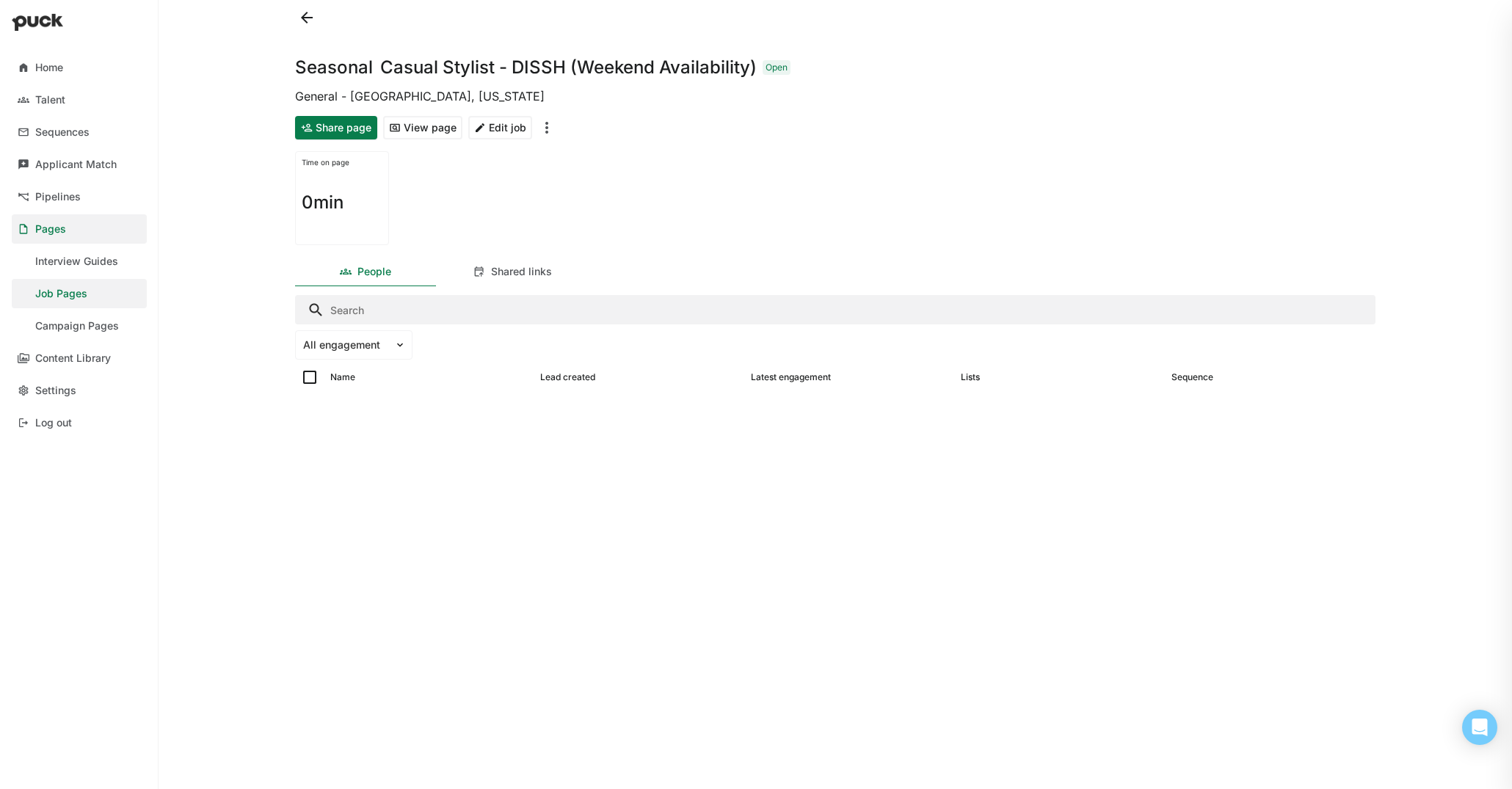
click at [301, 16] on button at bounding box center [307, 17] width 23 height 23
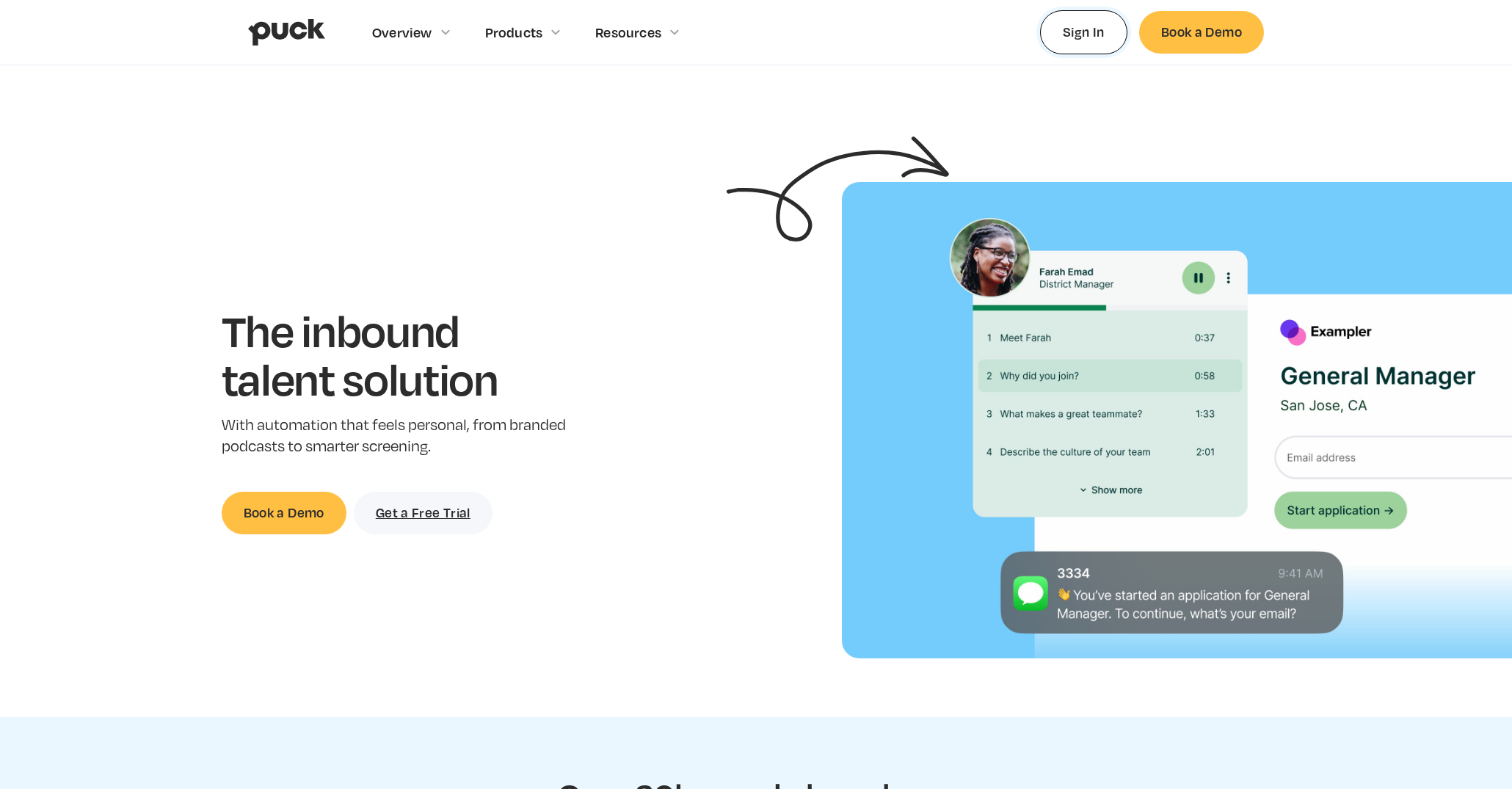
click at [1056, 32] on link "Sign In" at bounding box center [1084, 32] width 87 height 44
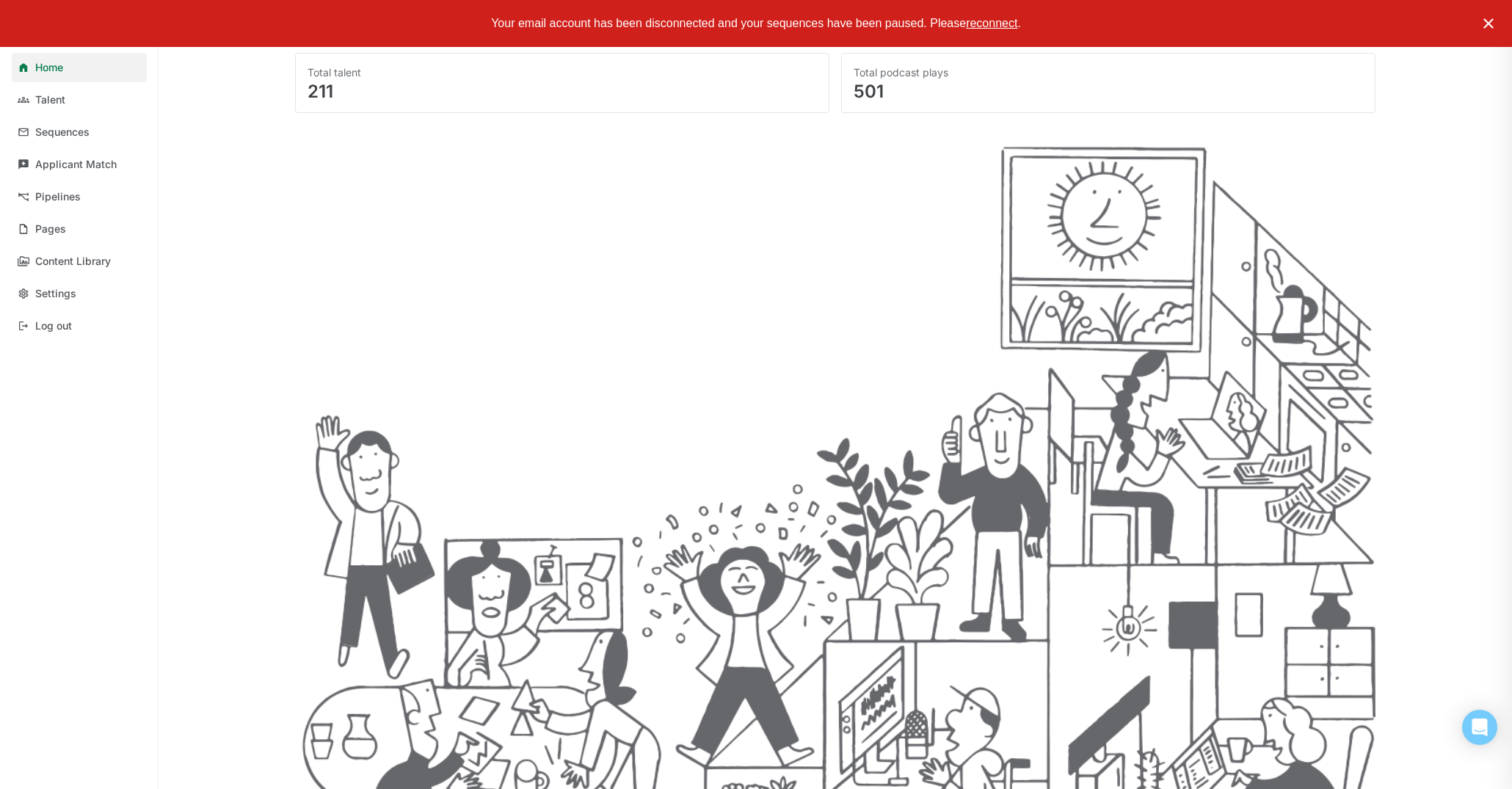
click at [86, 234] on link "Pages" at bounding box center [79, 229] width 135 height 29
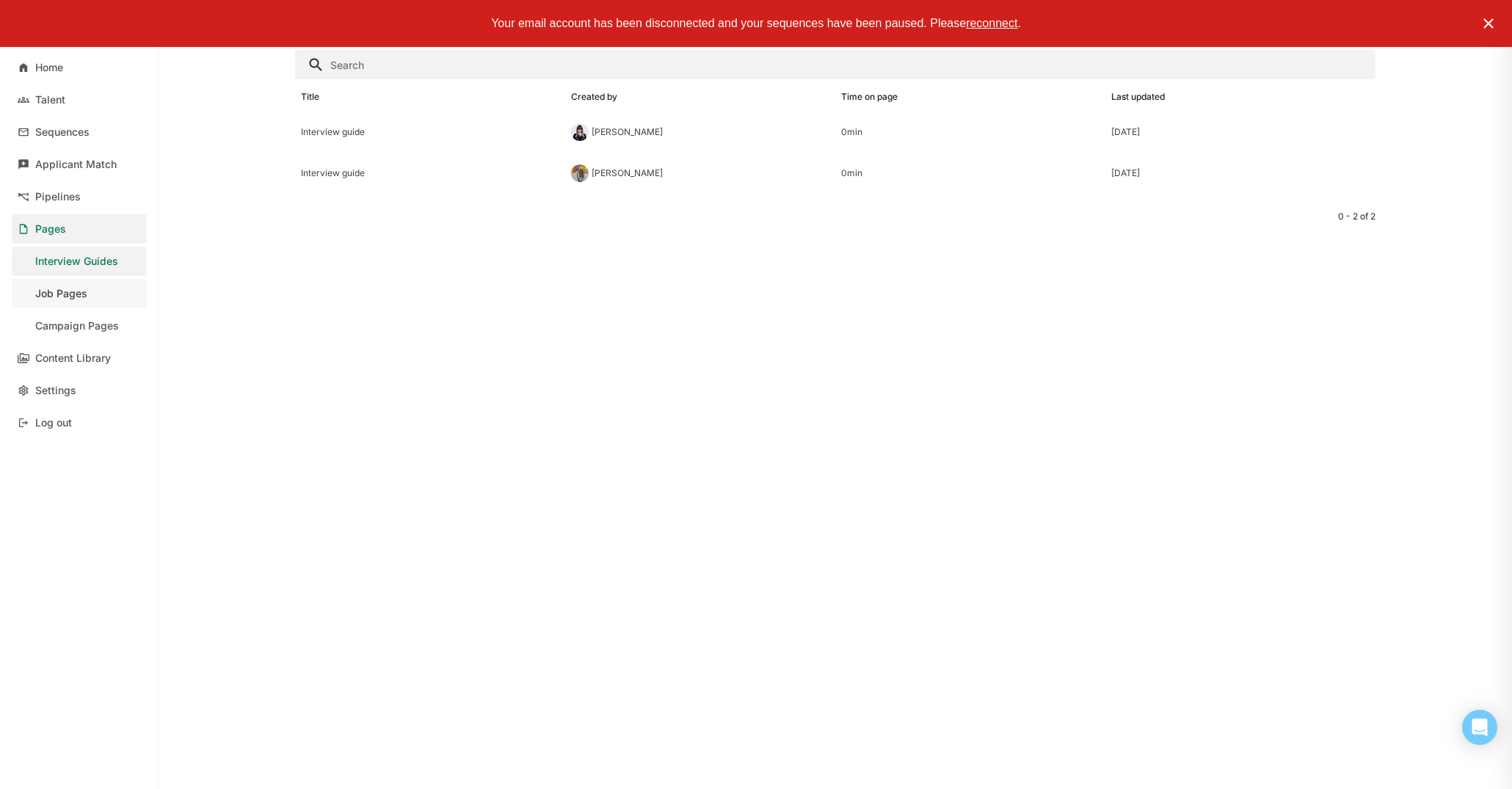
click at [95, 294] on link "Job Pages" at bounding box center [79, 293] width 135 height 29
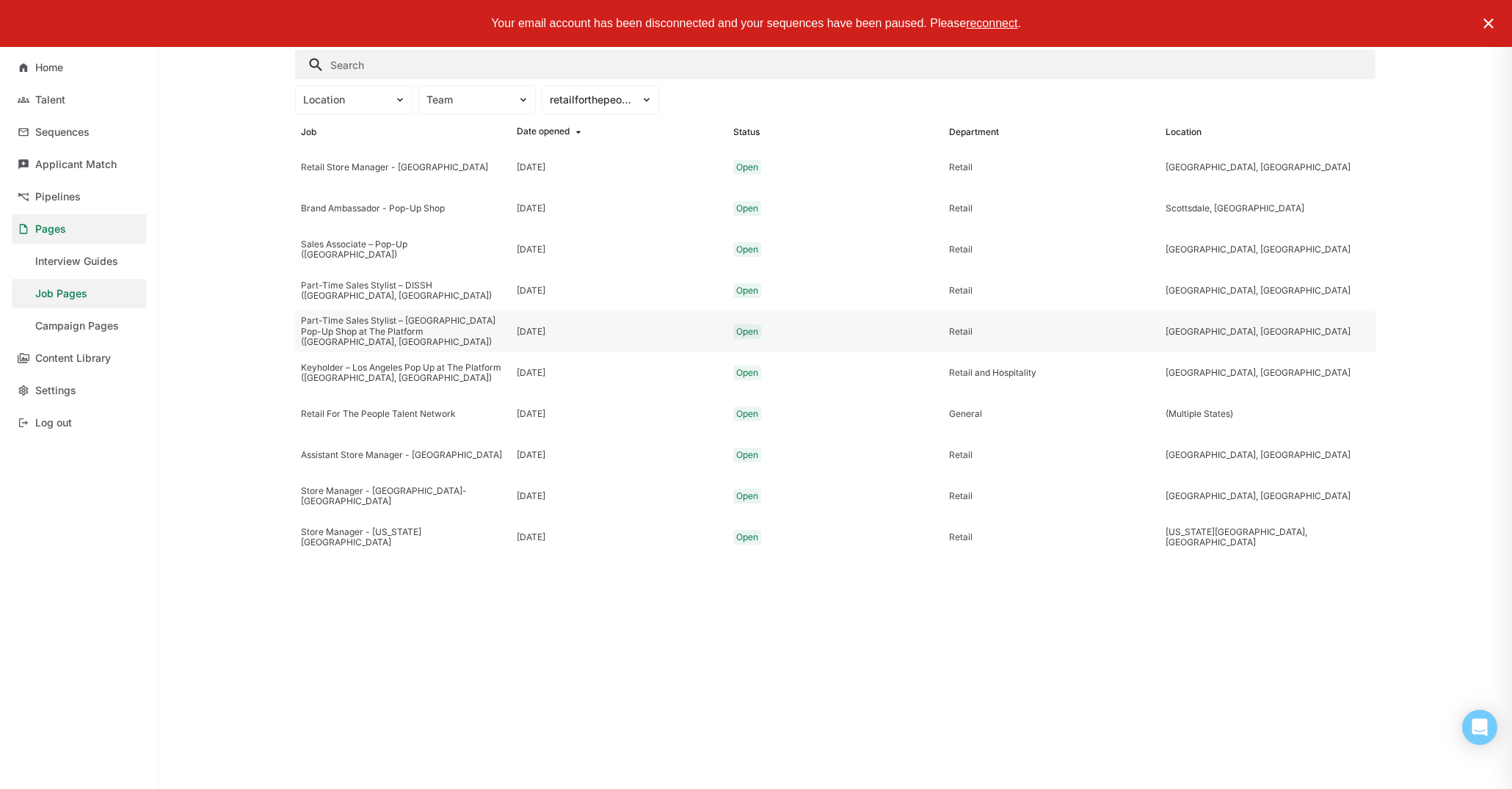
click at [455, 347] on div "Part-Time Sales Stylist – Los Angeles Pop-Up Shop at The Platform (Culver City,…" at bounding box center [403, 332] width 215 height 41
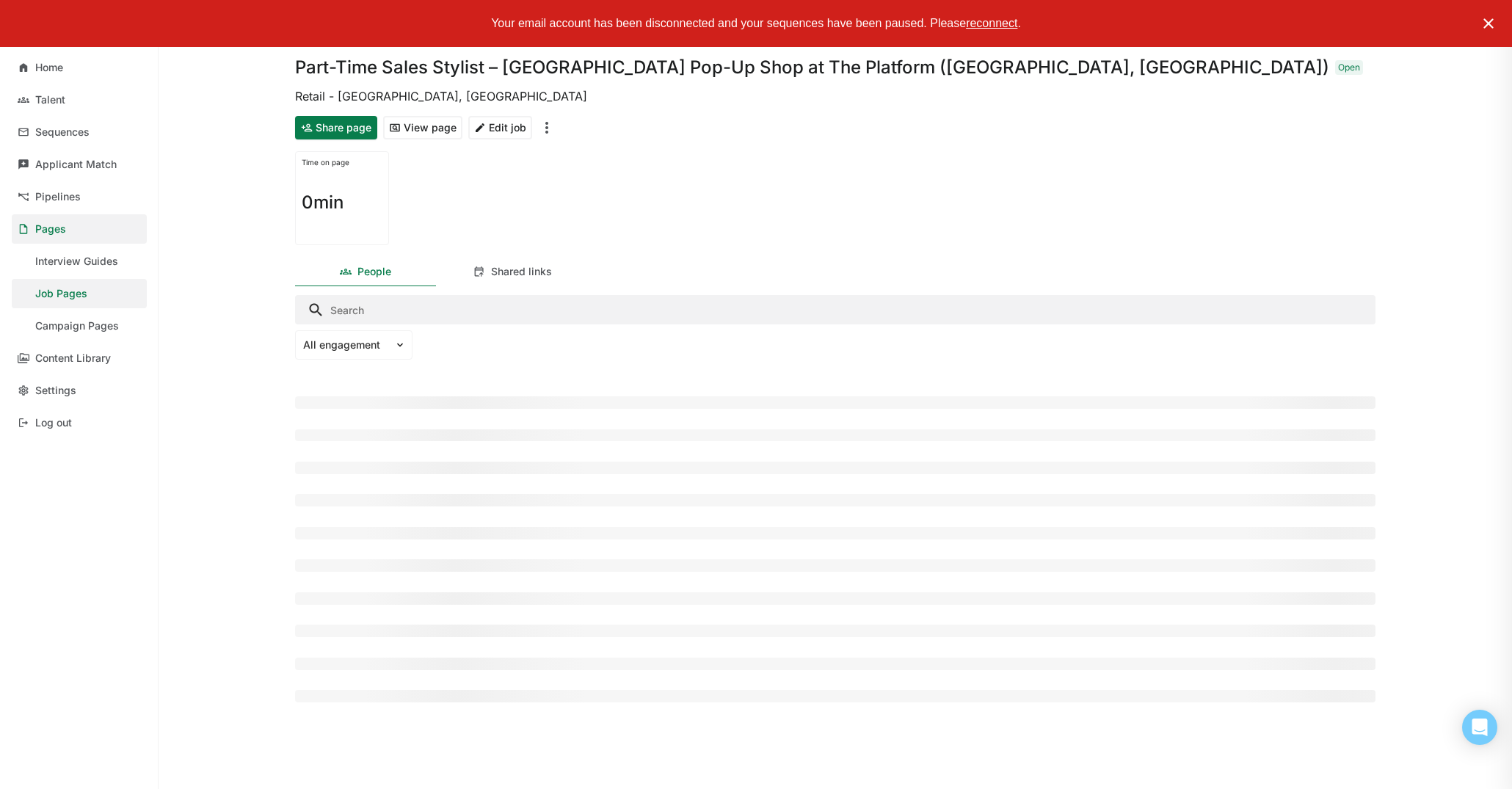
click at [420, 128] on button "View page" at bounding box center [423, 128] width 80 height 23
